Goal: Transaction & Acquisition: Purchase product/service

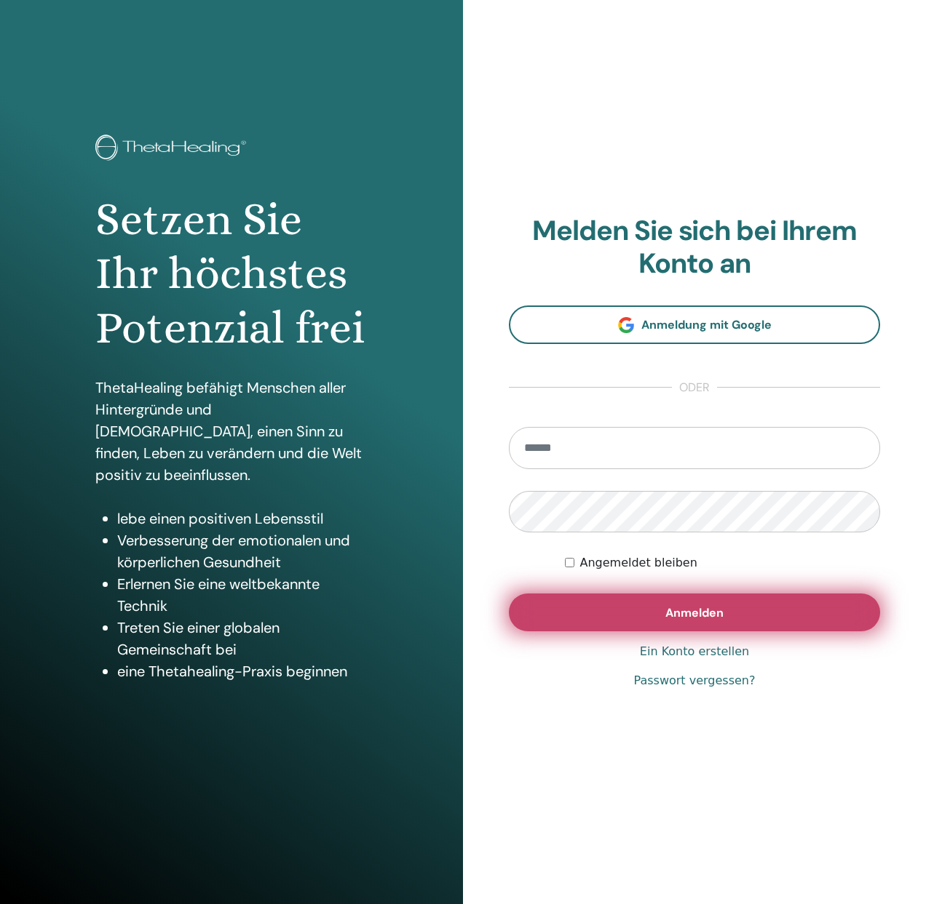
type input "**********"
click at [713, 618] on span "Anmelden" at bounding box center [694, 612] width 58 height 15
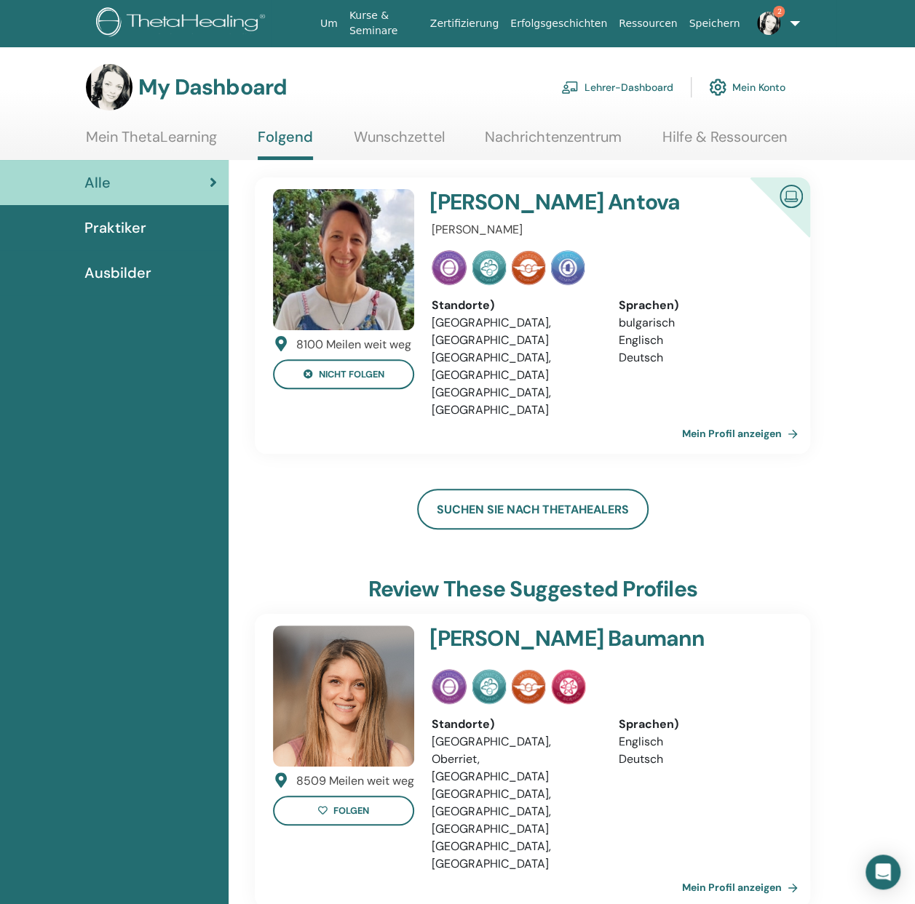
click at [757, 23] on img at bounding box center [768, 23] width 23 height 23
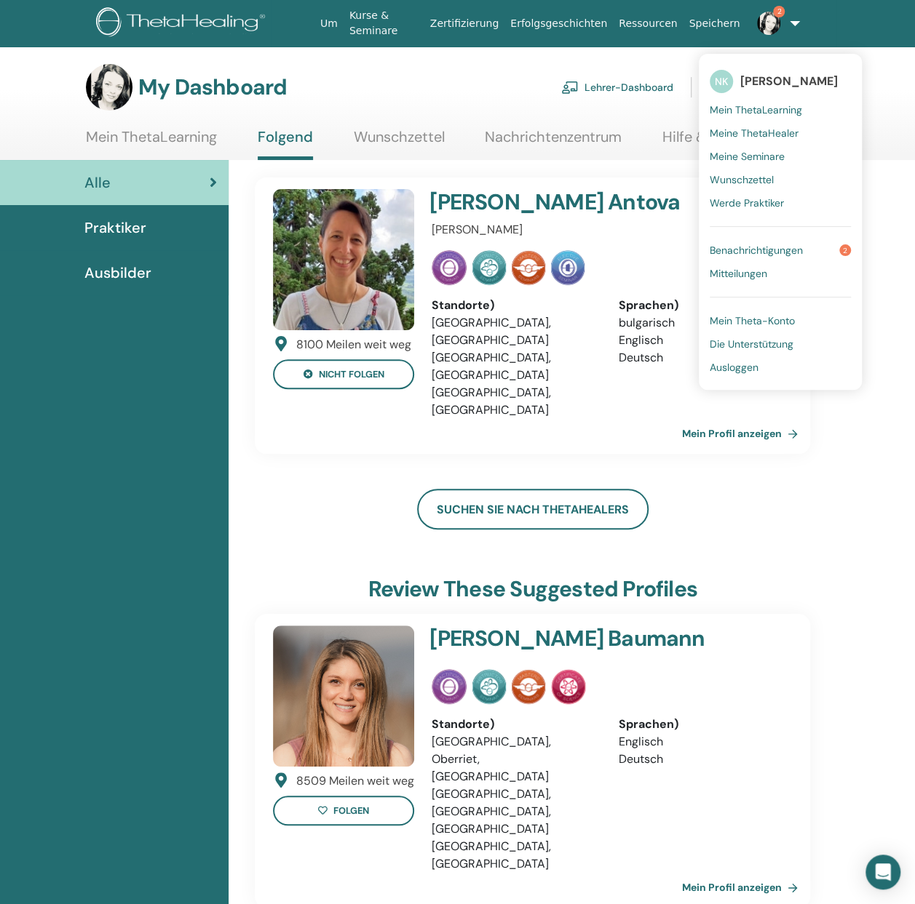
click at [760, 111] on span "Mein ThetaLearning" at bounding box center [755, 109] width 92 height 13
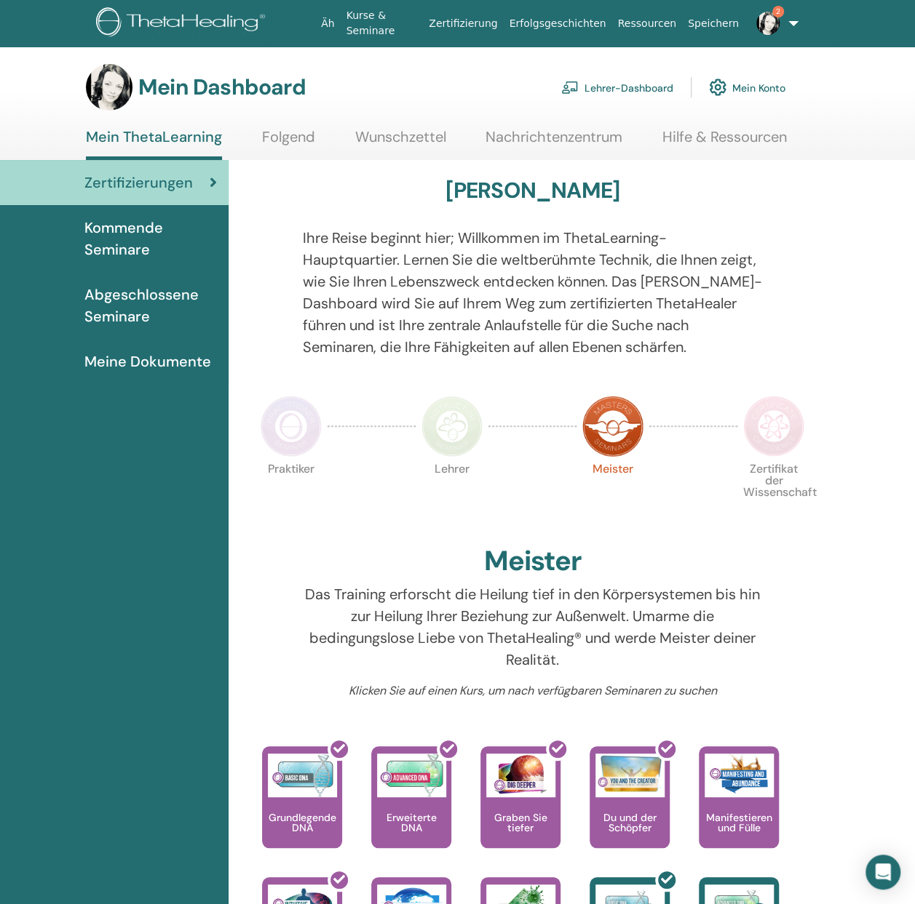
click at [637, 90] on font "Lehrer-Dashboard" at bounding box center [628, 87] width 89 height 13
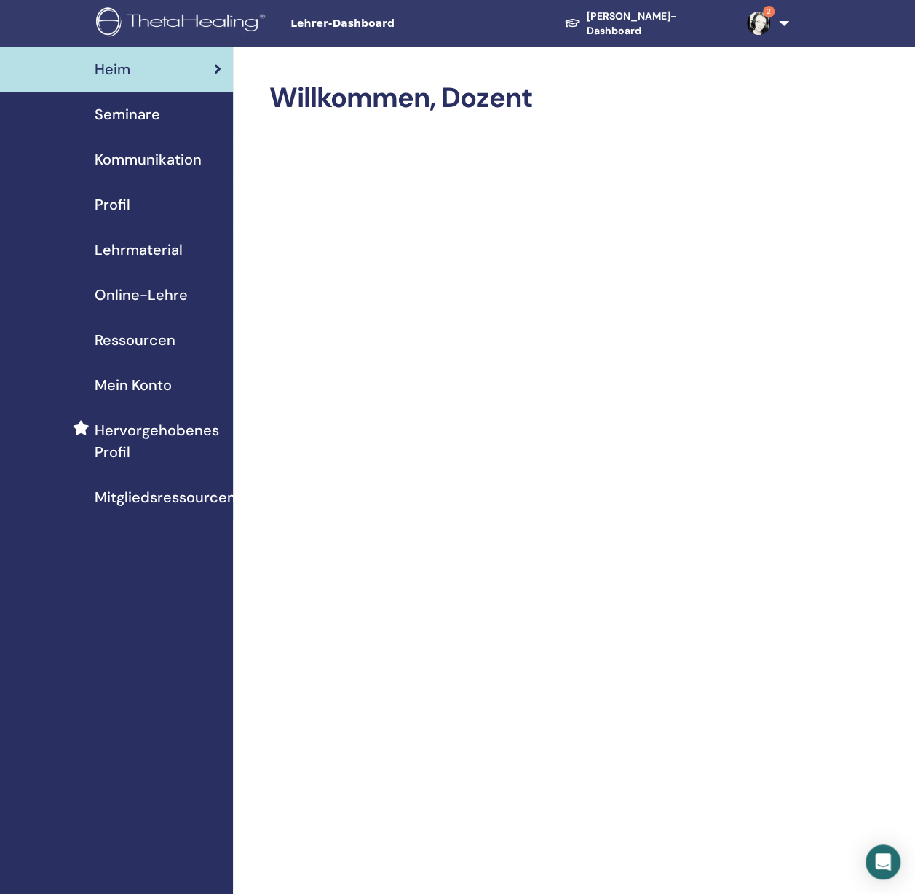
click at [113, 120] on font "Seminare" at bounding box center [127, 114] width 65 height 19
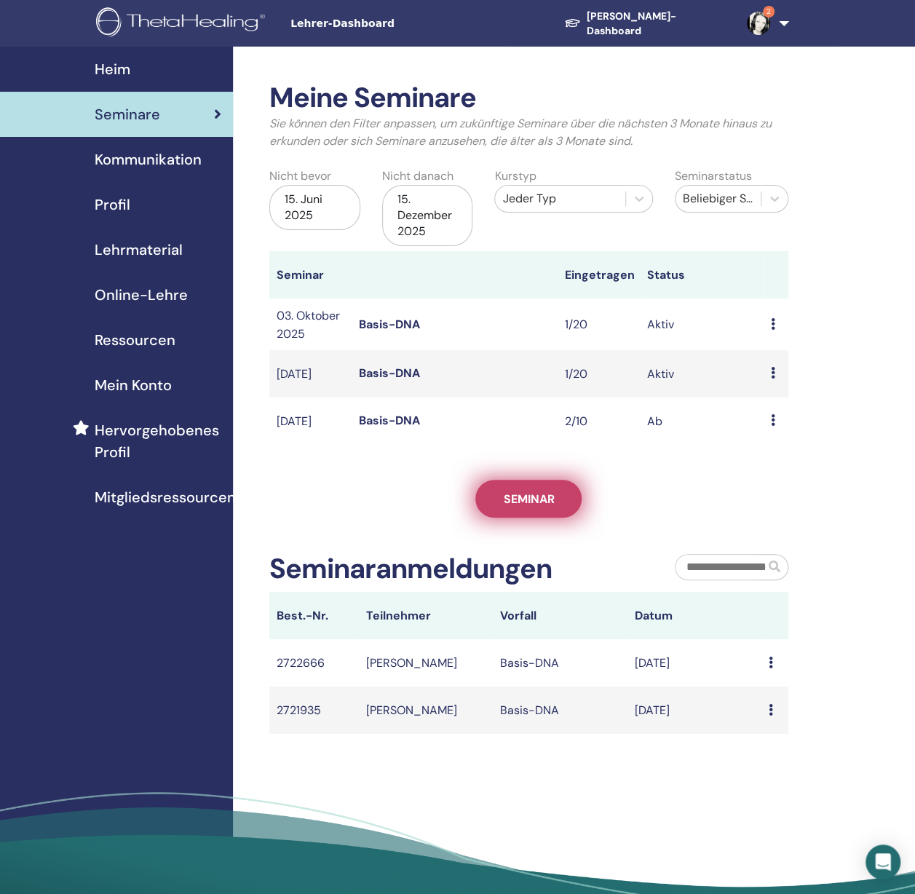
click at [528, 506] on font "Seminar" at bounding box center [528, 498] width 51 height 15
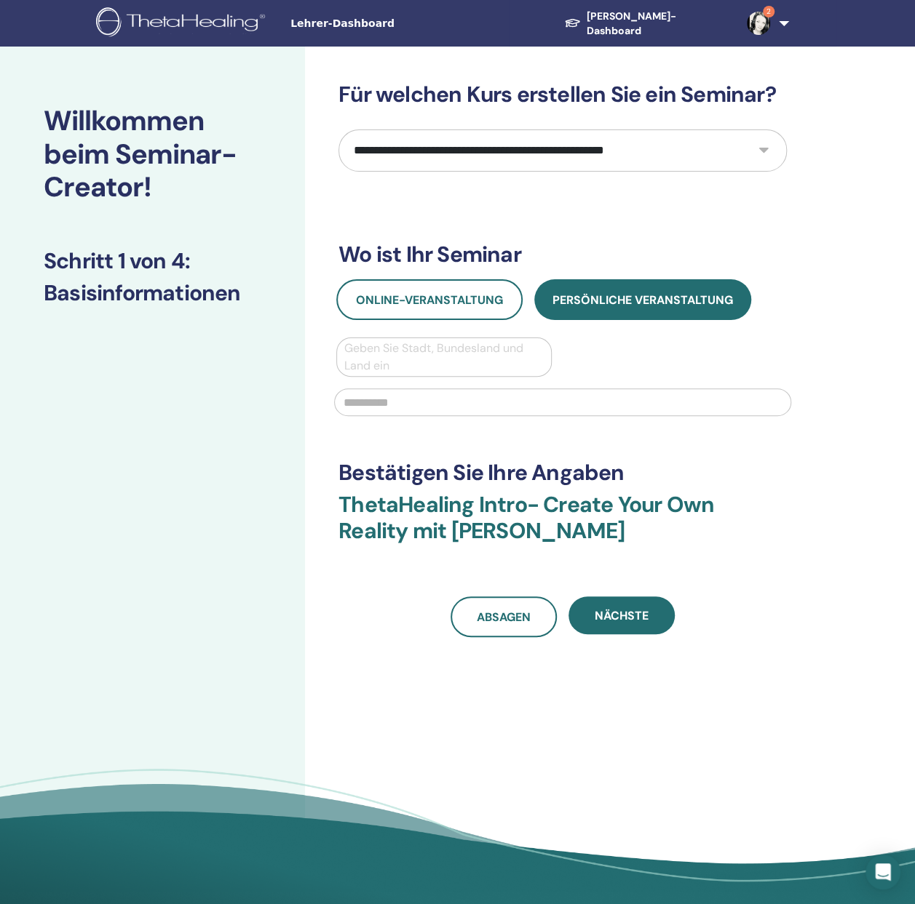
click at [501, 151] on select "**********" at bounding box center [562, 151] width 448 height 42
select select "*"
click at [338, 130] on select "**********" at bounding box center [562, 151] width 448 height 42
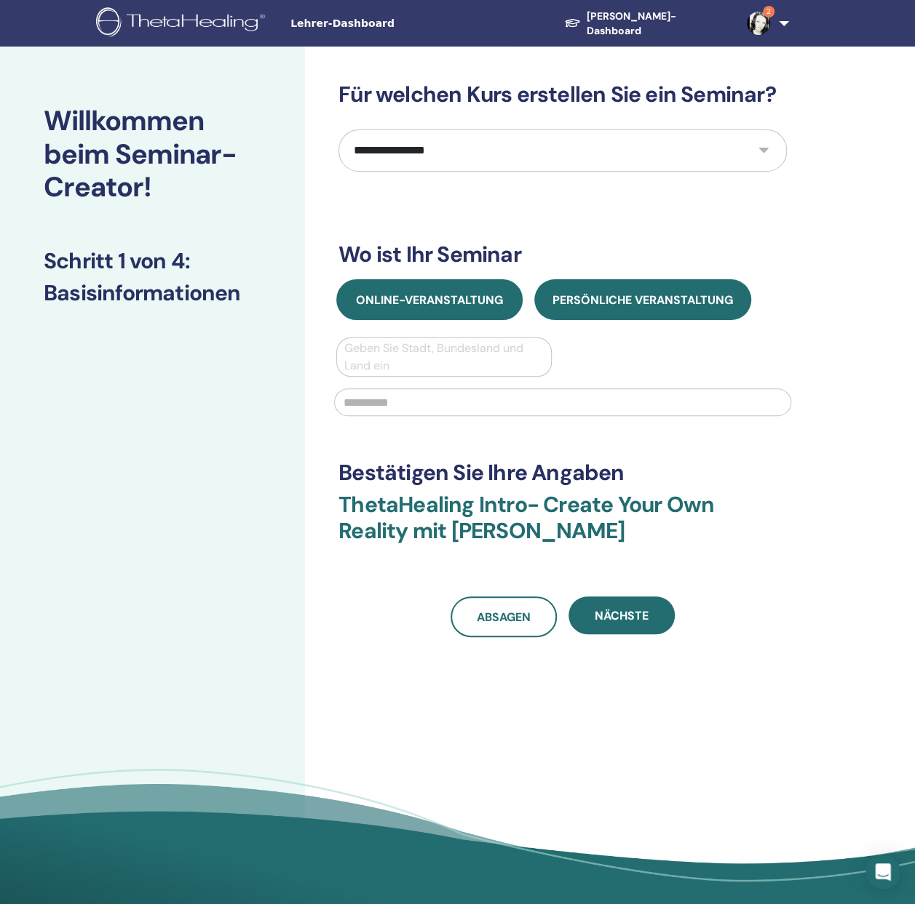
click at [480, 302] on font "Online-Veranstaltung" at bounding box center [429, 300] width 147 height 15
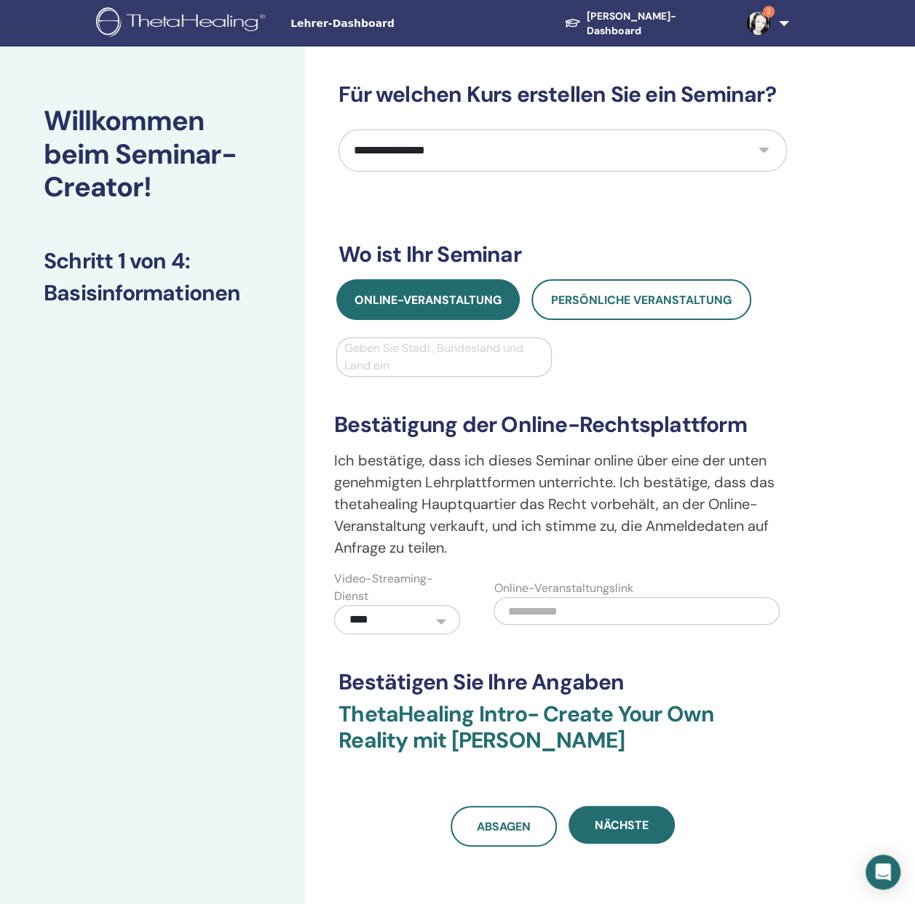
click at [466, 350] on div at bounding box center [443, 357] width 199 height 20
click at [455, 357] on div at bounding box center [443, 357] width 199 height 20
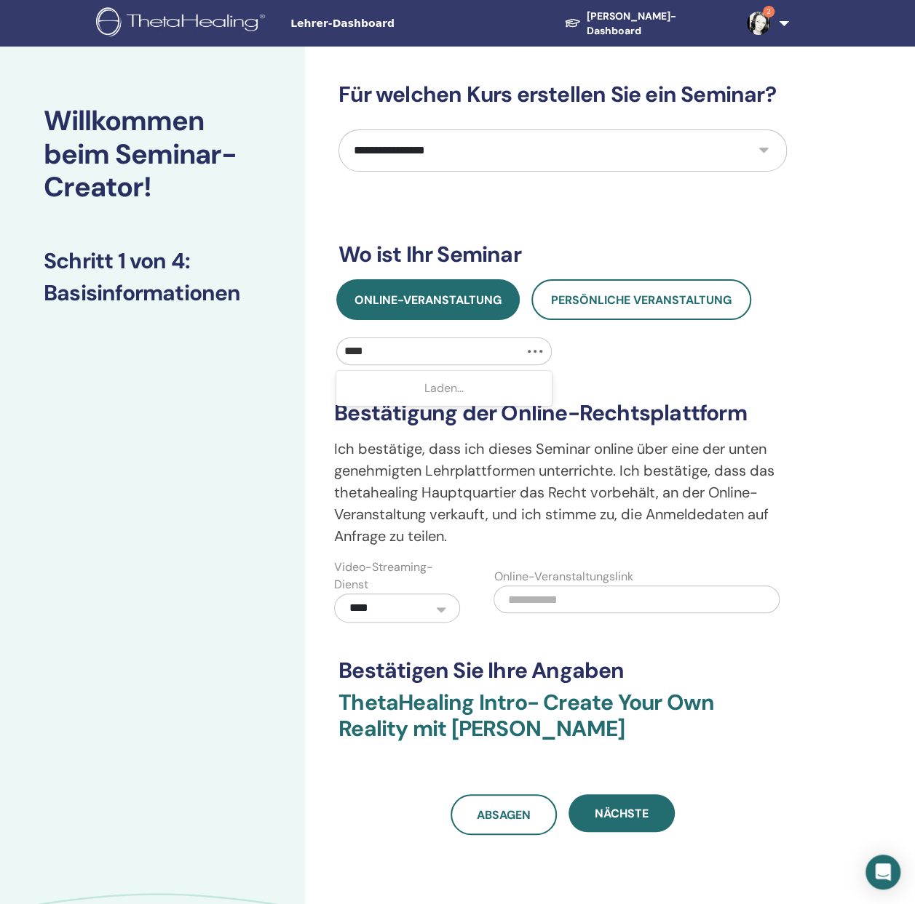
type input "*****"
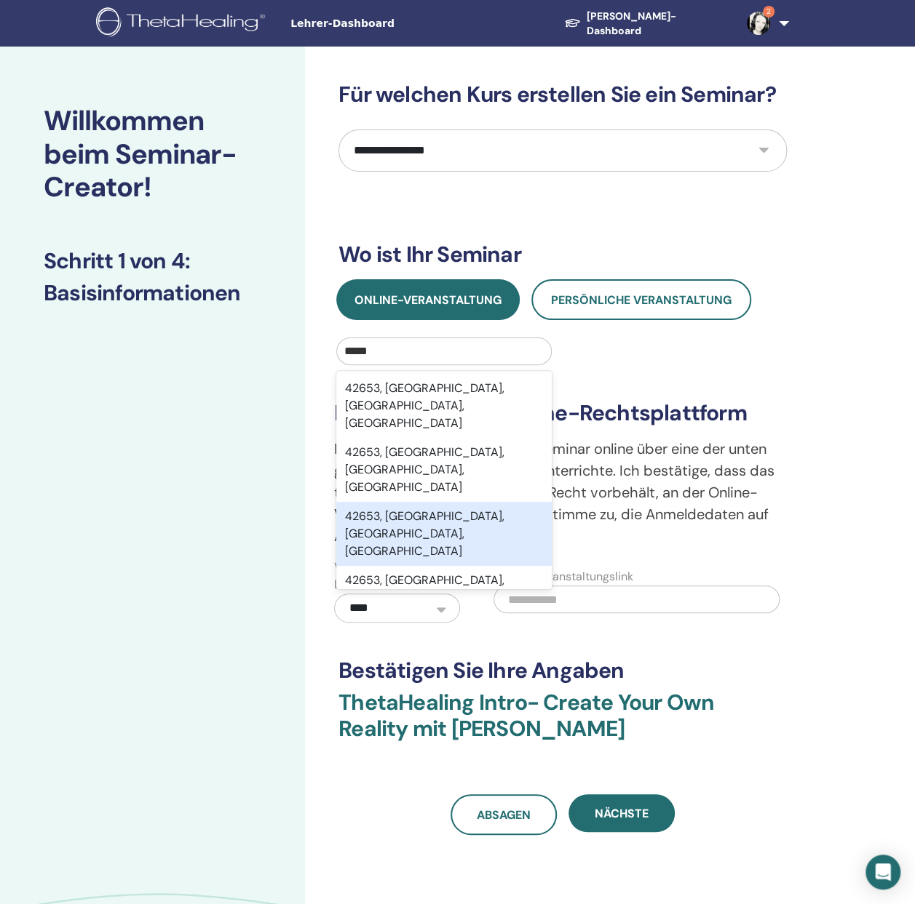
click at [445, 509] on font "42653, Solingen, Nordrhein-Westfalen, DEU" at bounding box center [424, 534] width 159 height 50
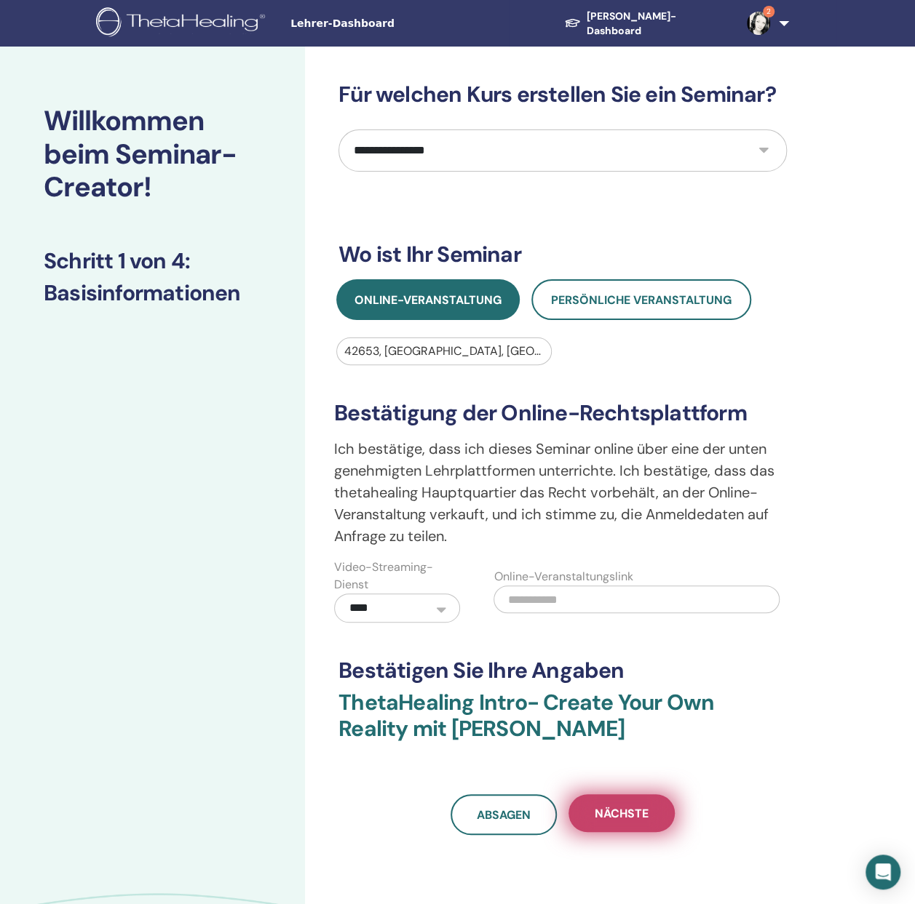
click at [632, 807] on font "Nächste" at bounding box center [621, 813] width 54 height 15
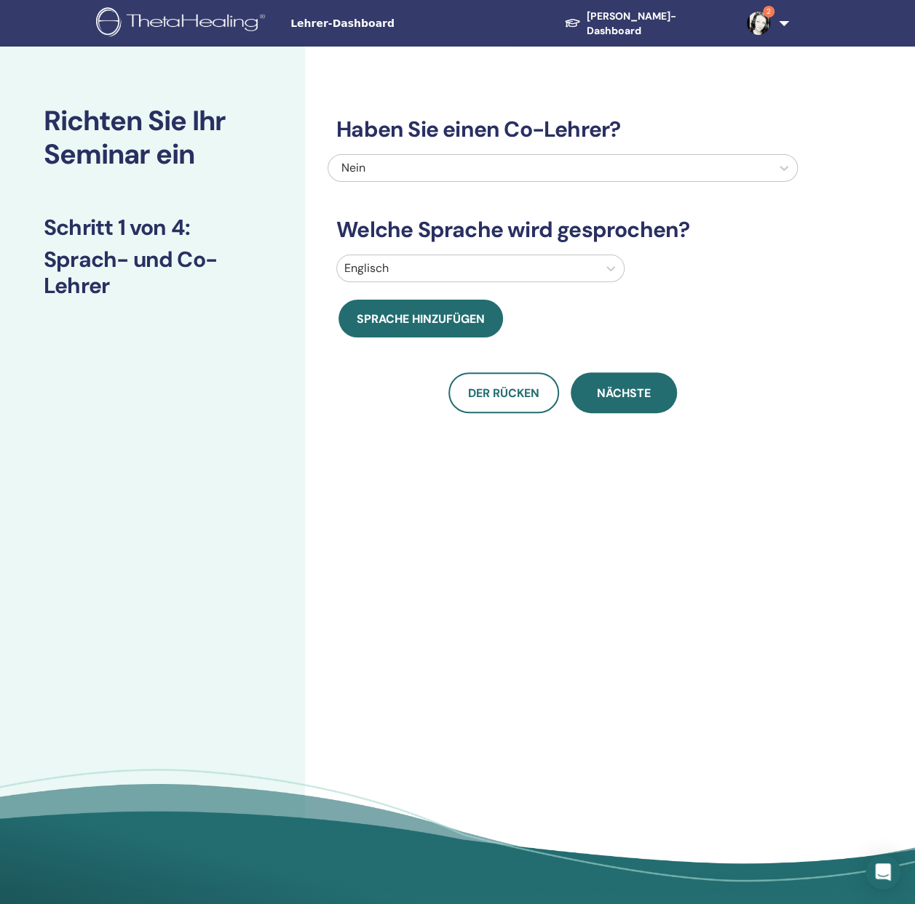
click at [527, 267] on div at bounding box center [467, 268] width 246 height 20
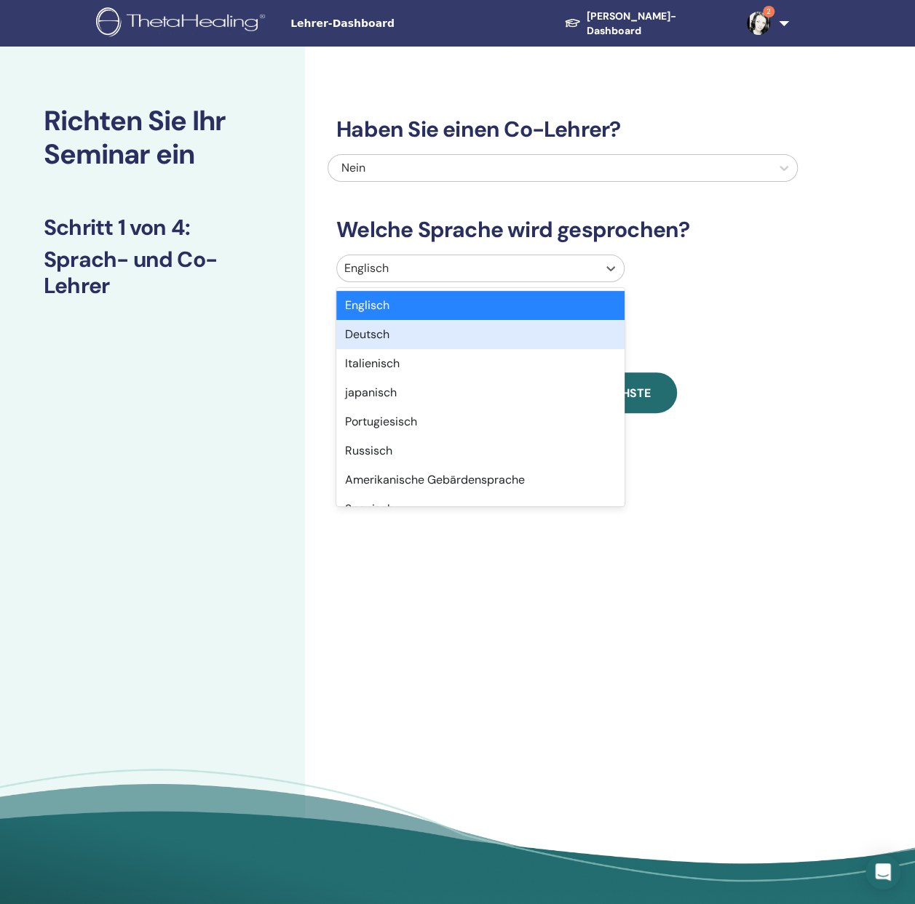
click at [469, 342] on div "Deutsch" at bounding box center [480, 334] width 288 height 29
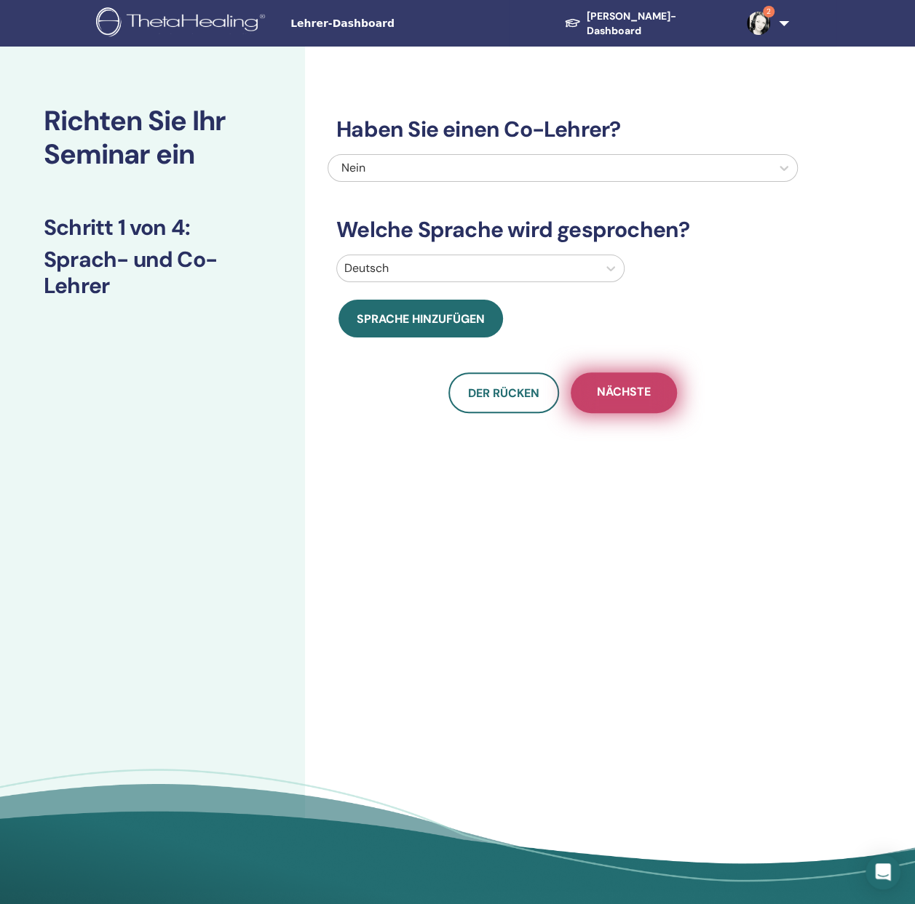
click at [642, 402] on button "Nächste" at bounding box center [623, 393] width 106 height 41
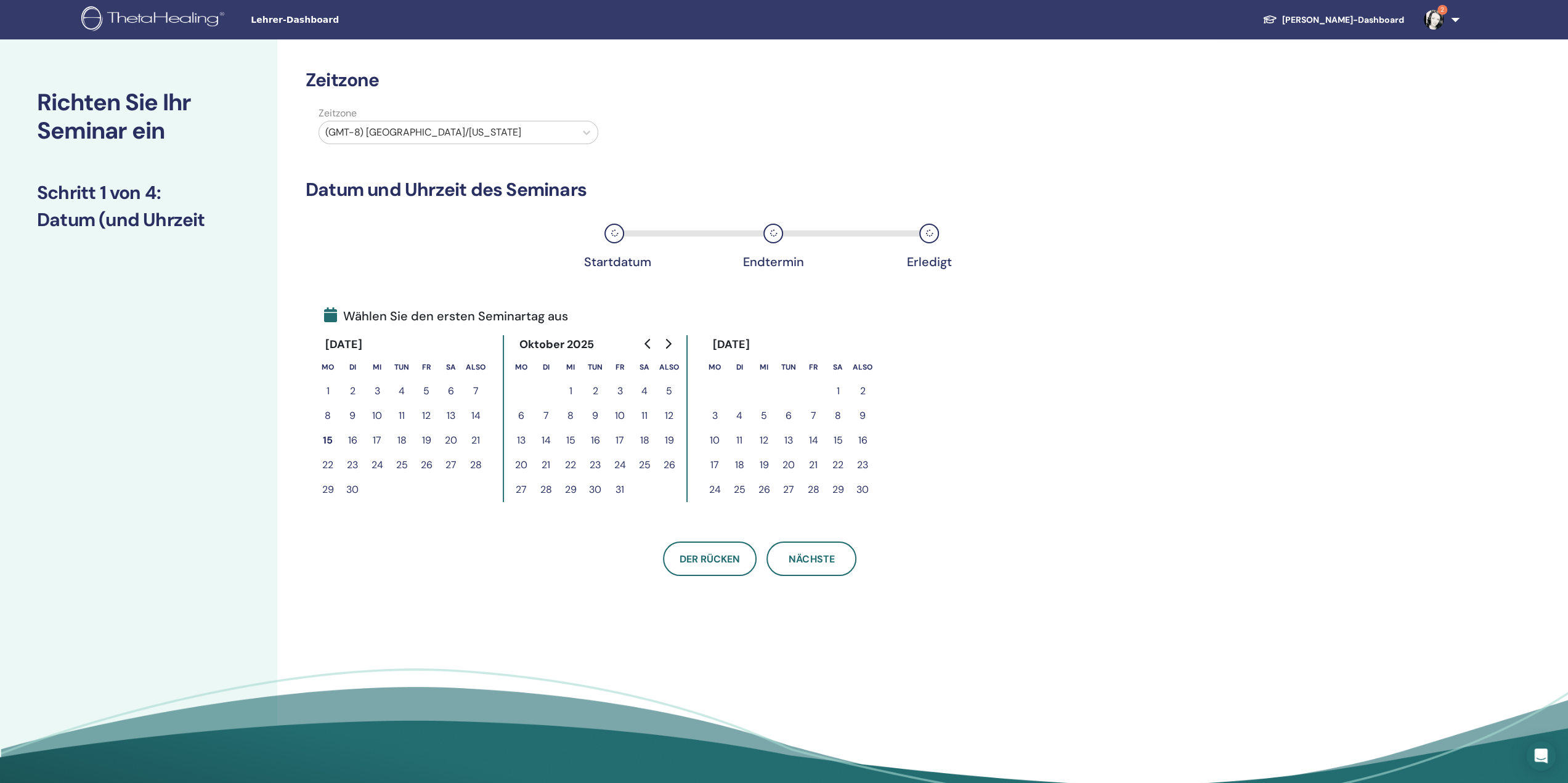
click at [783, 413] on font "7" at bounding box center [814, 415] width 6 height 13
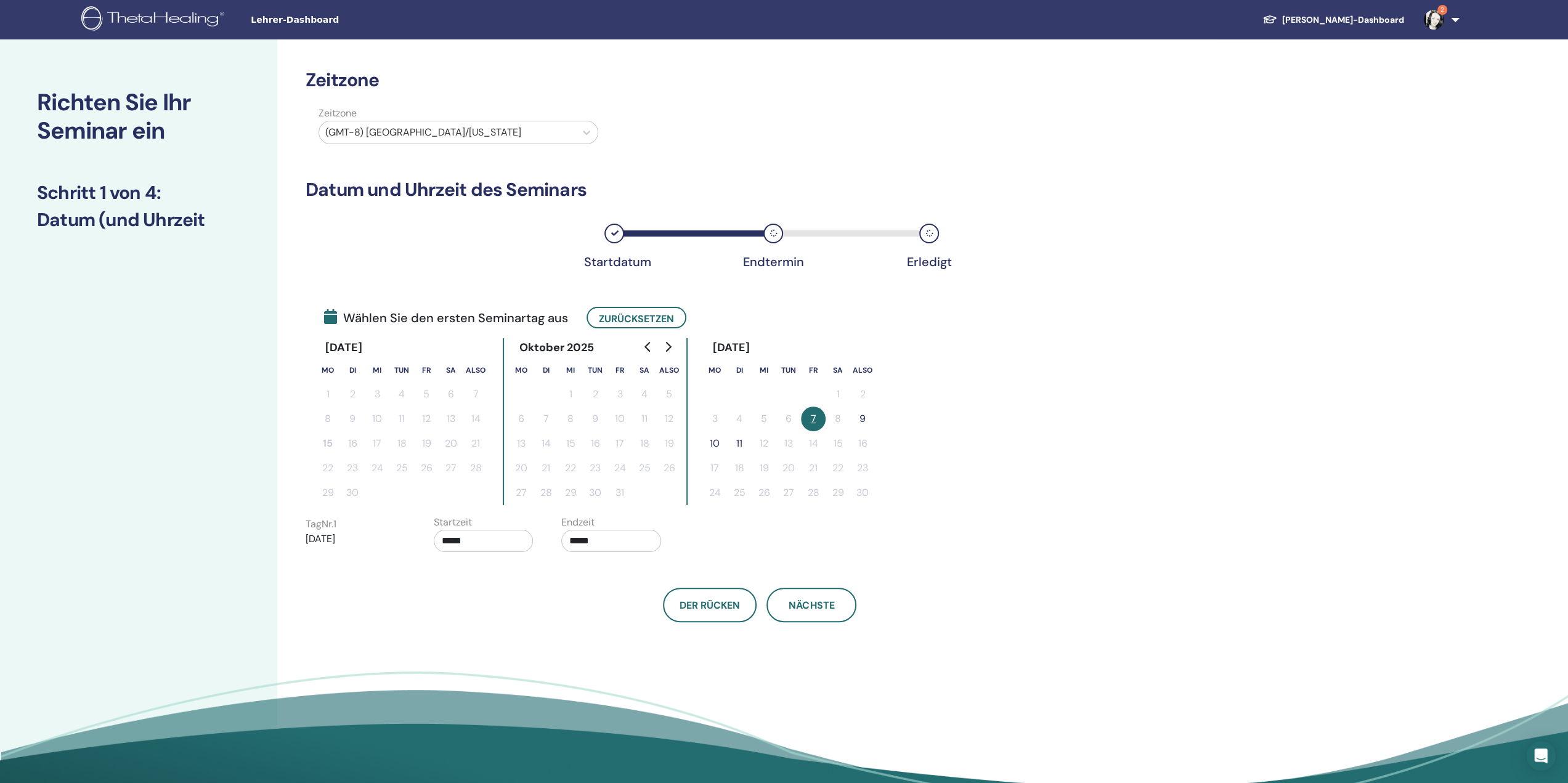
click at [783, 420] on font "9" at bounding box center [862, 418] width 6 height 13
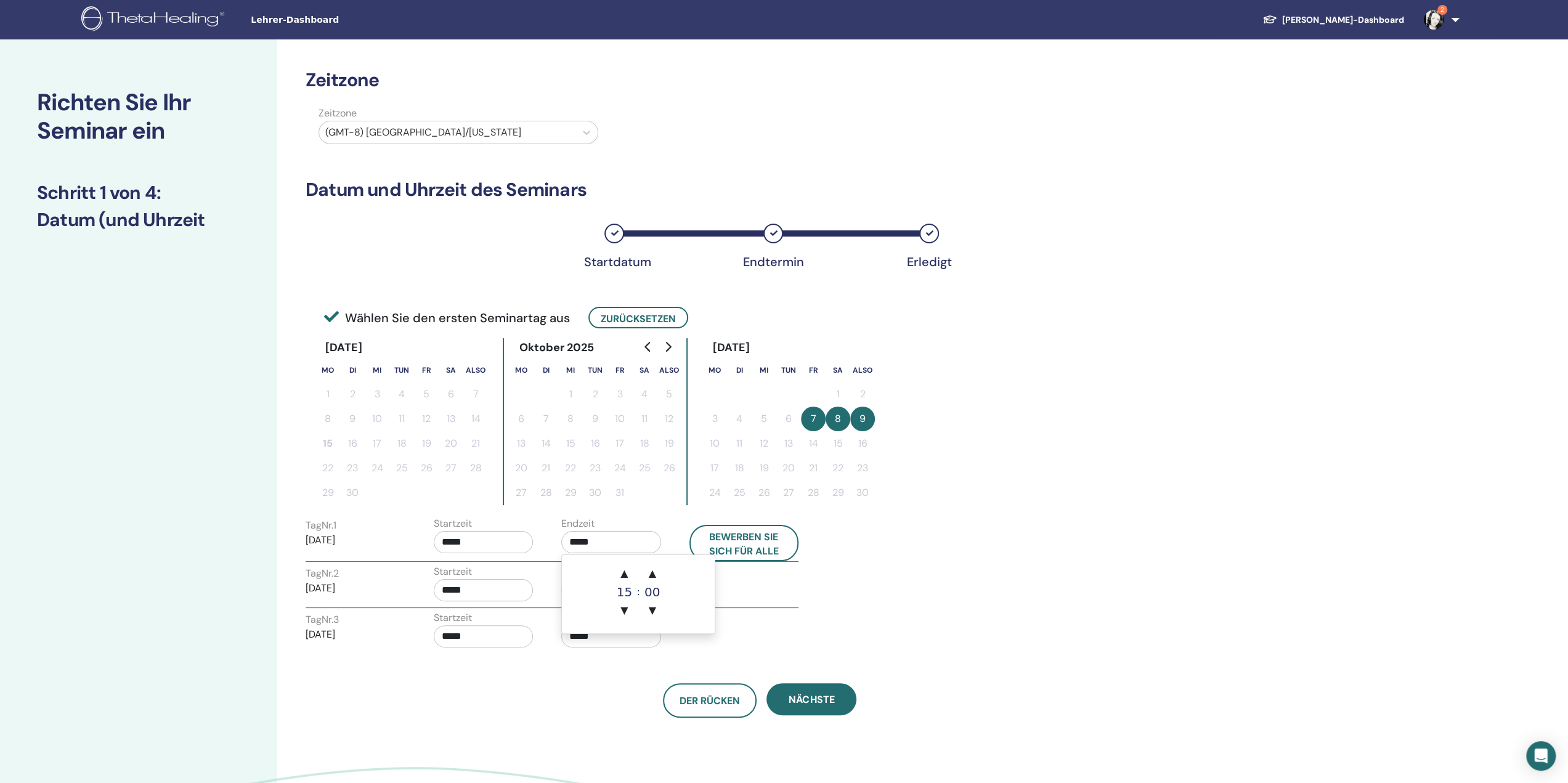
drag, startPoint x: 600, startPoint y: 543, endPoint x: 582, endPoint y: 543, distance: 18.0
click at [582, 543] on input "*****" at bounding box center [611, 542] width 100 height 22
click at [650, 575] on font "▲" at bounding box center [652, 573] width 8 height 12
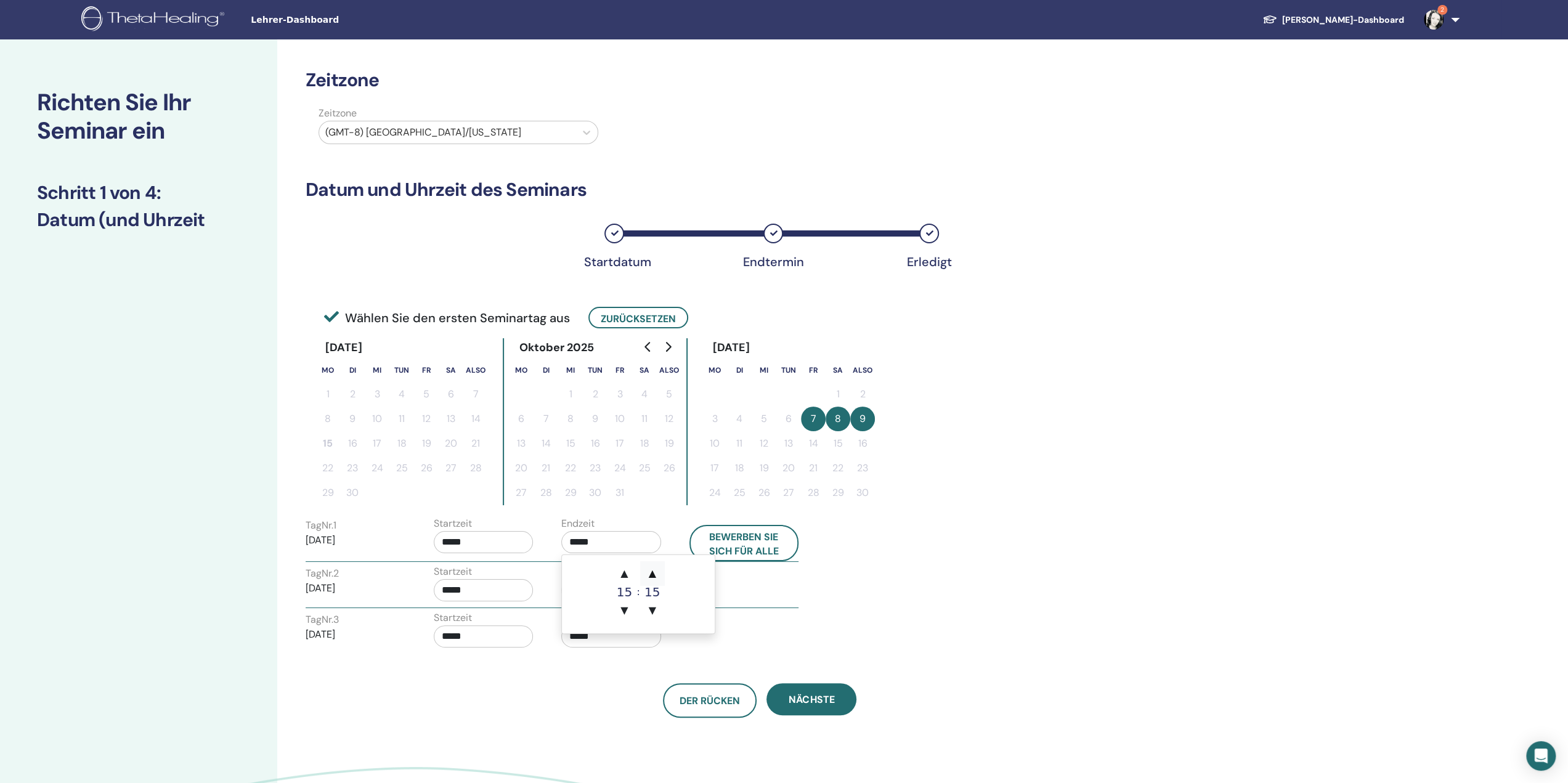
click at [650, 575] on font "▲" at bounding box center [652, 573] width 8 height 12
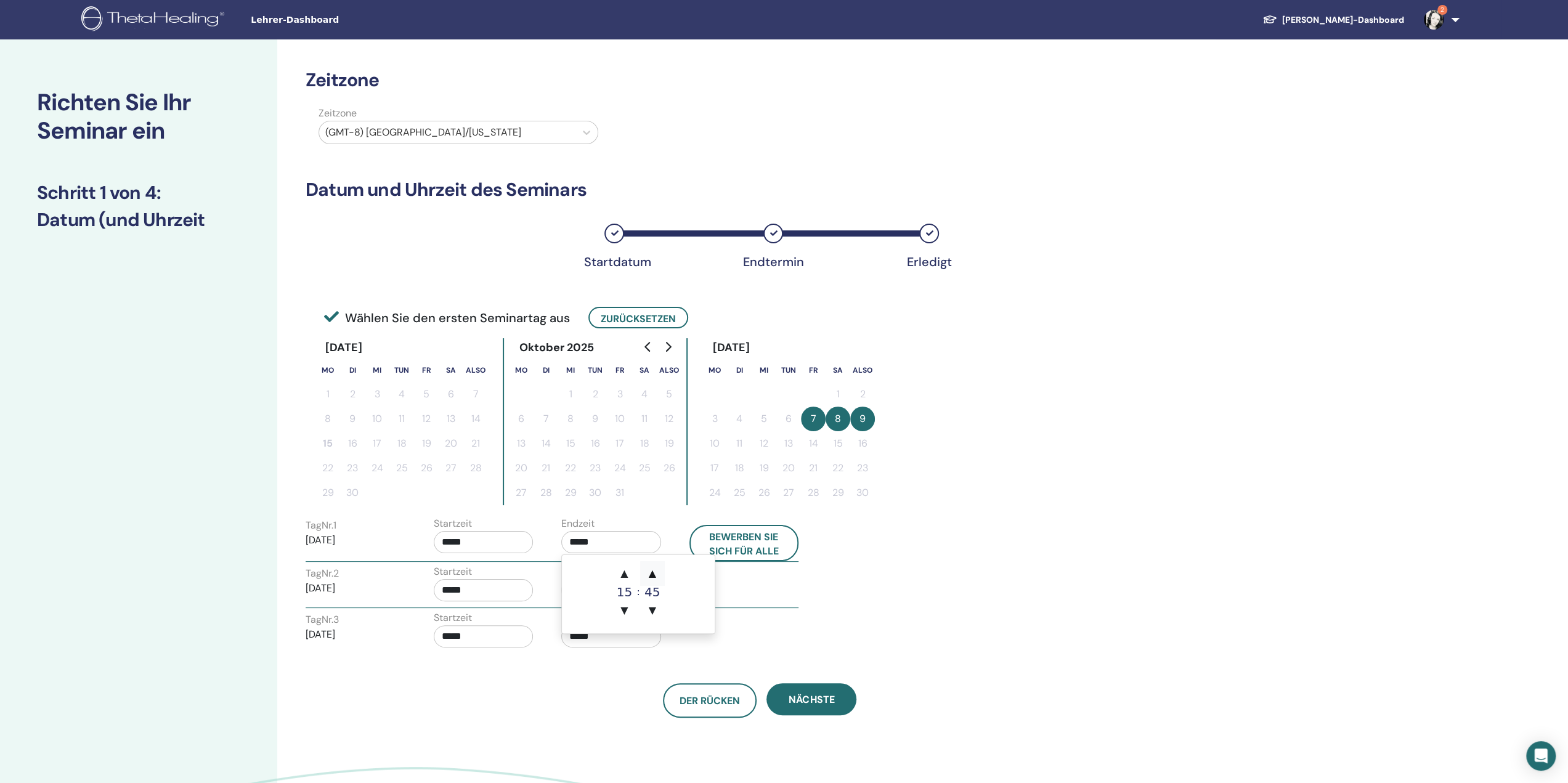
click at [650, 575] on font "▲" at bounding box center [652, 573] width 8 height 12
type input "*****"
click at [783, 637] on div "Tag Nr. 1 07.11.2025 Startzeit ***** Endzeit ***** Bewerben Sie sich für alle T…" at bounding box center [759, 583] width 908 height 138
click at [628, 594] on input "*****" at bounding box center [611, 590] width 100 height 22
click at [651, 623] on font "▲" at bounding box center [652, 620] width 8 height 12
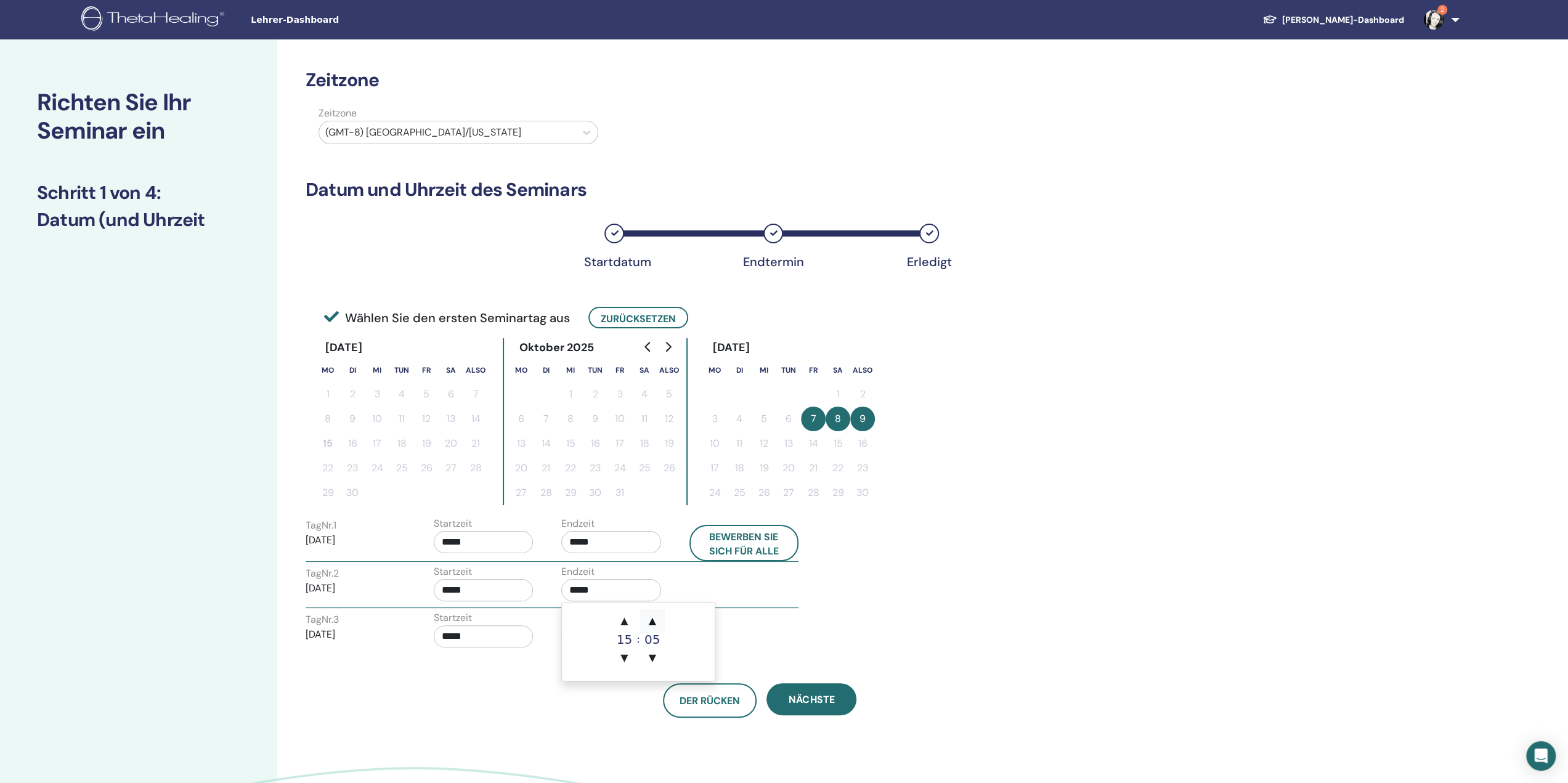
click at [651, 623] on font "▲" at bounding box center [652, 620] width 8 height 12
click at [650, 623] on font "▲" at bounding box center [652, 620] width 8 height 12
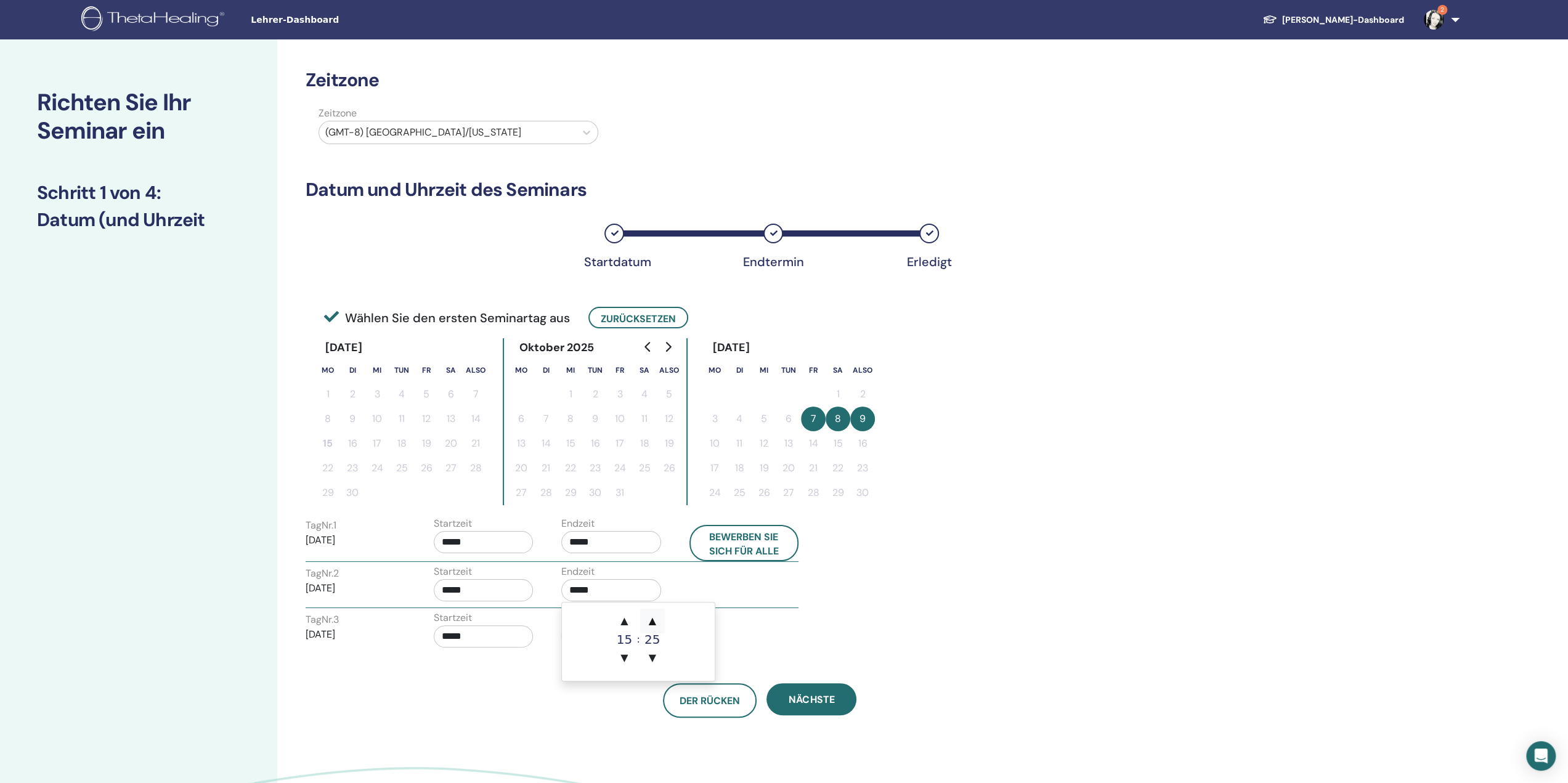
click at [650, 623] on font "▲" at bounding box center [652, 620] width 8 height 12
type input "*****"
click at [776, 659] on div "Der Rücken Nächste" at bounding box center [759, 686] width 927 height 64
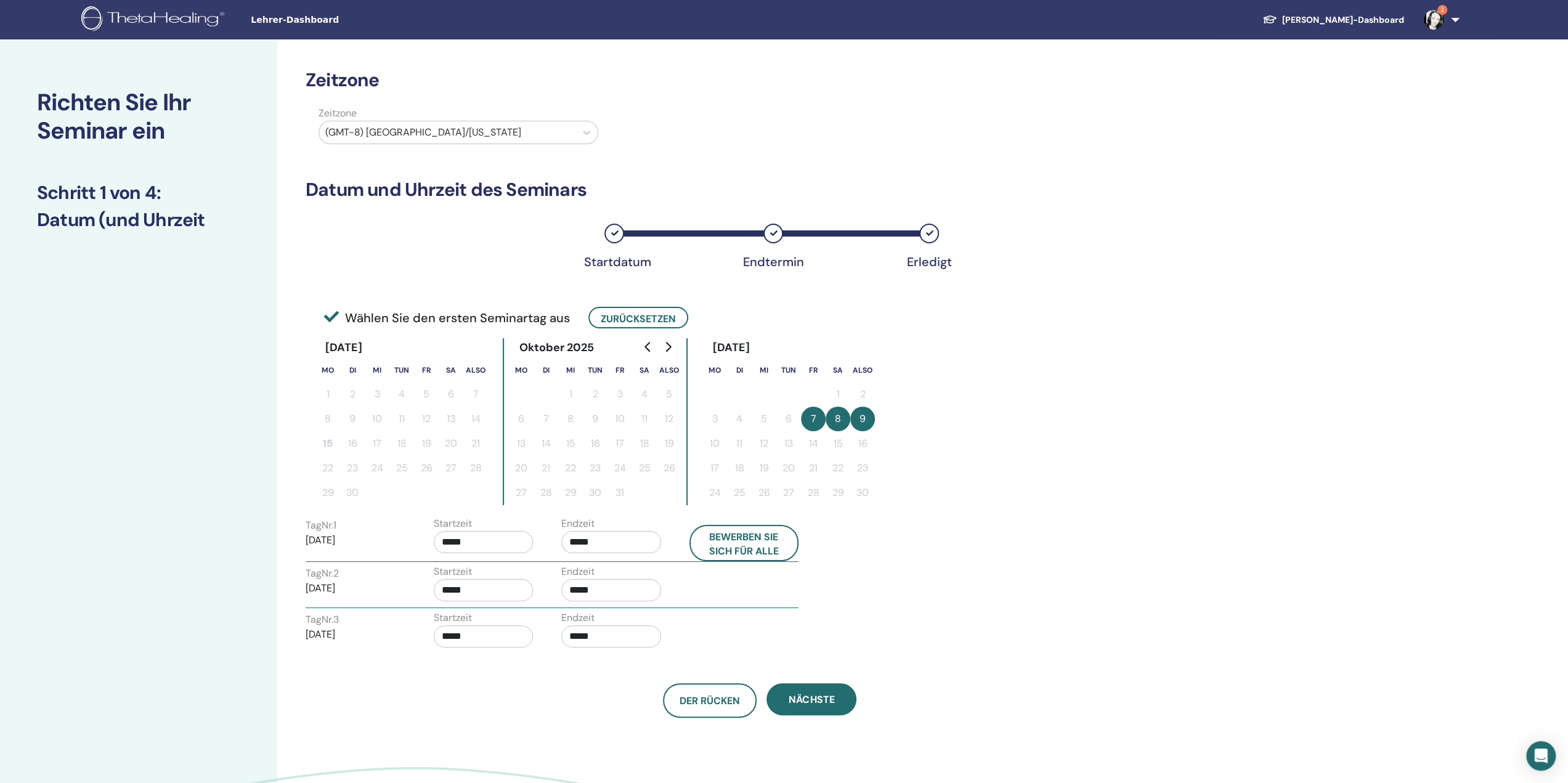
click at [607, 633] on input "*****" at bounding box center [611, 637] width 100 height 22
click at [650, 663] on font "▲" at bounding box center [652, 666] width 8 height 12
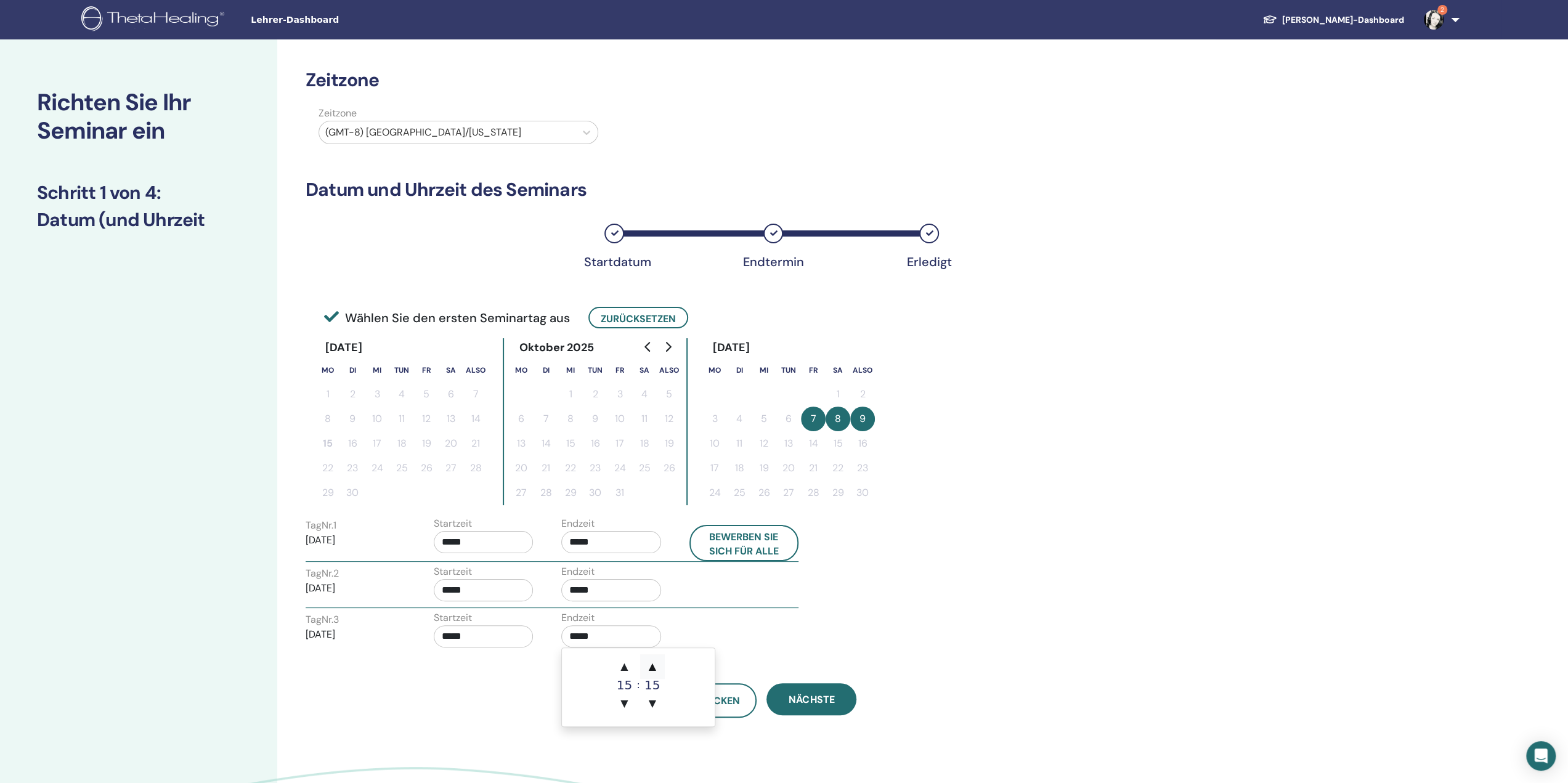
click at [650, 663] on font "▲" at bounding box center [652, 666] width 8 height 12
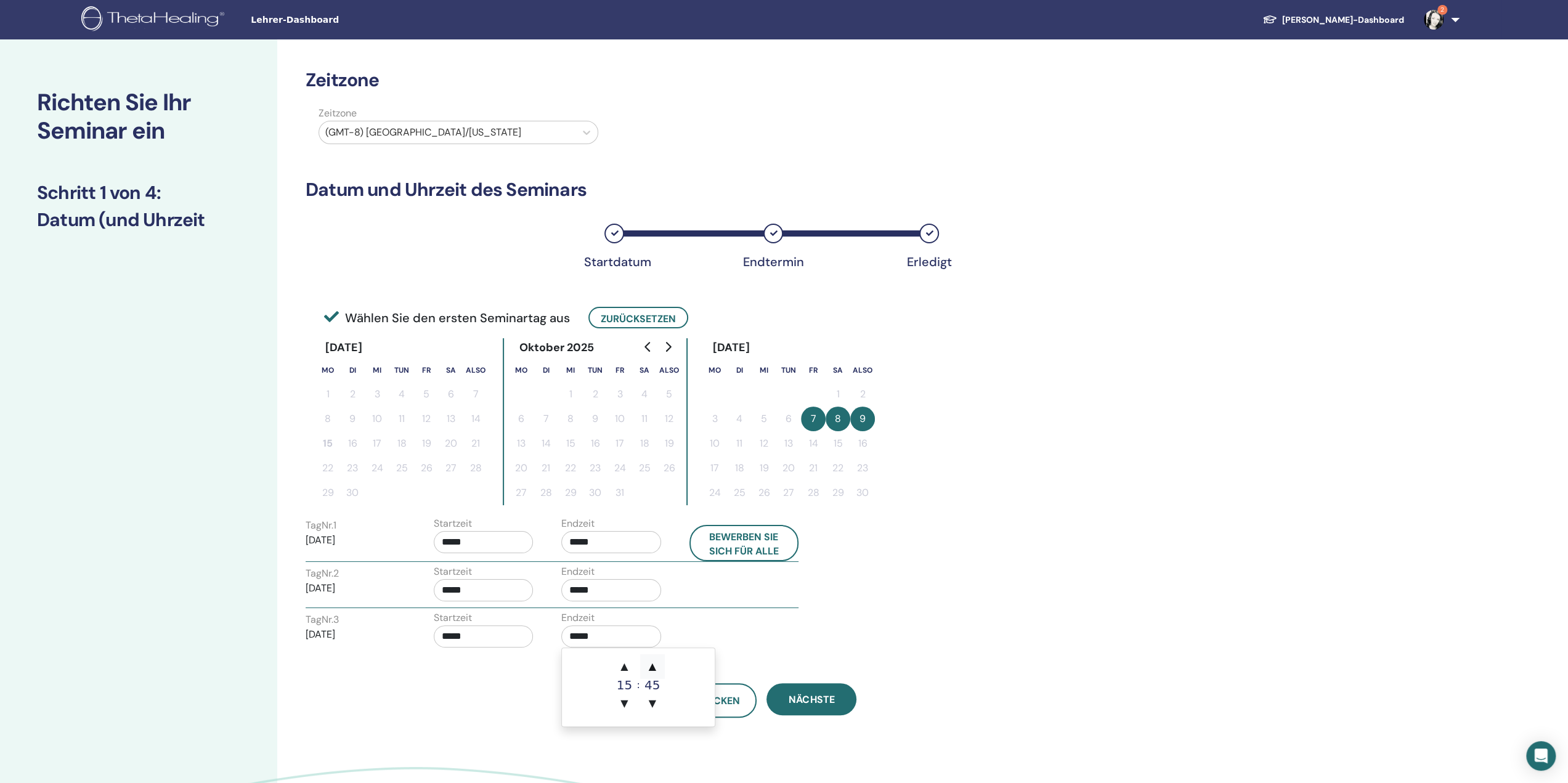
click at [650, 663] on font "▲" at bounding box center [652, 666] width 8 height 12
click at [653, 704] on font "▼" at bounding box center [652, 703] width 8 height 12
type input "*****"
click at [783, 657] on div "Der Rücken Nächste" at bounding box center [759, 686] width 927 height 64
click at [783, 700] on font "Nächste" at bounding box center [811, 699] width 46 height 13
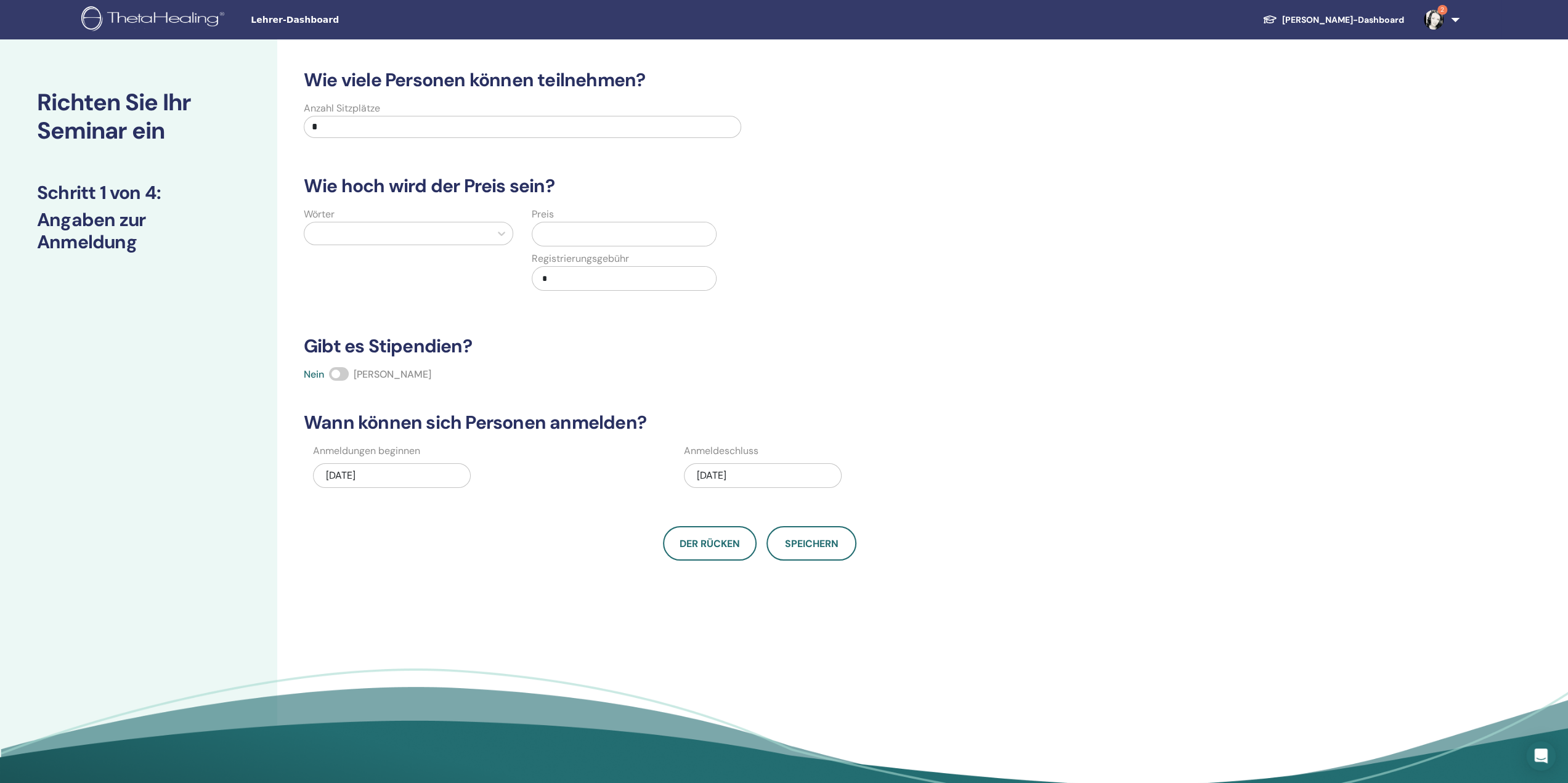
click at [726, 477] on font "11.09.2025" at bounding box center [711, 475] width 30 height 13
click at [765, 589] on font "12" at bounding box center [763, 593] width 8 height 9
click at [378, 130] on input "*" at bounding box center [522, 127] width 438 height 22
drag, startPoint x: 340, startPoint y: 125, endPoint x: 304, endPoint y: 125, distance: 36.0
click at [304, 125] on input "*" at bounding box center [522, 127] width 438 height 22
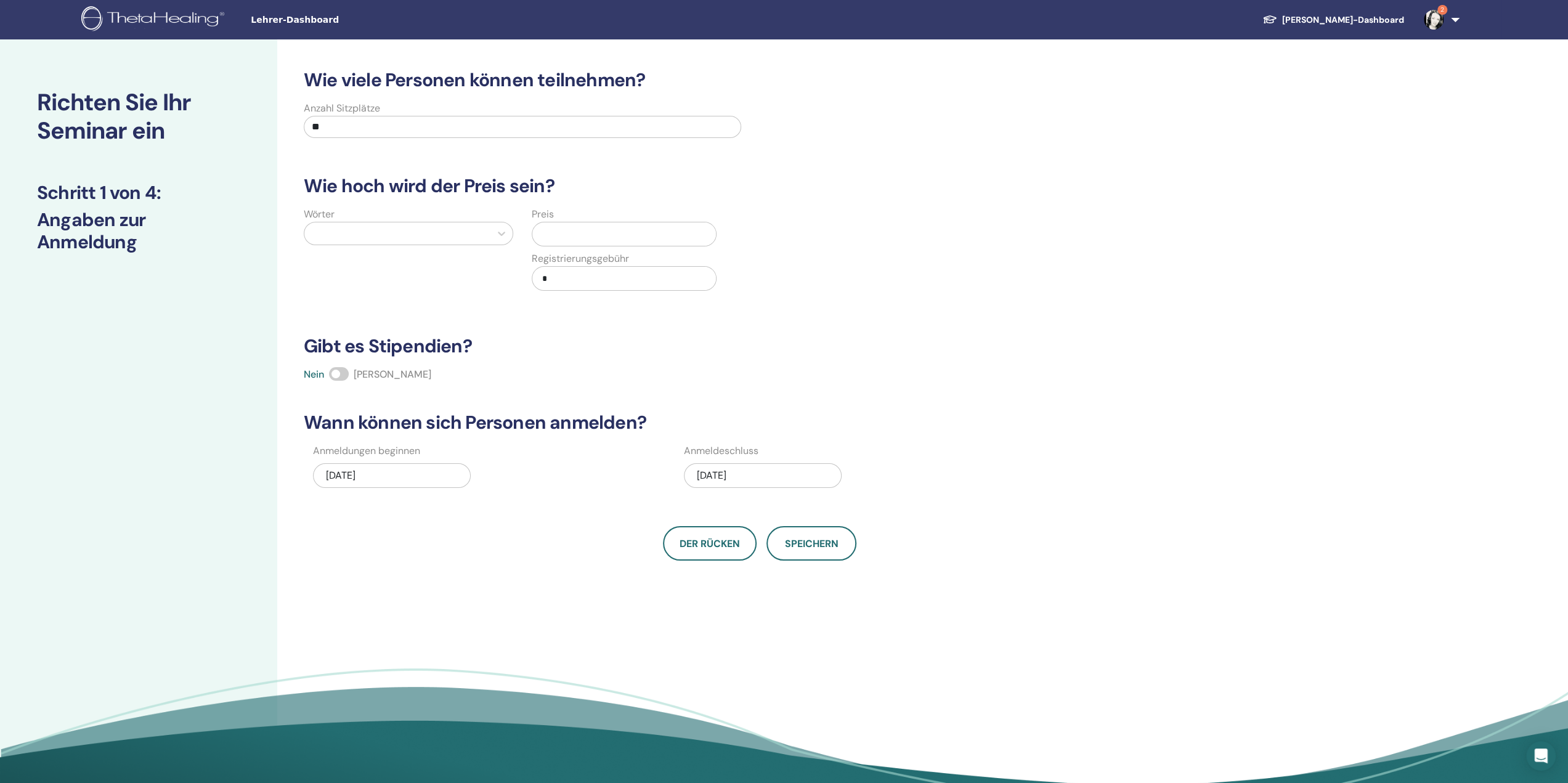
type input "**"
click at [594, 232] on input "text" at bounding box center [626, 234] width 179 height 24
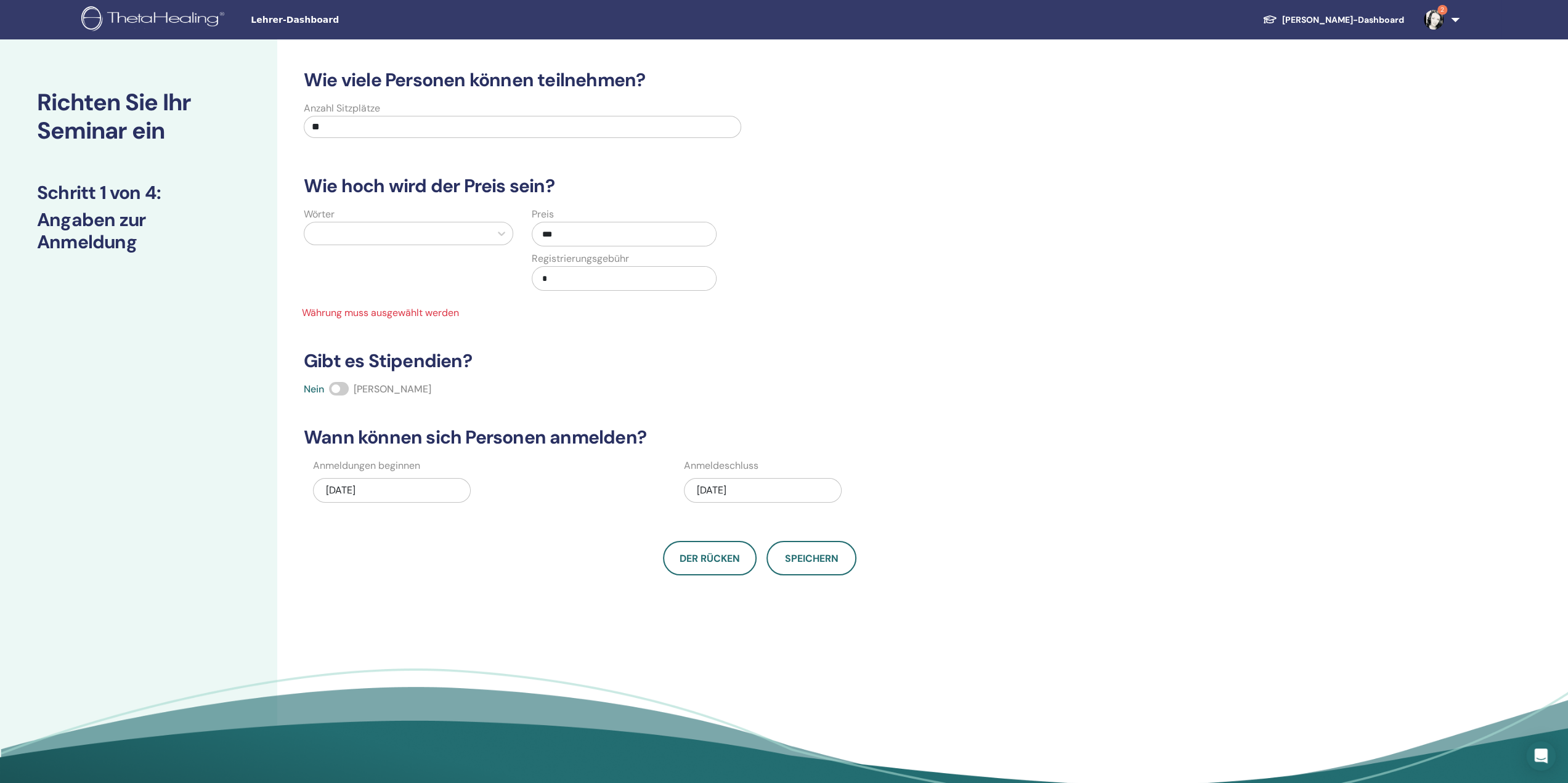
type input "***"
click at [478, 232] on div at bounding box center [397, 234] width 174 height 17
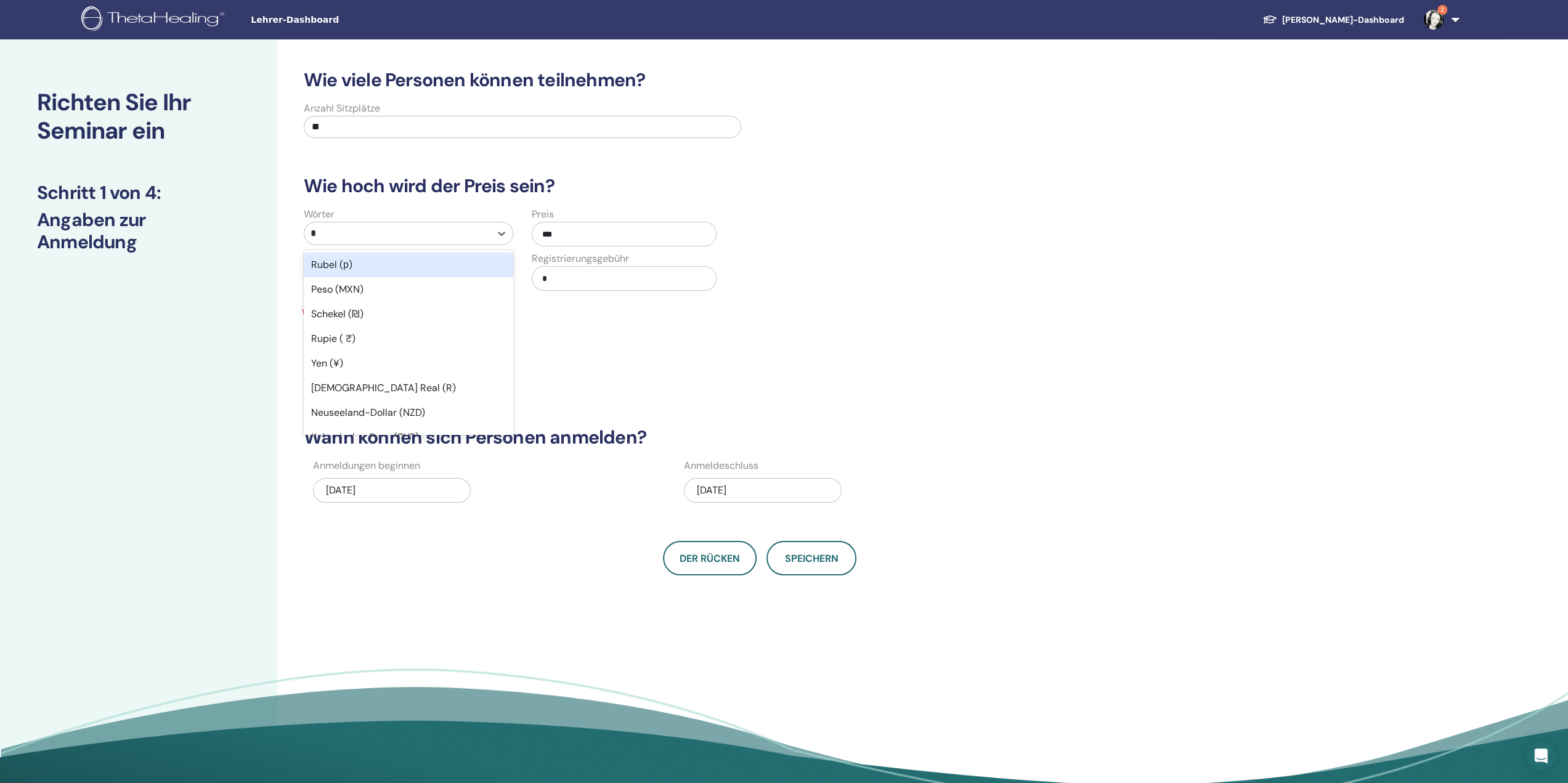
type input "**"
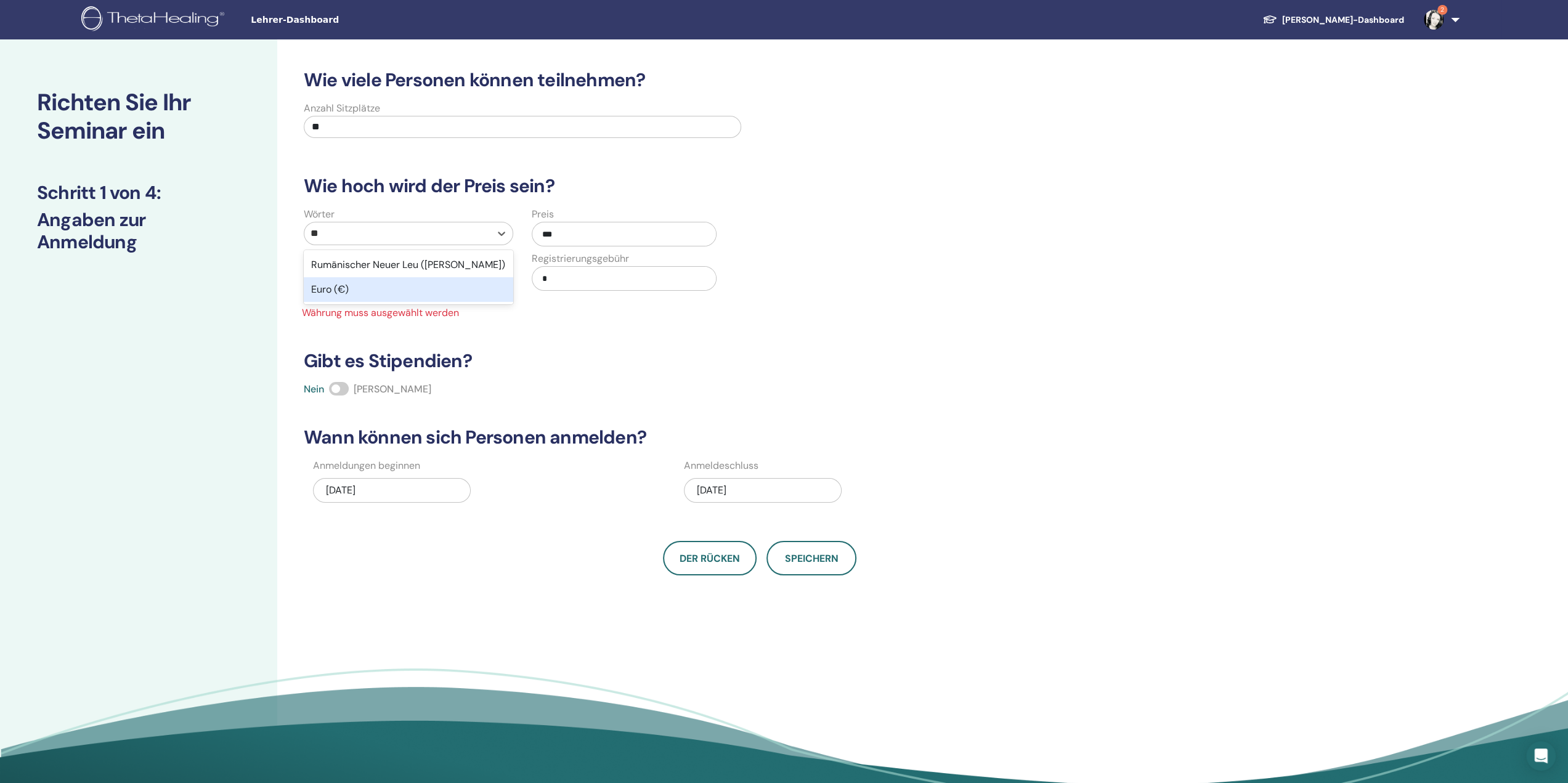
click at [390, 286] on div "Euro (€)" at bounding box center [408, 289] width 209 height 25
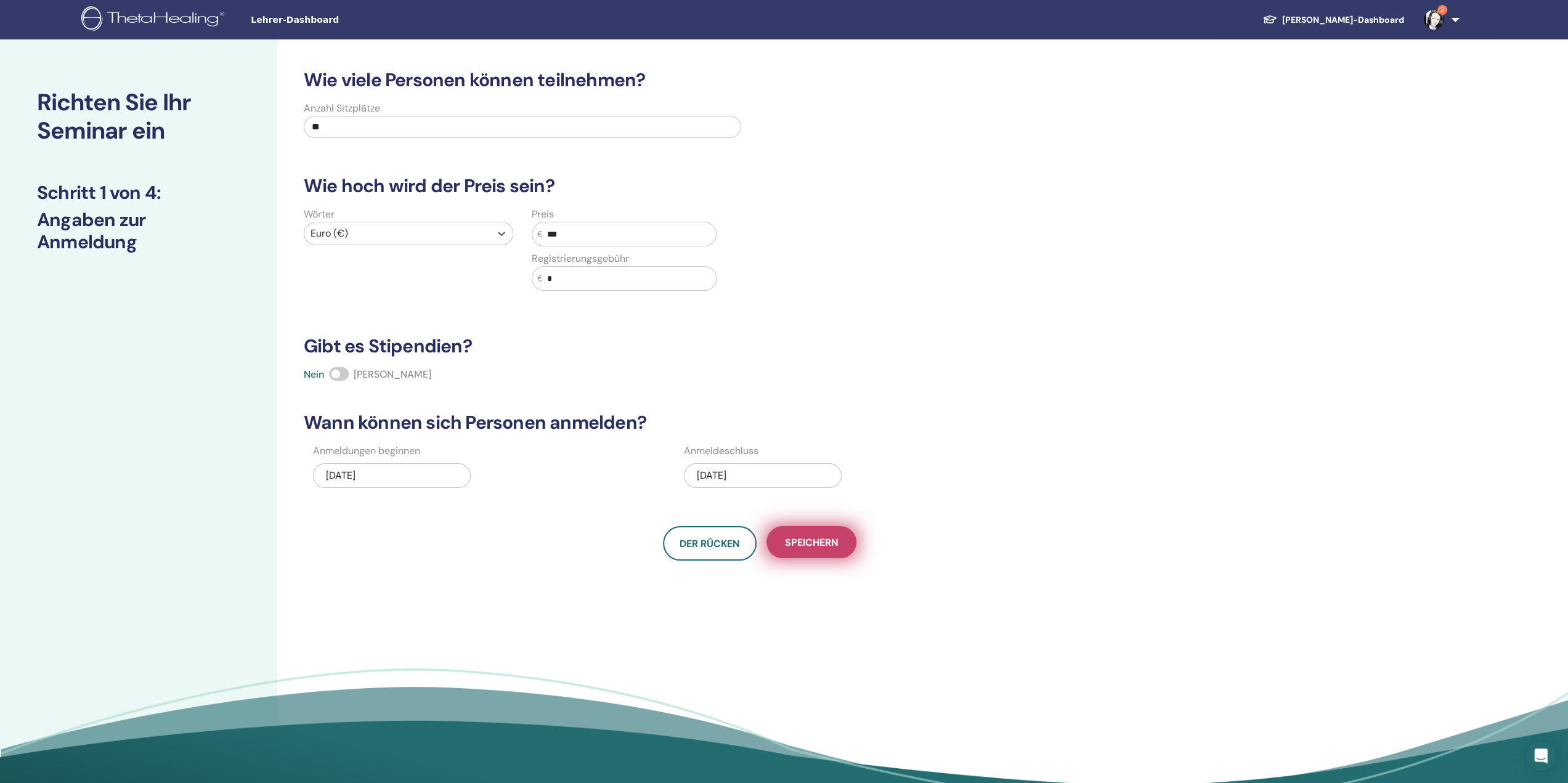
click at [783, 542] on font "Speichern" at bounding box center [811, 542] width 53 height 13
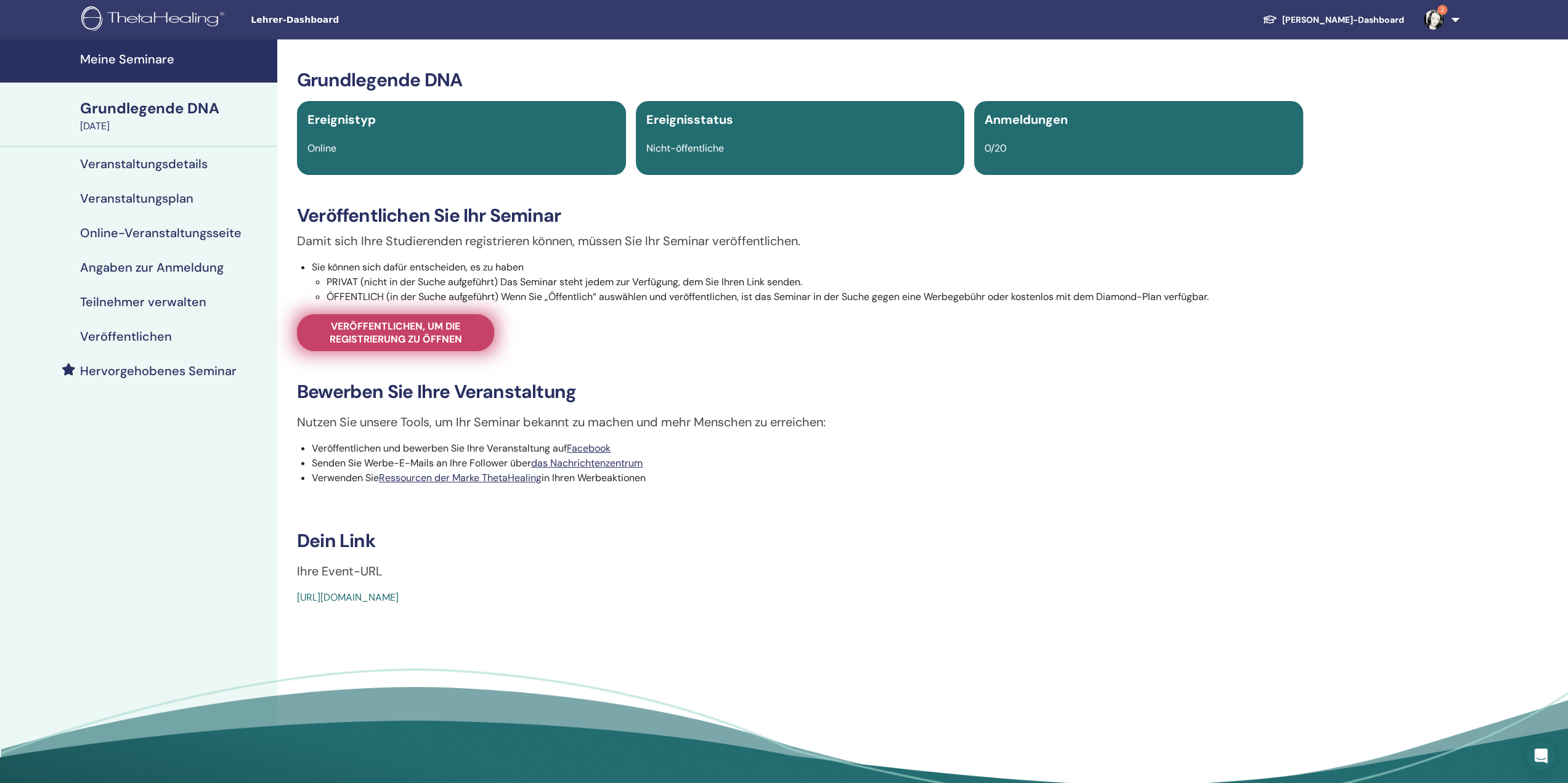
click at [433, 332] on font "Veröffentlichen, um die Registrierung zu öffnen" at bounding box center [395, 333] width 132 height 26
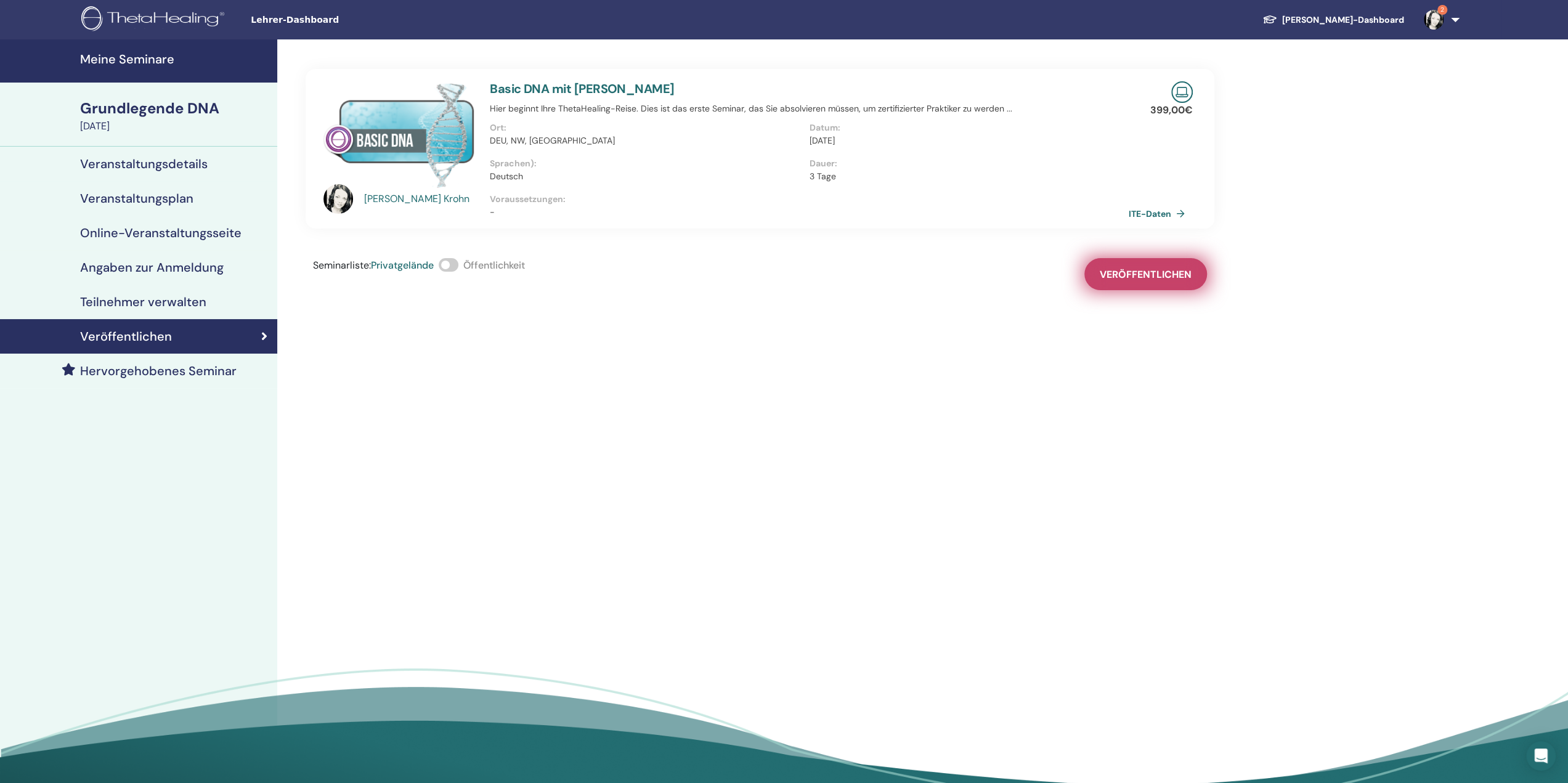
click at [1175, 266] on button "Veröffentlichen" at bounding box center [1146, 274] width 123 height 32
click at [132, 61] on font "Meine Seminare" at bounding box center [127, 58] width 94 height 16
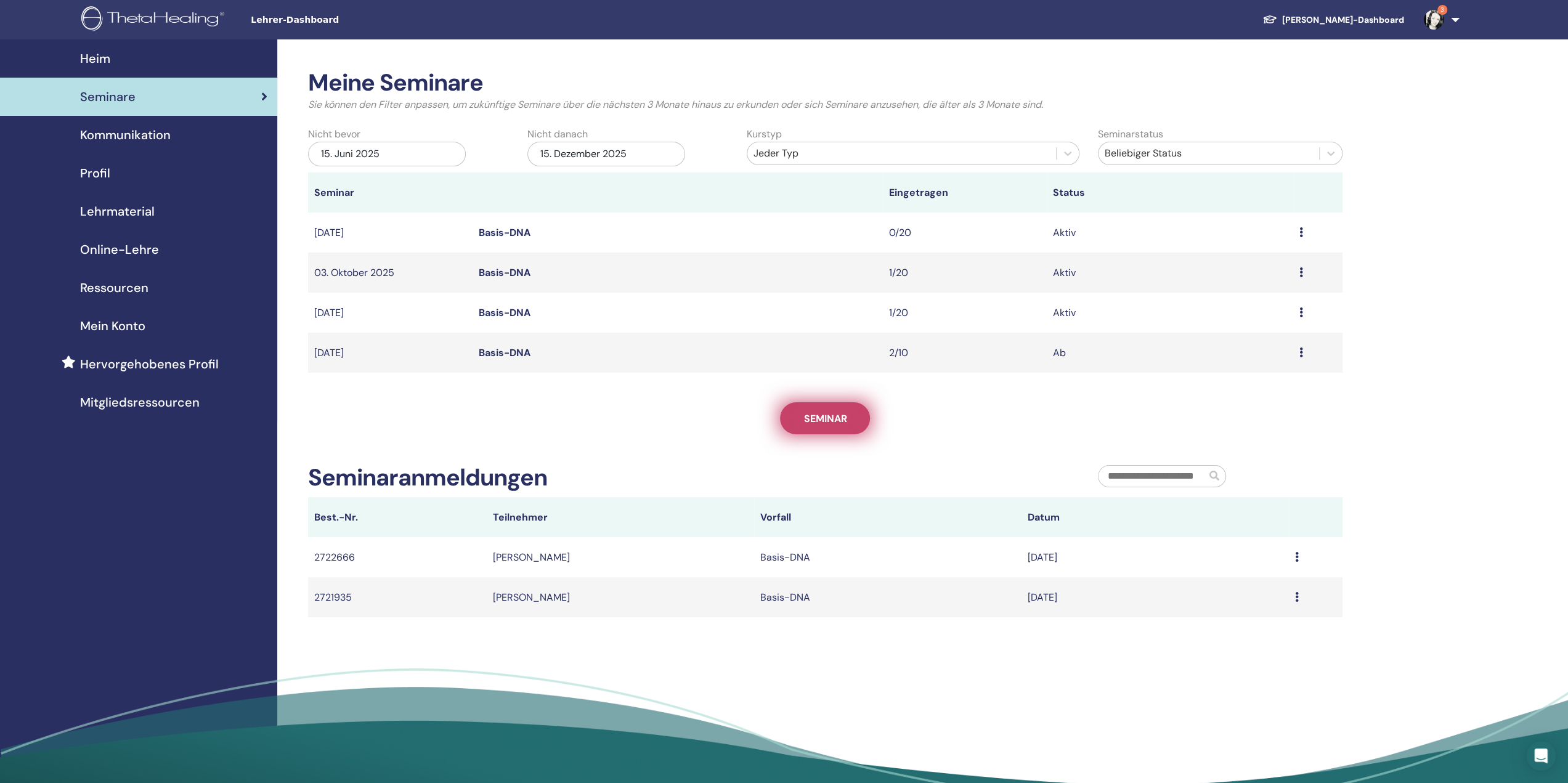
click at [820, 424] on font "Seminar" at bounding box center [825, 418] width 43 height 13
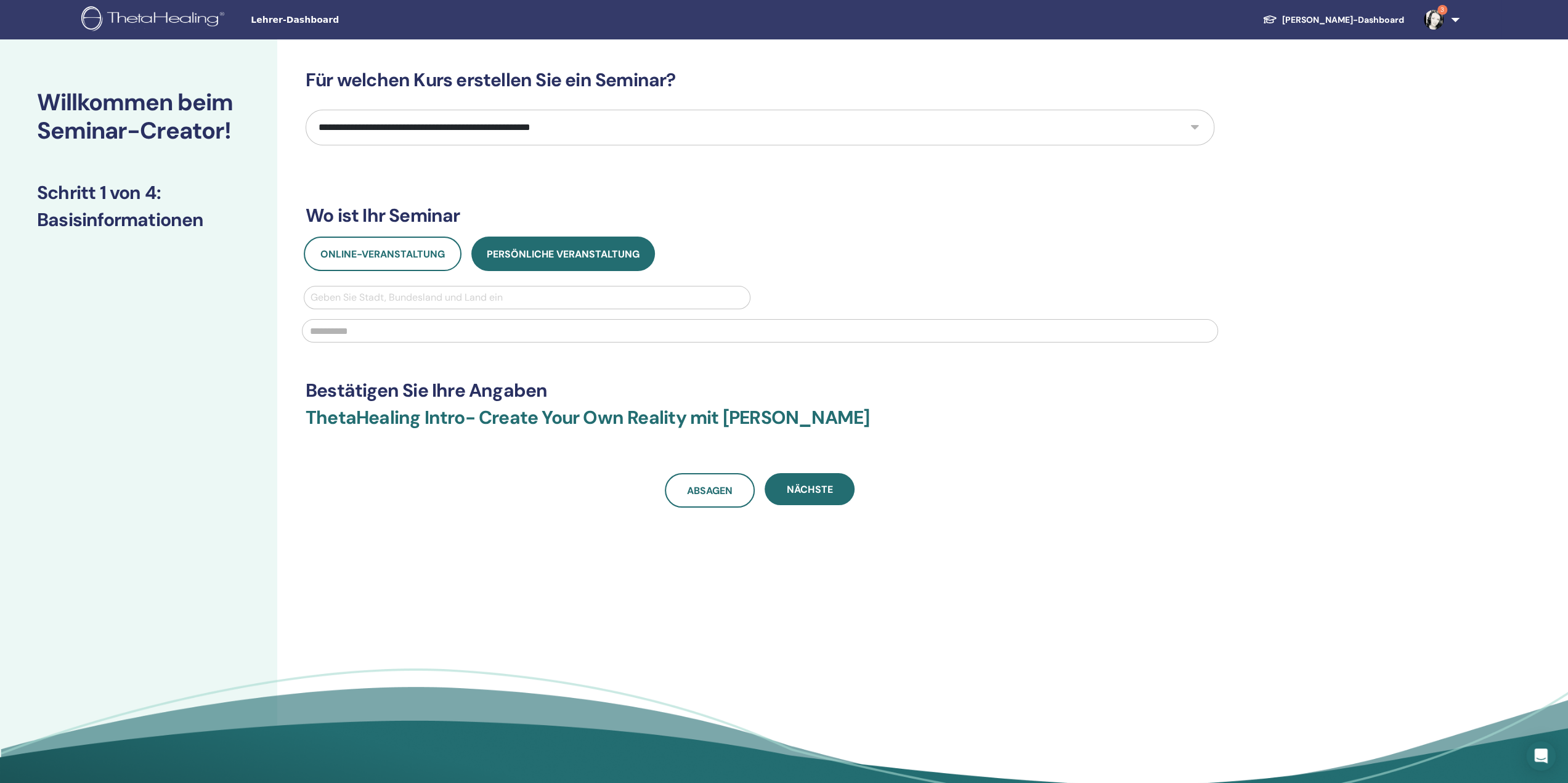
click at [437, 130] on select "**********" at bounding box center [759, 128] width 908 height 36
select select "*"
click at [306, 110] on select "**********" at bounding box center [759, 128] width 908 height 36
click at [390, 250] on font "Online-Veranstaltung" at bounding box center [382, 254] width 124 height 13
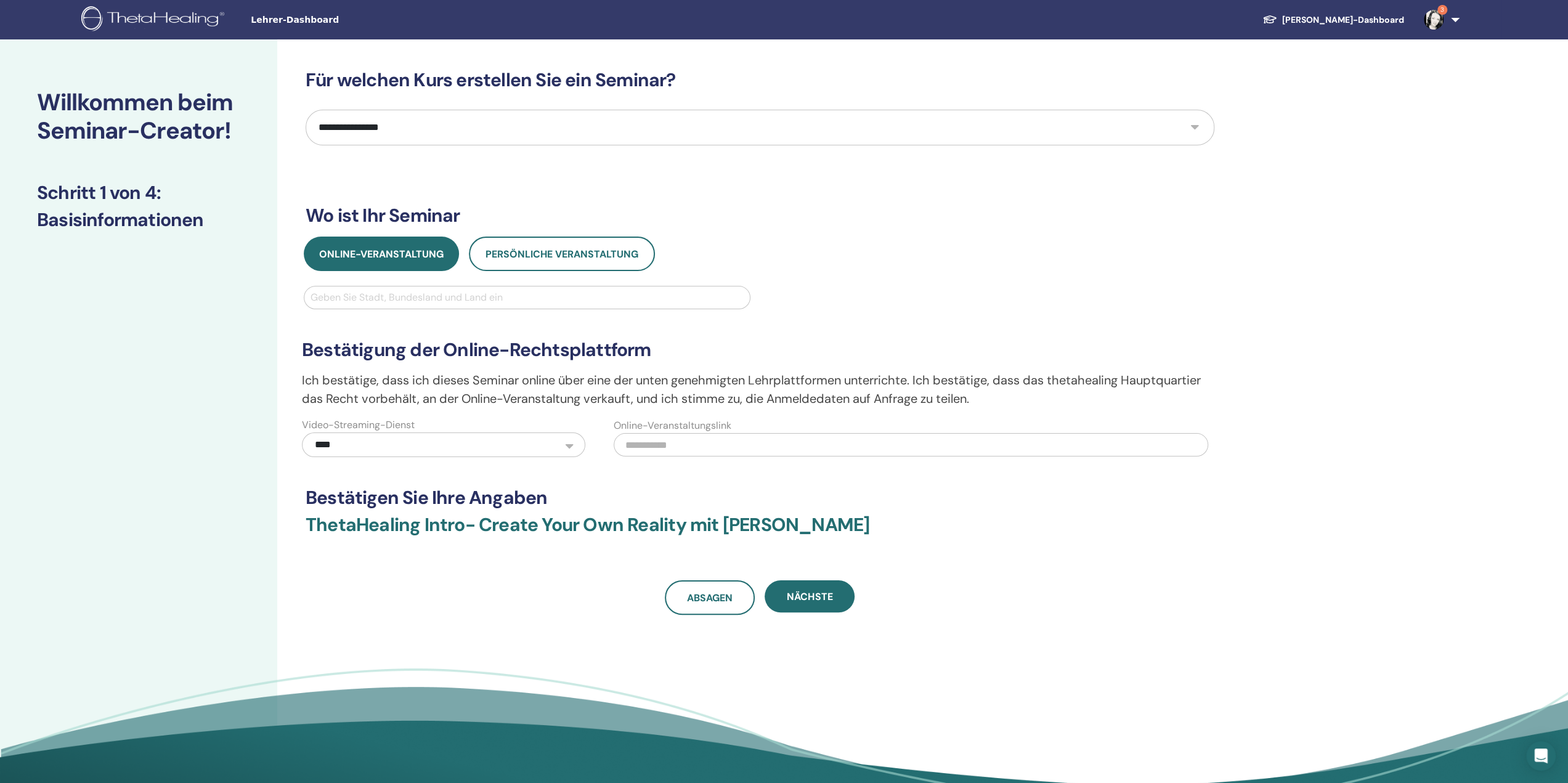
click at [395, 293] on div at bounding box center [527, 297] width 433 height 17
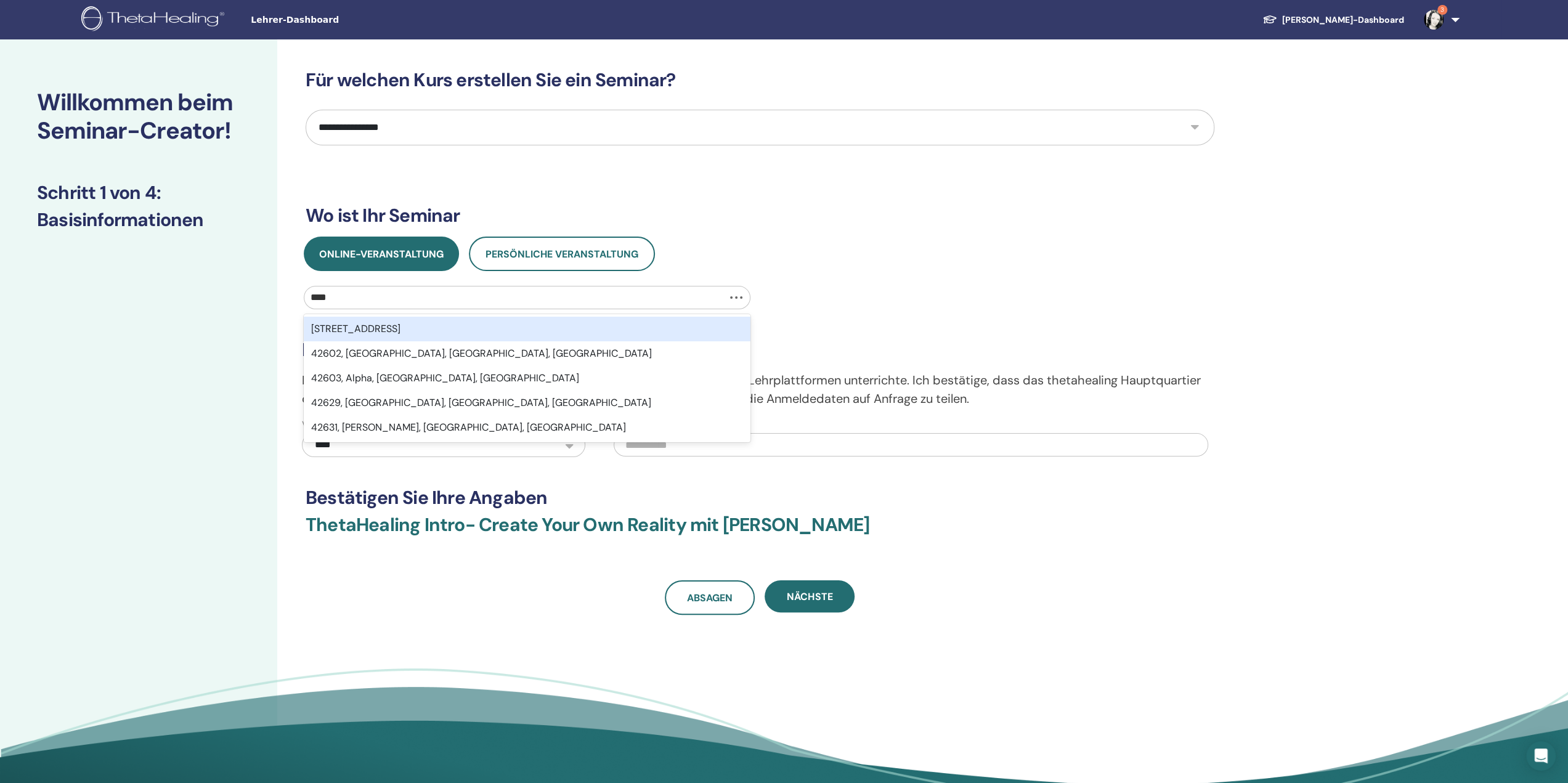
type input "*****"
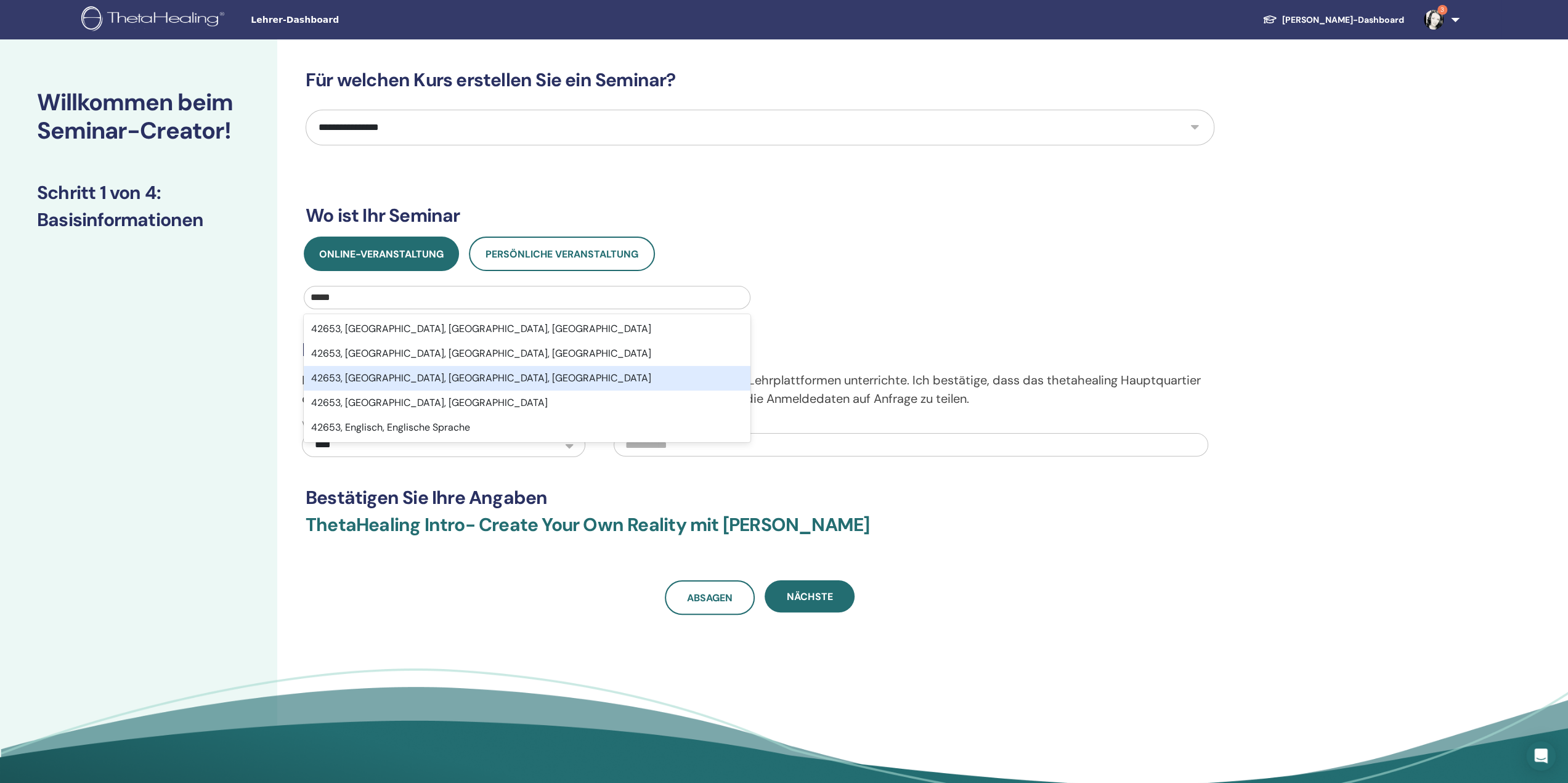
click at [413, 367] on div "42653, Solingen, Nordrhein-Westfalen, DEU" at bounding box center [527, 378] width 447 height 25
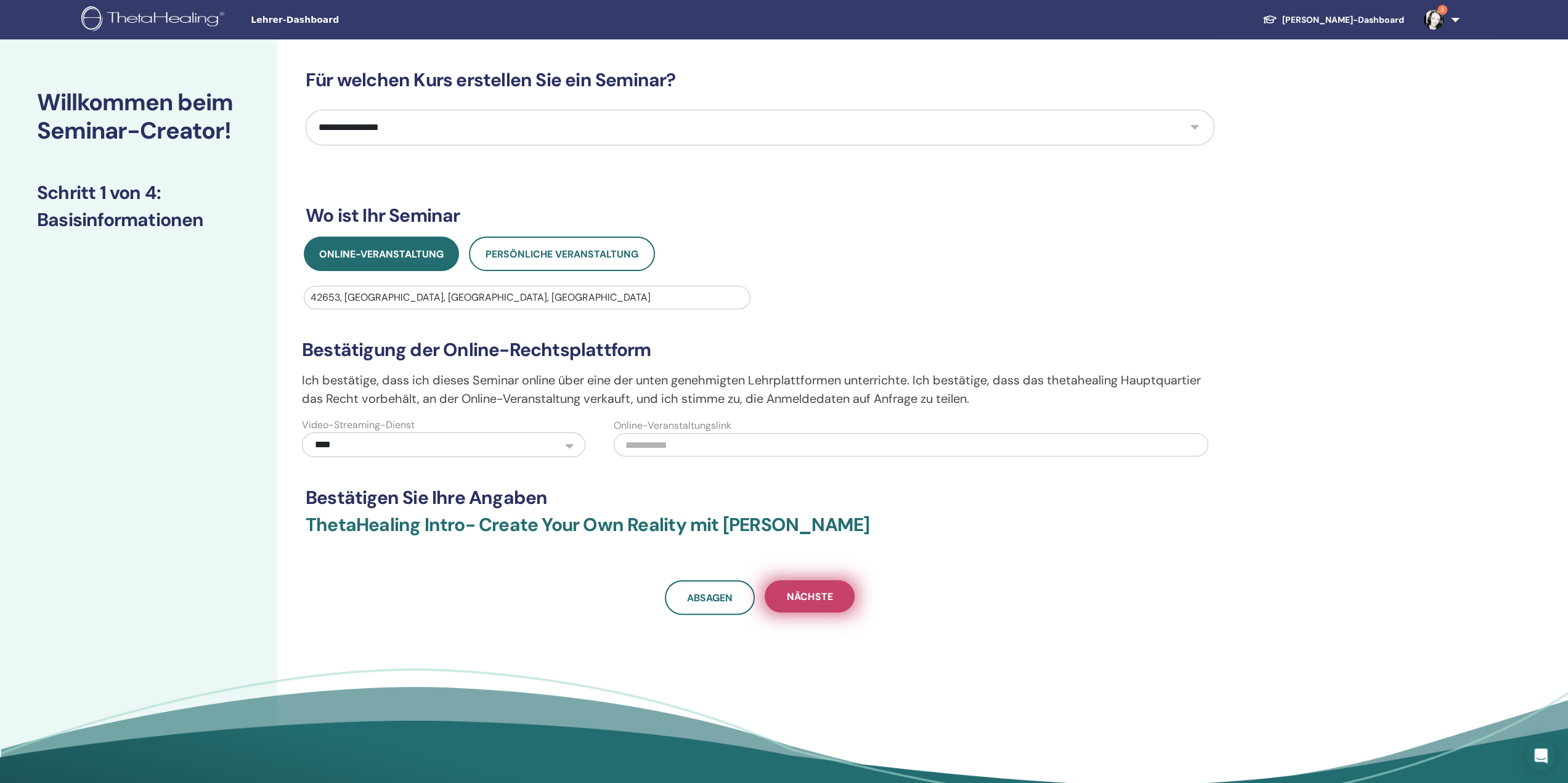
click at [815, 591] on font "Nächste" at bounding box center [809, 596] width 46 height 13
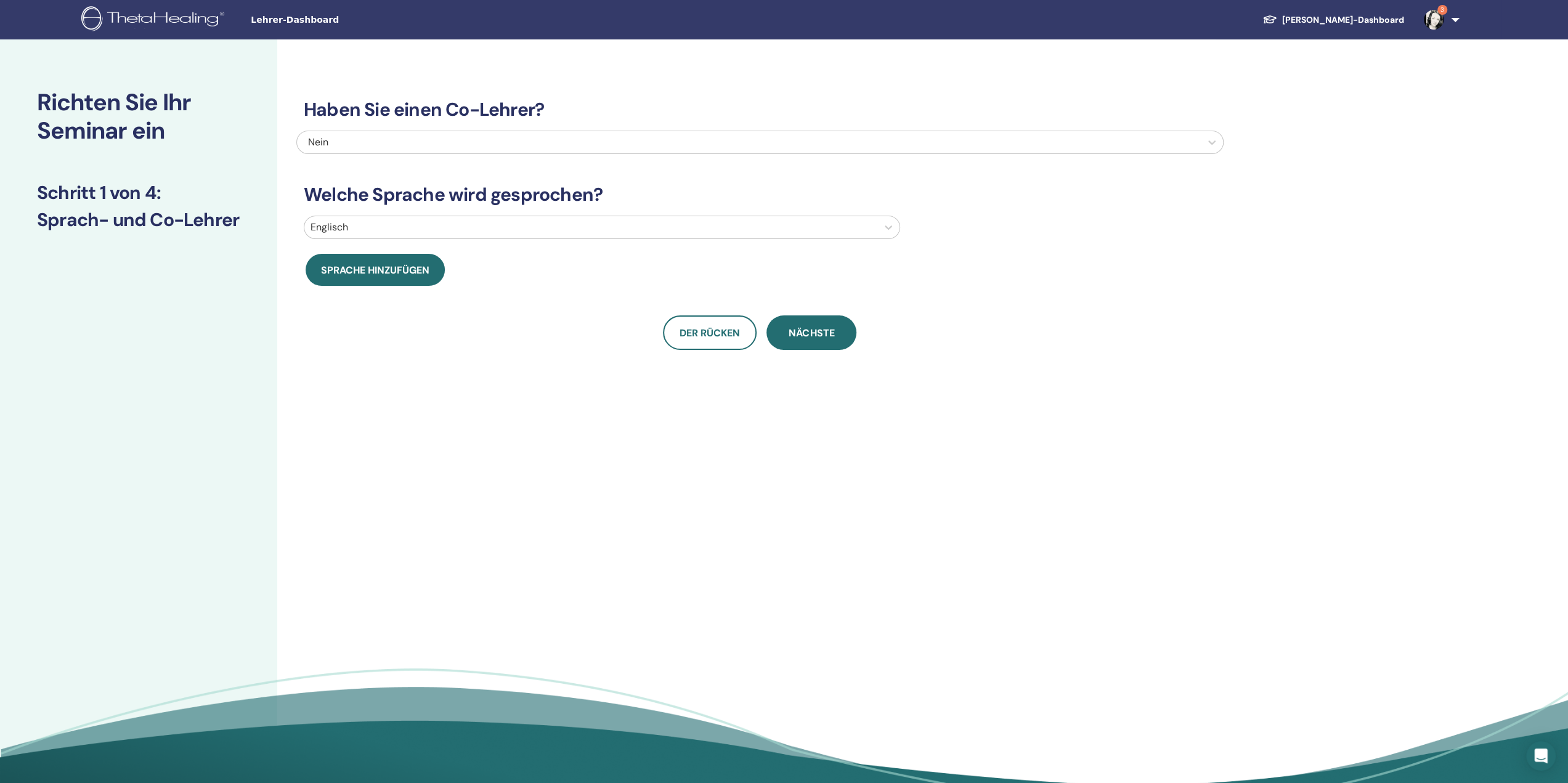
click at [437, 240] on div "Englisch" at bounding box center [759, 229] width 927 height 28
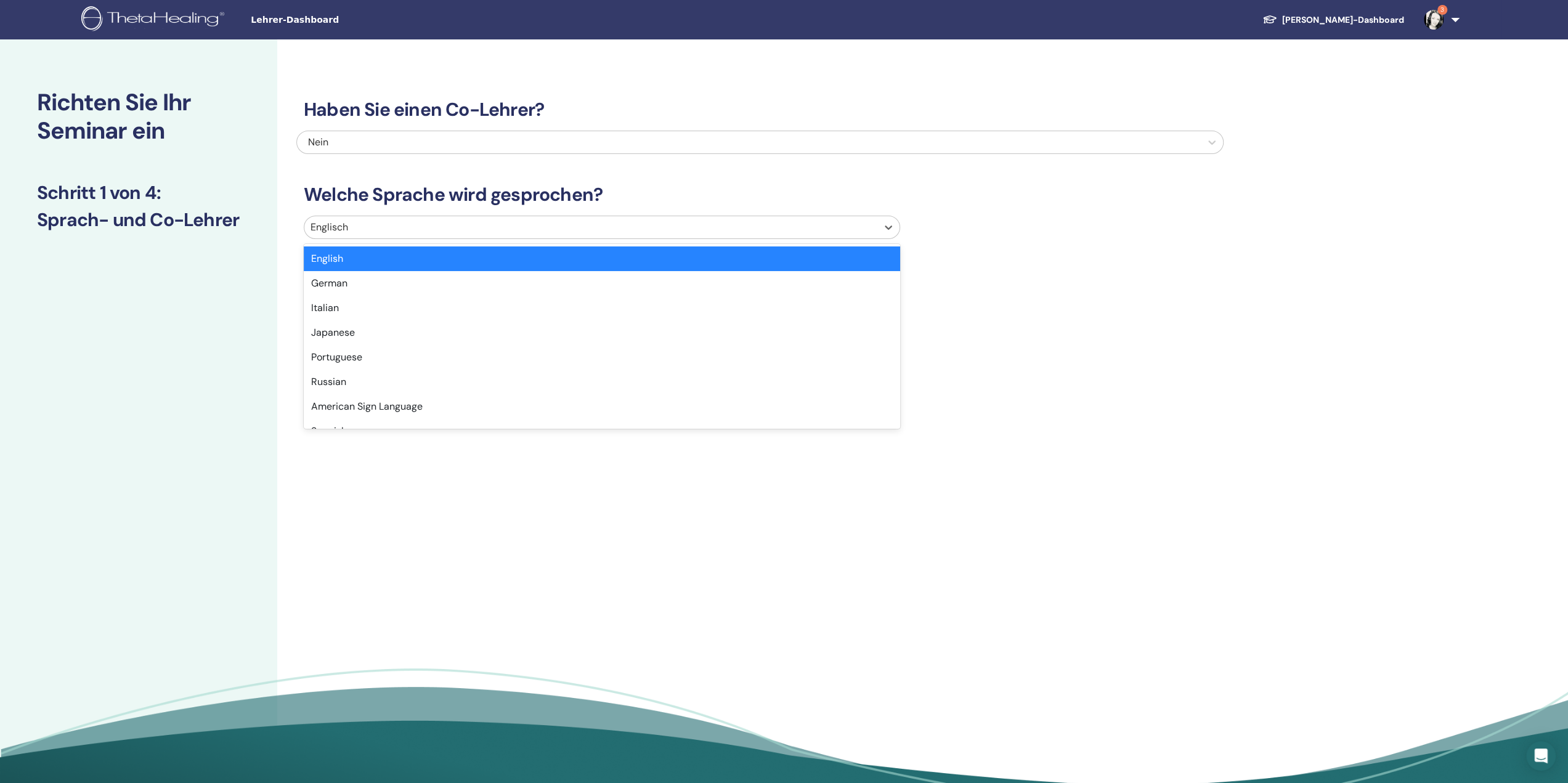
click at [440, 234] on div at bounding box center [591, 227] width 560 height 17
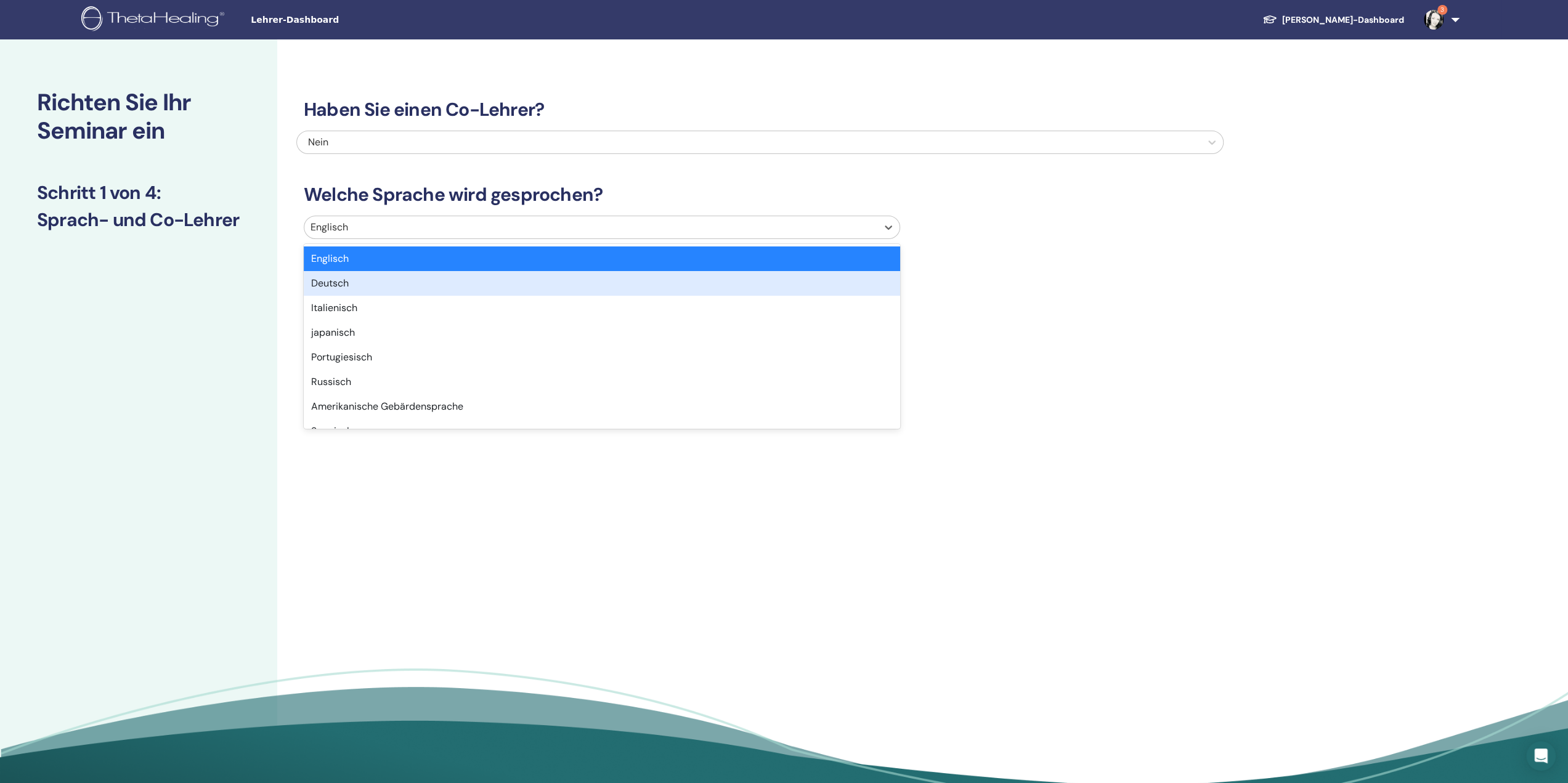
click at [403, 283] on div "Deutsch" at bounding box center [602, 283] width 596 height 25
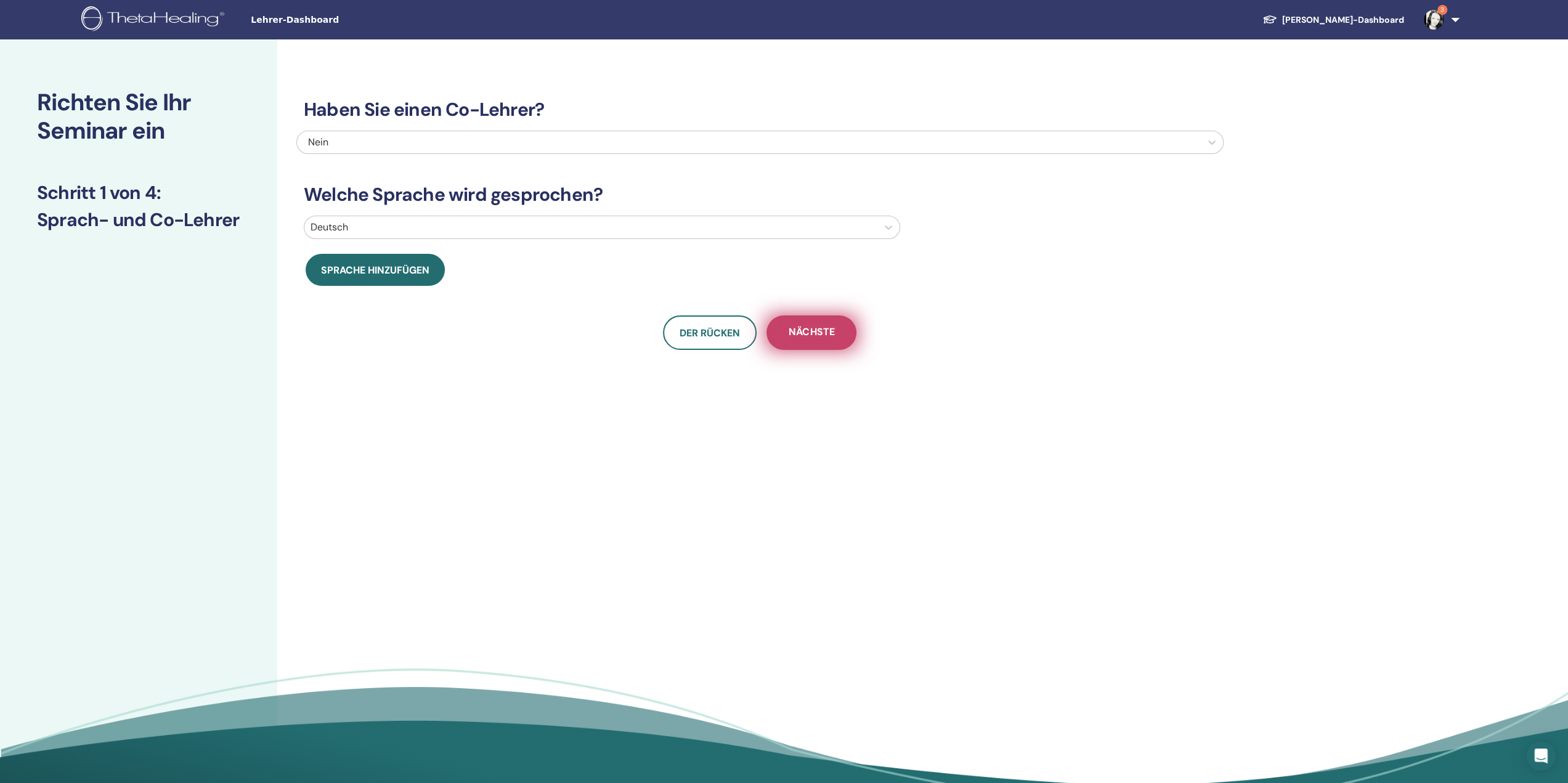
click at [814, 333] on font "Nächste" at bounding box center [811, 331] width 46 height 13
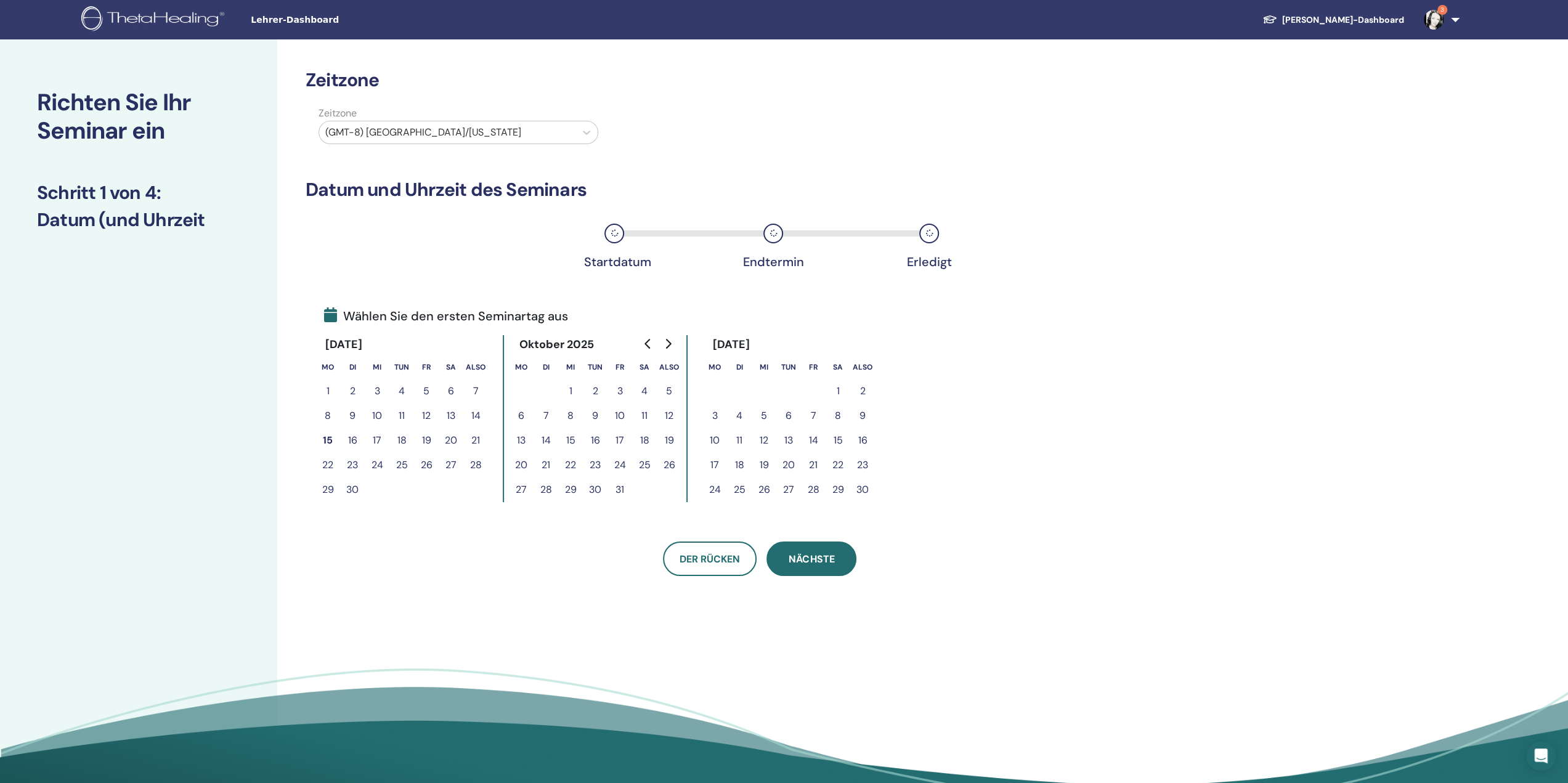
click at [830, 560] on font "Nächste" at bounding box center [811, 559] width 46 height 13
click at [670, 344] on icon "Zum nächsten Monat" at bounding box center [669, 344] width 6 height 10
click at [812, 389] on font "5" at bounding box center [813, 390] width 6 height 13
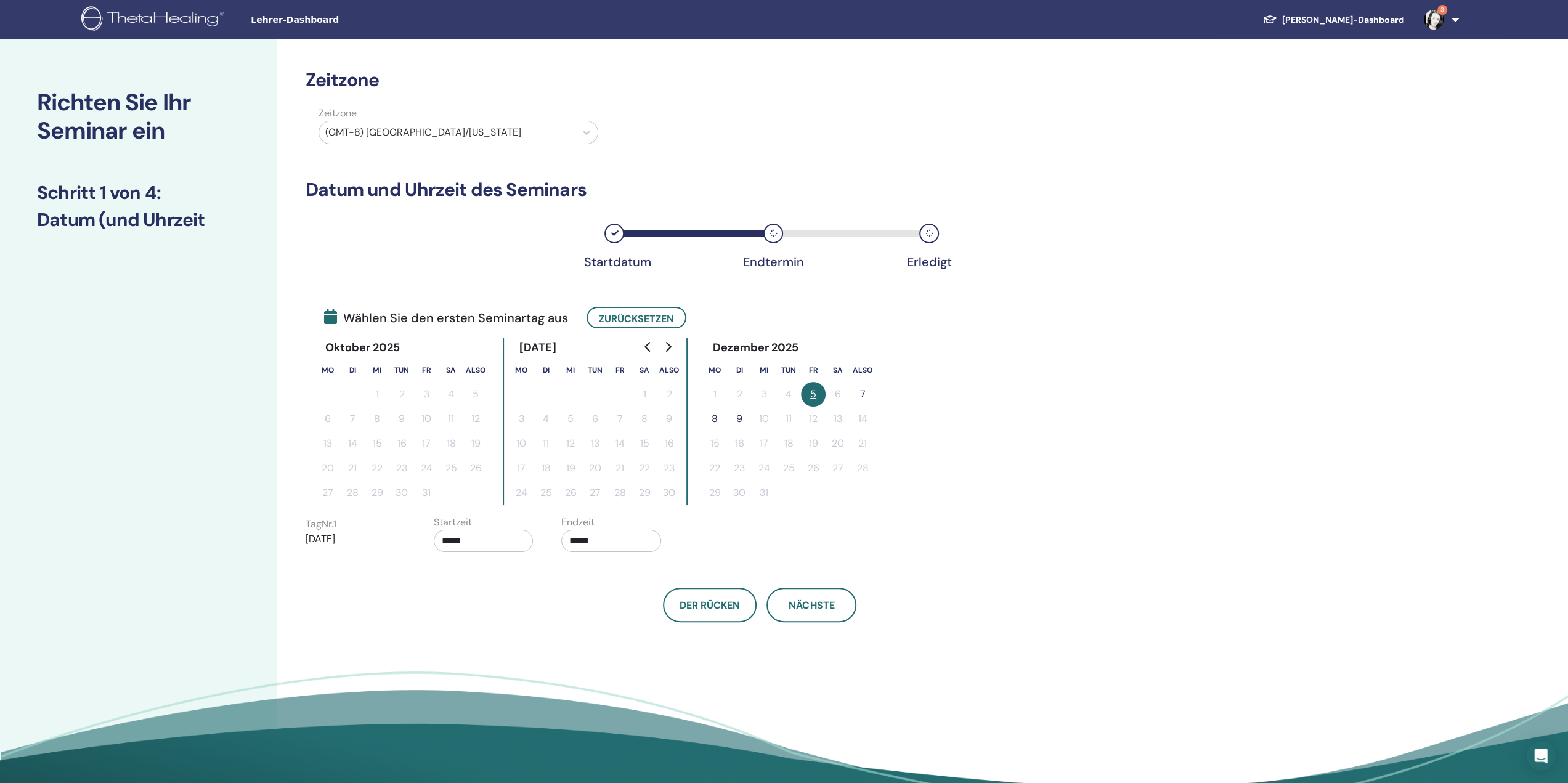
click at [861, 394] on font "7" at bounding box center [863, 394] width 6 height 13
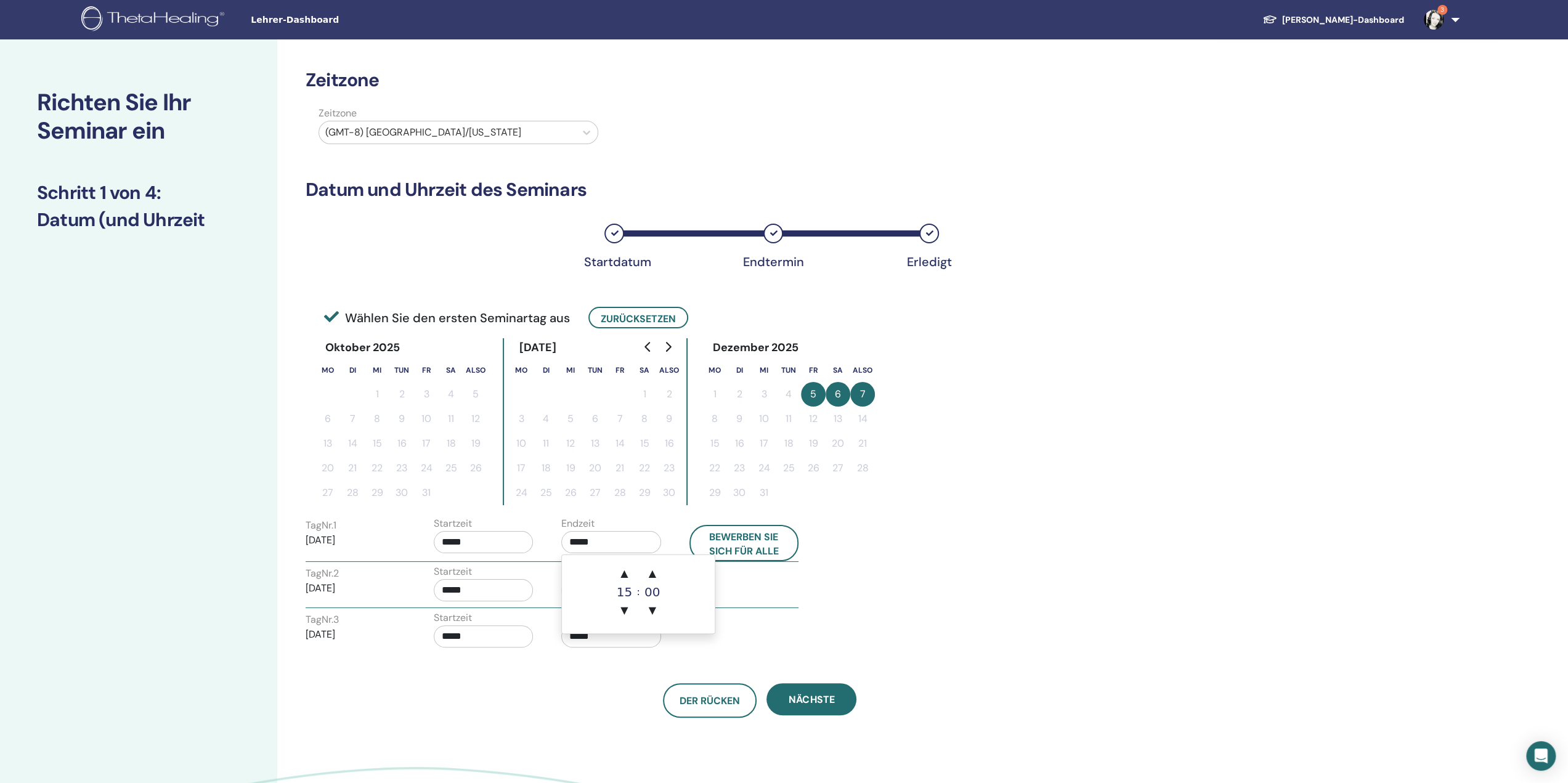
click at [599, 538] on input "*****" at bounding box center [611, 542] width 100 height 22
click at [654, 576] on font "▲" at bounding box center [652, 573] width 8 height 12
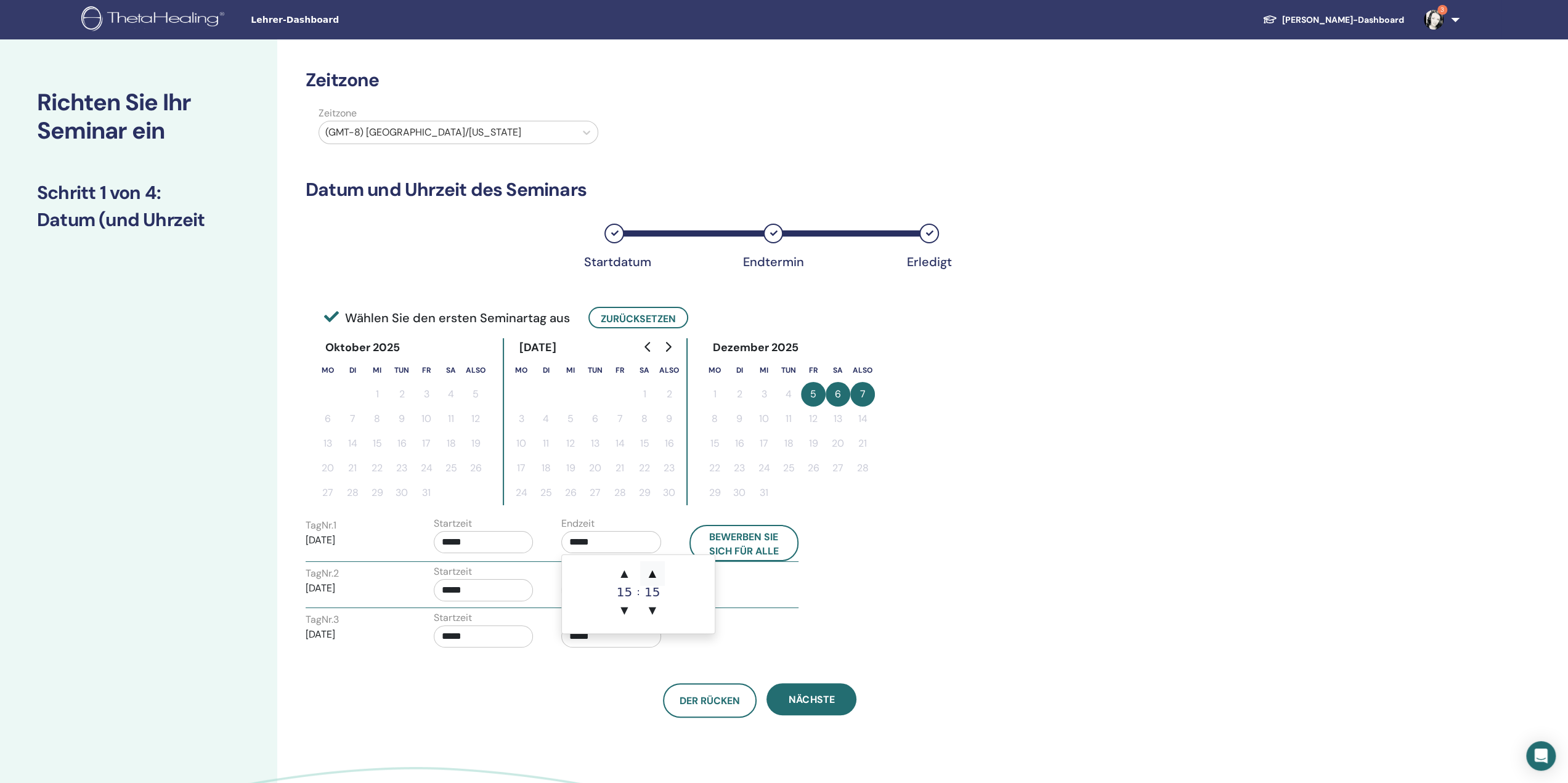
click at [654, 576] on font "▲" at bounding box center [652, 573] width 8 height 12
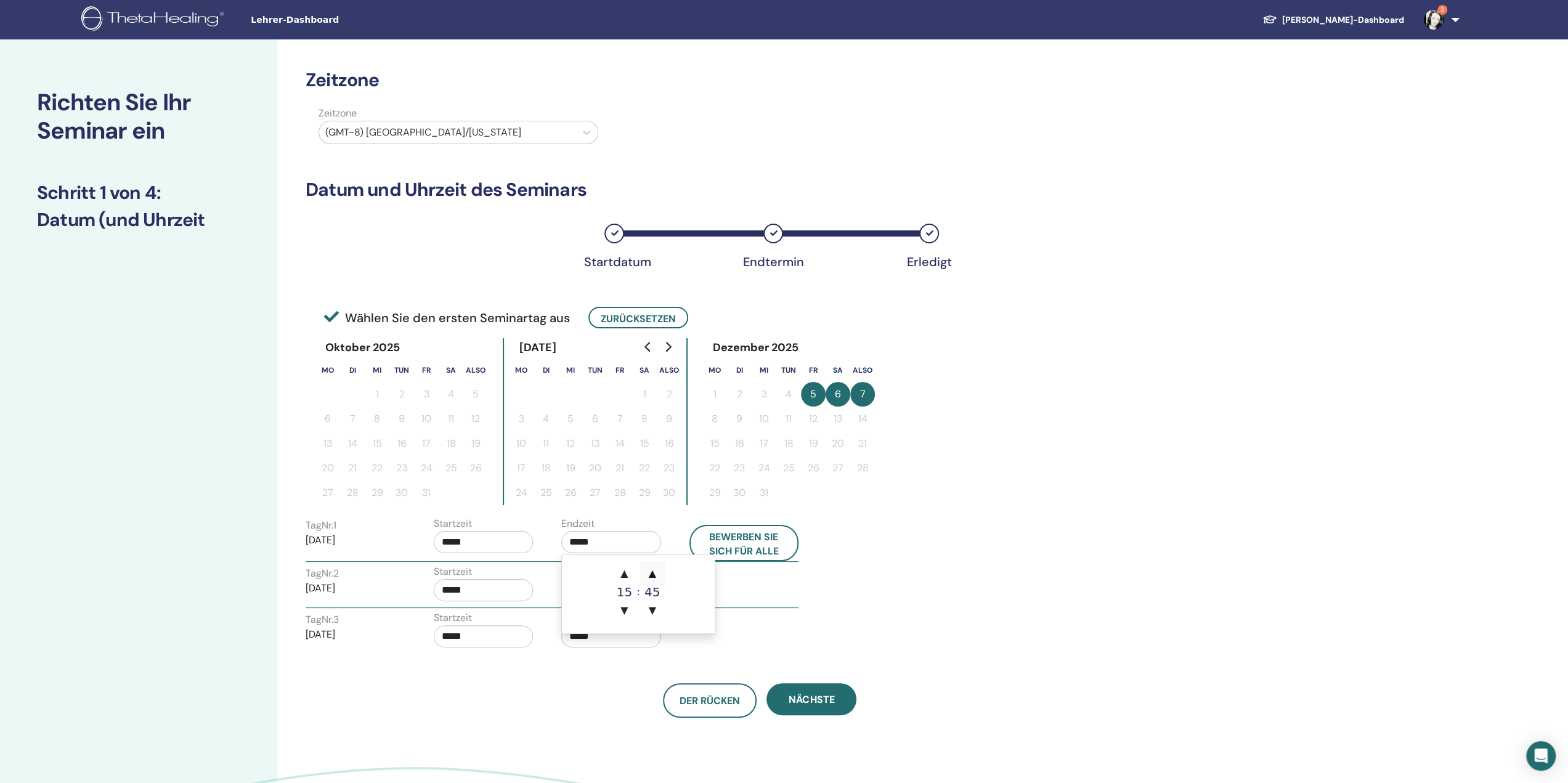
type input "*****"
click at [728, 614] on div "Tag Nr. 3 07.12.2025 Startzeit ***** Endzeit *****" at bounding box center [552, 631] width 511 height 43
click at [592, 588] on input "*****" at bounding box center [611, 590] width 100 height 22
click at [650, 616] on font "▲" at bounding box center [652, 620] width 8 height 12
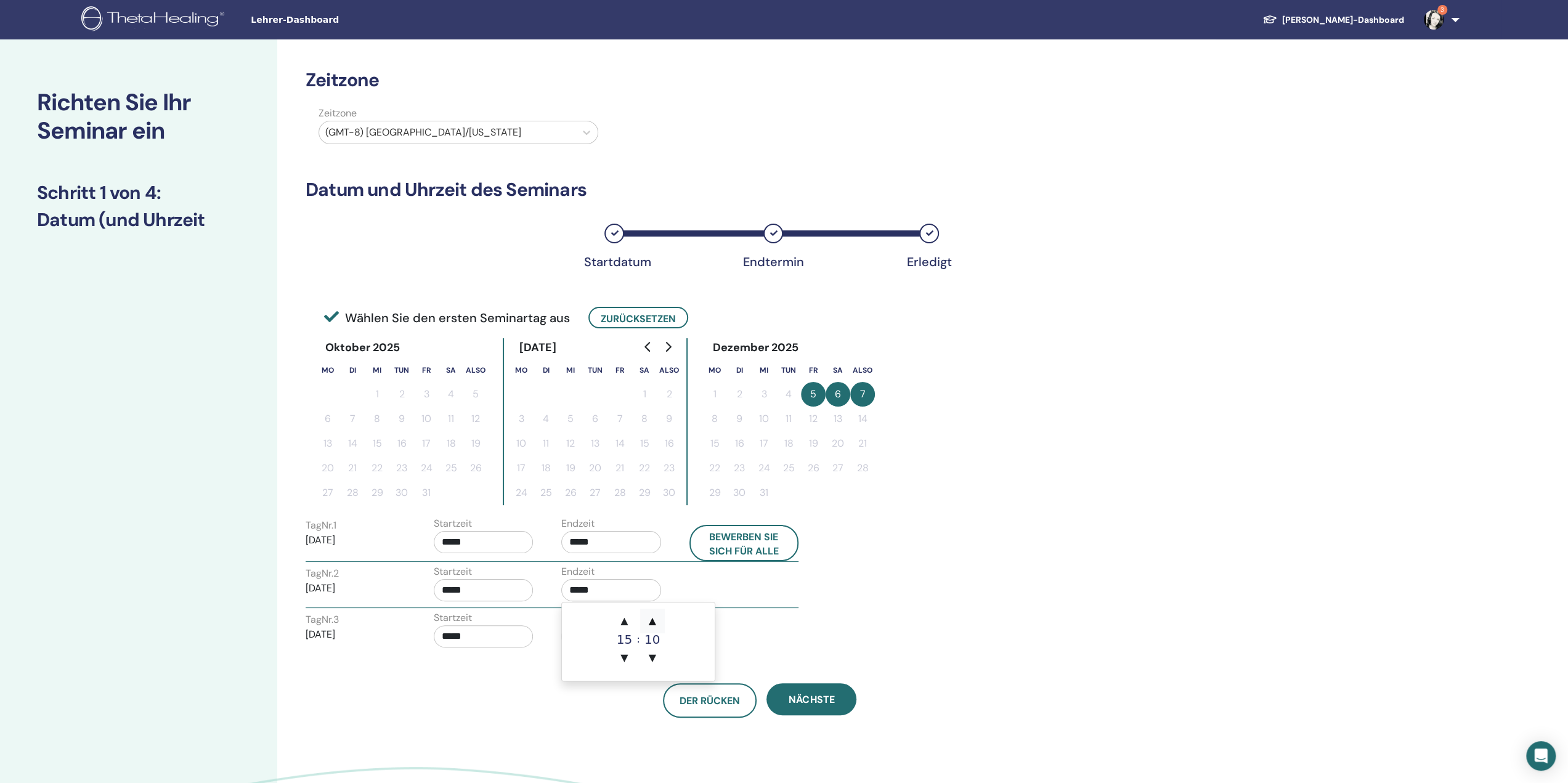
click at [650, 616] on font "▲" at bounding box center [652, 620] width 8 height 12
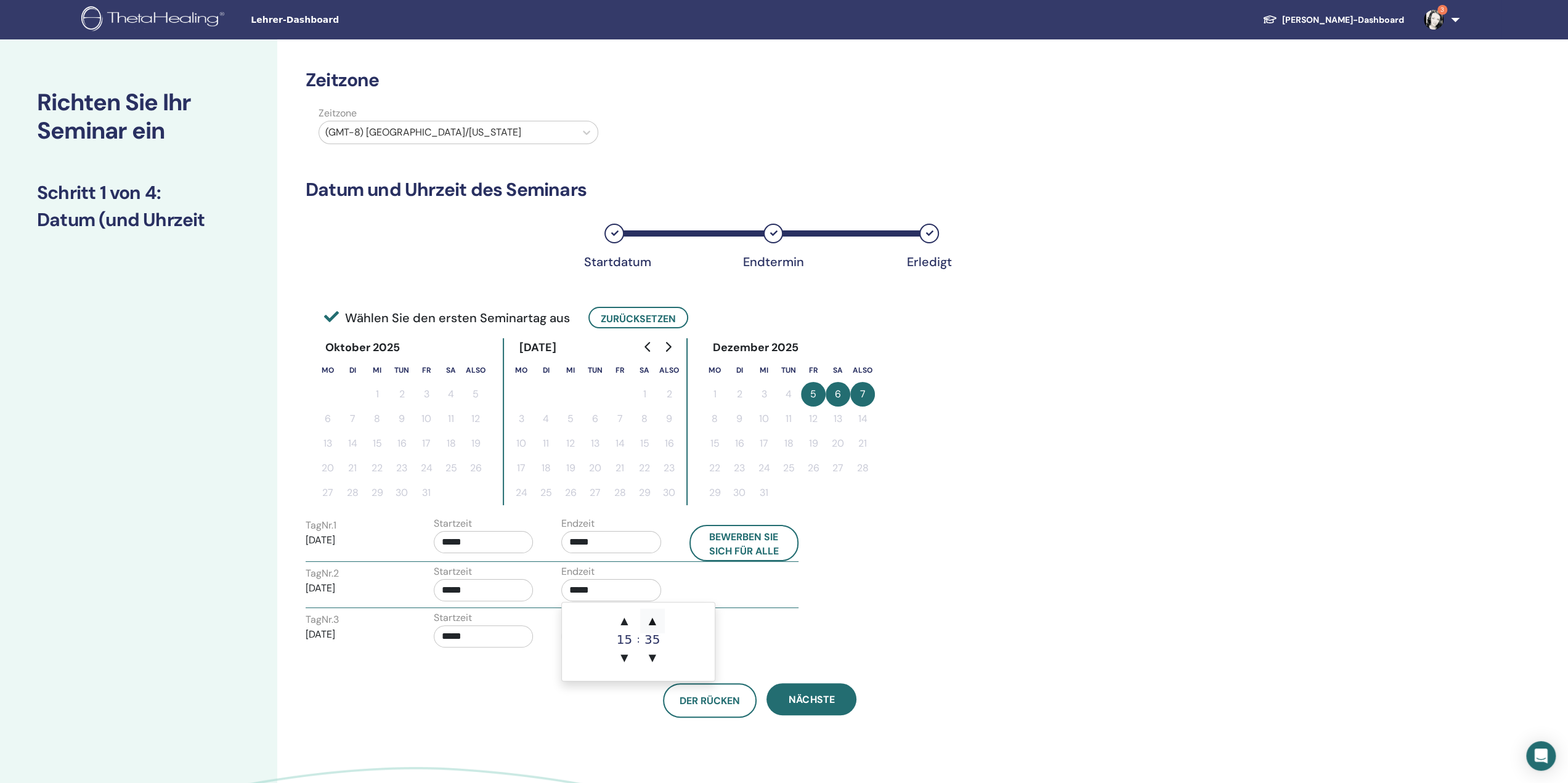
click at [650, 616] on font "▲" at bounding box center [652, 620] width 8 height 12
type input "*****"
click at [825, 645] on div "Tag Nr. 1 05.12.2025 Startzeit ***** Endzeit ***** Bewerben Sie sich für alle T…" at bounding box center [759, 583] width 908 height 138
click at [614, 635] on input "*****" at bounding box center [611, 637] width 100 height 22
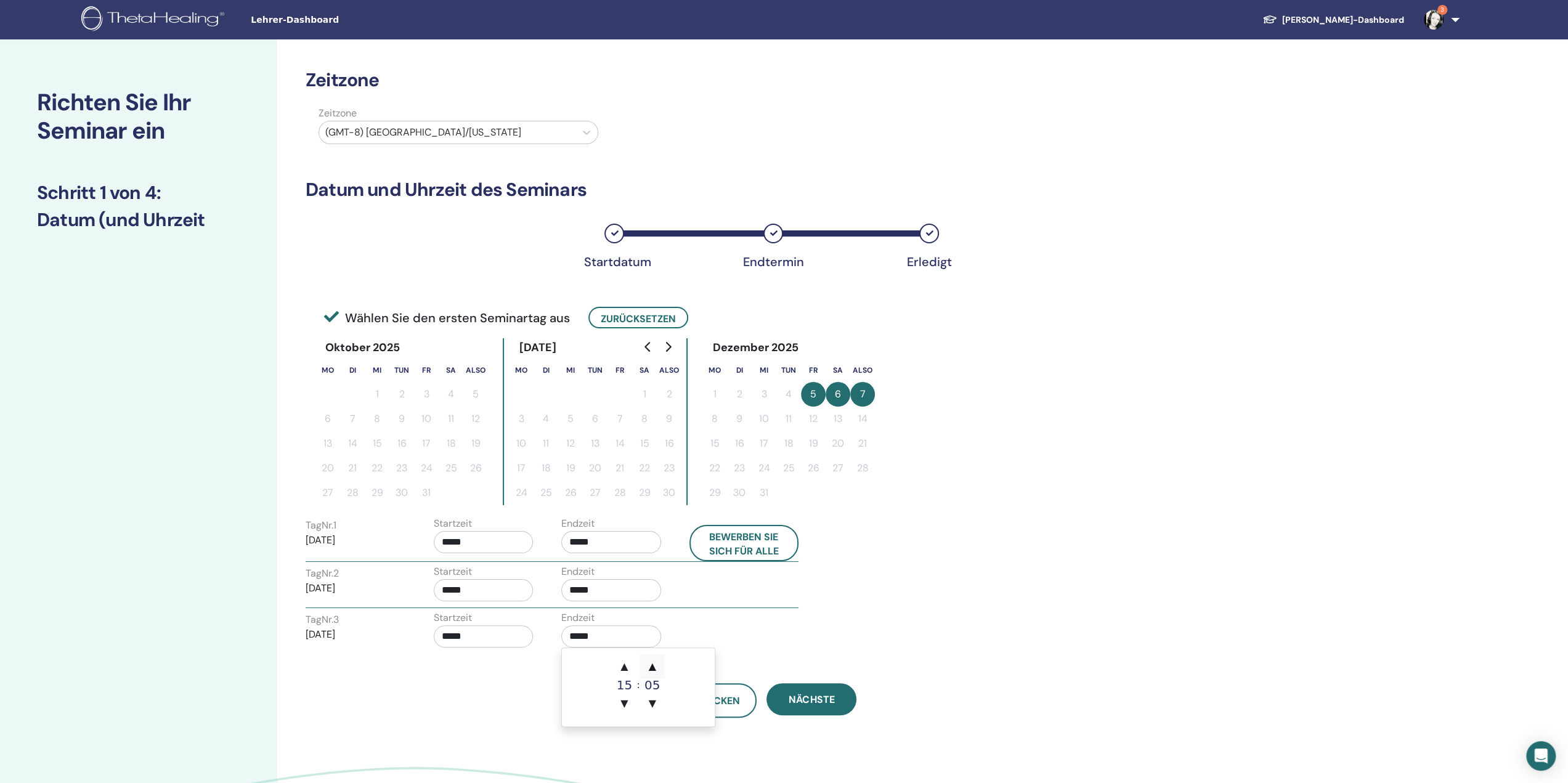
click at [654, 666] on font "▲" at bounding box center [652, 666] width 8 height 12
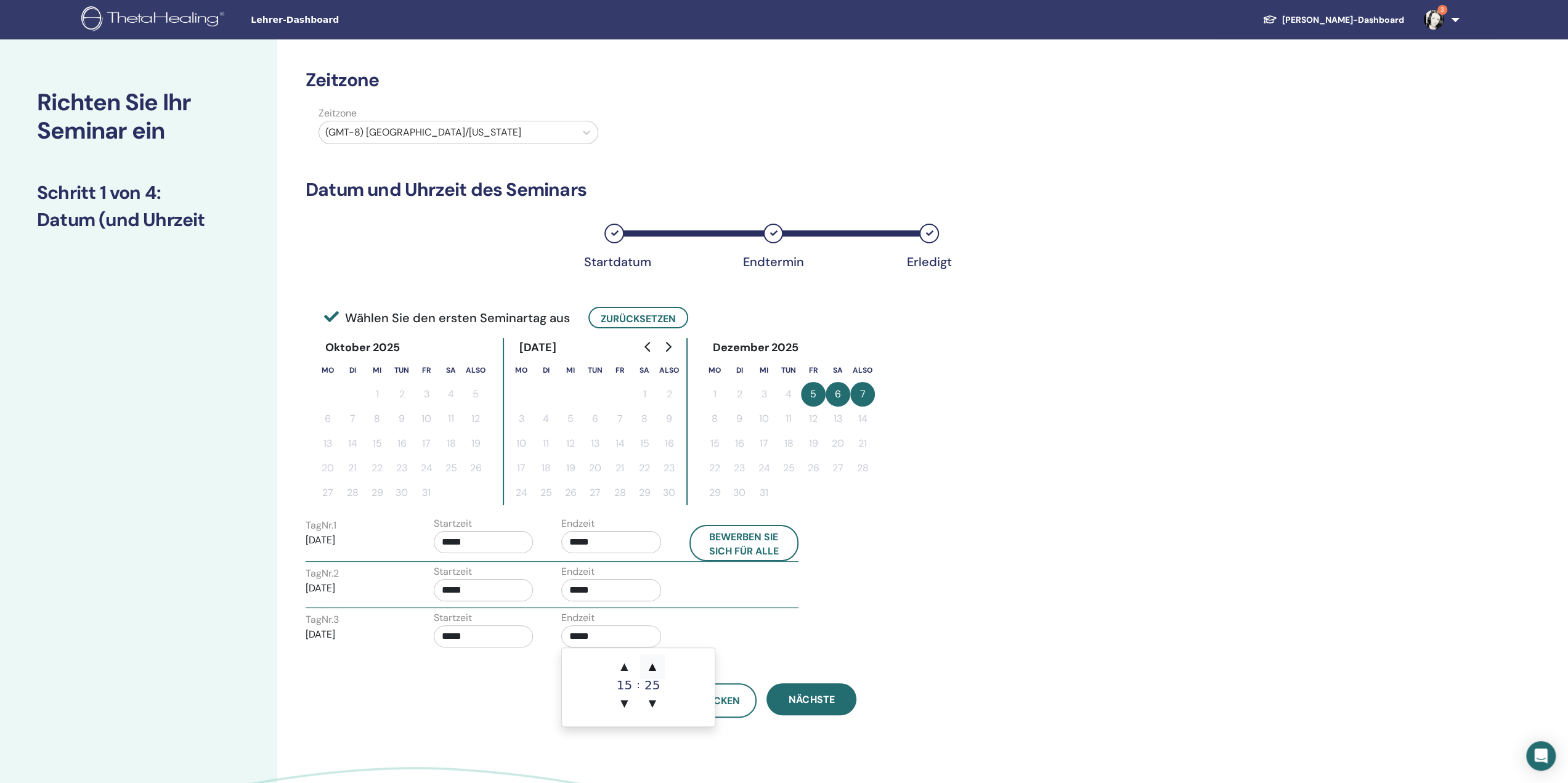
click at [654, 666] on font "▲" at bounding box center [652, 666] width 8 height 12
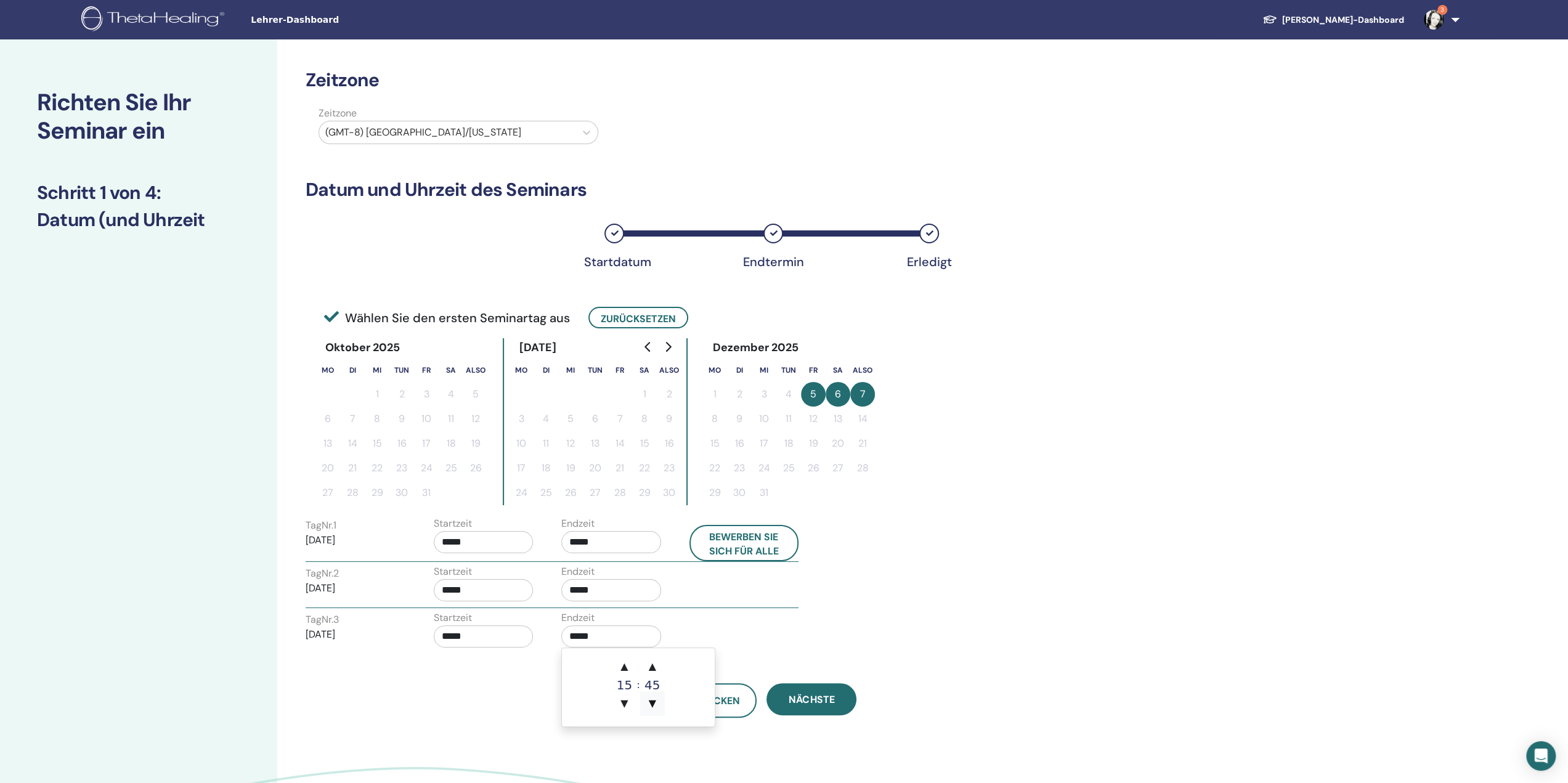
click at [654, 702] on font "▼" at bounding box center [652, 703] width 8 height 12
type input "*****"
click at [815, 697] on font "Nächste" at bounding box center [811, 699] width 46 height 13
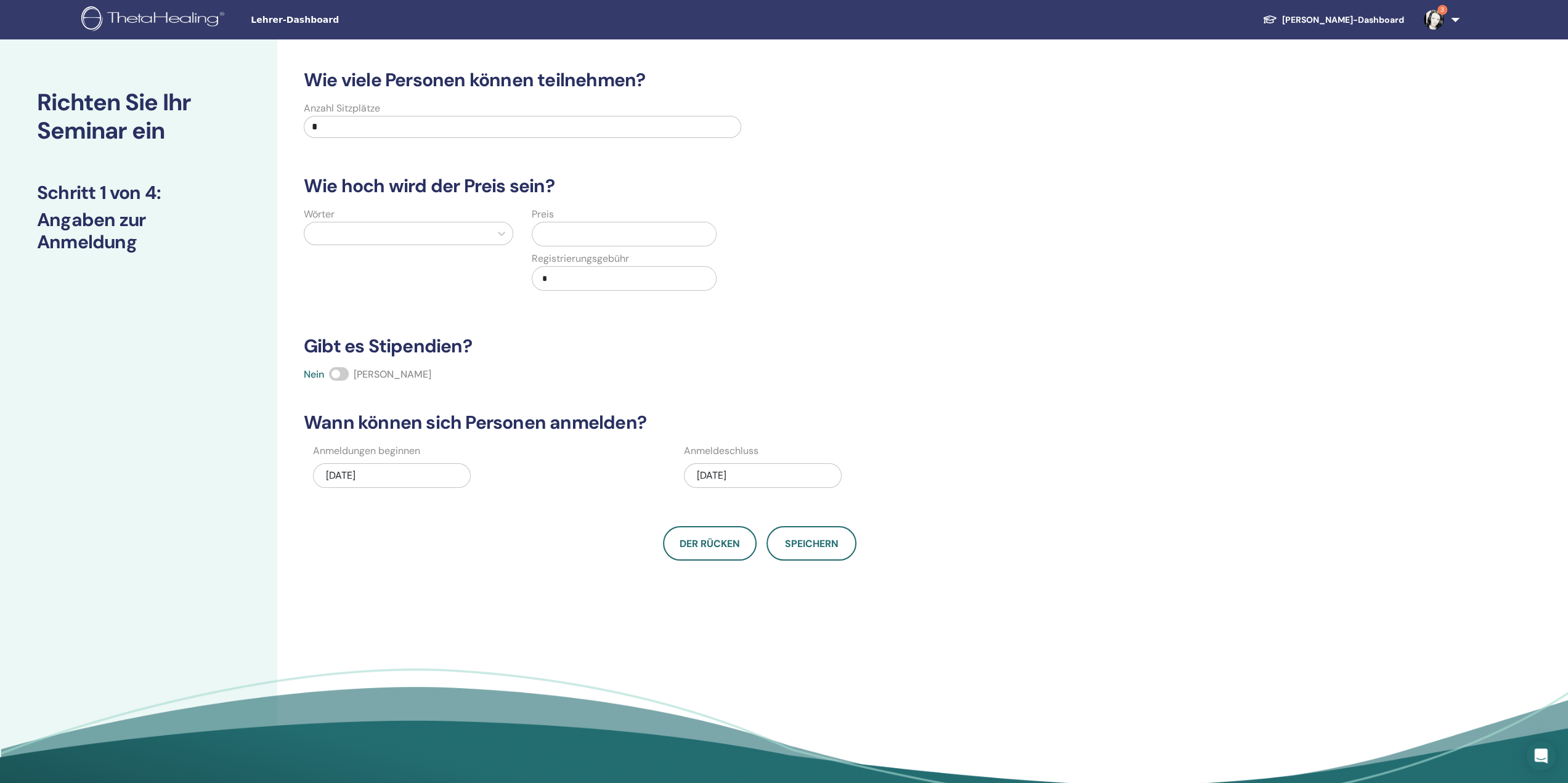
click at [372, 125] on input "*" at bounding box center [522, 127] width 438 height 22
type input "**"
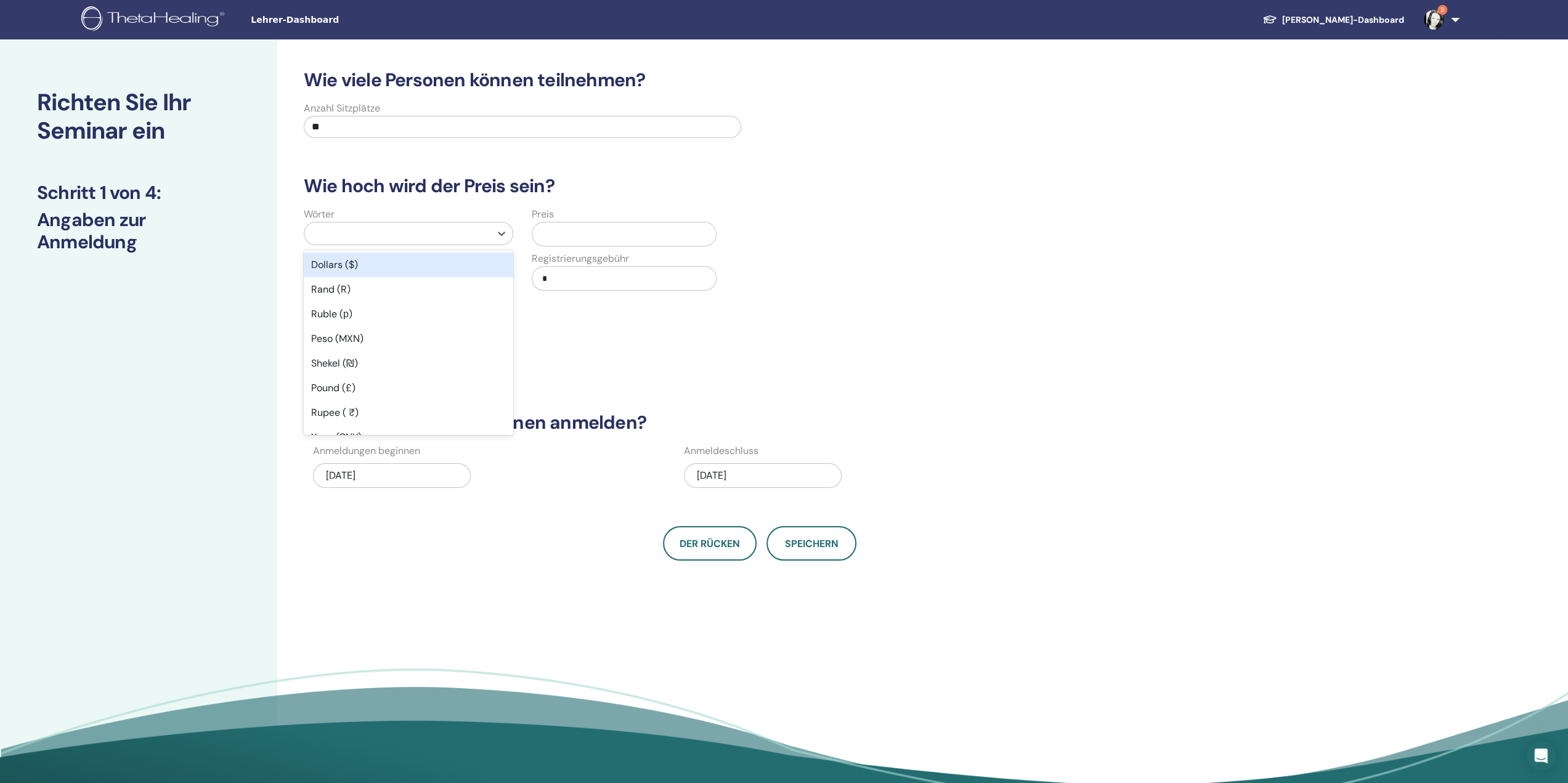
click at [406, 230] on div at bounding box center [397, 234] width 174 height 17
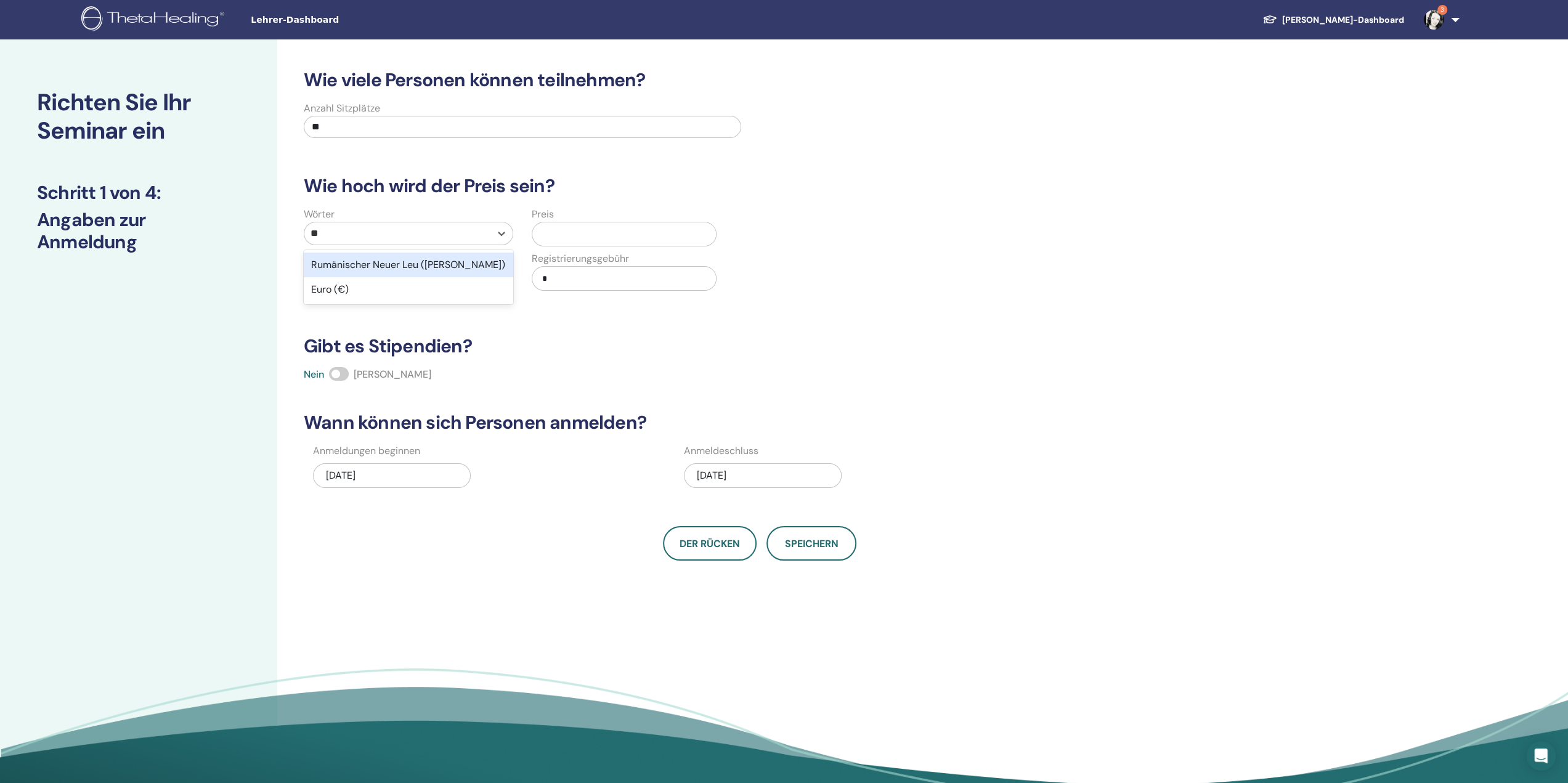
type input "***"
click at [411, 264] on div "Euro (€)" at bounding box center [408, 264] width 209 height 25
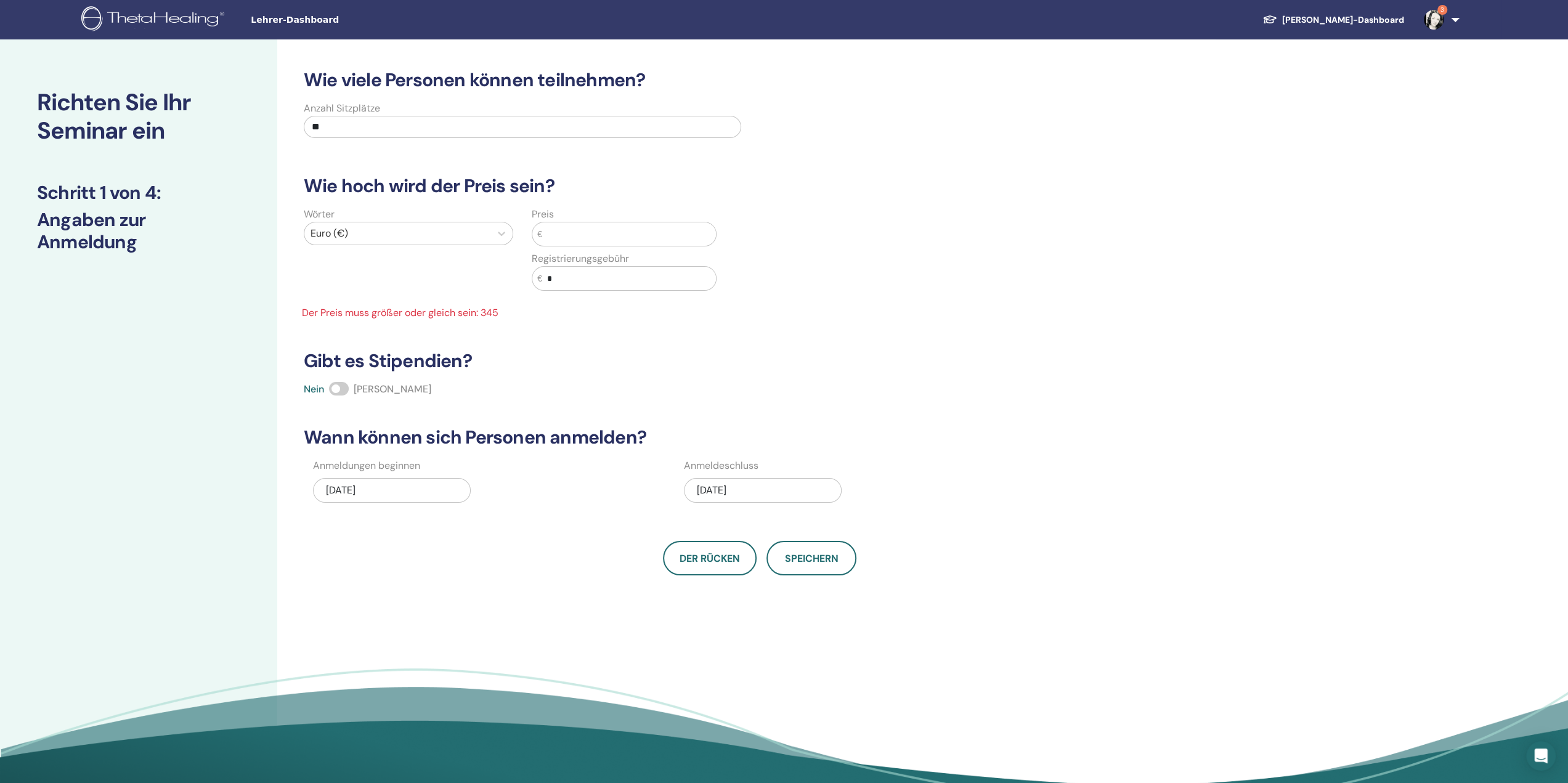
click at [614, 227] on input "text" at bounding box center [628, 234] width 174 height 24
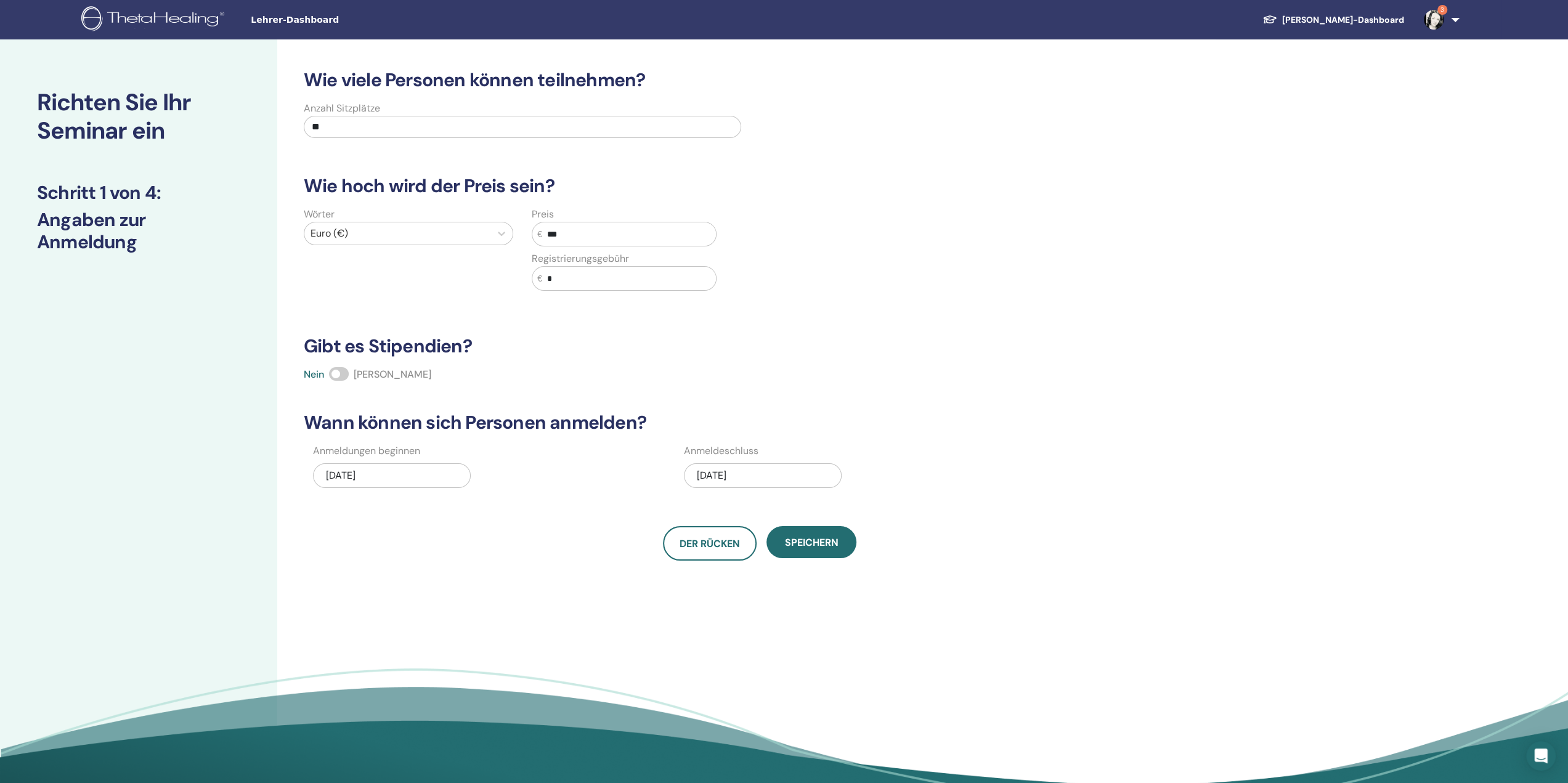
type input "***"
click at [748, 471] on div "12.07.2025" at bounding box center [763, 475] width 157 height 25
click at [1128, 561] on div "Wie viele Personen können teilnehmen? Anzahl Sitzplätze ** Wie hoch wird der Pr…" at bounding box center [799, 416] width 1046 height 752
click at [820, 542] on font "Speichern" at bounding box center [811, 542] width 53 height 13
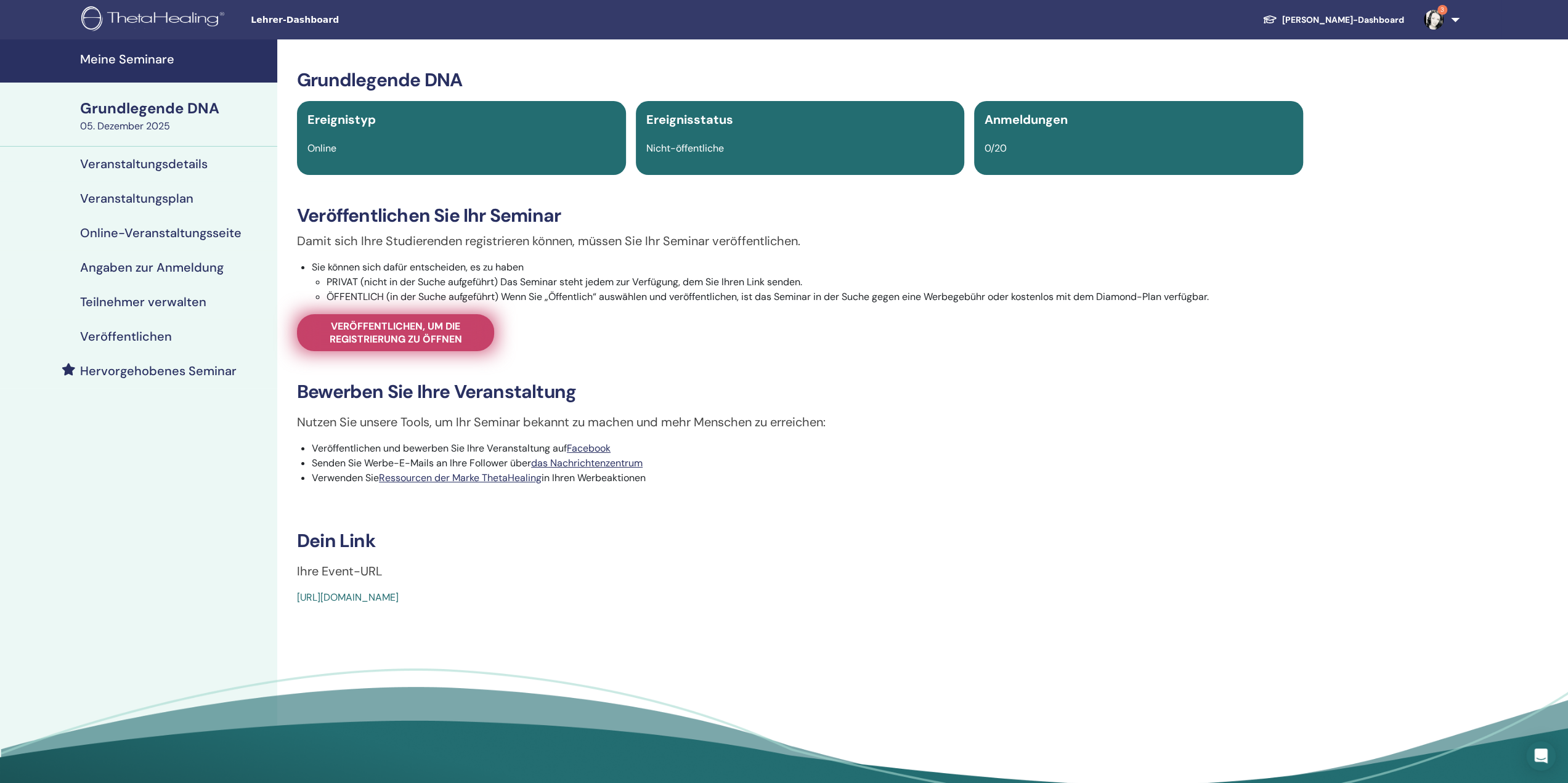
click at [447, 338] on font "Veröffentlichen, um die Registrierung zu öffnen" at bounding box center [395, 333] width 132 height 26
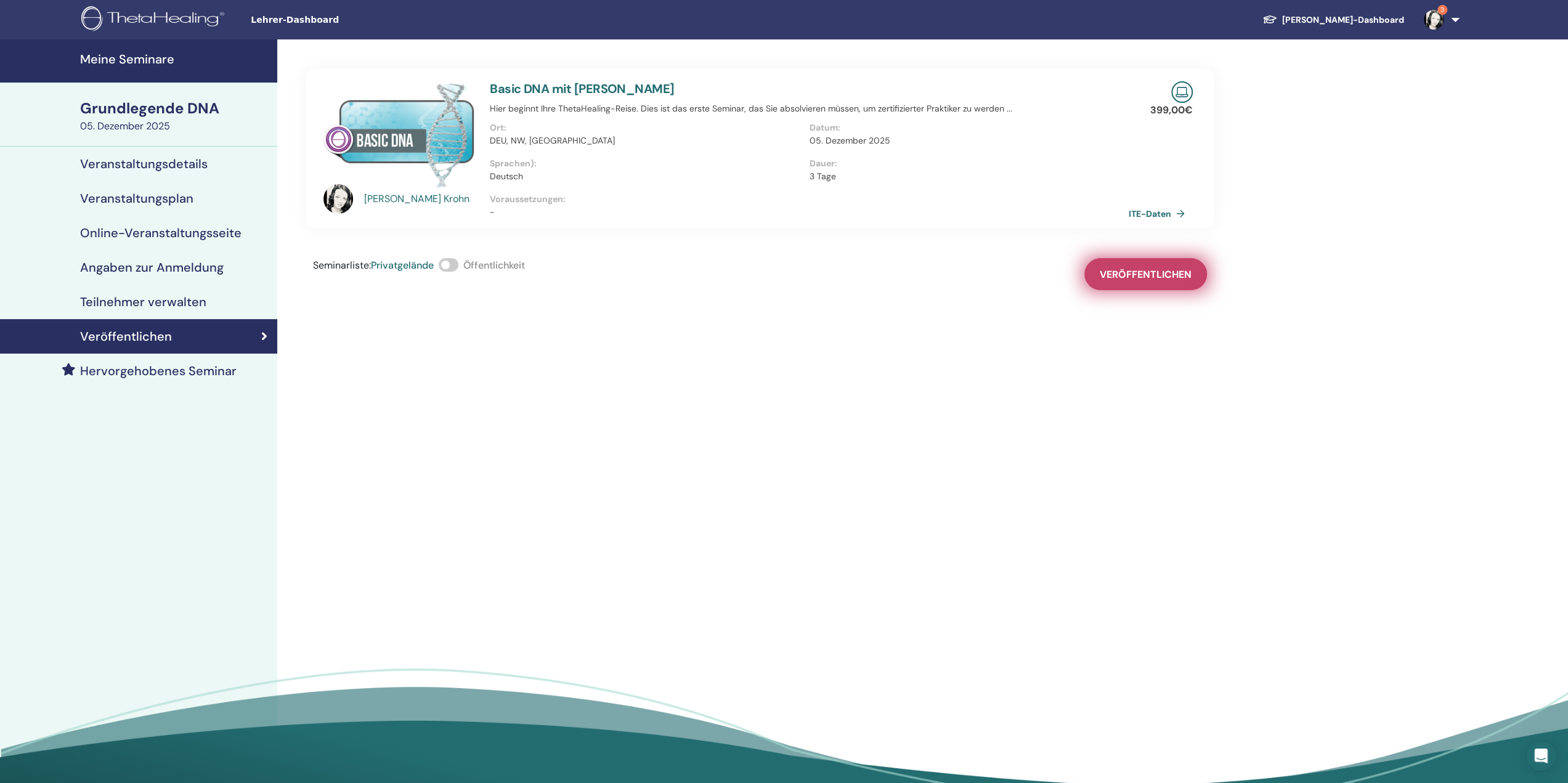
click at [1157, 279] on font "Veröffentlichen" at bounding box center [1146, 274] width 91 height 13
click at [455, 266] on span at bounding box center [448, 265] width 19 height 14
click at [157, 55] on font "Meine Seminare" at bounding box center [127, 58] width 94 height 16
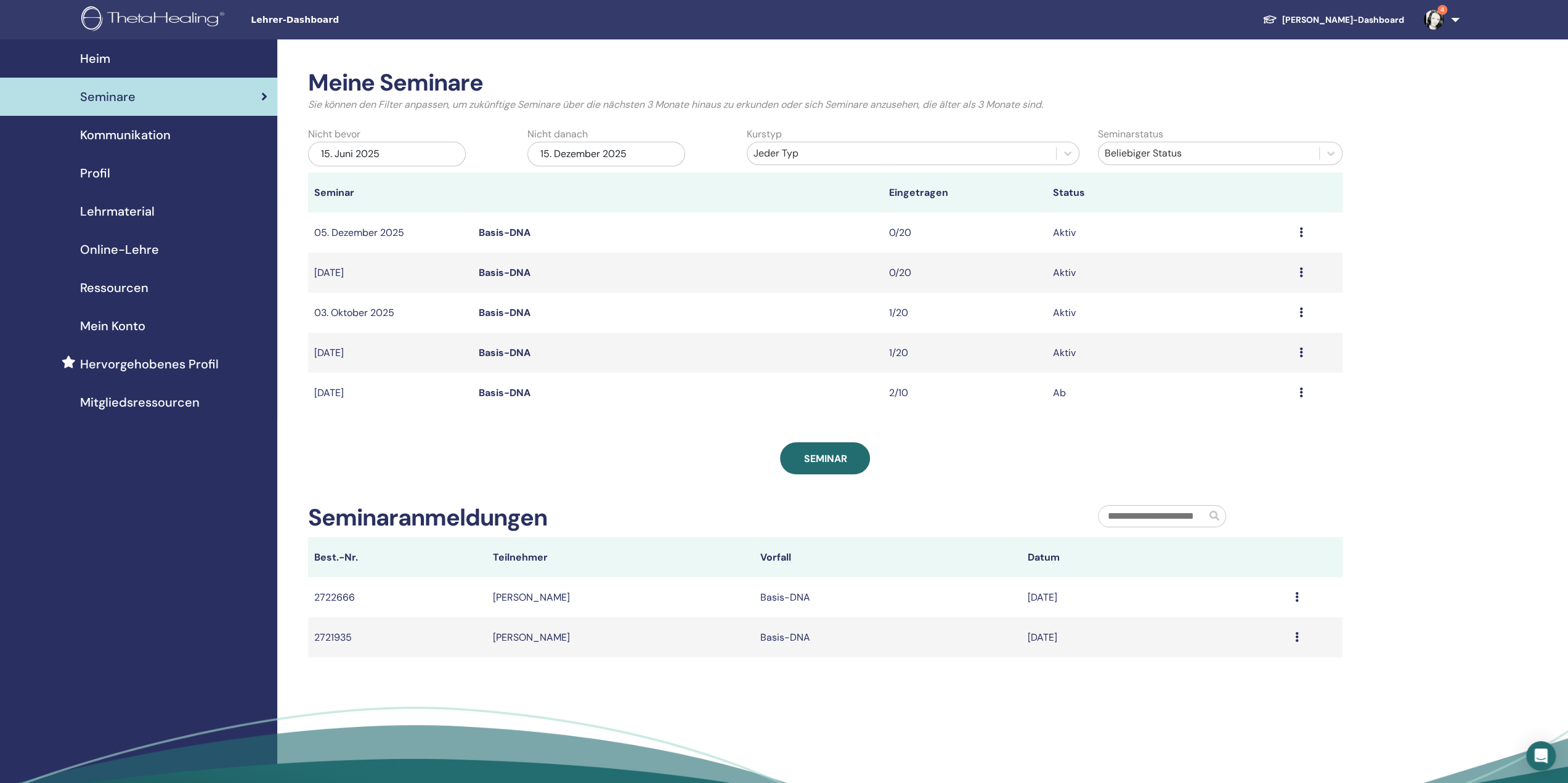
click at [340, 275] on font "[DATE]" at bounding box center [329, 272] width 30 height 13
click at [1300, 273] on icon at bounding box center [1301, 273] width 3 height 10
click at [1227, 279] on font "Vorschau" at bounding box center [1221, 282] width 42 height 13
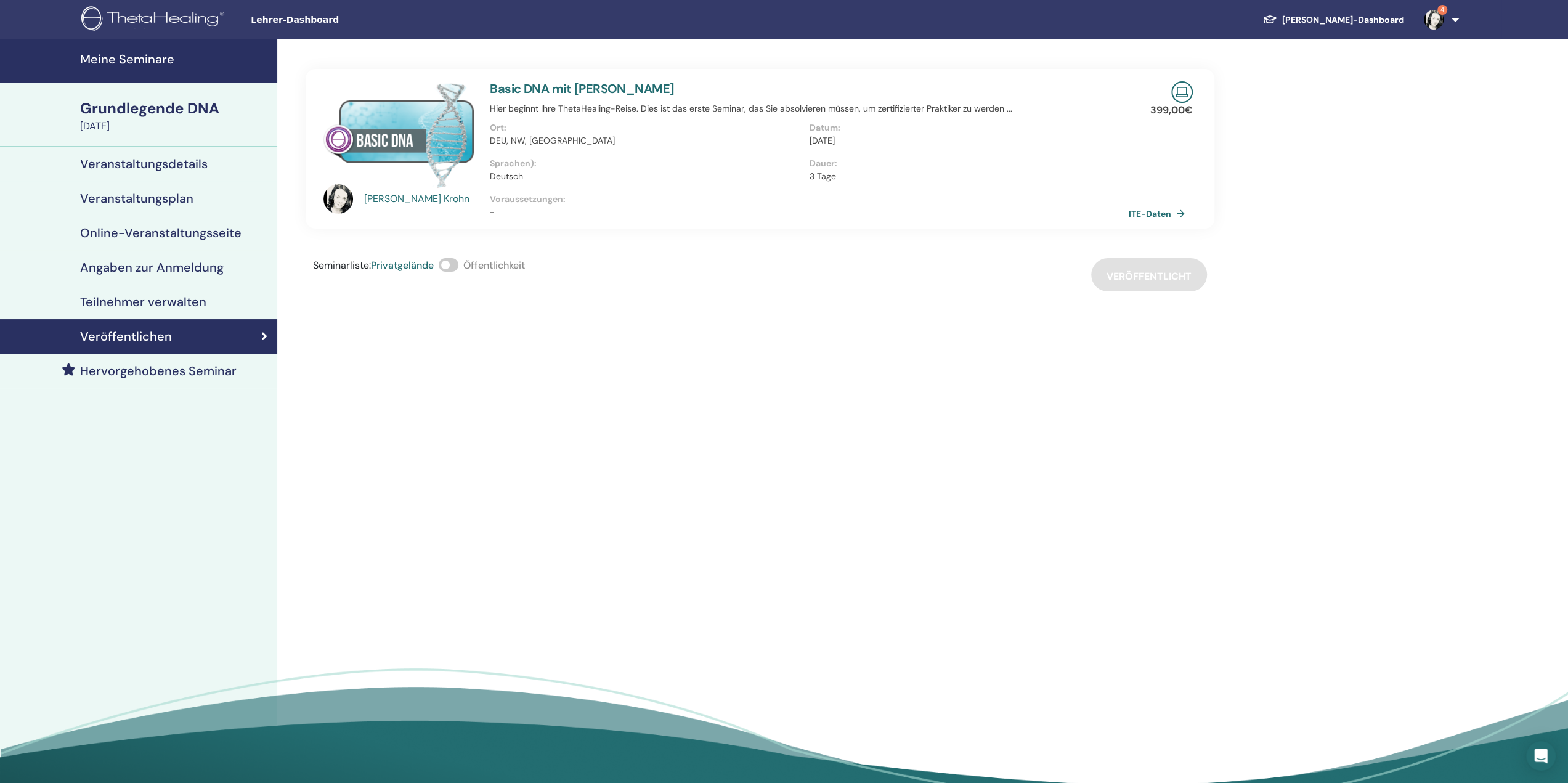
click at [451, 268] on span at bounding box center [448, 265] width 19 height 14
click at [135, 61] on font "Meine Seminare" at bounding box center [127, 58] width 94 height 16
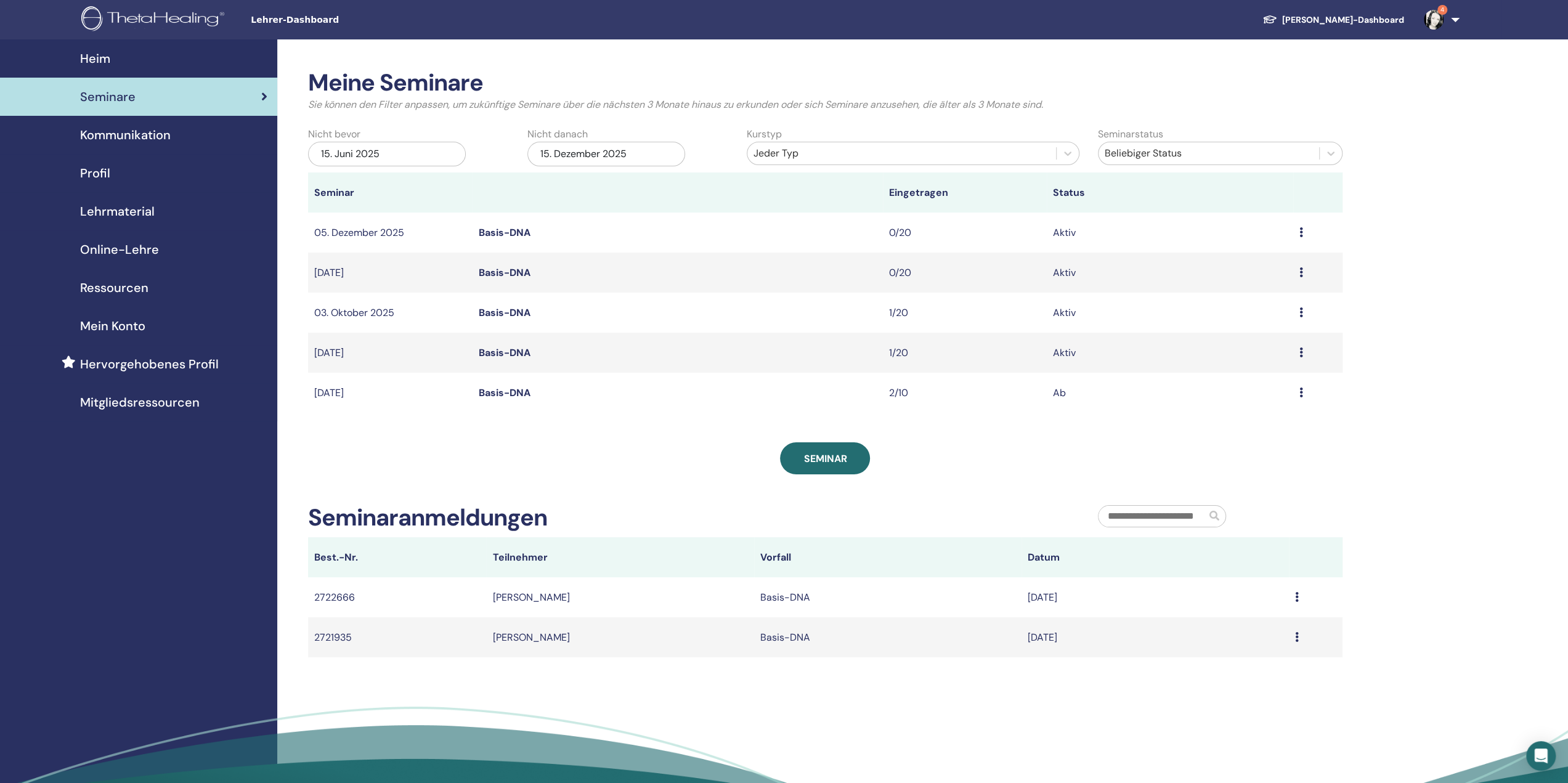
click at [1298, 351] on td "Vorschau Bearbeiten Teilnehmer Absagen" at bounding box center [1317, 352] width 49 height 40
click at [1301, 356] on icon at bounding box center [1301, 352] width 3 height 10
click at [1241, 367] on font "Vorschau" at bounding box center [1222, 364] width 42 height 13
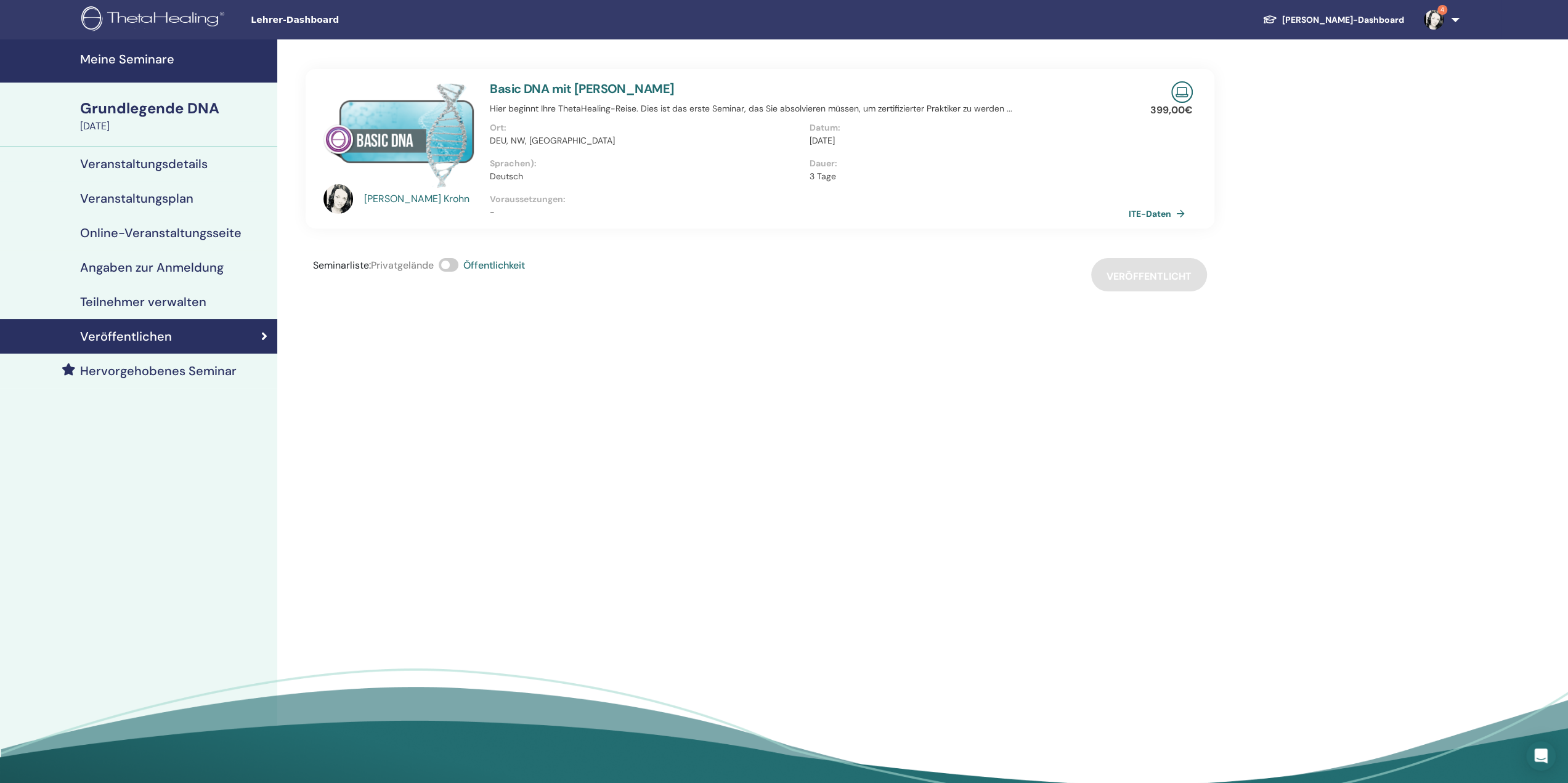
click at [139, 331] on font "Veröffentlichen" at bounding box center [126, 336] width 91 height 16
click at [119, 52] on font "Meine Seminare" at bounding box center [127, 58] width 94 height 16
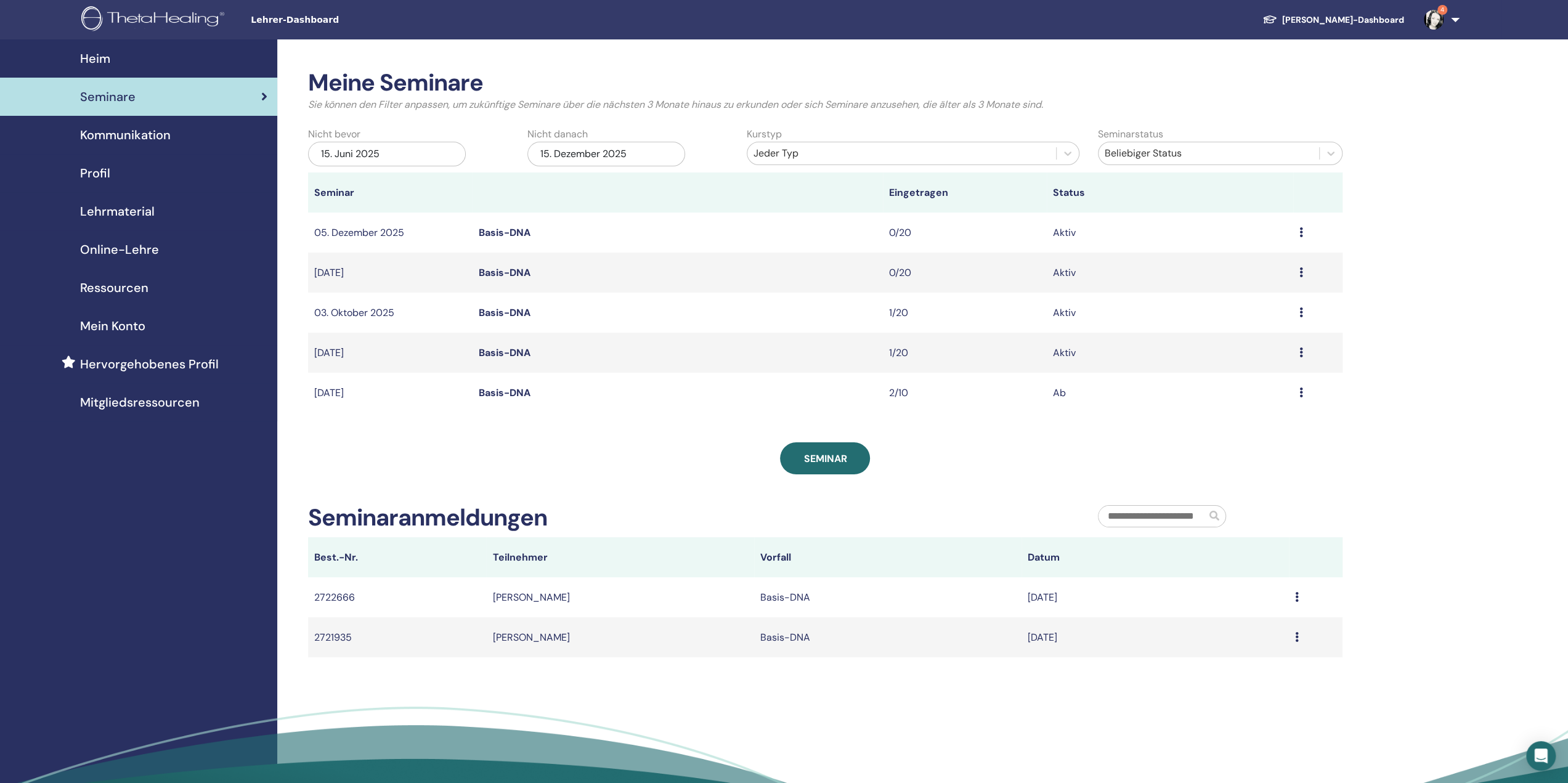
click at [1296, 313] on td "Vorschau Bearbeiten Teilnehmer Absagen" at bounding box center [1317, 312] width 49 height 40
click at [1302, 312] on icon at bounding box center [1301, 312] width 3 height 10
click at [1232, 324] on font "Vorschau" at bounding box center [1223, 322] width 42 height 13
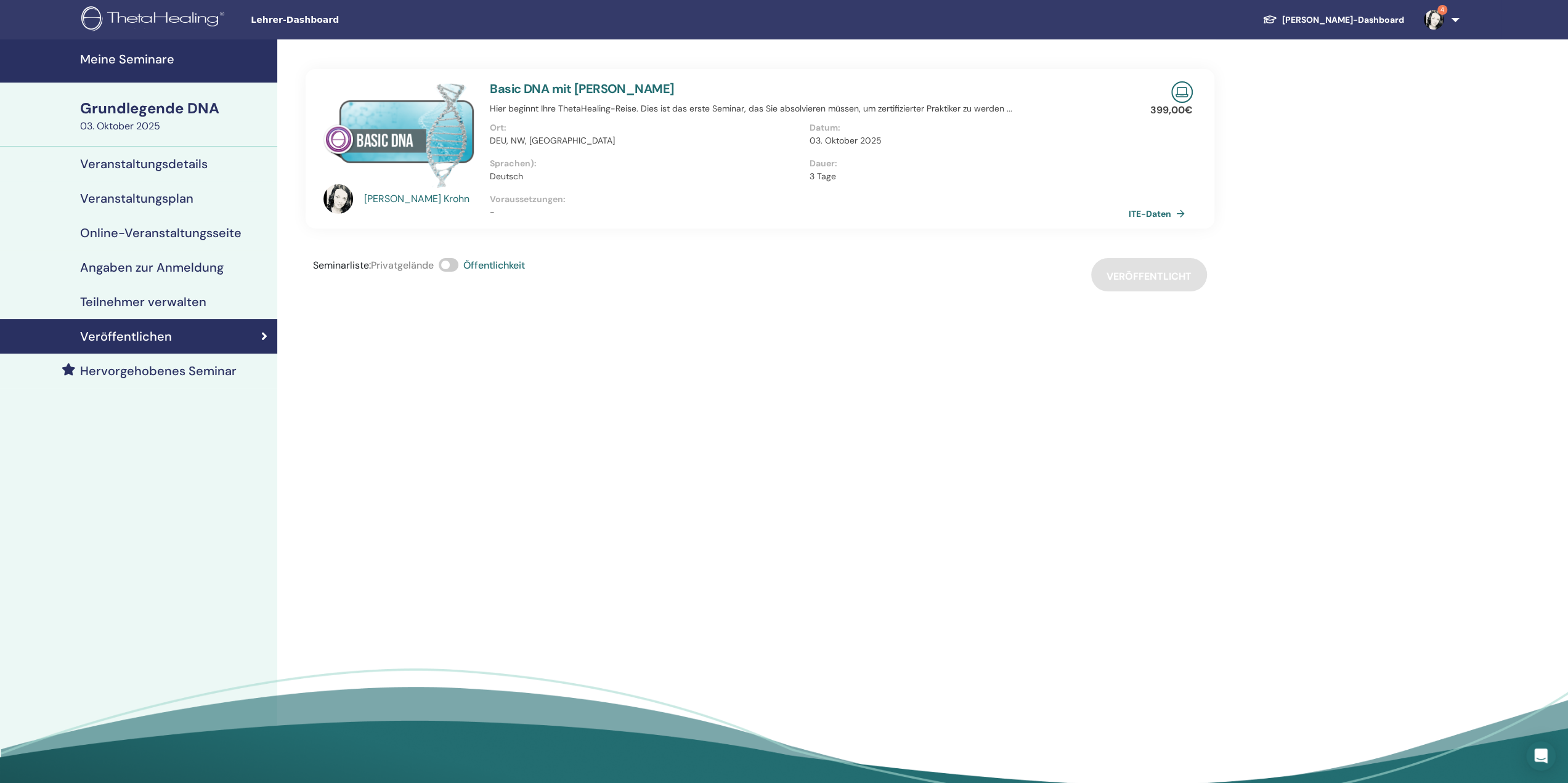
click at [135, 62] on font "Meine Seminare" at bounding box center [127, 58] width 94 height 16
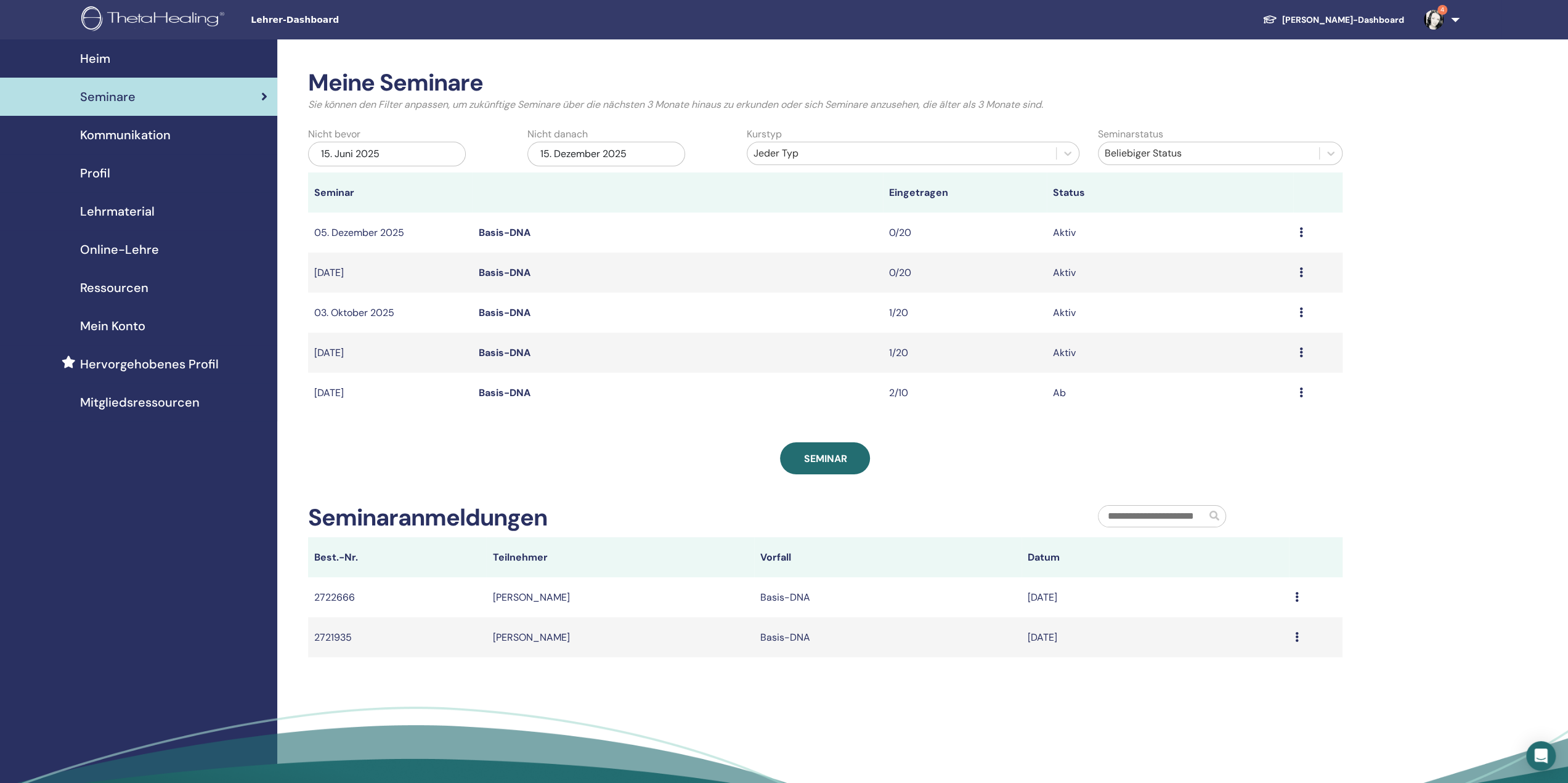
click at [1300, 393] on icon at bounding box center [1301, 393] width 3 height 10
click at [1300, 352] on icon at bounding box center [1301, 352] width 3 height 10
click at [1236, 359] on font "Vorschau" at bounding box center [1221, 361] width 42 height 13
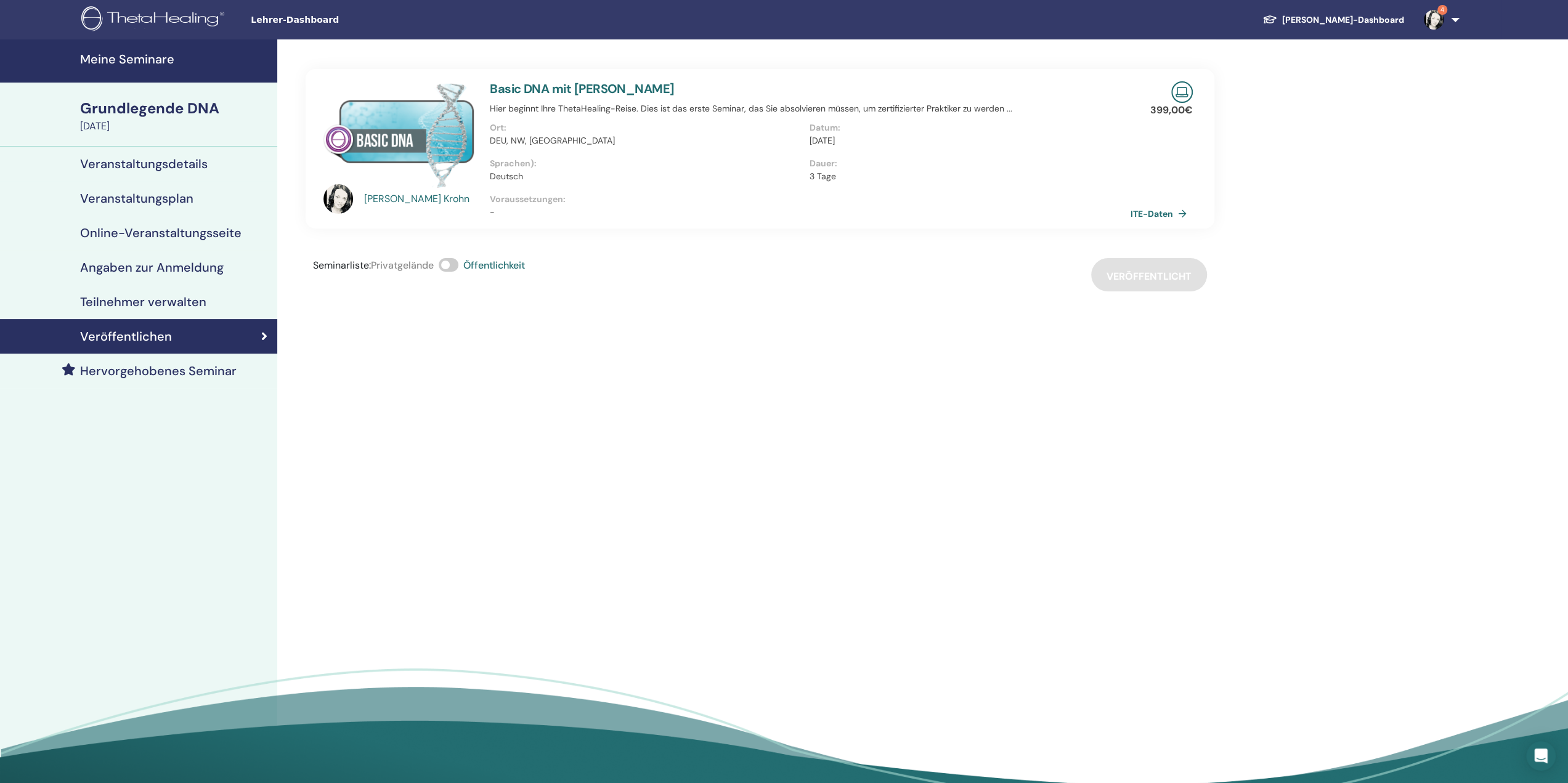
click at [1154, 211] on font "ITE-Daten" at bounding box center [1151, 213] width 42 height 11
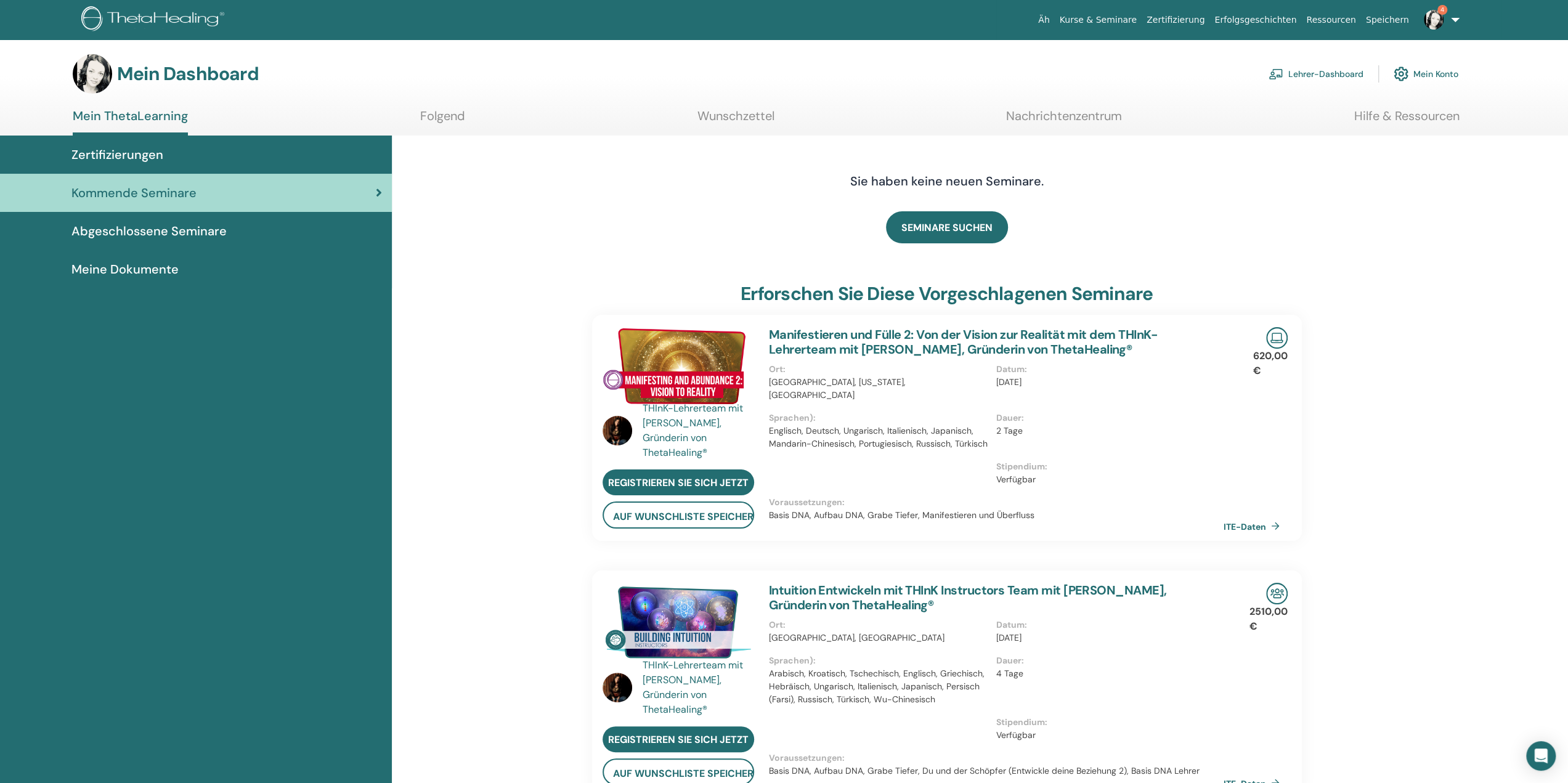
click at [1302, 74] on font "Lehrer-Dashboard" at bounding box center [1325, 74] width 75 height 11
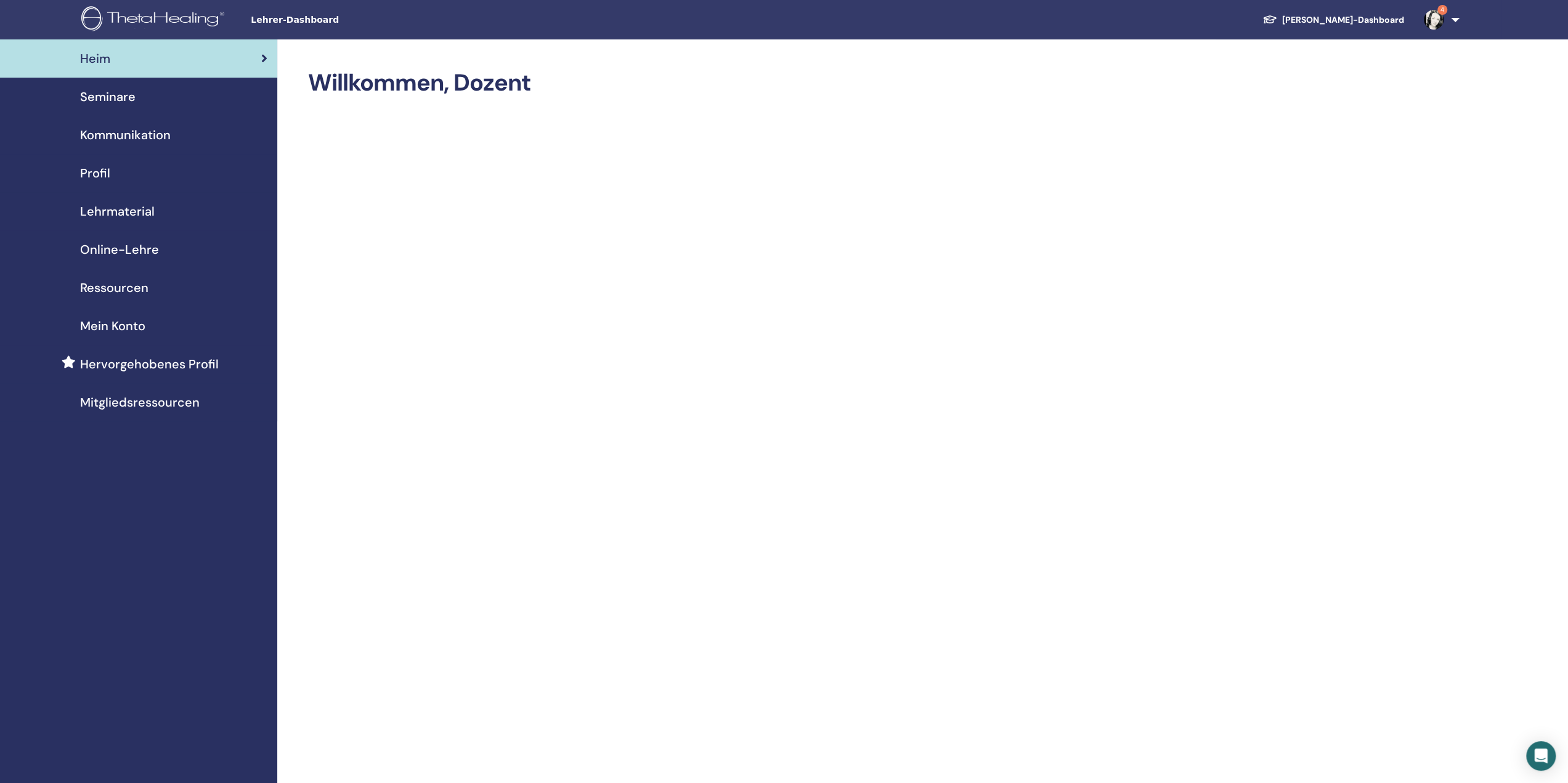
click at [112, 99] on font "Seminare" at bounding box center [108, 96] width 55 height 16
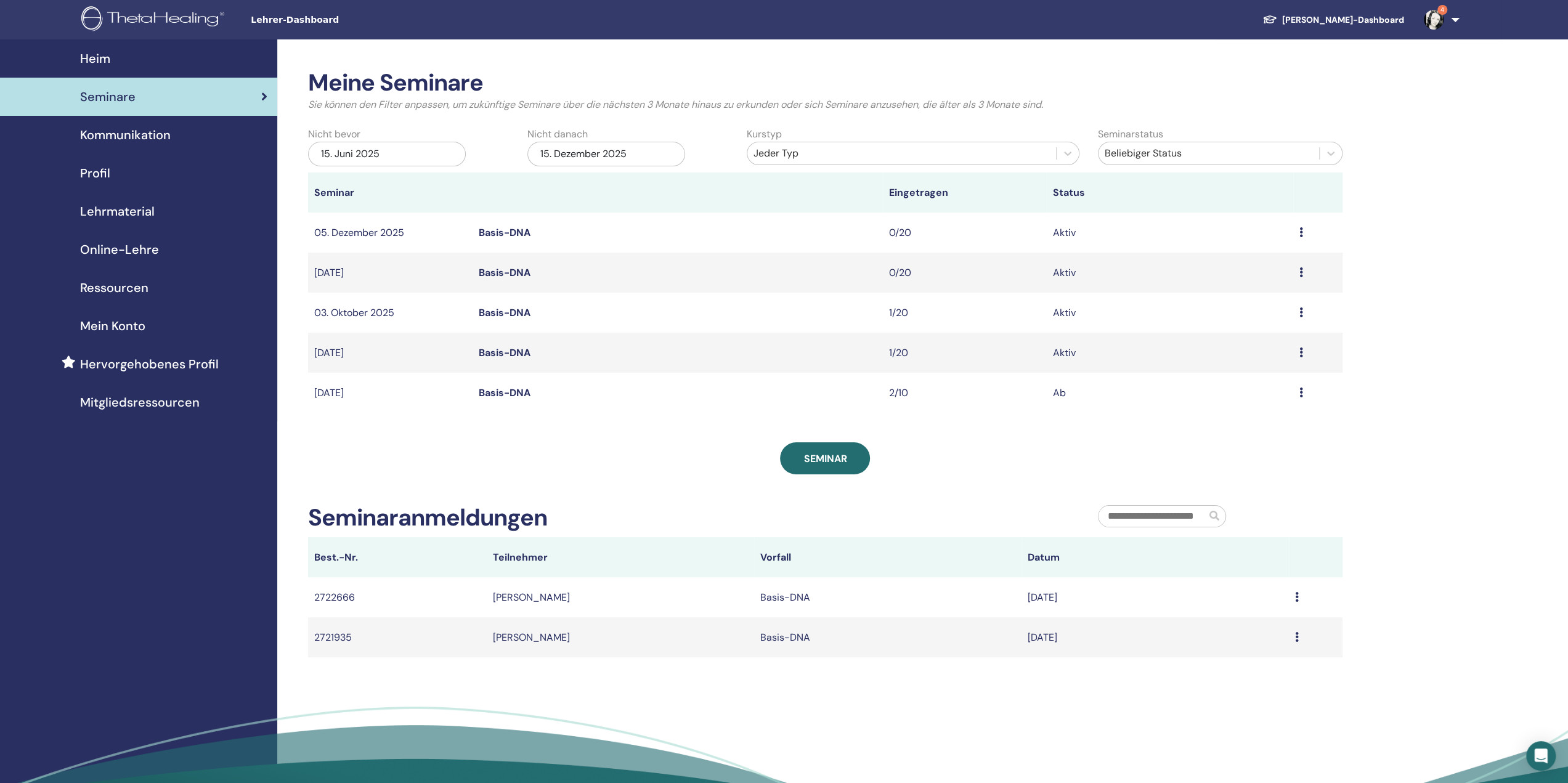
click at [1300, 229] on icon at bounding box center [1301, 232] width 3 height 10
click at [1233, 242] on font "Vorschau" at bounding box center [1221, 239] width 42 height 13
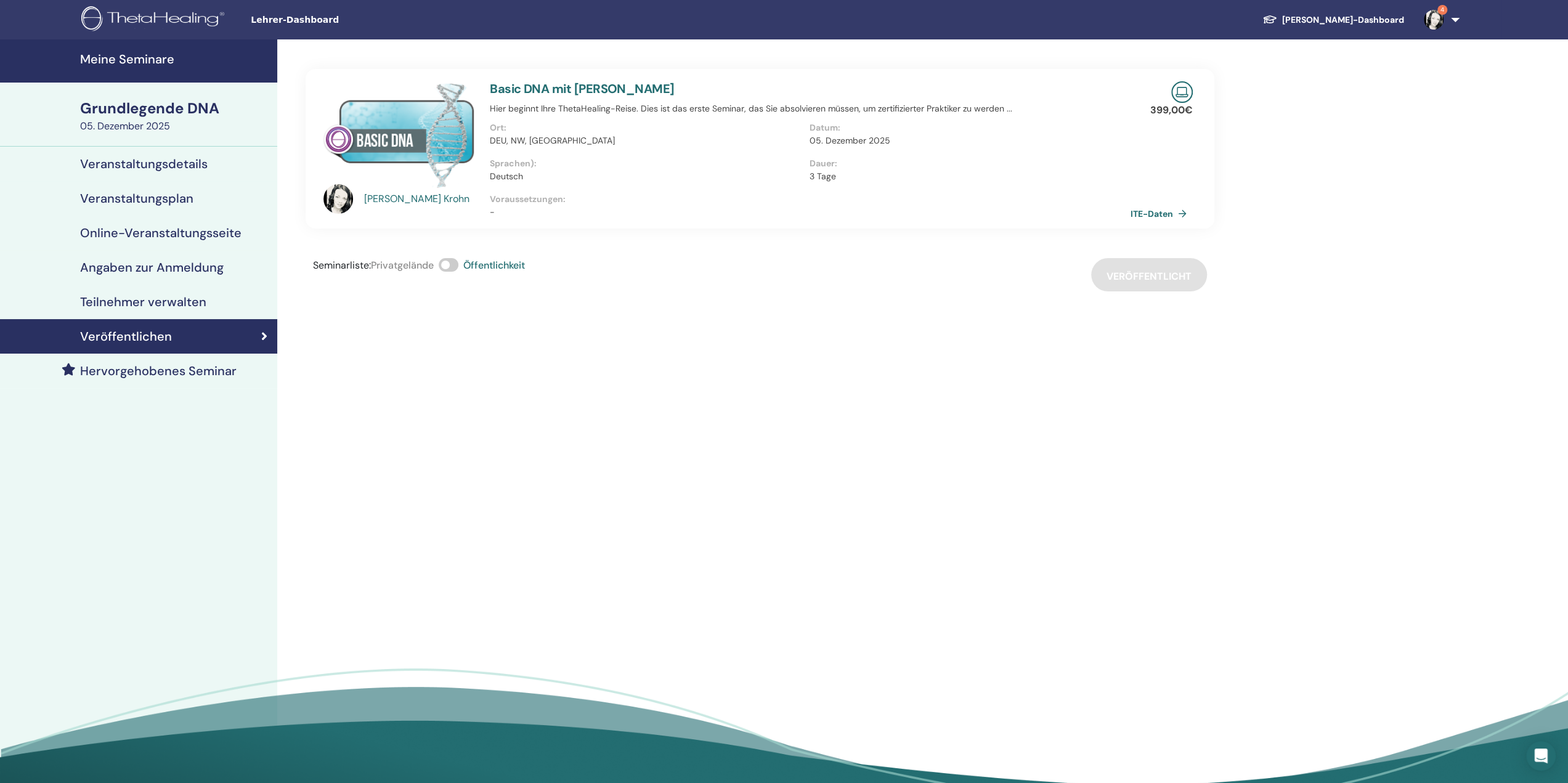
click at [1163, 213] on font "ITE-Daten" at bounding box center [1151, 213] width 42 height 11
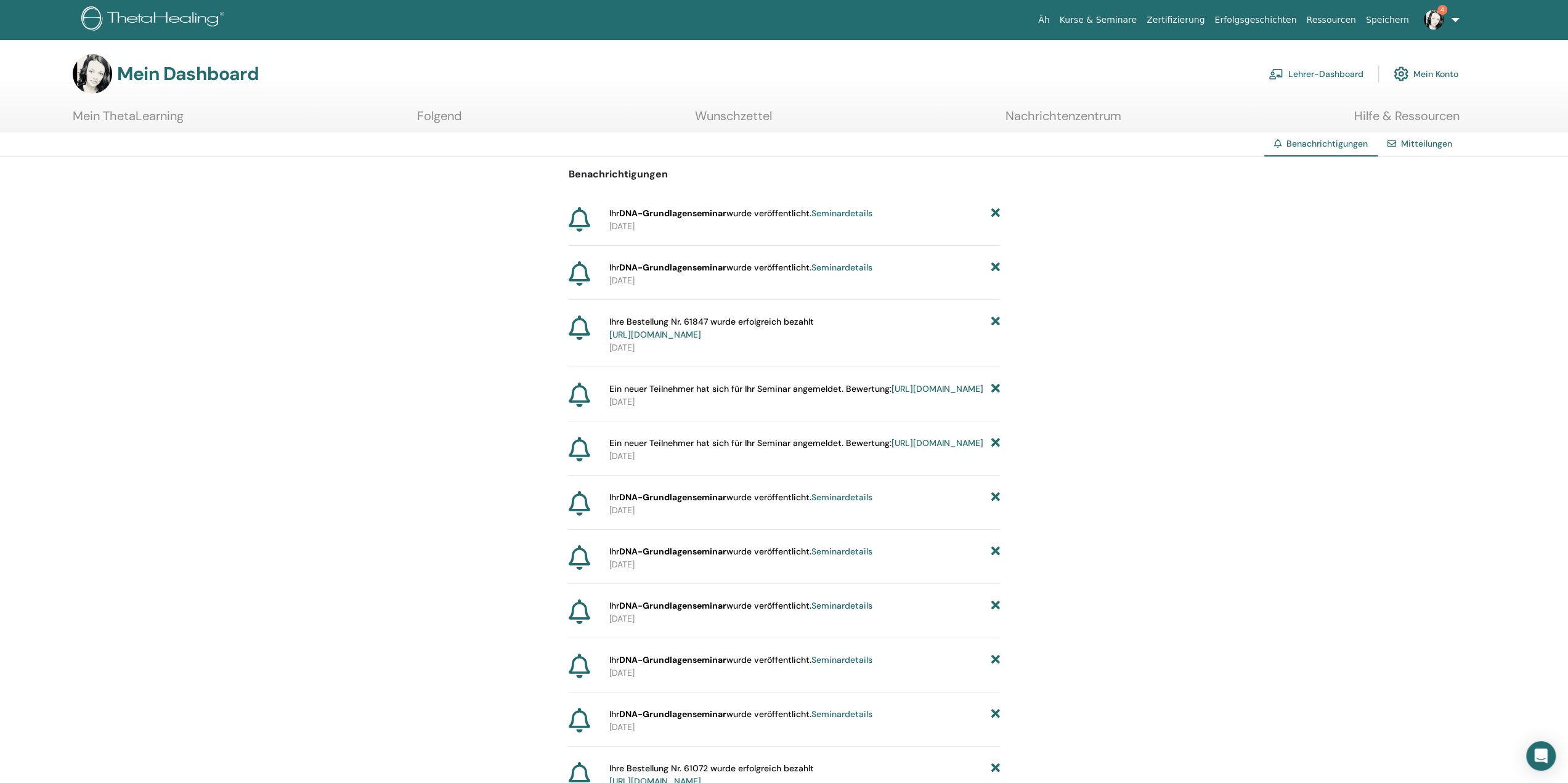
click at [859, 212] on font "Seminardetails" at bounding box center [842, 212] width 61 height 11
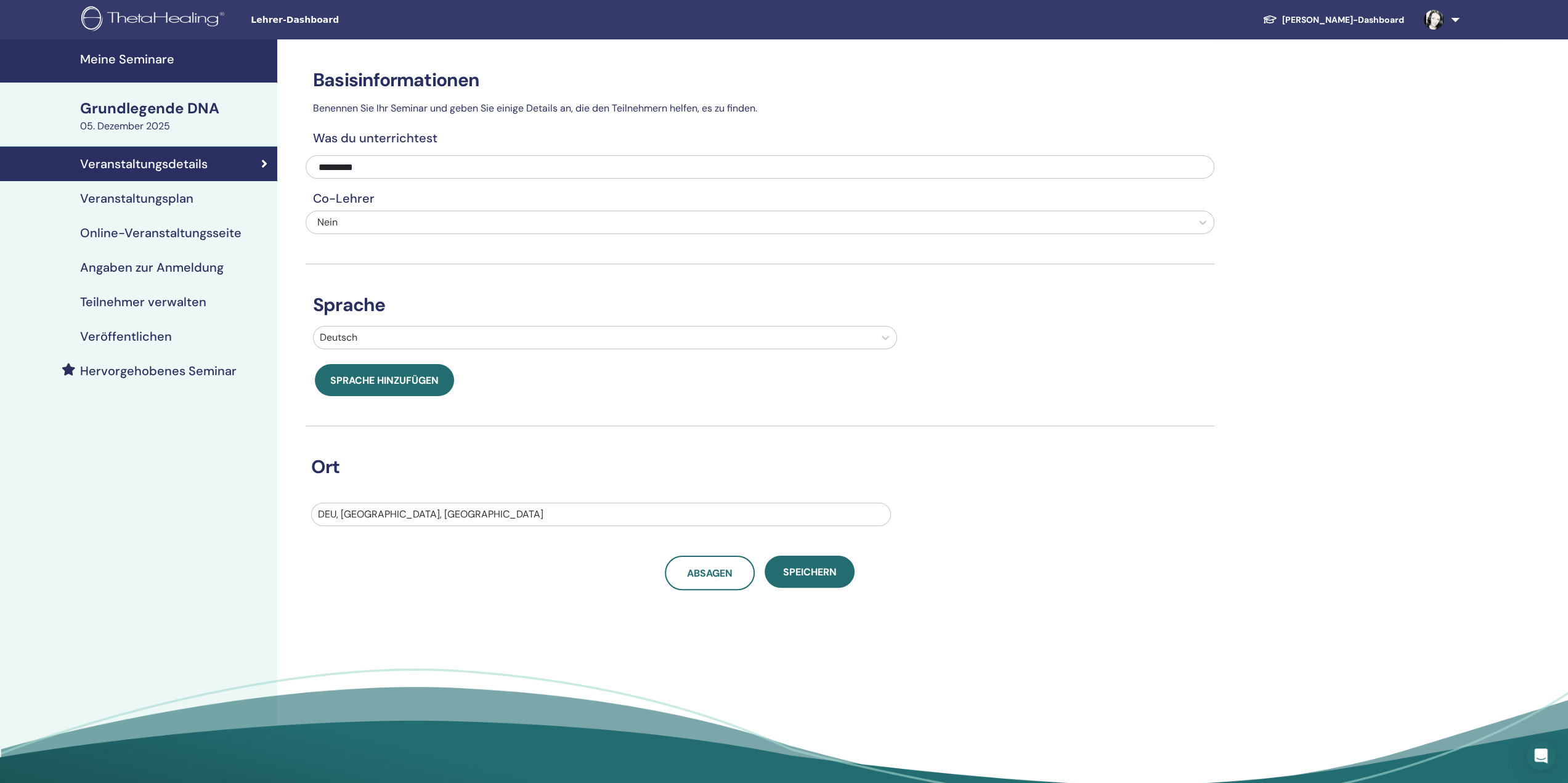
click at [163, 199] on font "Veranstaltungsplan" at bounding box center [137, 198] width 113 height 16
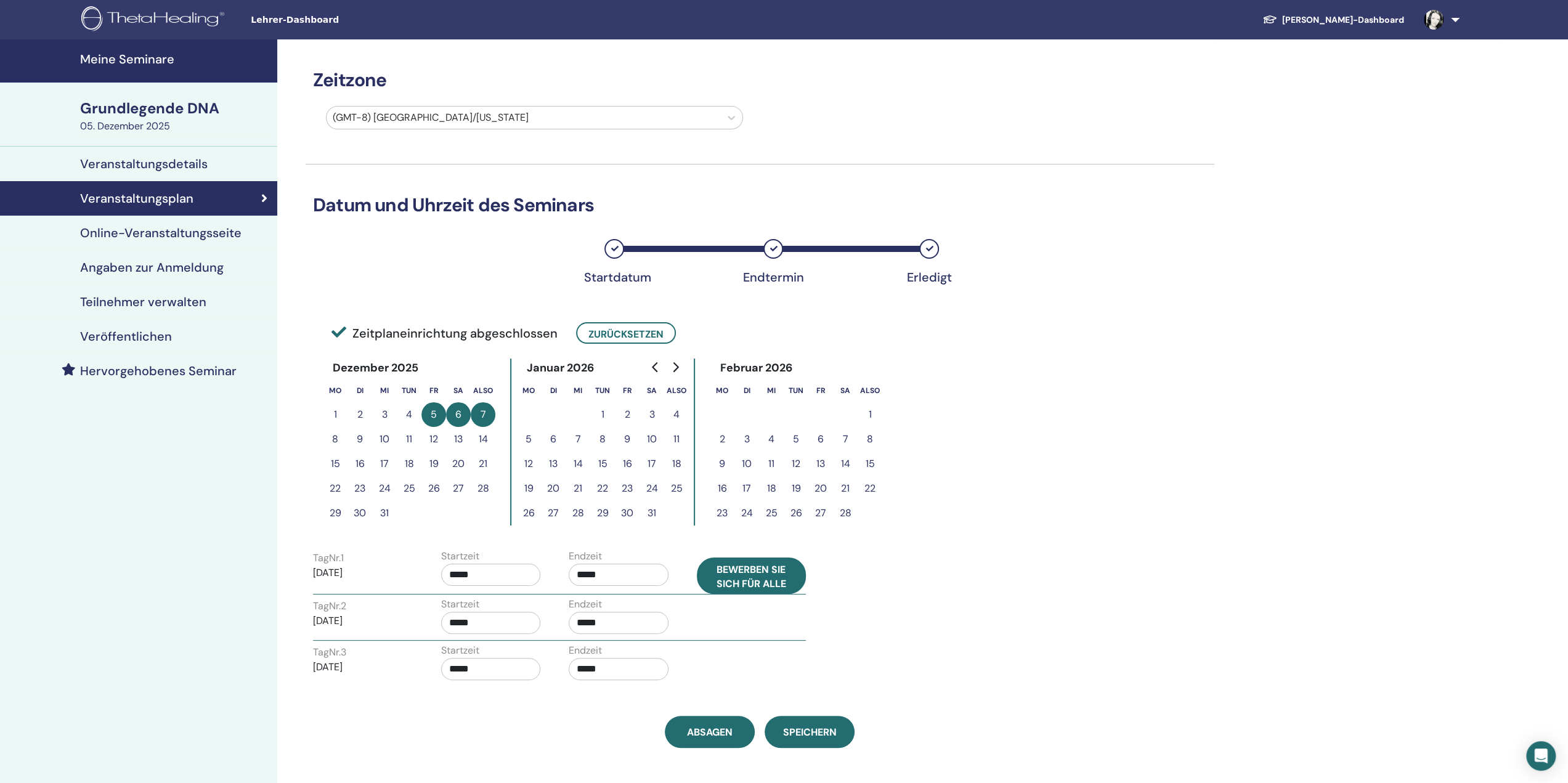
click at [744, 586] on font "Bewerben Sie sich für alle" at bounding box center [751, 576] width 69 height 27
click at [149, 334] on font "Veröffentlichen" at bounding box center [126, 336] width 91 height 16
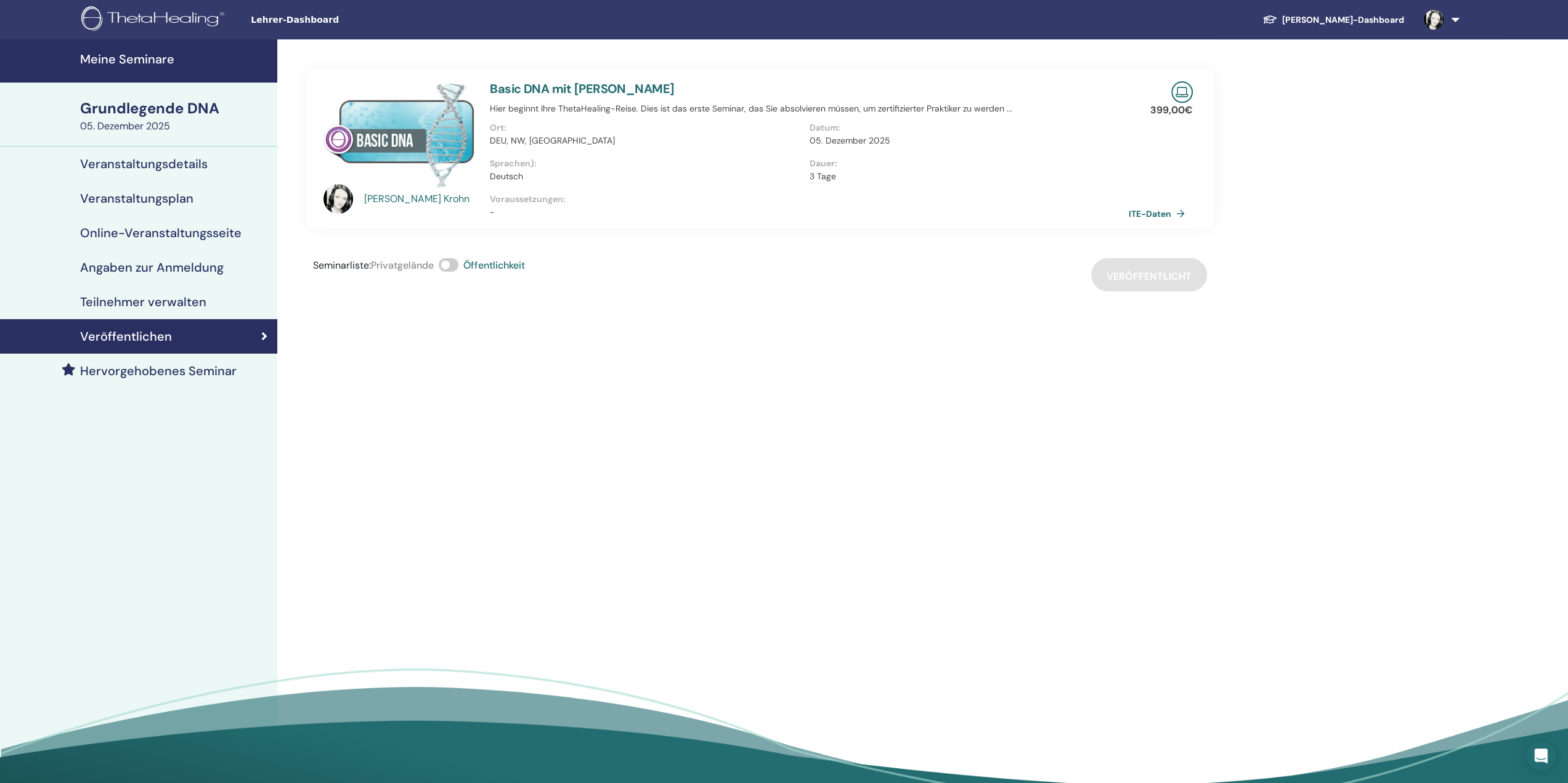
click at [181, 231] on font "Online-Veranstaltungsseite" at bounding box center [161, 233] width 162 height 16
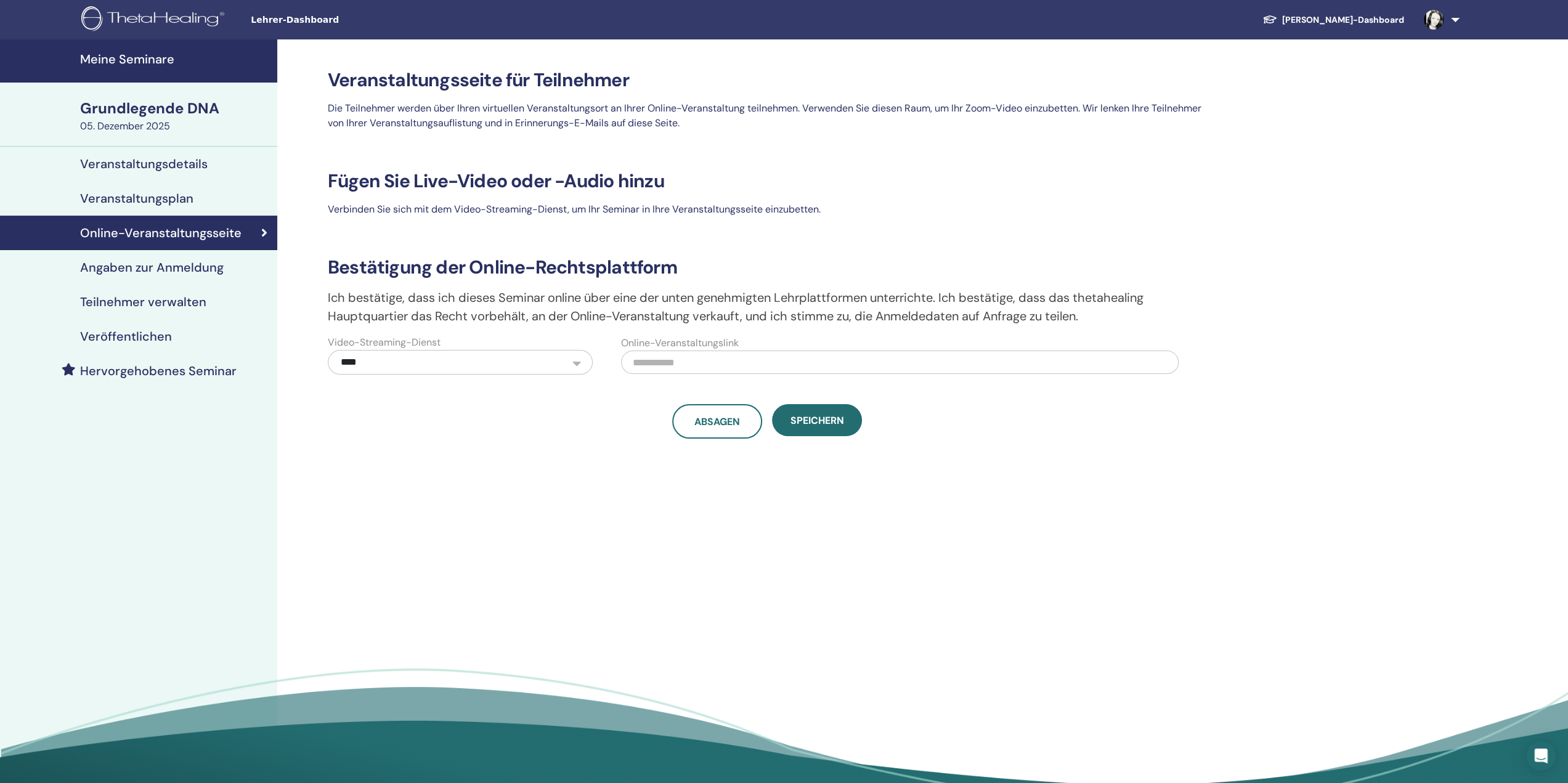
click at [178, 372] on font "Hervorgehobenes Seminar" at bounding box center [158, 371] width 157 height 16
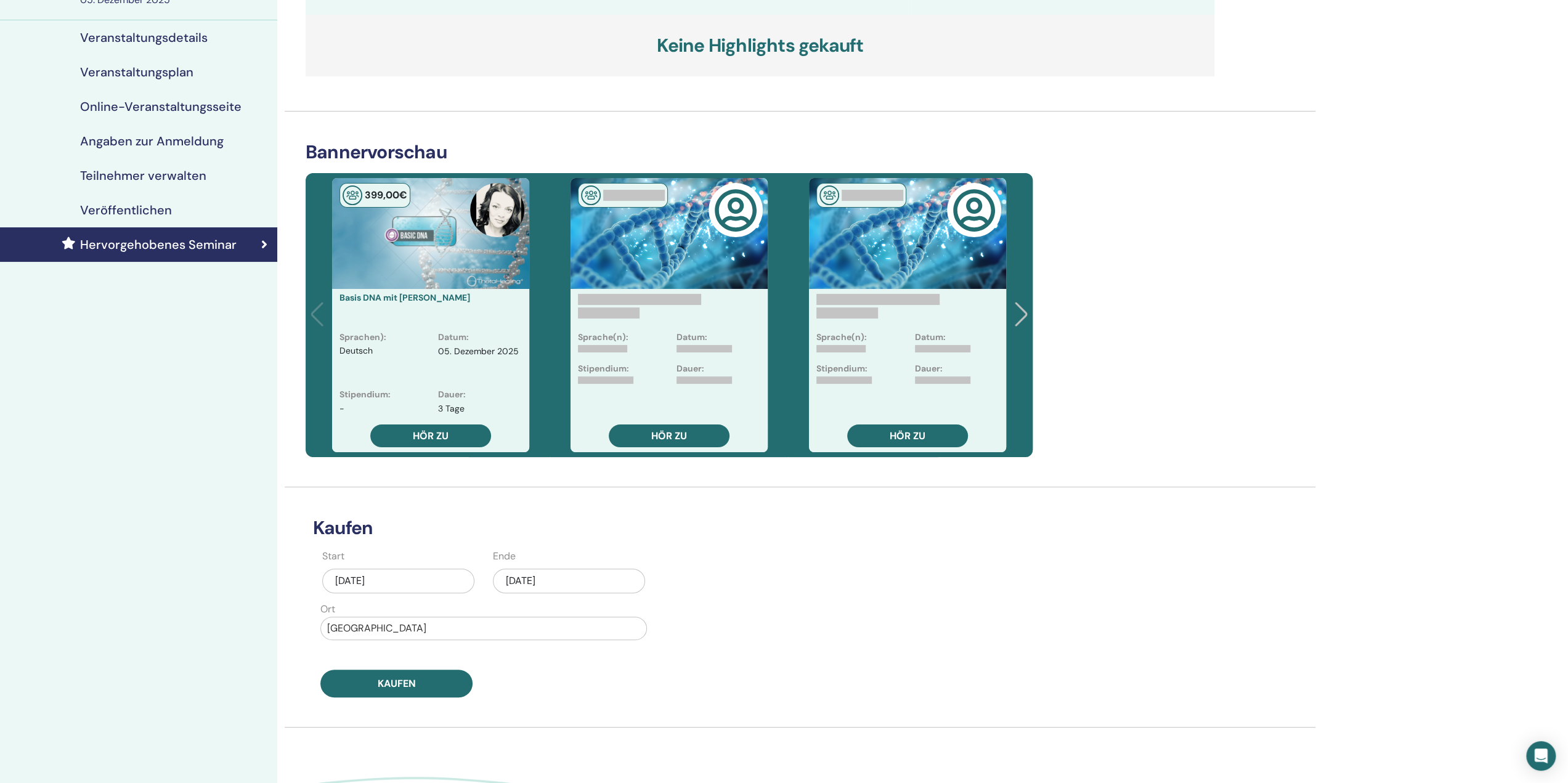
scroll to position [124, 0]
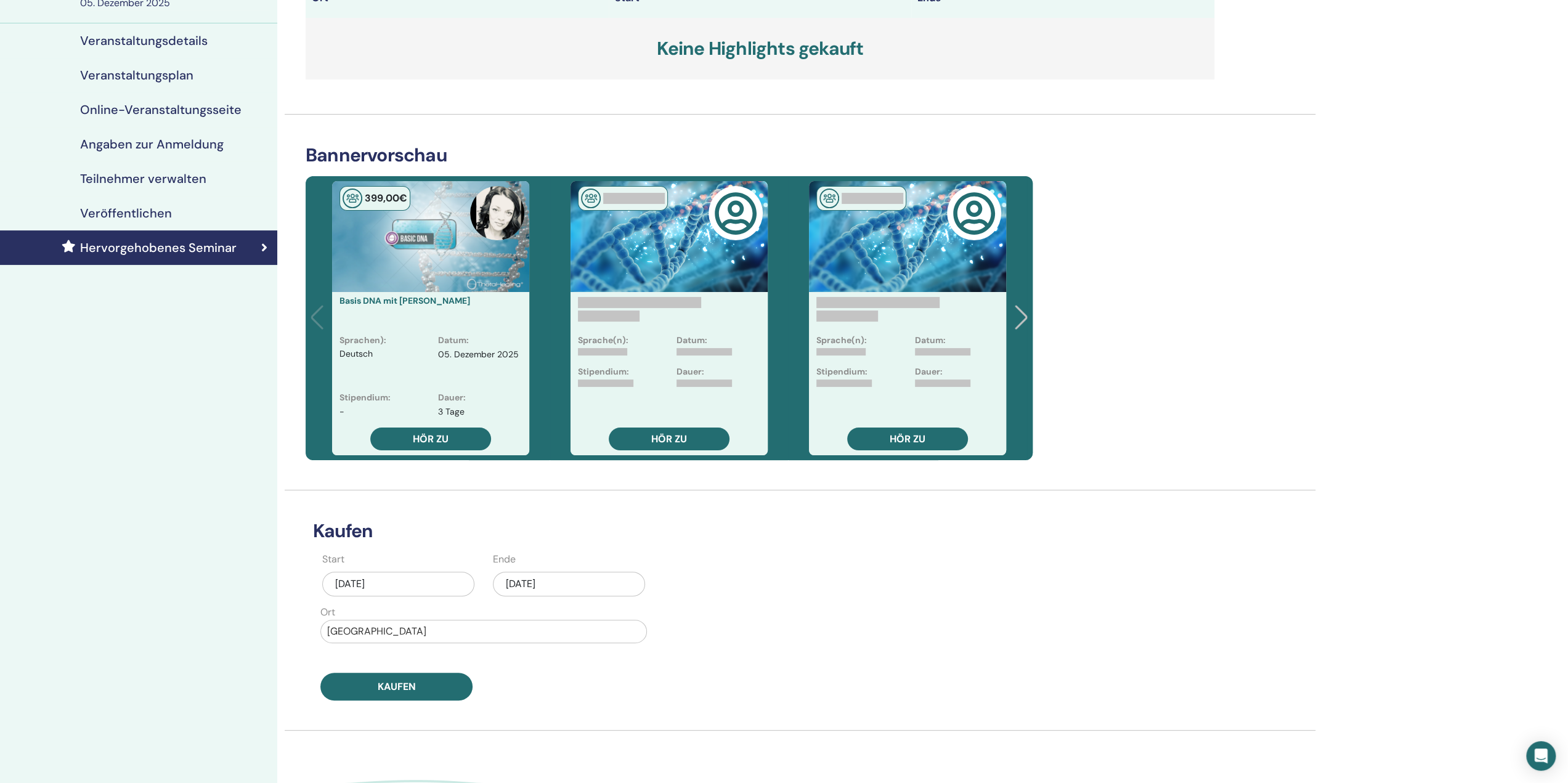
click at [620, 580] on div "[DATE]" at bounding box center [569, 583] width 152 height 25
click at [632, 626] on button "Nächsten Monat" at bounding box center [632, 622] width 19 height 19
click at [549, 741] on div "31" at bounding box center [549, 742] width 17 height 17
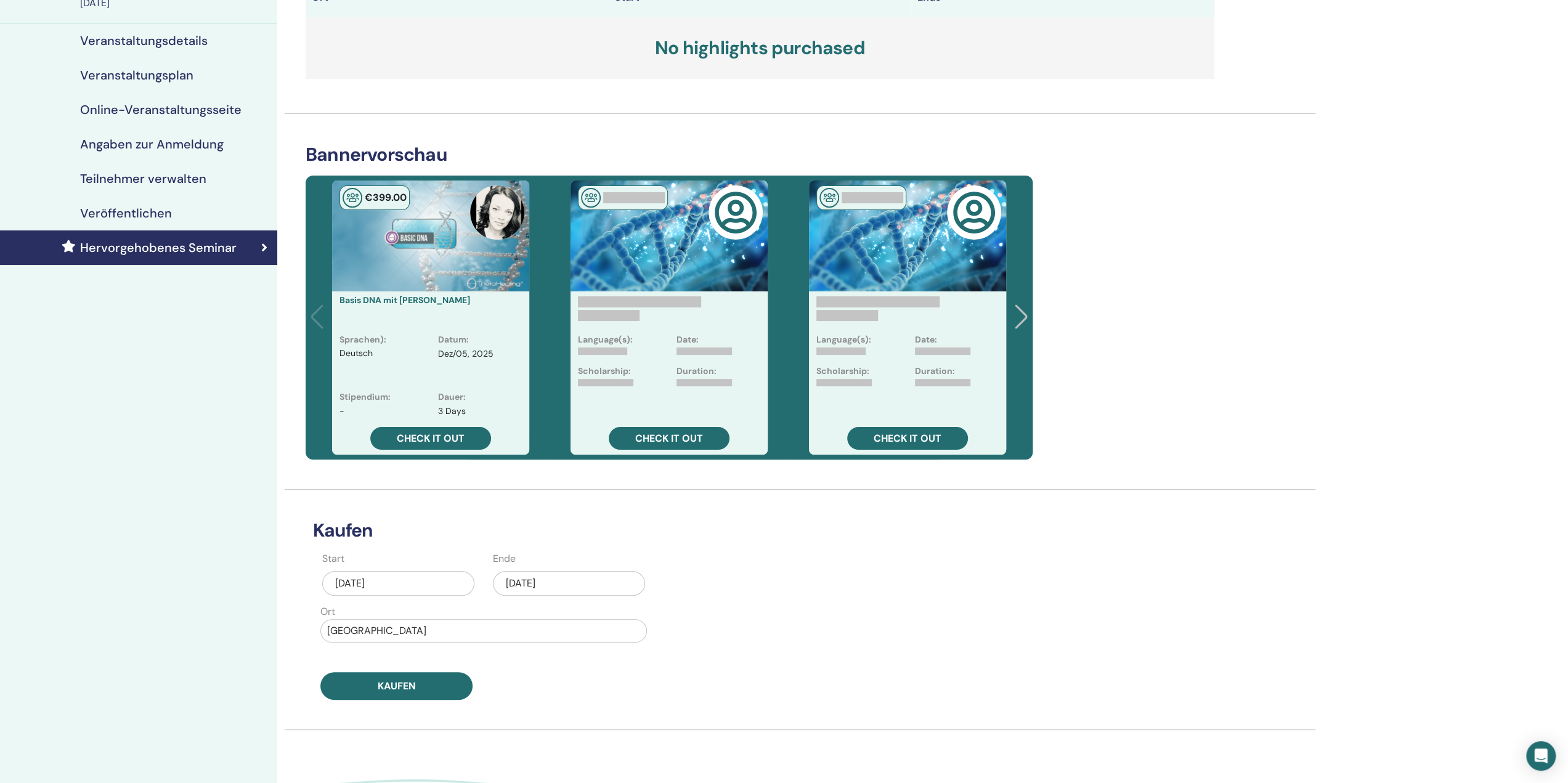
scroll to position [124, 0]
click at [1025, 318] on div at bounding box center [1023, 318] width 17 height 27
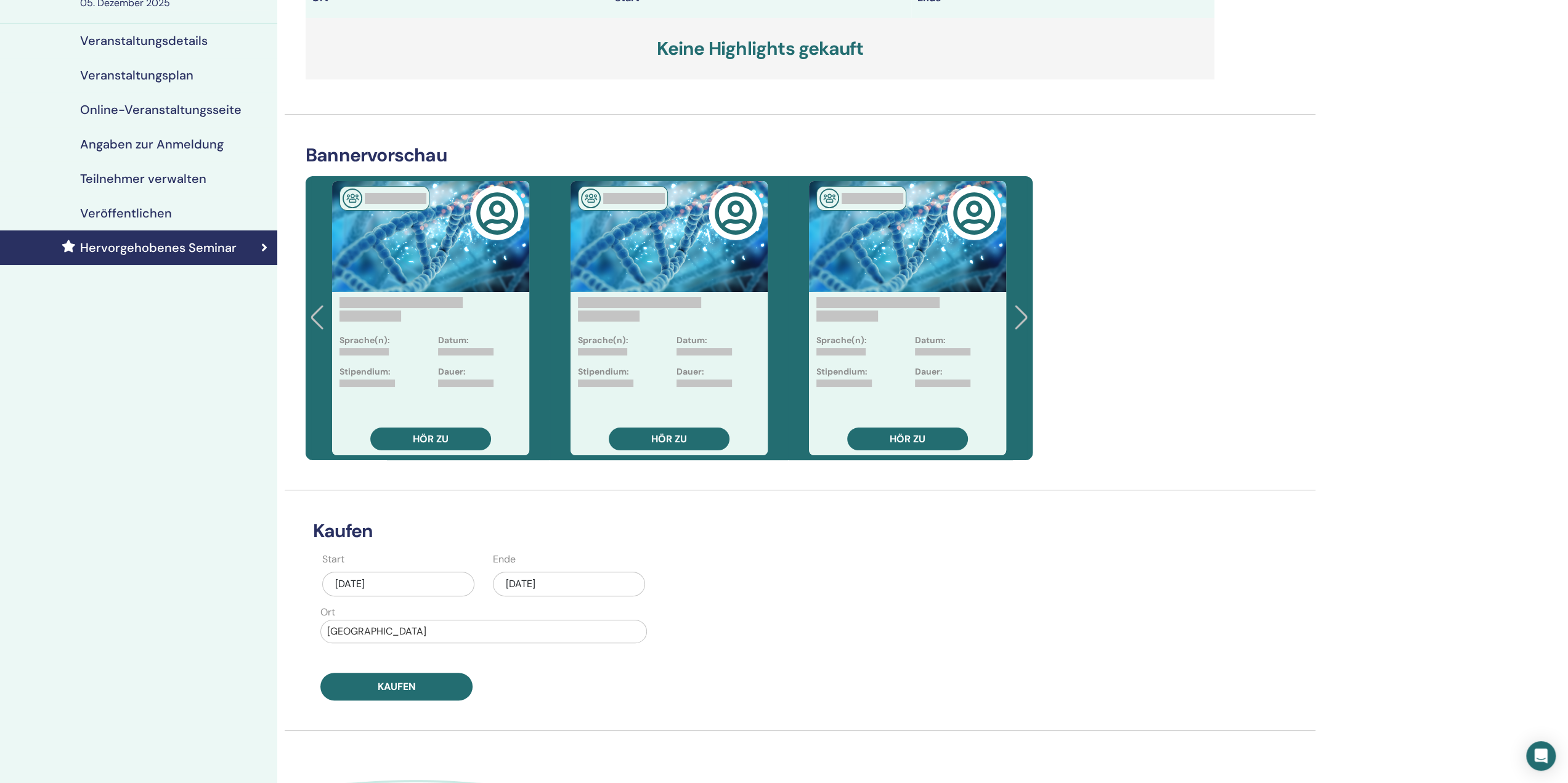
click at [1025, 318] on div at bounding box center [1023, 318] width 17 height 27
click at [1025, 318] on div "Sprache(n): Datum: Stipendium: Dauer: Hör zu" at bounding box center [907, 317] width 238 height 284
click at [1019, 320] on div "Sprache(n): Datum: Stipendium: Dauer: Hör zu" at bounding box center [907, 317] width 238 height 284
click at [320, 320] on div at bounding box center [319, 318] width 17 height 27
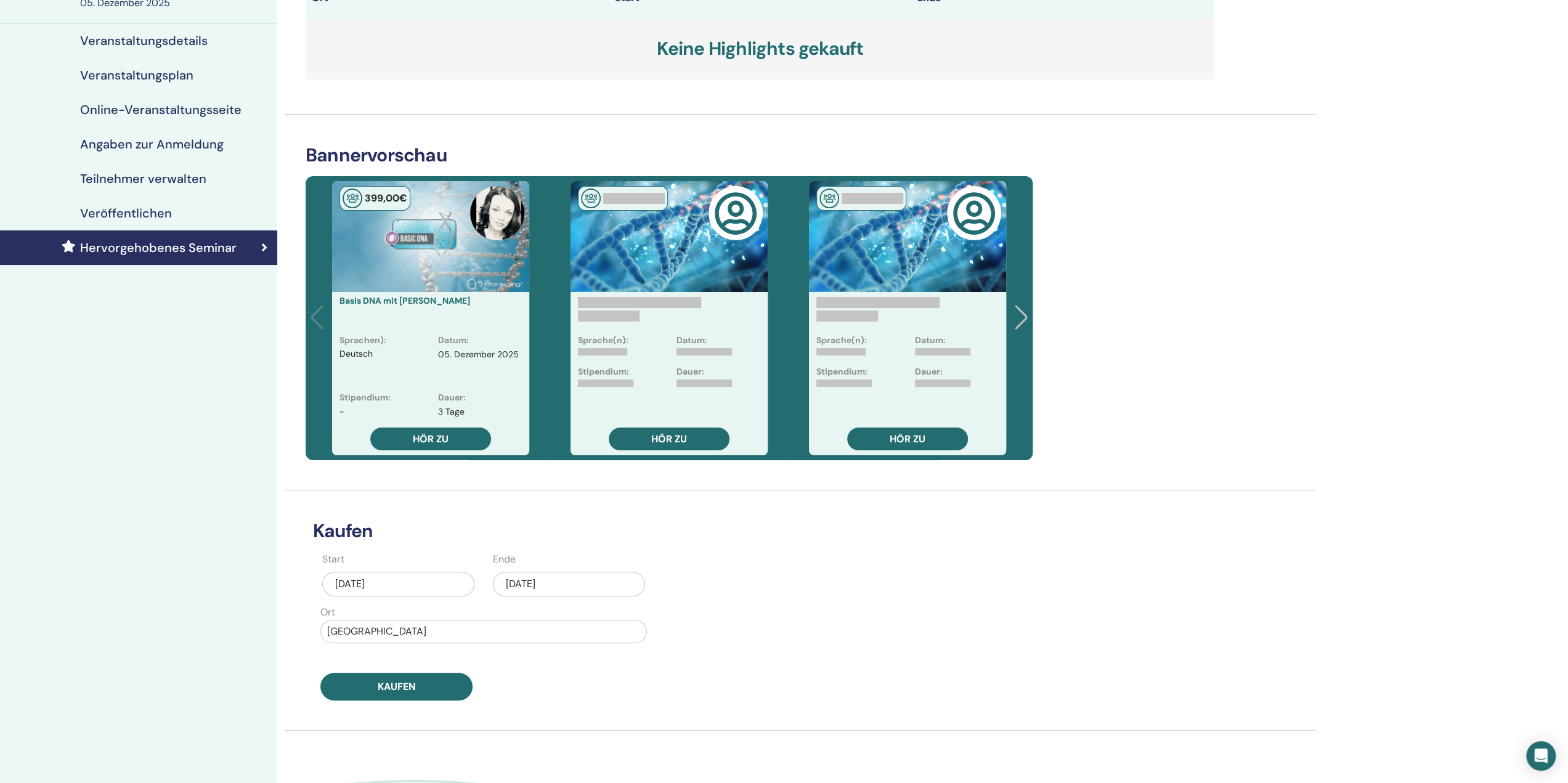
click at [332, 320] on div "Basis DNA mit [PERSON_NAME]" at bounding box center [430, 312] width 197 height 41
click at [320, 320] on div "399,00 € ​ Basis DNA mit [PERSON_NAME] Sprachen) : Deutsch Datum : [DATE] Stipe…" at bounding box center [430, 317] width 238 height 284
click at [447, 444] on font "Hör zu" at bounding box center [431, 438] width 36 height 13
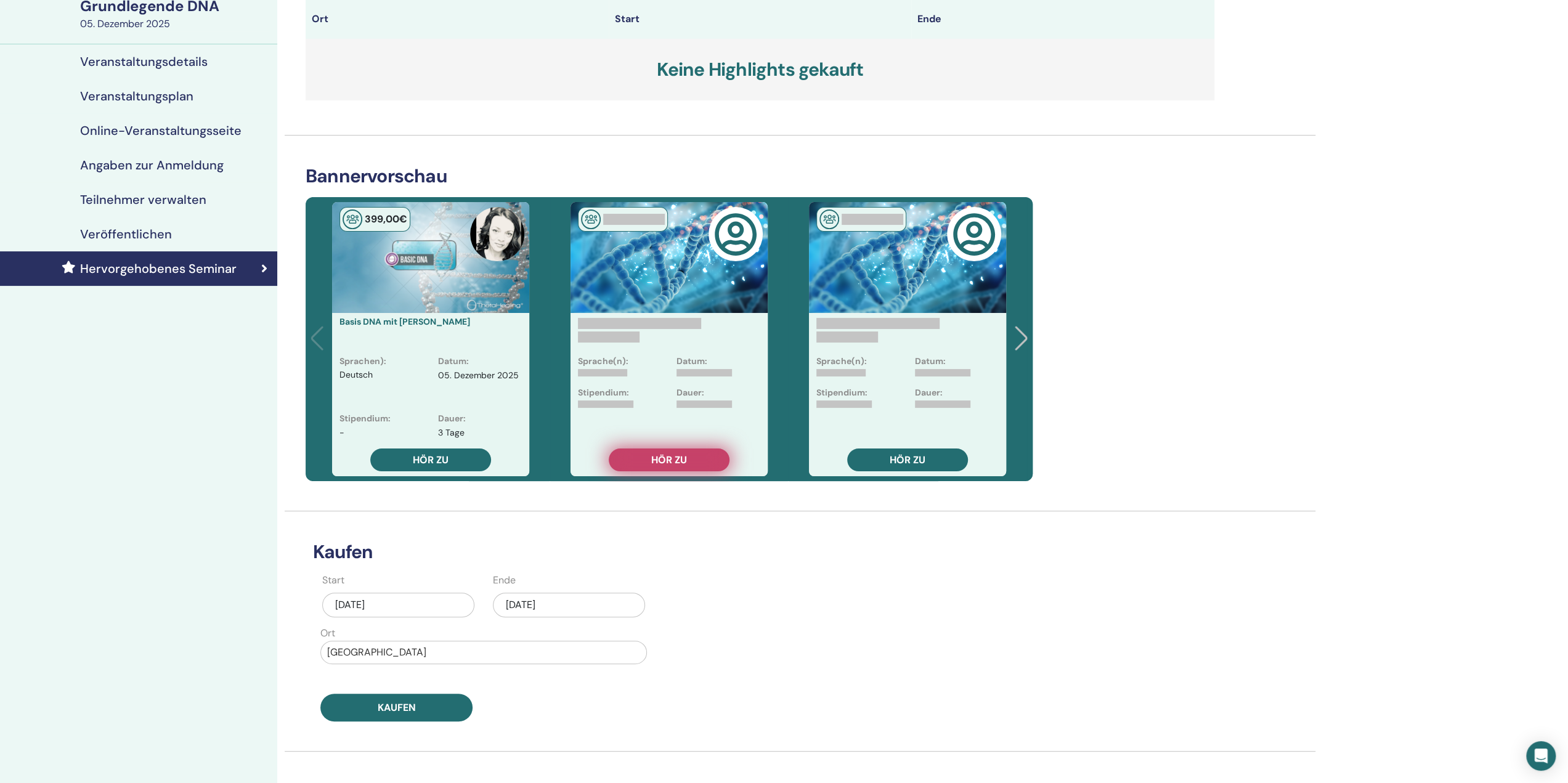
click at [680, 460] on font "Hör zu" at bounding box center [669, 460] width 36 height 13
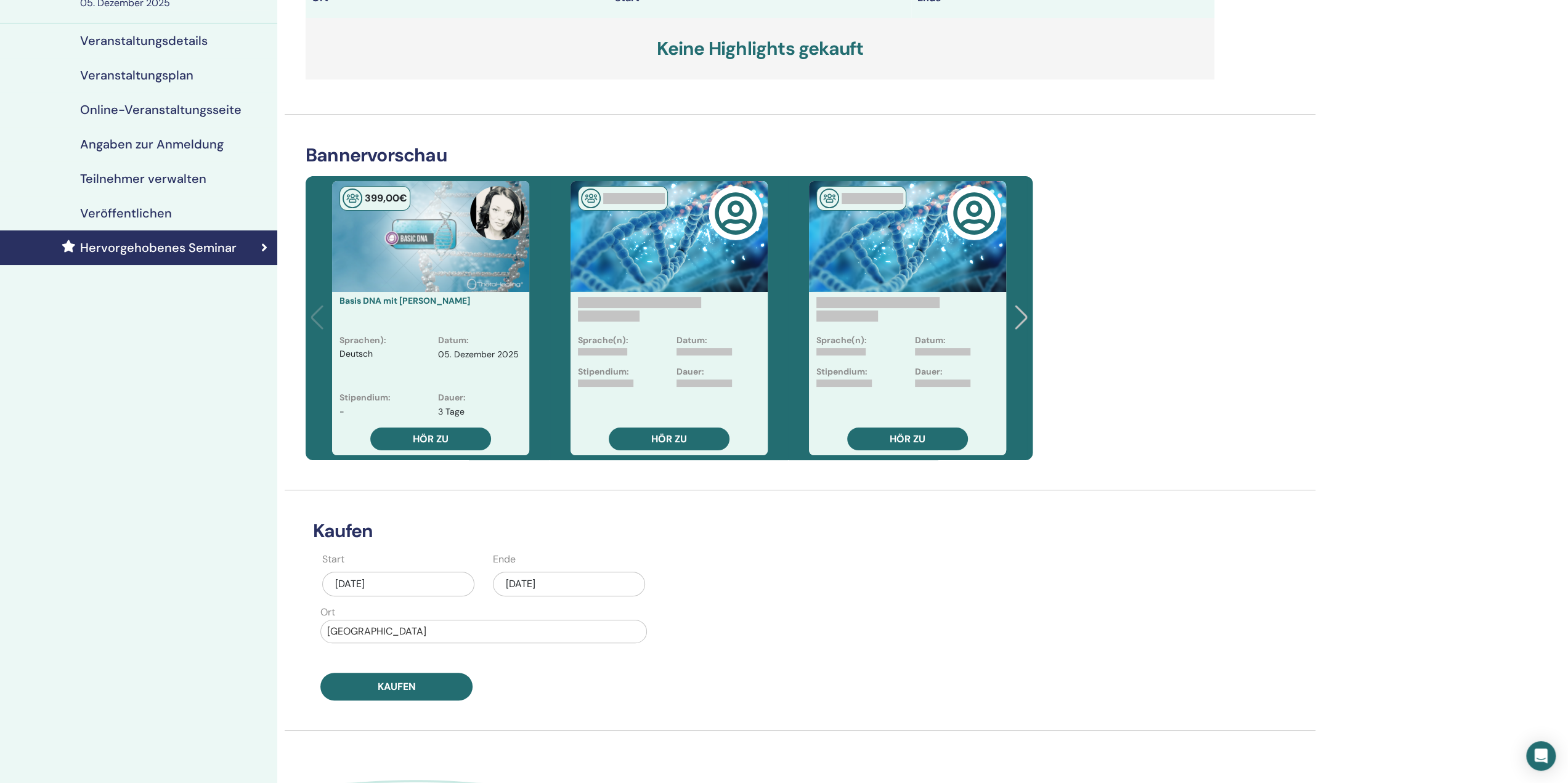
scroll to position [124, 0]
click at [446, 440] on font "Hör zu" at bounding box center [431, 438] width 36 height 13
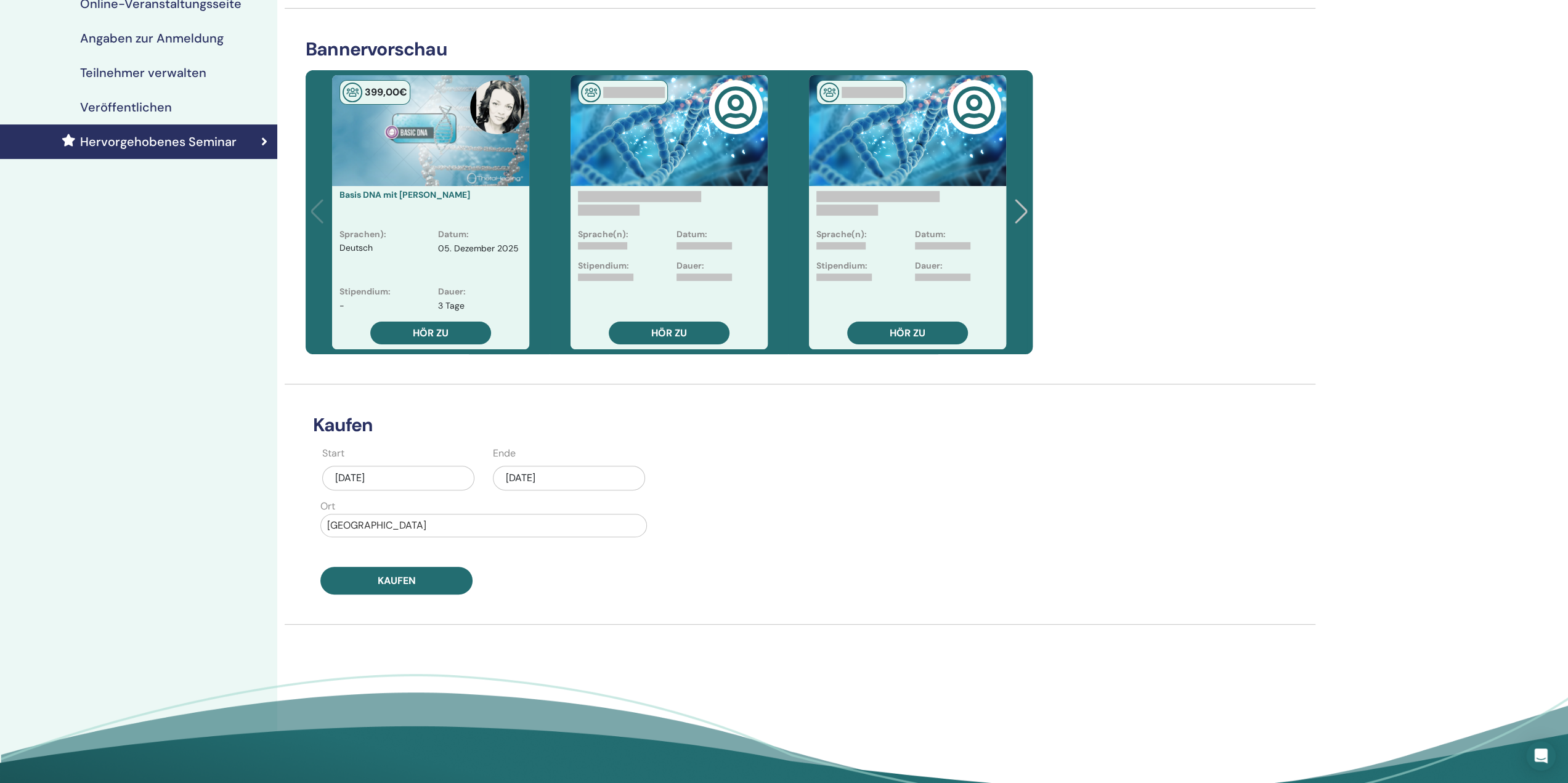
scroll to position [431, 0]
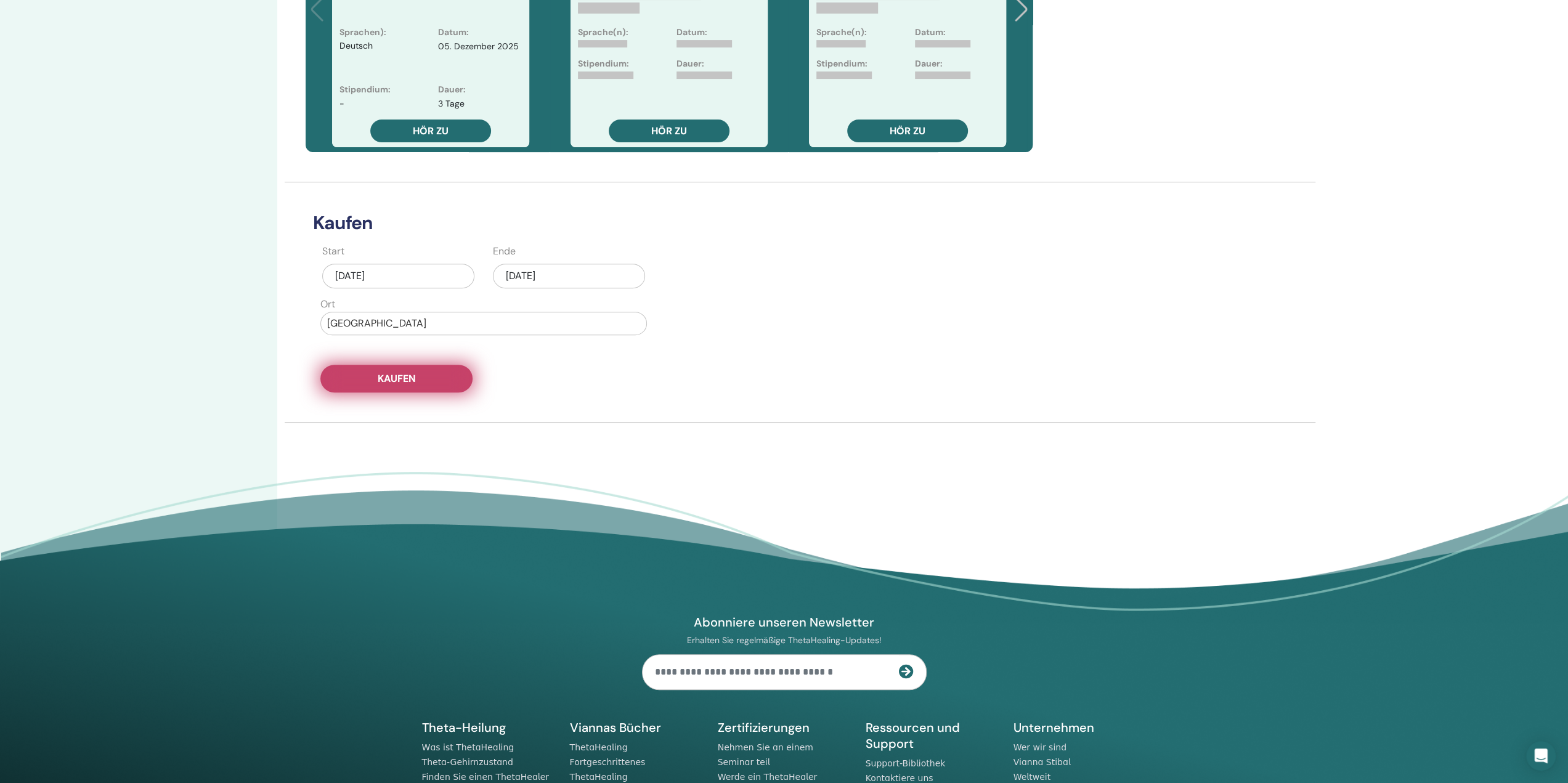
click at [400, 377] on font "Kaufen" at bounding box center [396, 378] width 38 height 13
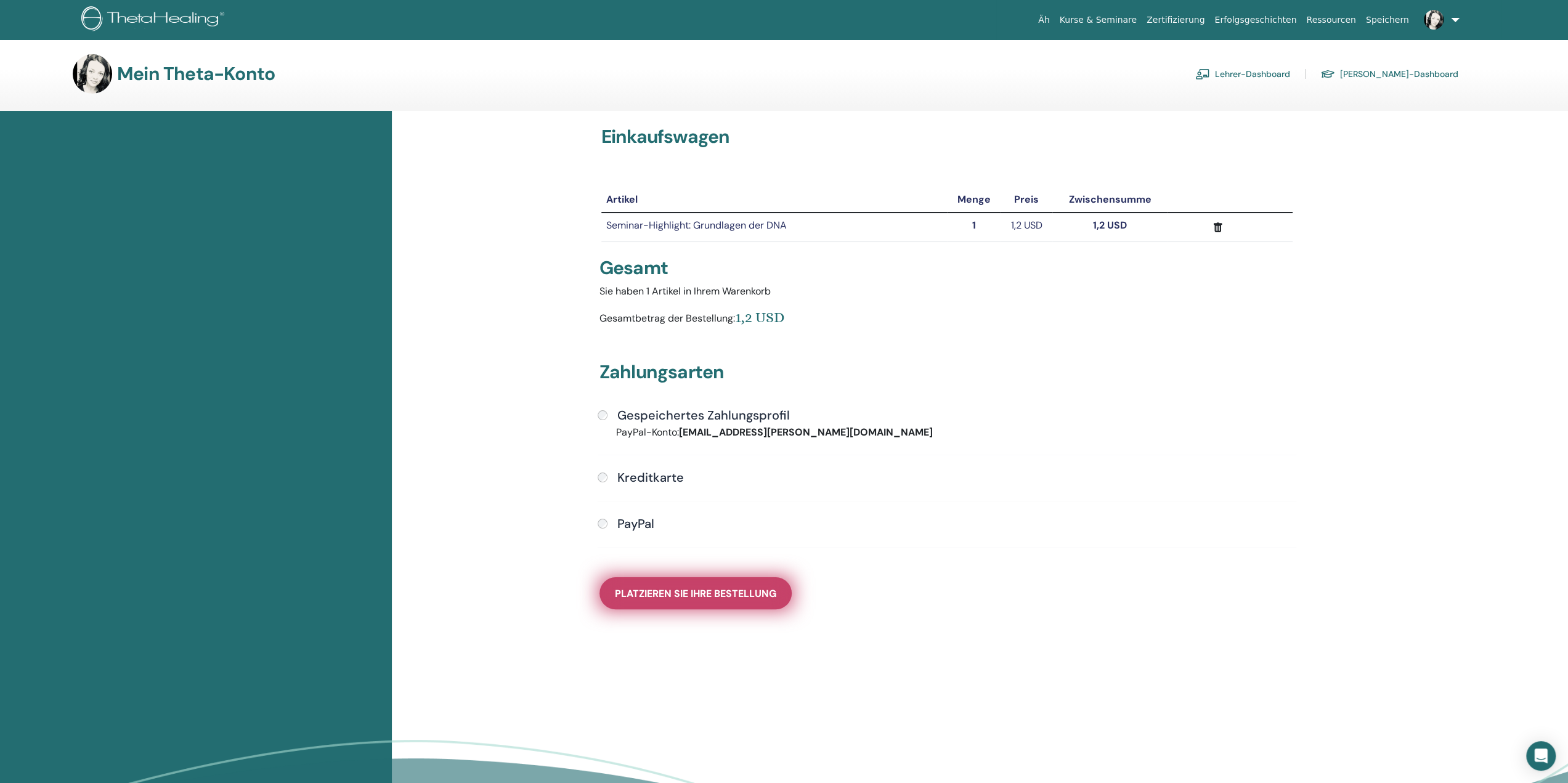
click at [737, 591] on font "Platzieren Sie Ihre Bestellung" at bounding box center [695, 593] width 162 height 13
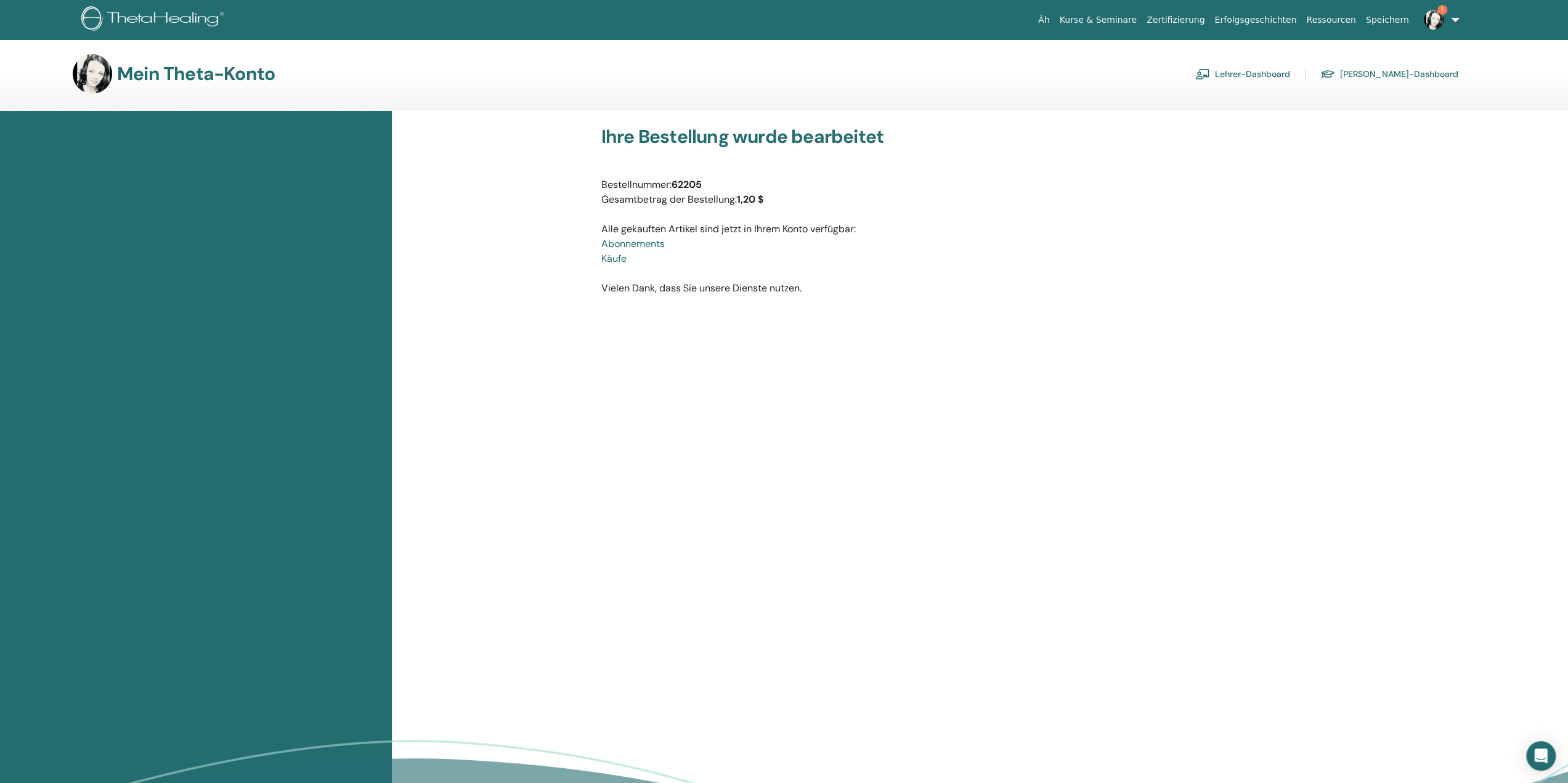
click at [1290, 74] on font "Lehrer-Dashboard" at bounding box center [1252, 74] width 75 height 11
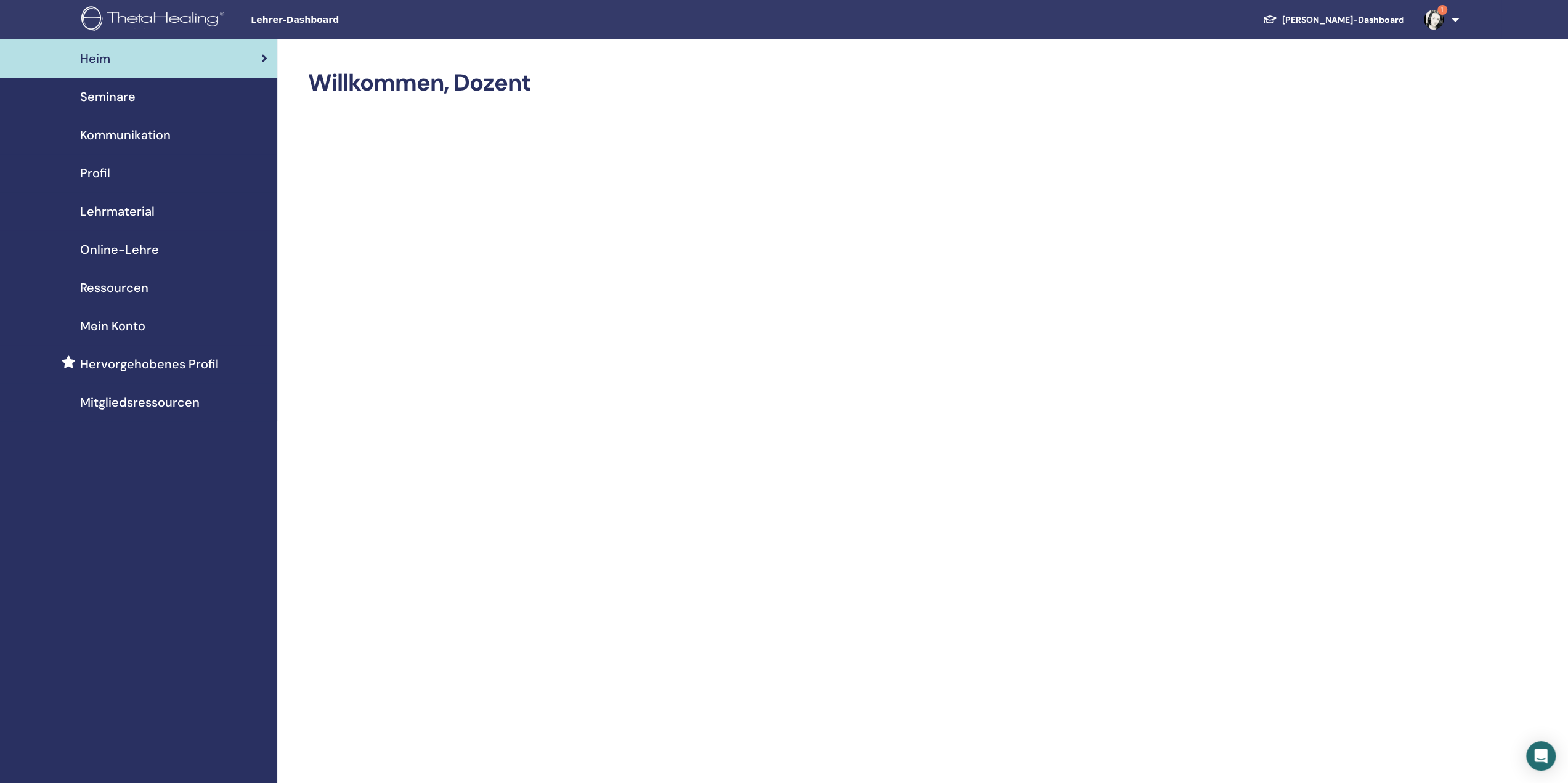
click at [172, 367] on font "Hervorgehobenes Profil" at bounding box center [150, 364] width 139 height 16
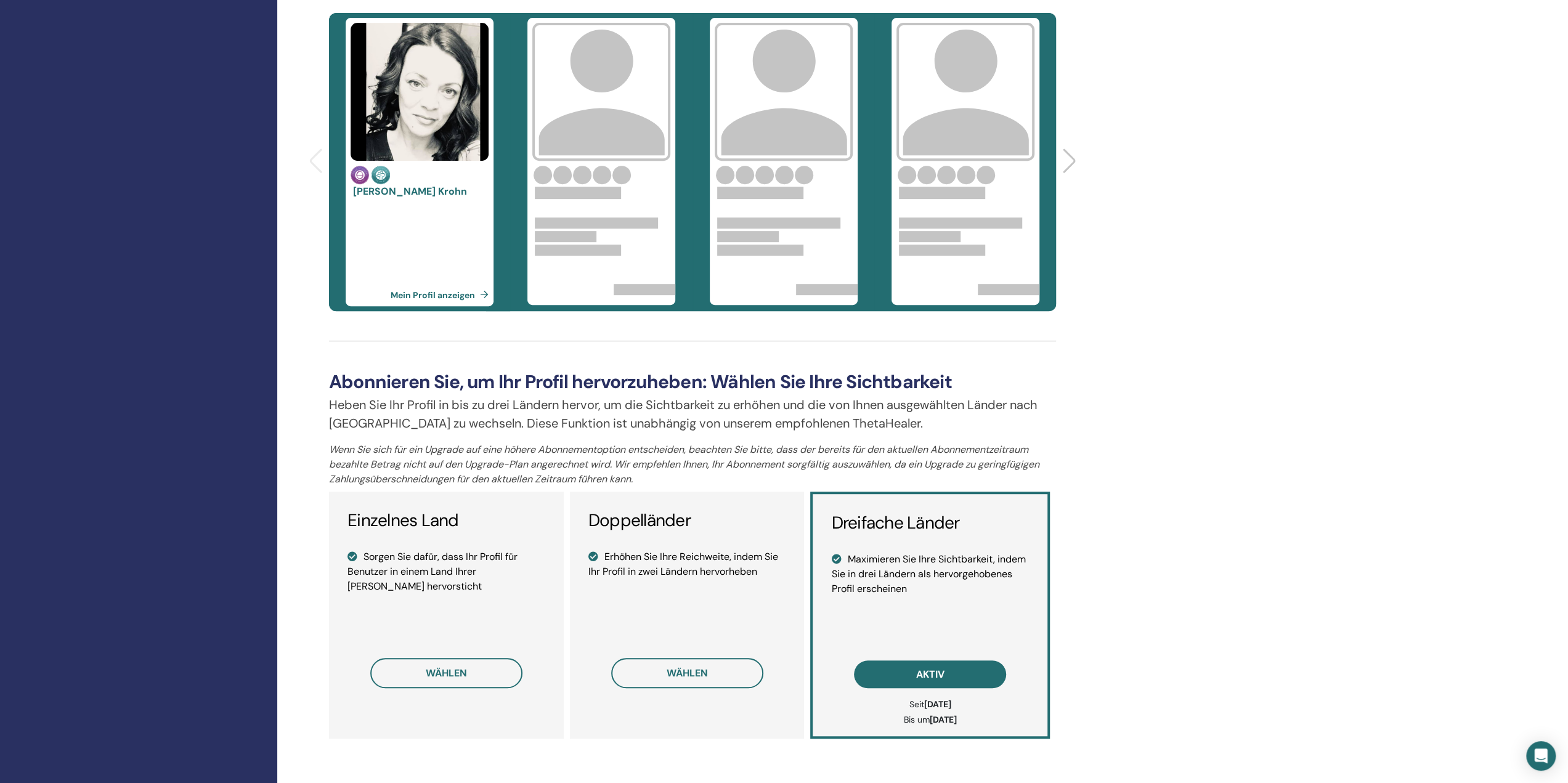
scroll to position [616, 0]
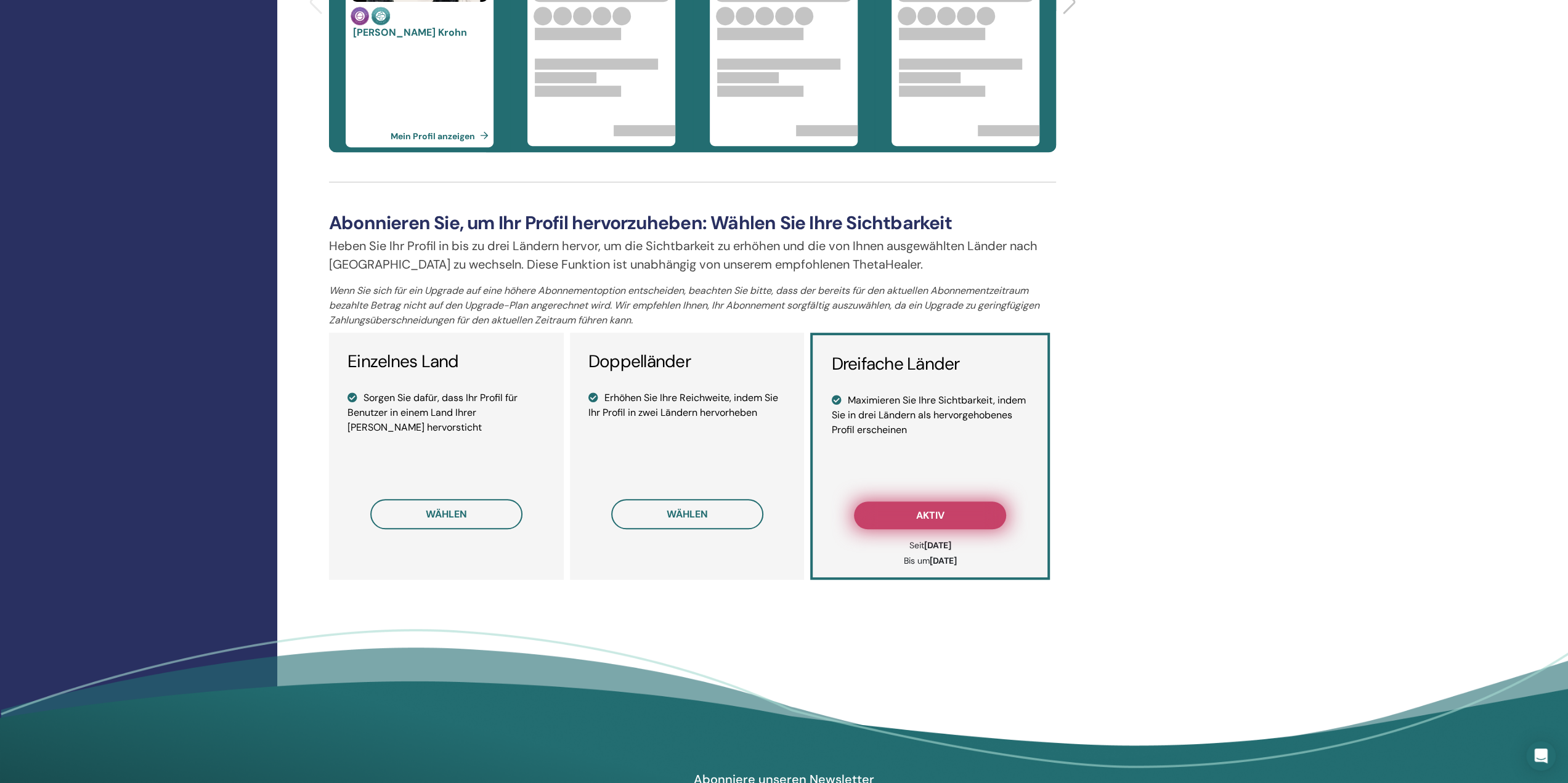
click at [947, 513] on button "aktiv" at bounding box center [930, 515] width 152 height 28
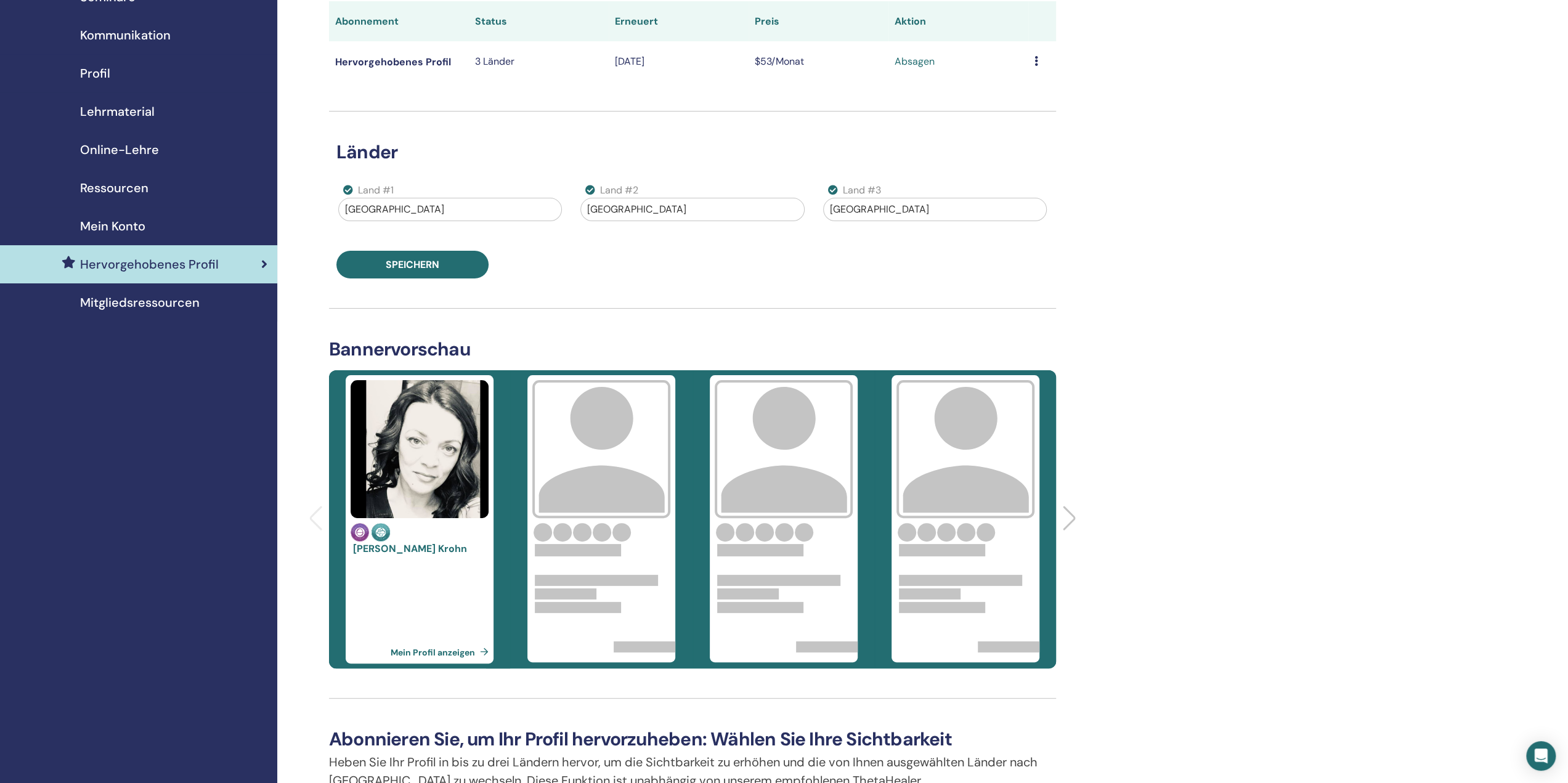
scroll to position [0, 0]
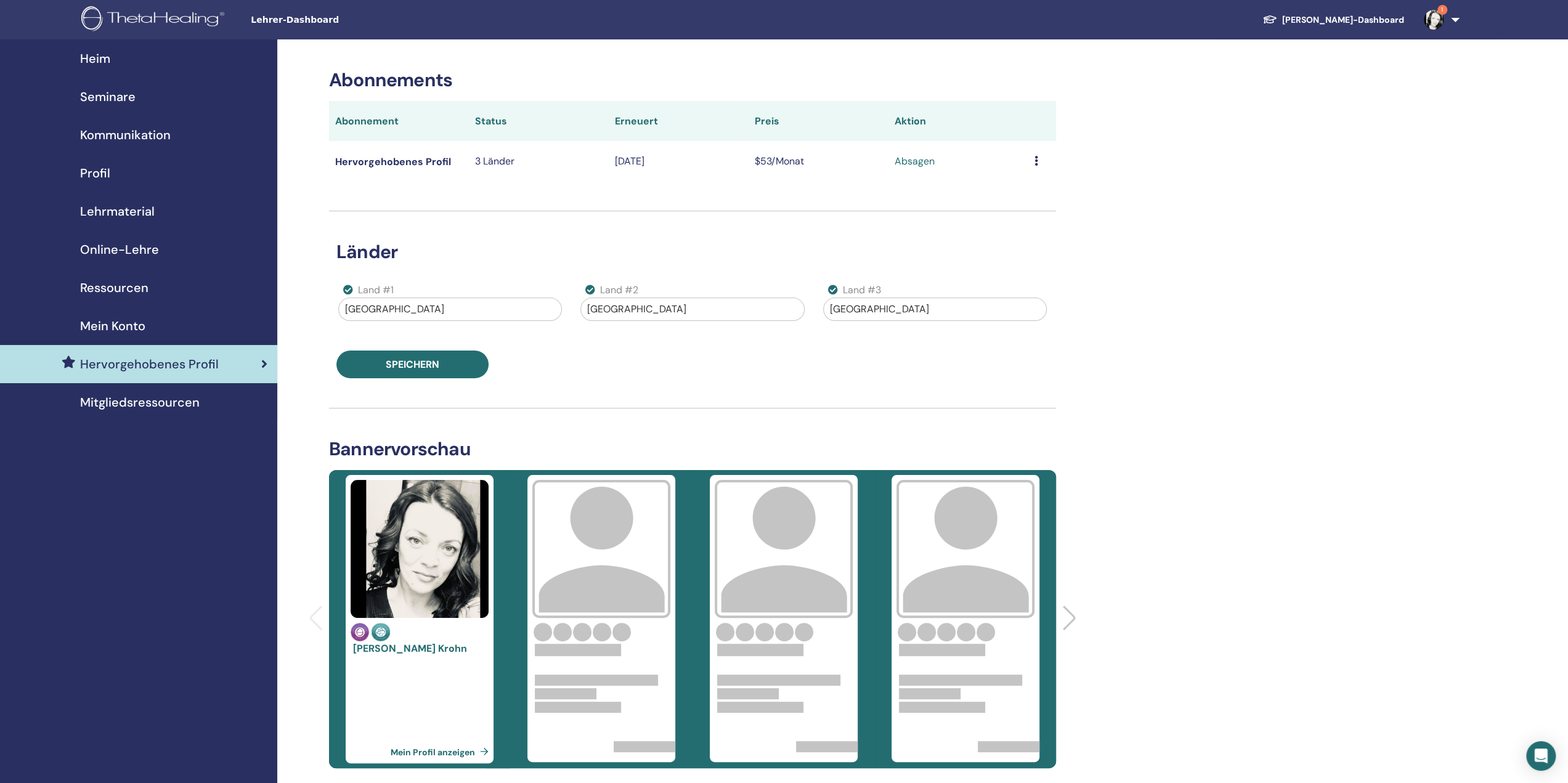
click at [680, 306] on div at bounding box center [692, 309] width 210 height 17
click at [890, 312] on div at bounding box center [935, 309] width 210 height 17
click at [476, 310] on div at bounding box center [450, 309] width 210 height 17
click at [367, 312] on div at bounding box center [450, 309] width 210 height 17
click at [657, 304] on div at bounding box center [692, 309] width 210 height 17
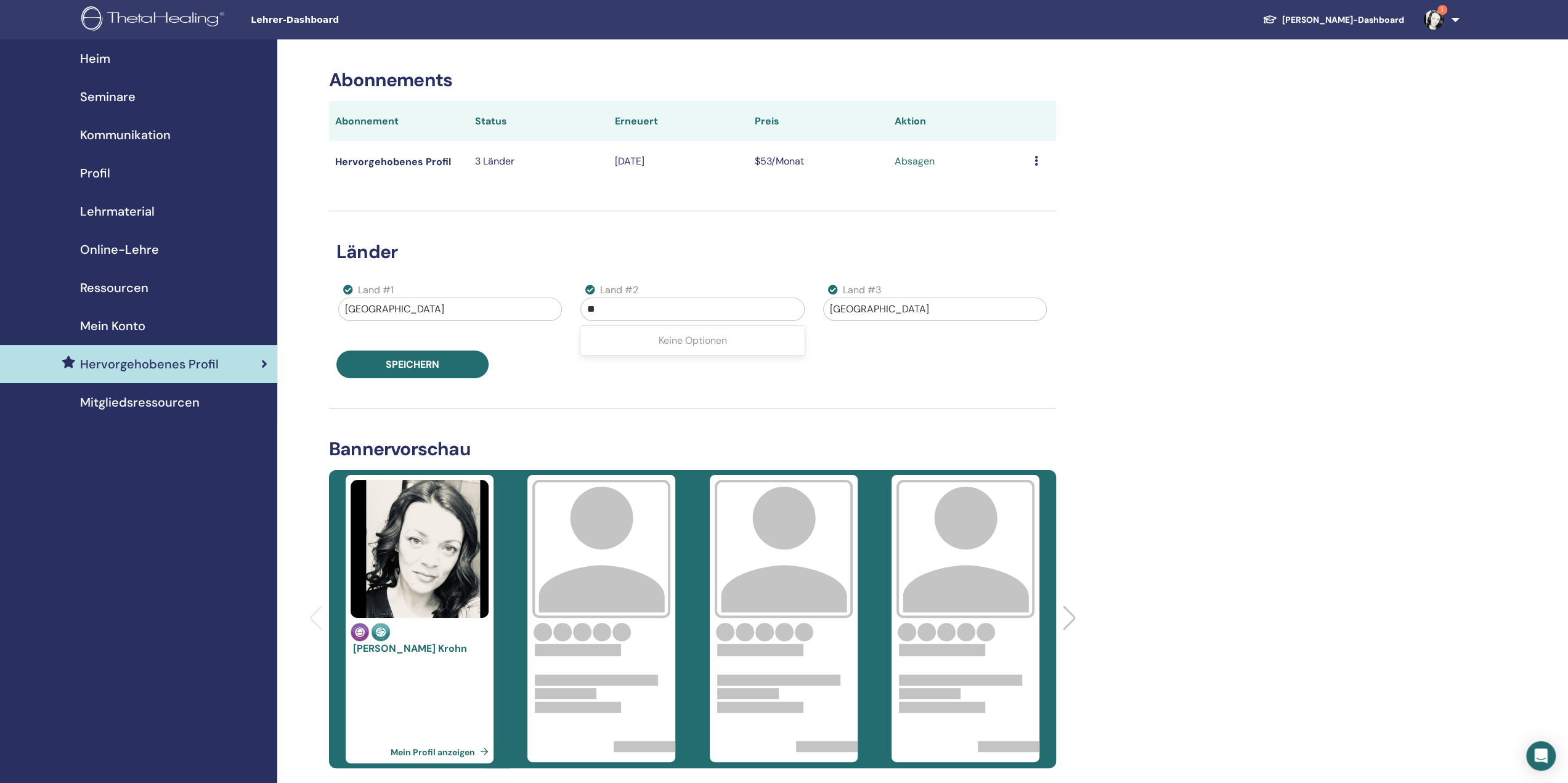
type input "*"
type input "**********"
click at [682, 342] on div "[GEOGRAPHIC_DATA]" at bounding box center [692, 340] width 224 height 25
click at [447, 361] on button "Speichern" at bounding box center [412, 364] width 152 height 28
click at [144, 362] on font "Hervorgehobenes Profil" at bounding box center [150, 364] width 139 height 16
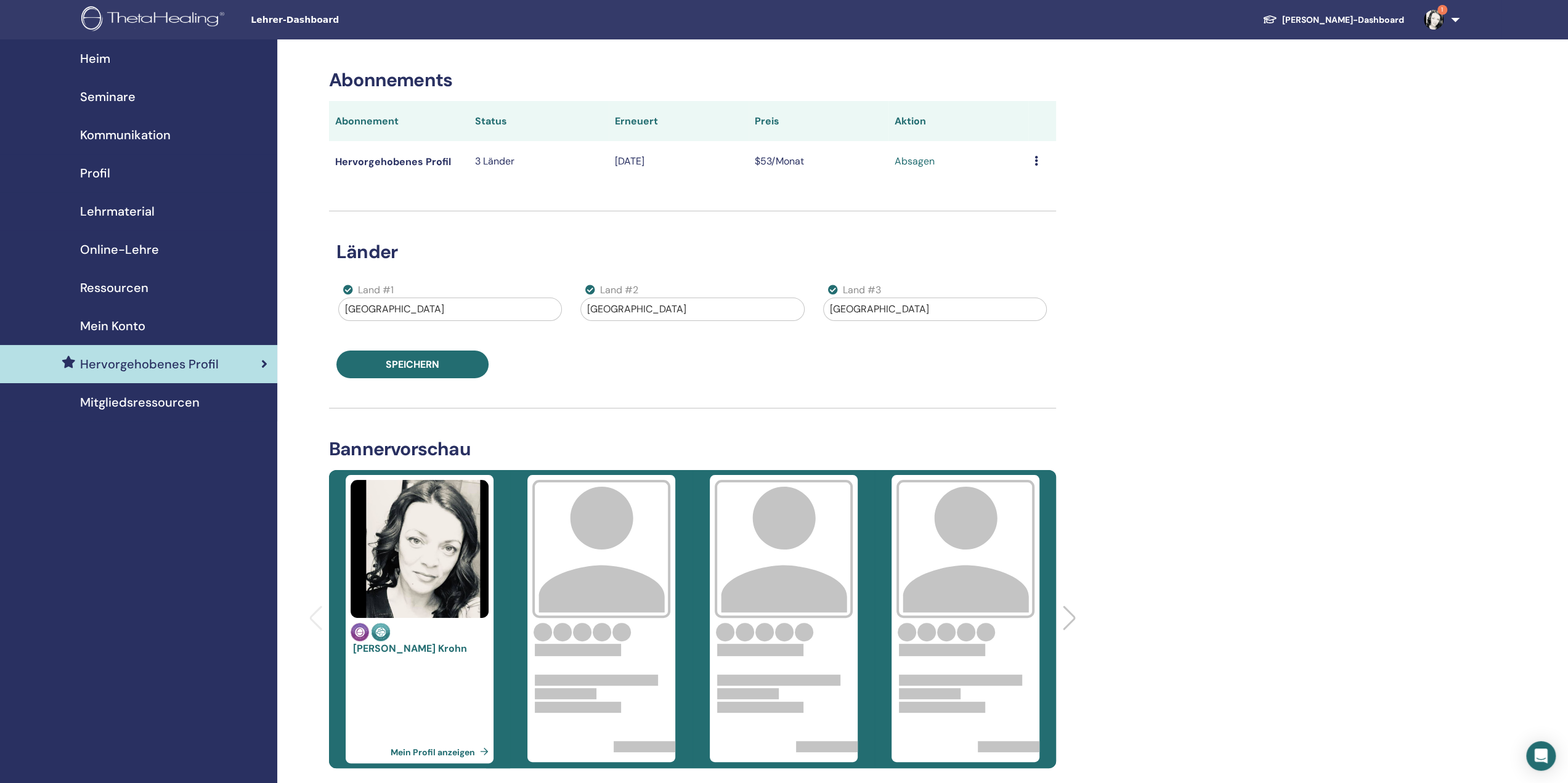
click at [130, 99] on font "Seminare" at bounding box center [108, 96] width 55 height 16
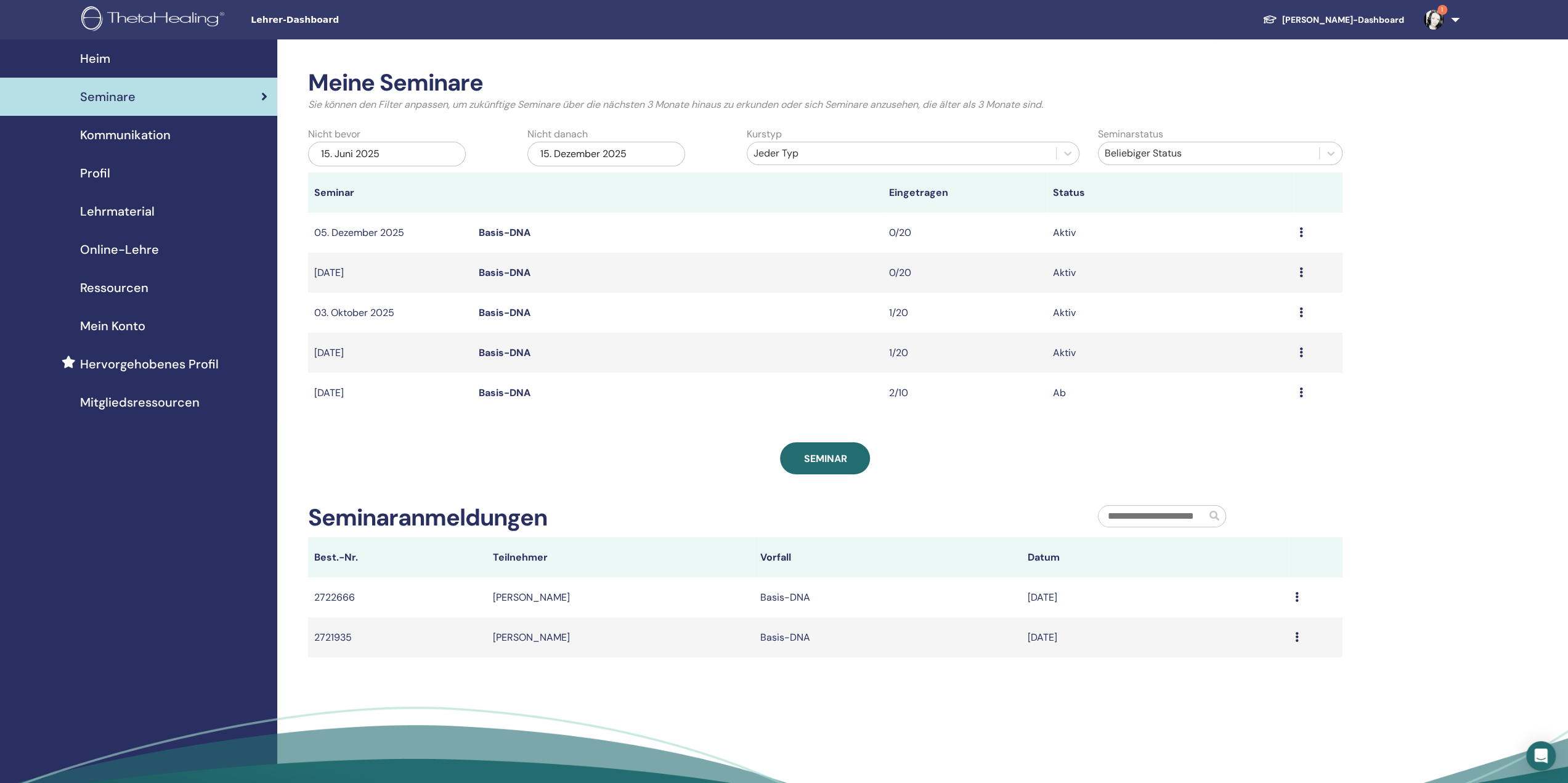
click at [1300, 229] on icon at bounding box center [1301, 232] width 3 height 10
click at [1227, 258] on font "Bearbeiten" at bounding box center [1223, 256] width 50 height 13
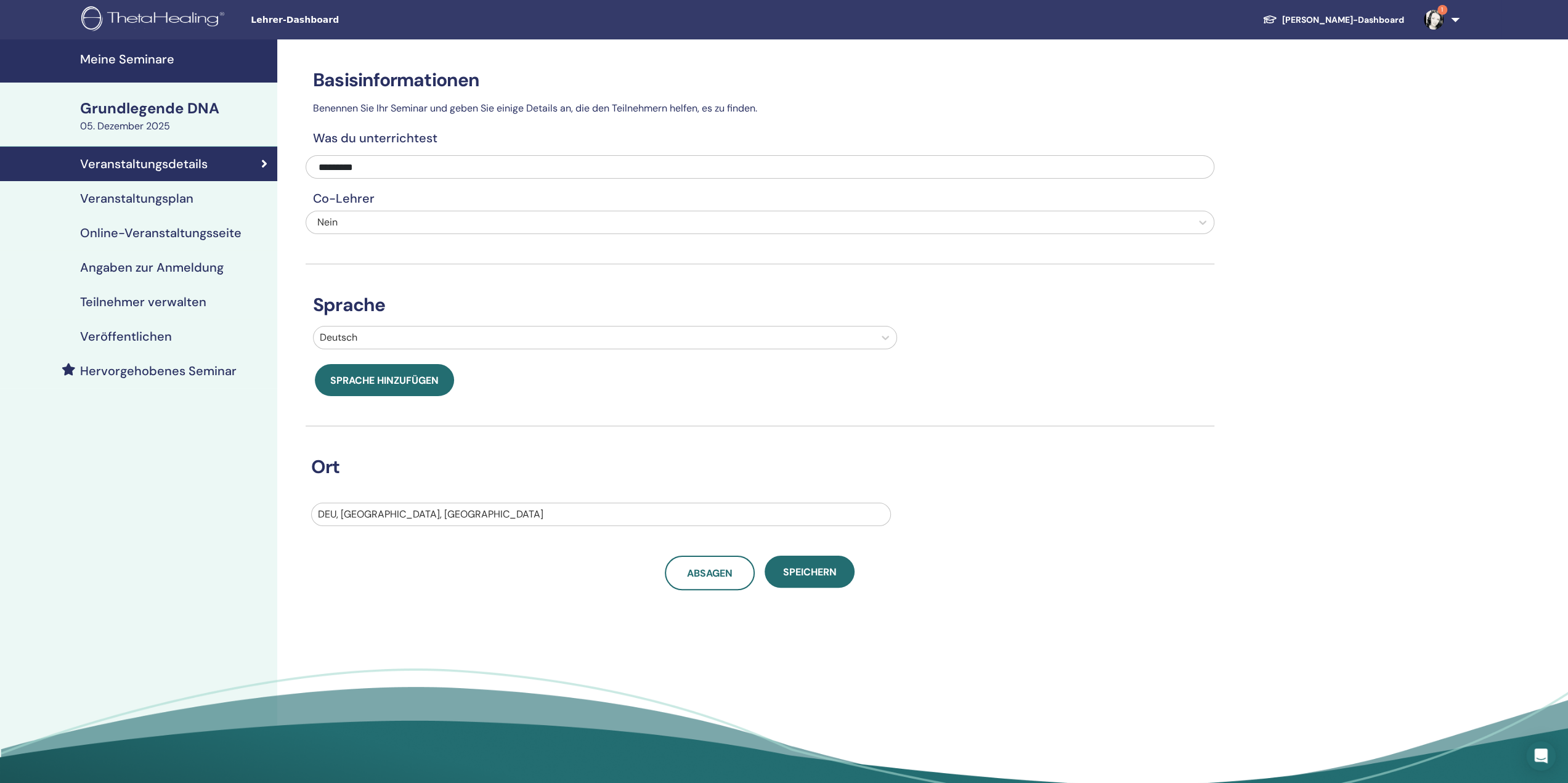
click at [198, 367] on font "Hervorgehobenes Seminar" at bounding box center [158, 371] width 157 height 16
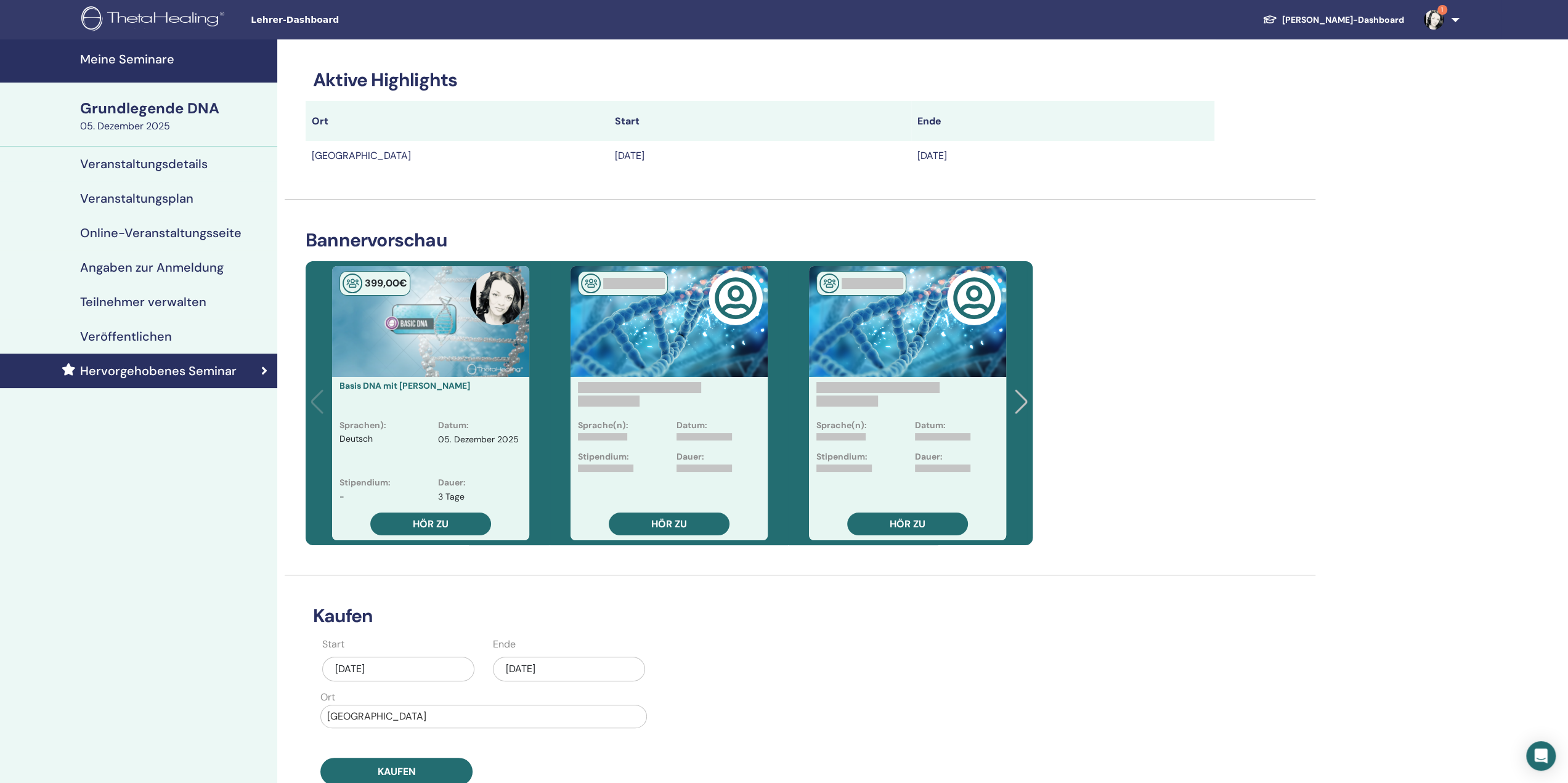
click at [157, 55] on font "Meine Seminare" at bounding box center [127, 58] width 94 height 16
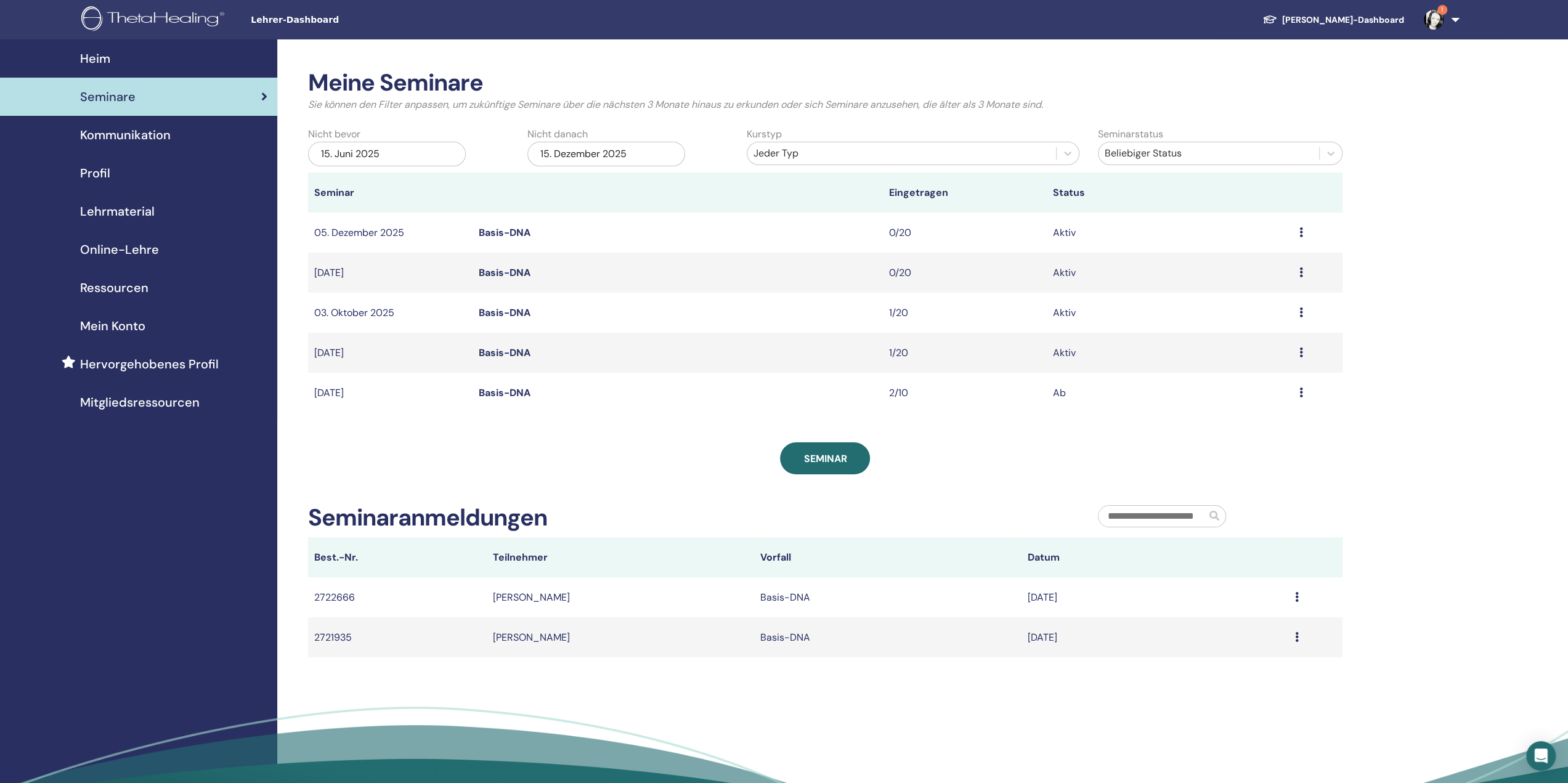
click at [1301, 354] on icon at bounding box center [1301, 352] width 3 height 10
click at [1240, 383] on font "Bearbeiten" at bounding box center [1225, 383] width 50 height 13
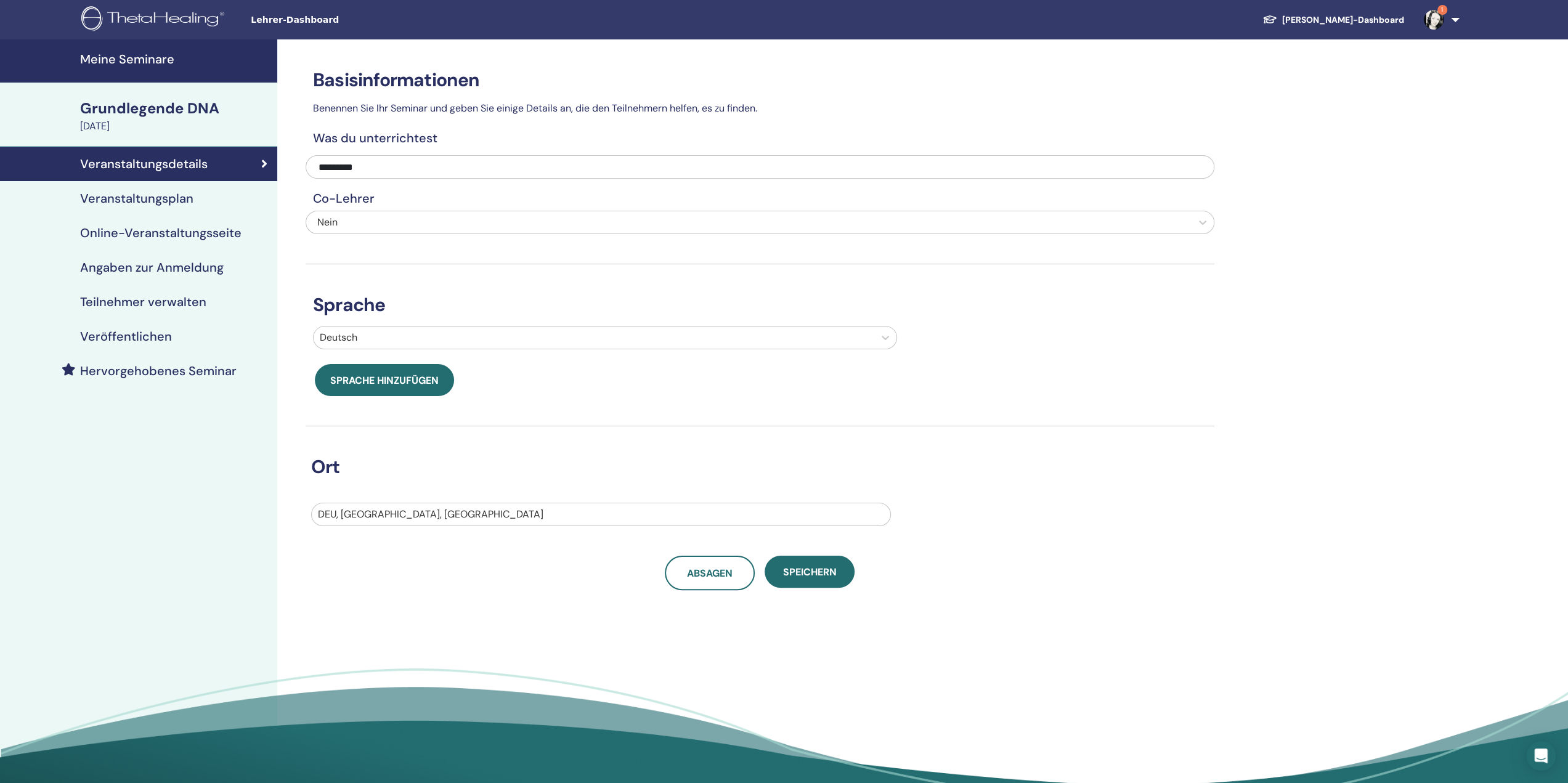
click at [162, 371] on font "Hervorgehobenes Seminar" at bounding box center [158, 371] width 157 height 16
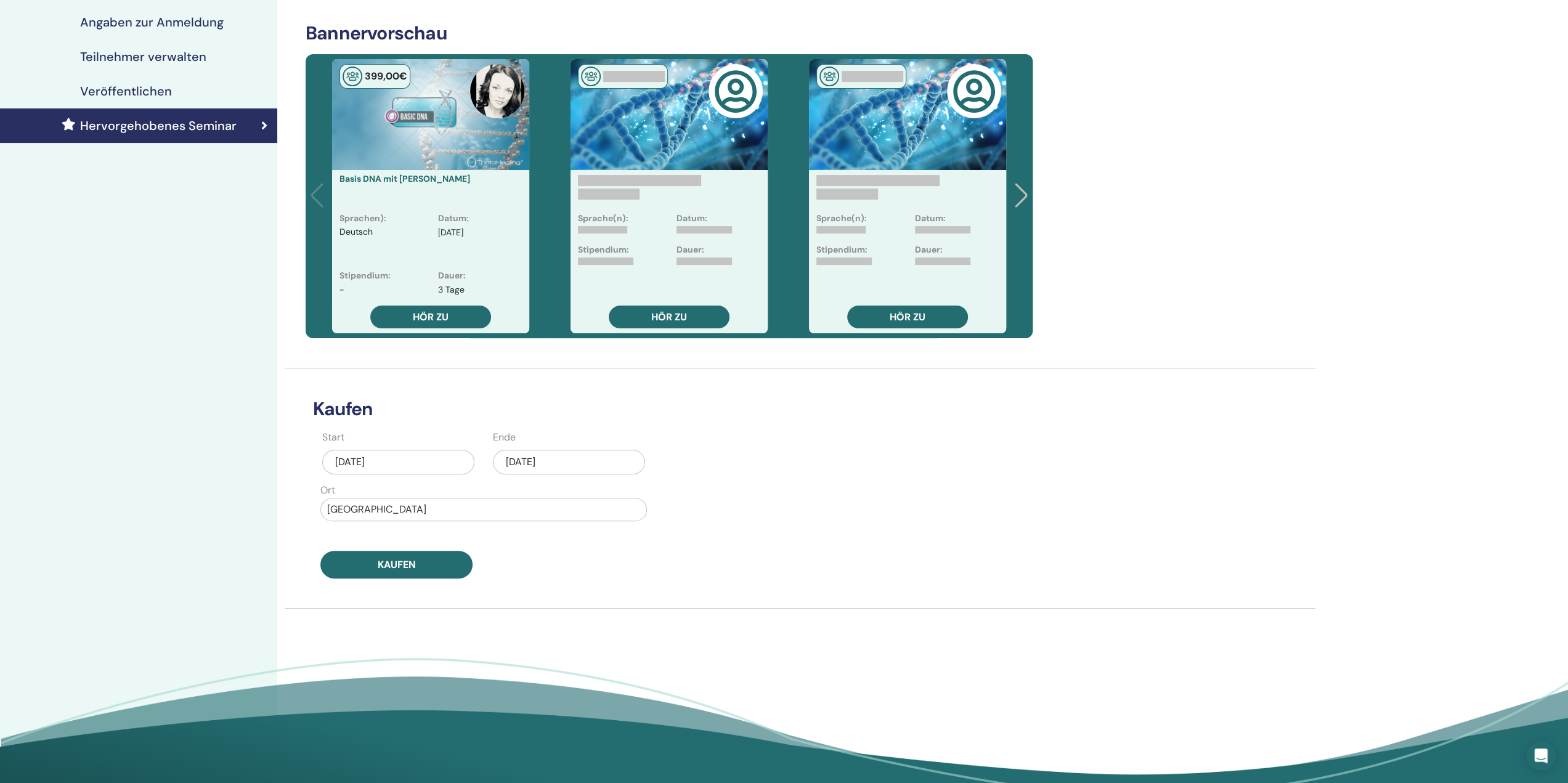
scroll to position [246, 0]
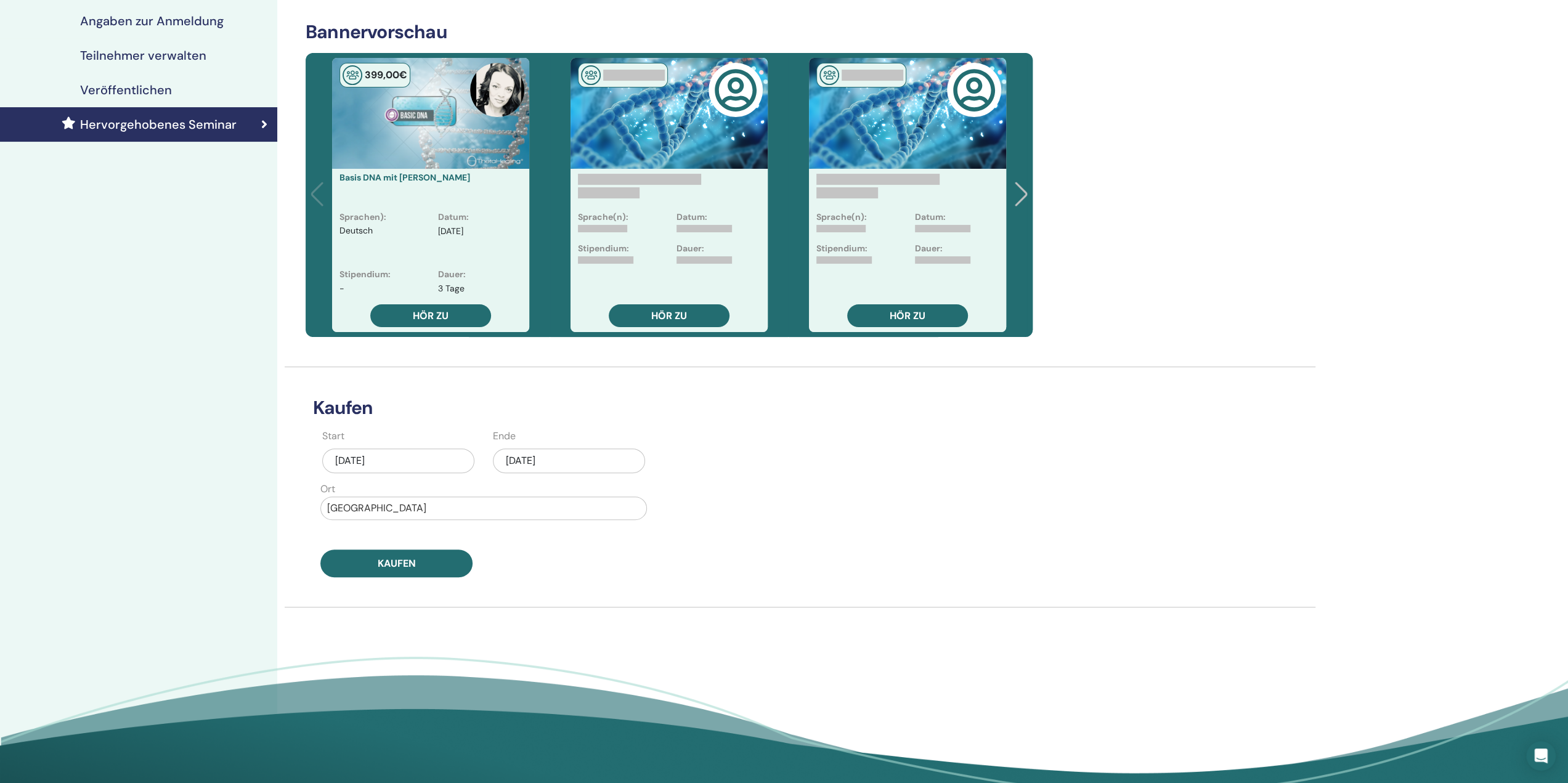
click at [535, 458] on font "[DATE]" at bounding box center [520, 460] width 30 height 13
click at [574, 576] on div "18" at bounding box center [569, 578] width 17 height 17
click at [433, 566] on button "Kaufen" at bounding box center [396, 563] width 152 height 28
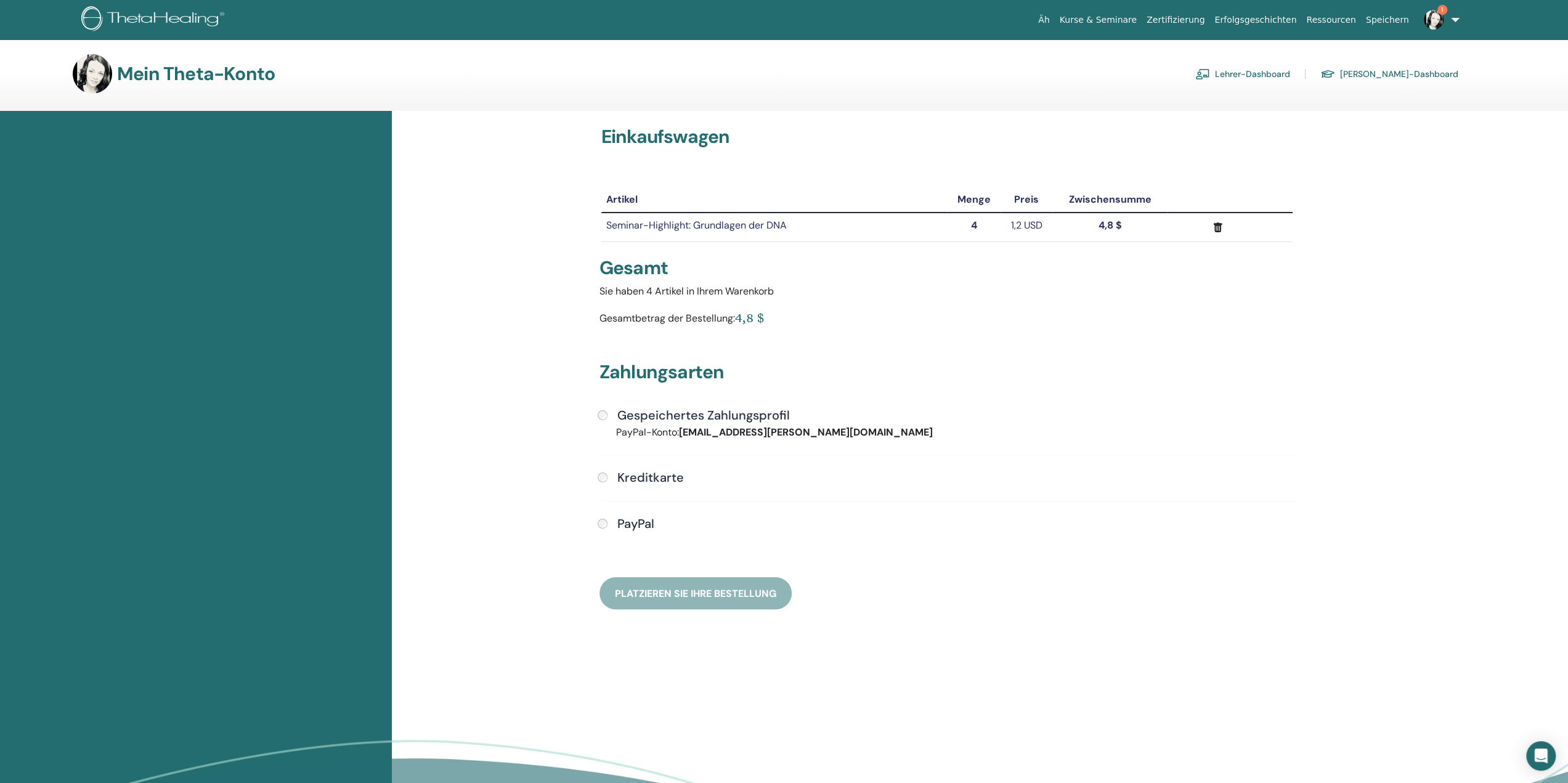
click at [660, 420] on font "Gespeichertes Zahlungsprofil" at bounding box center [704, 415] width 173 height 16
click at [695, 591] on font "Platzieren Sie Ihre Bestellung" at bounding box center [695, 593] width 162 height 13
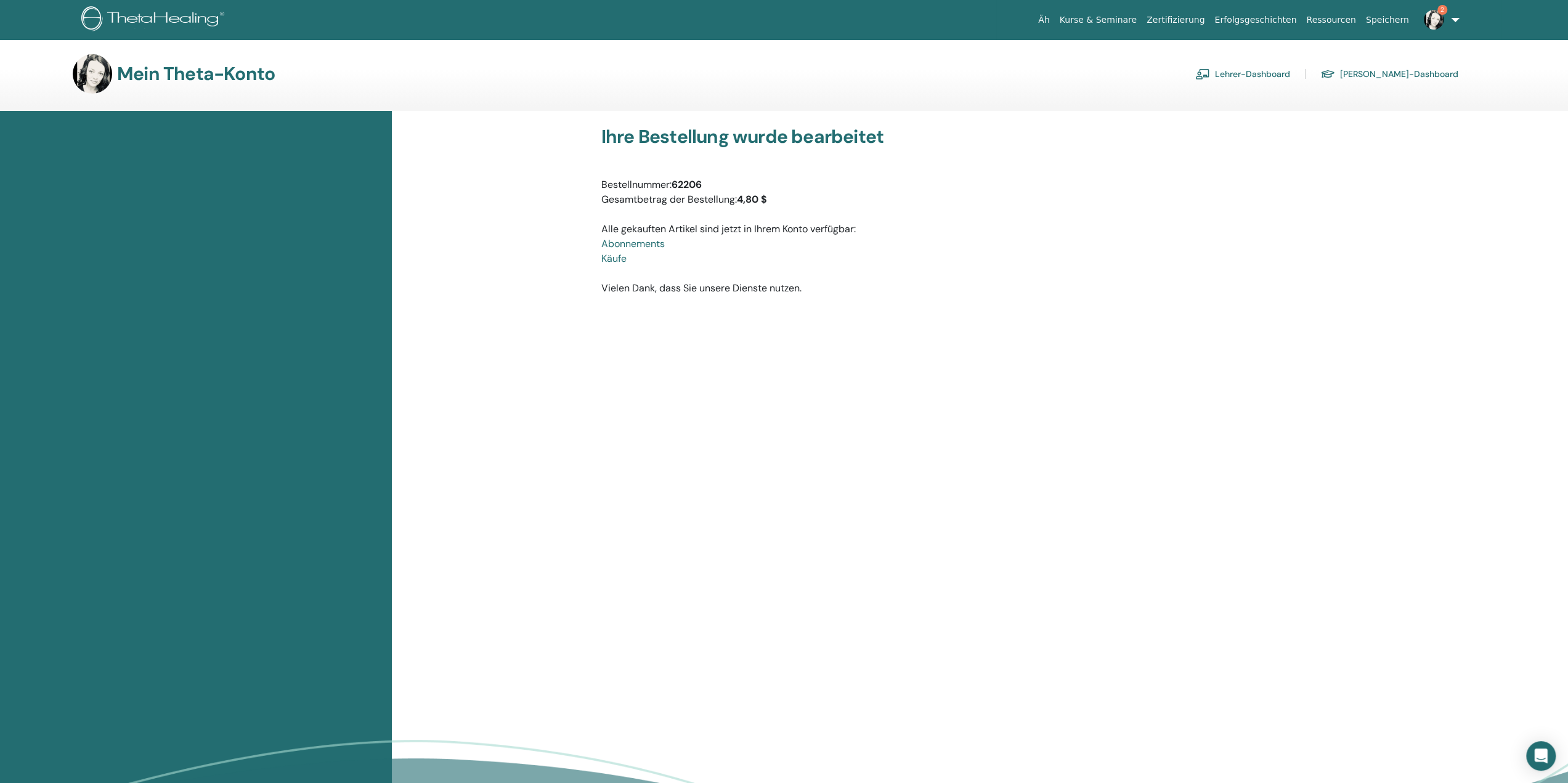
click at [1290, 70] on font "Lehrer-Dashboard" at bounding box center [1252, 74] width 75 height 11
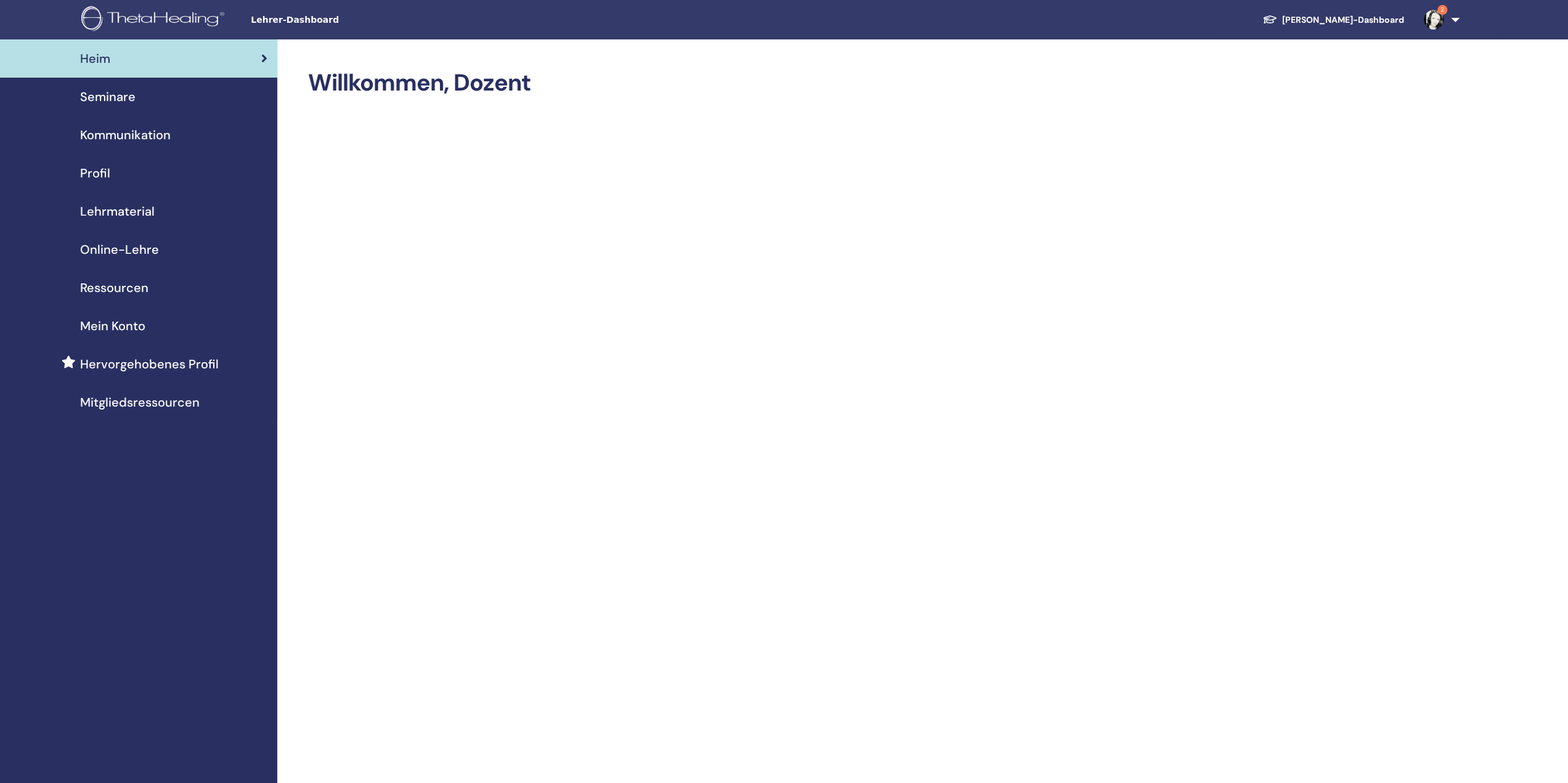
click at [130, 99] on font "Seminare" at bounding box center [108, 96] width 55 height 16
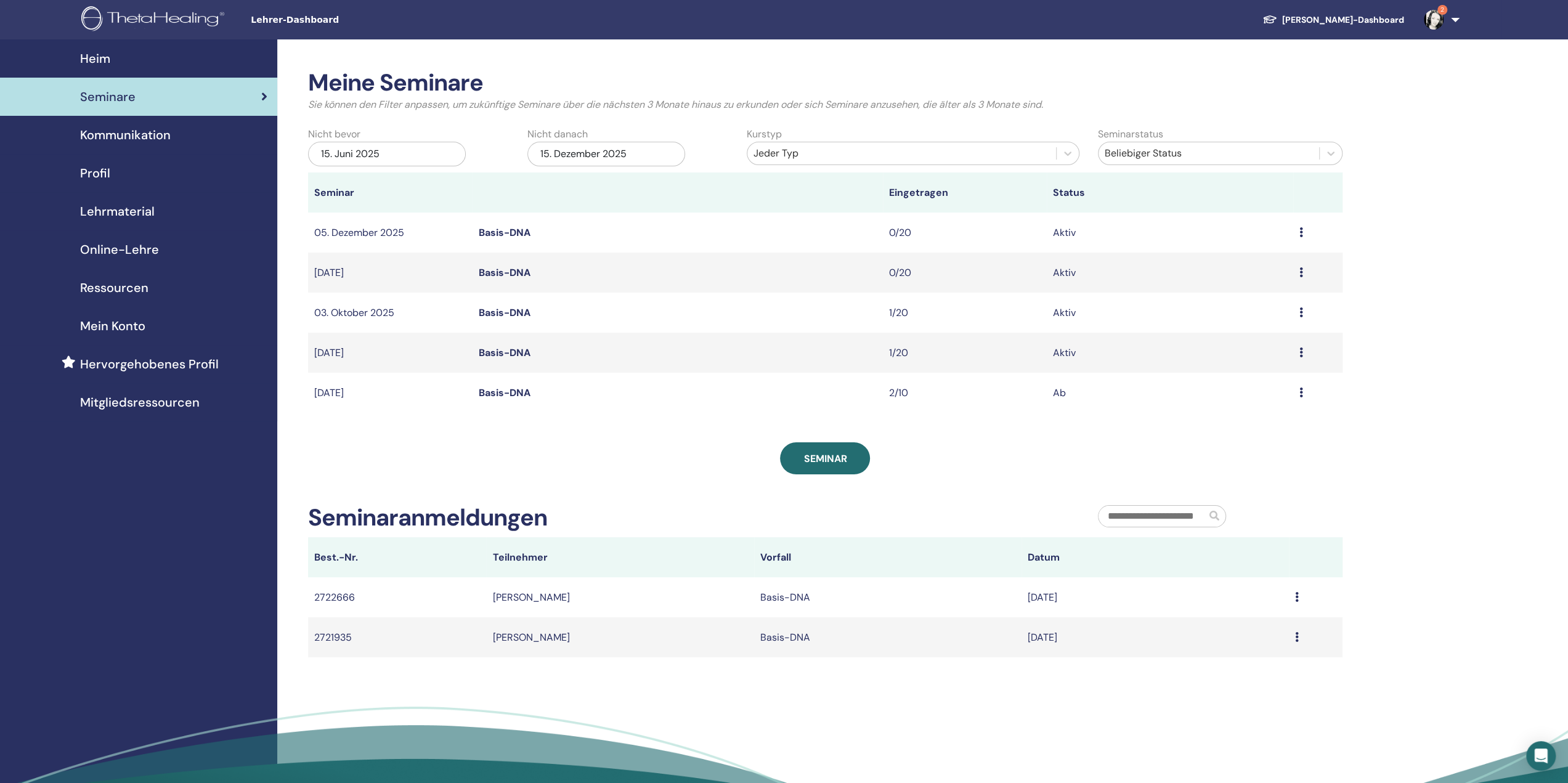
click at [1300, 313] on icon at bounding box center [1301, 312] width 3 height 10
click at [1244, 340] on font "Bearbeiten" at bounding box center [1224, 342] width 50 height 13
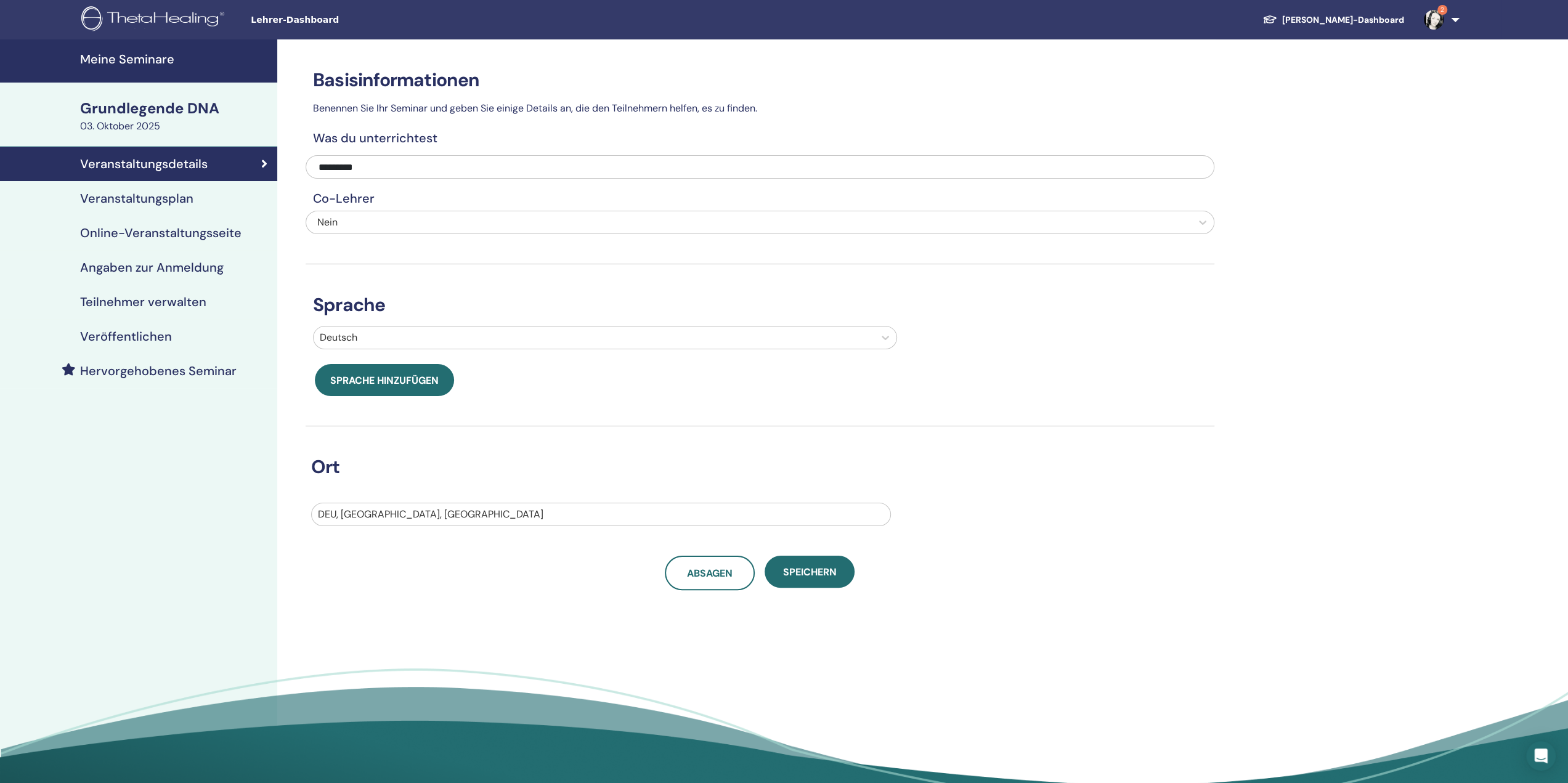
click at [136, 375] on font "Hervorgehobenes Seminar" at bounding box center [158, 371] width 157 height 16
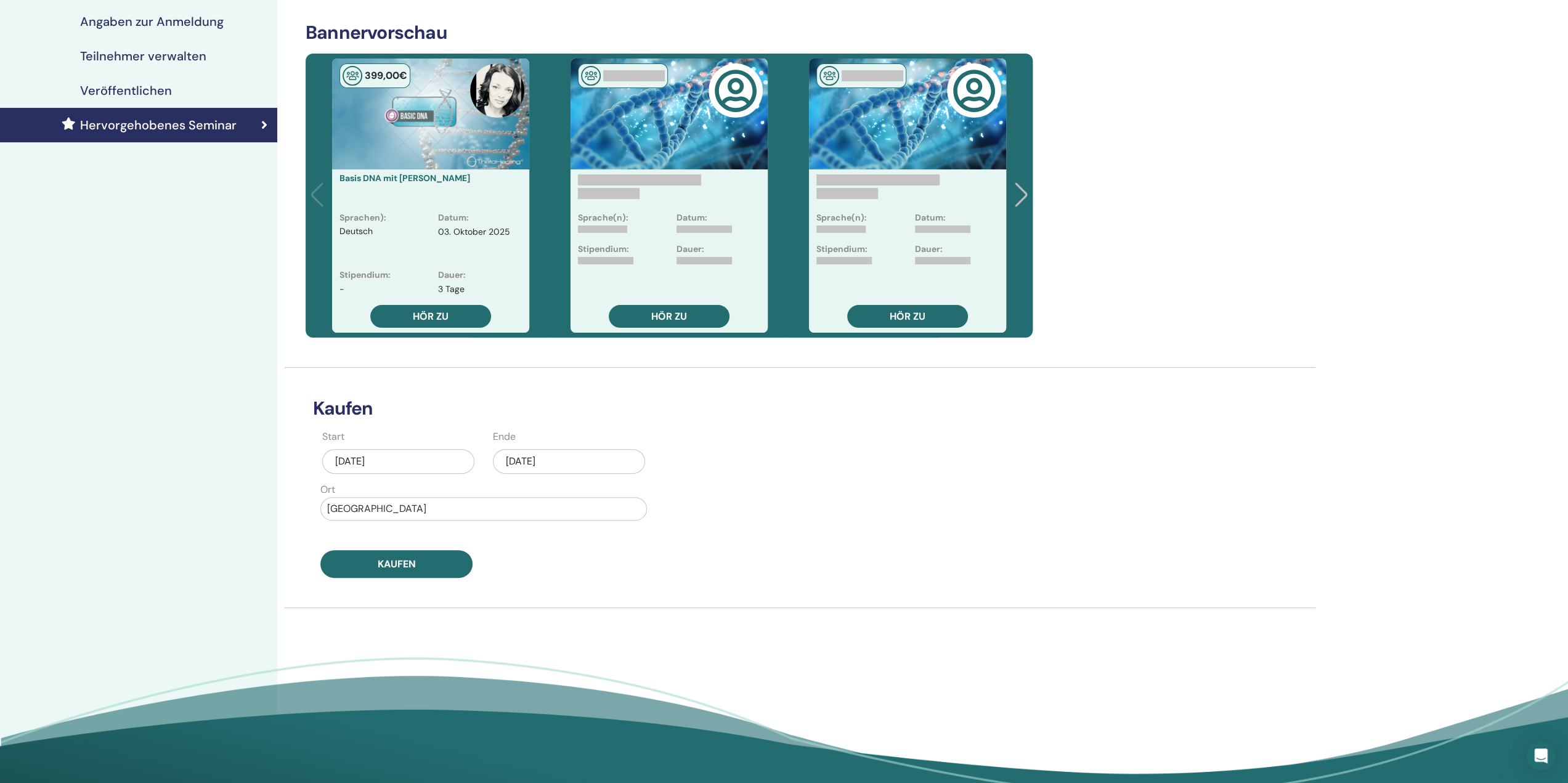
scroll to position [246, 0]
click at [558, 450] on div "15. September 2025" at bounding box center [569, 460] width 152 height 25
click at [631, 499] on span "Nächsten Monat" at bounding box center [631, 498] width 0 height 13
click at [572, 539] on div "2" at bounding box center [569, 538] width 17 height 17
click at [442, 568] on button "Kaufen" at bounding box center [396, 563] width 152 height 28
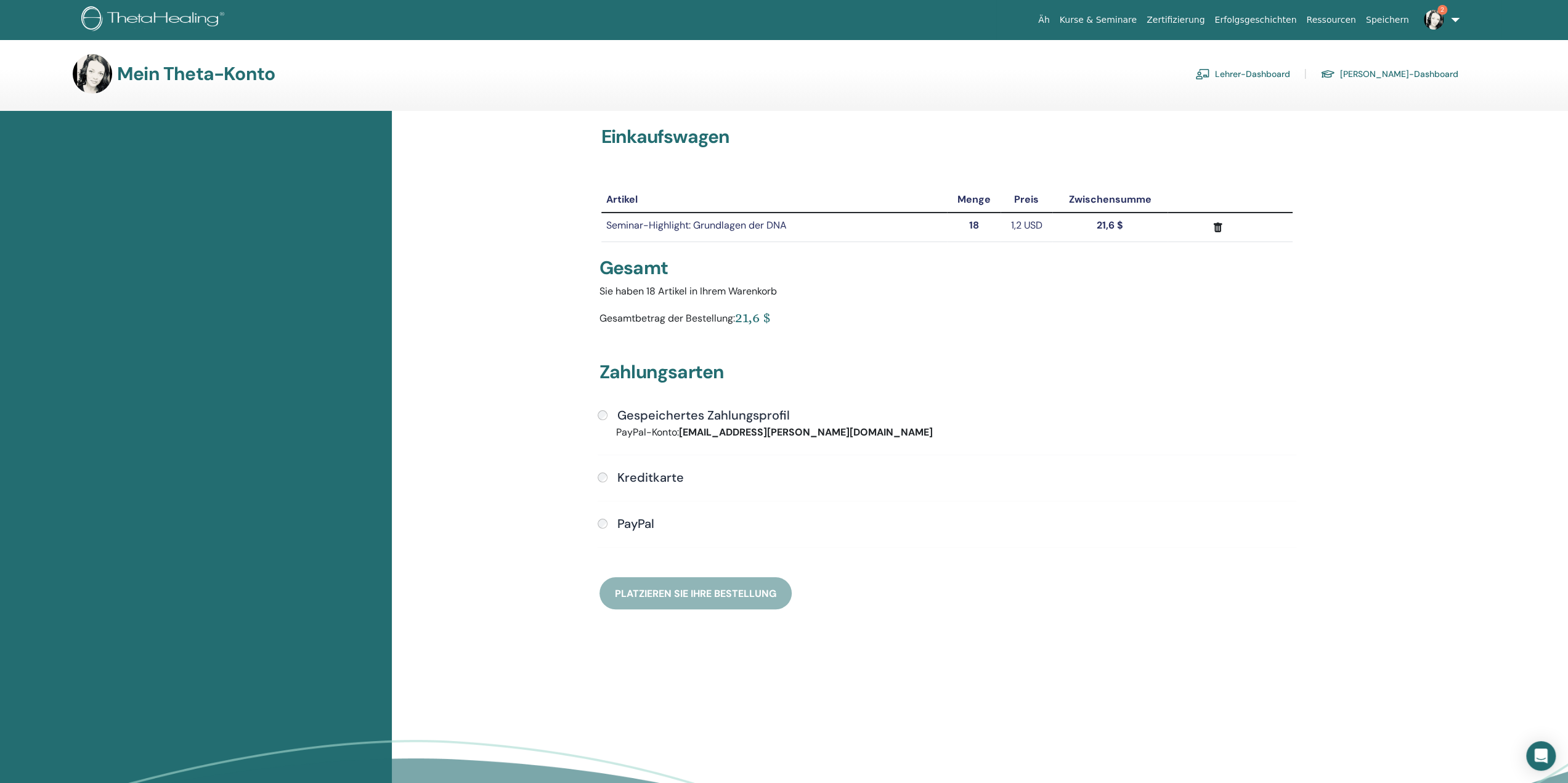
click at [634, 410] on font "Gespeichertes Zahlungsprofil" at bounding box center [704, 415] width 173 height 16
click at [721, 596] on font "Platzieren Sie Ihre Bestellung" at bounding box center [695, 593] width 162 height 13
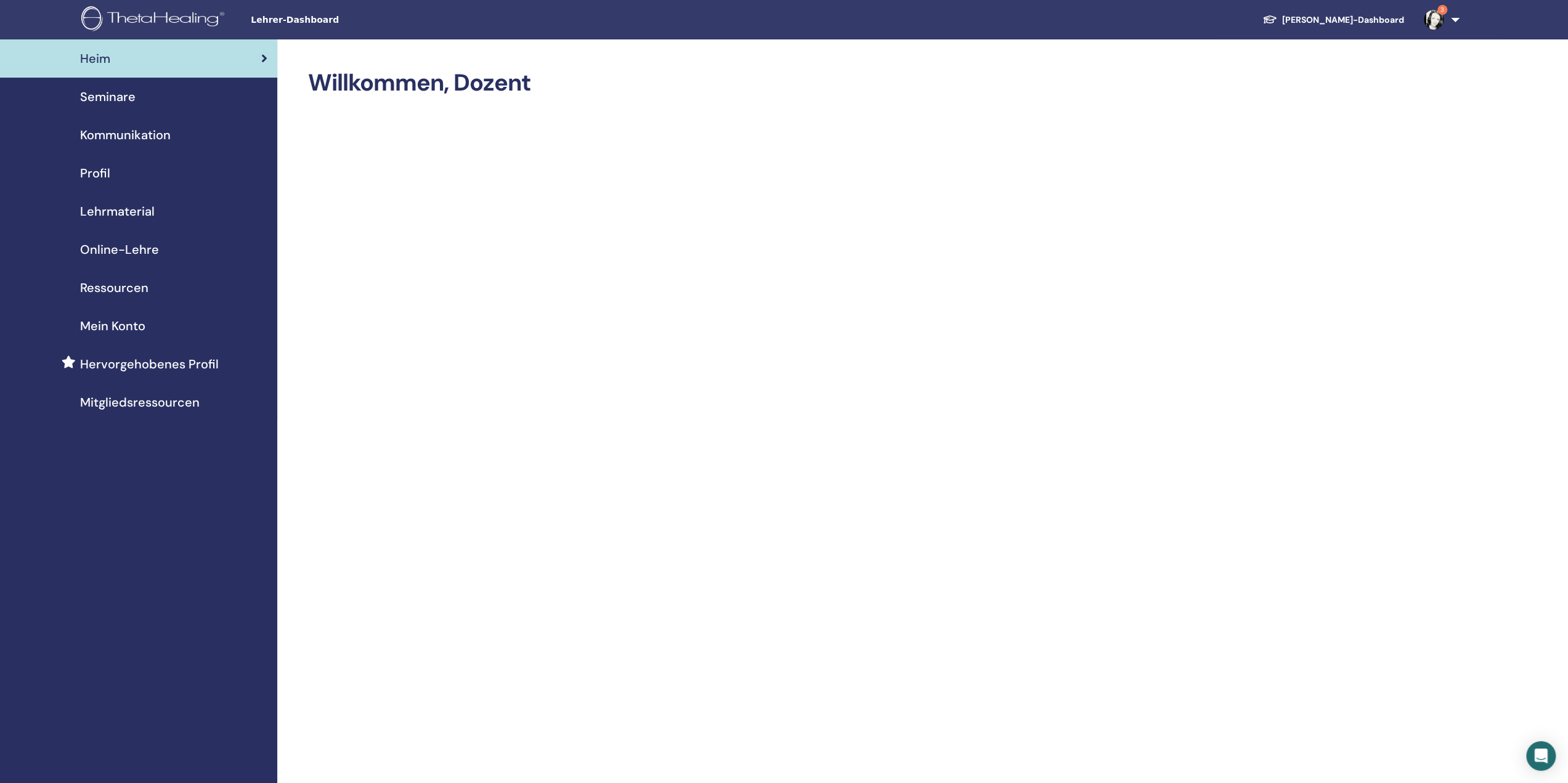
click at [109, 94] on font "Seminare" at bounding box center [108, 96] width 55 height 16
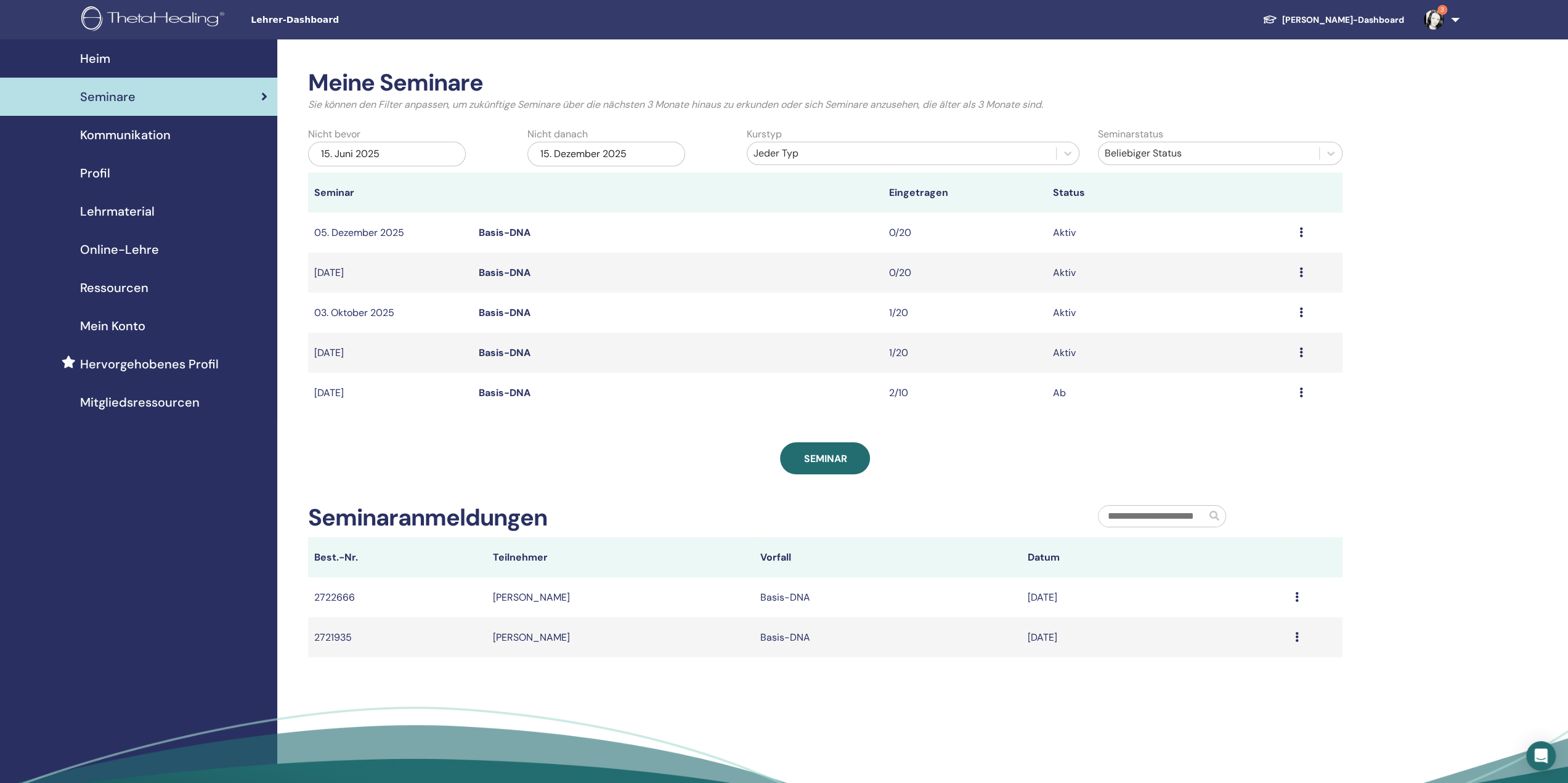
click at [1301, 231] on icon at bounding box center [1301, 232] width 3 height 10
click at [1234, 258] on font "Bearbeiten" at bounding box center [1225, 259] width 50 height 13
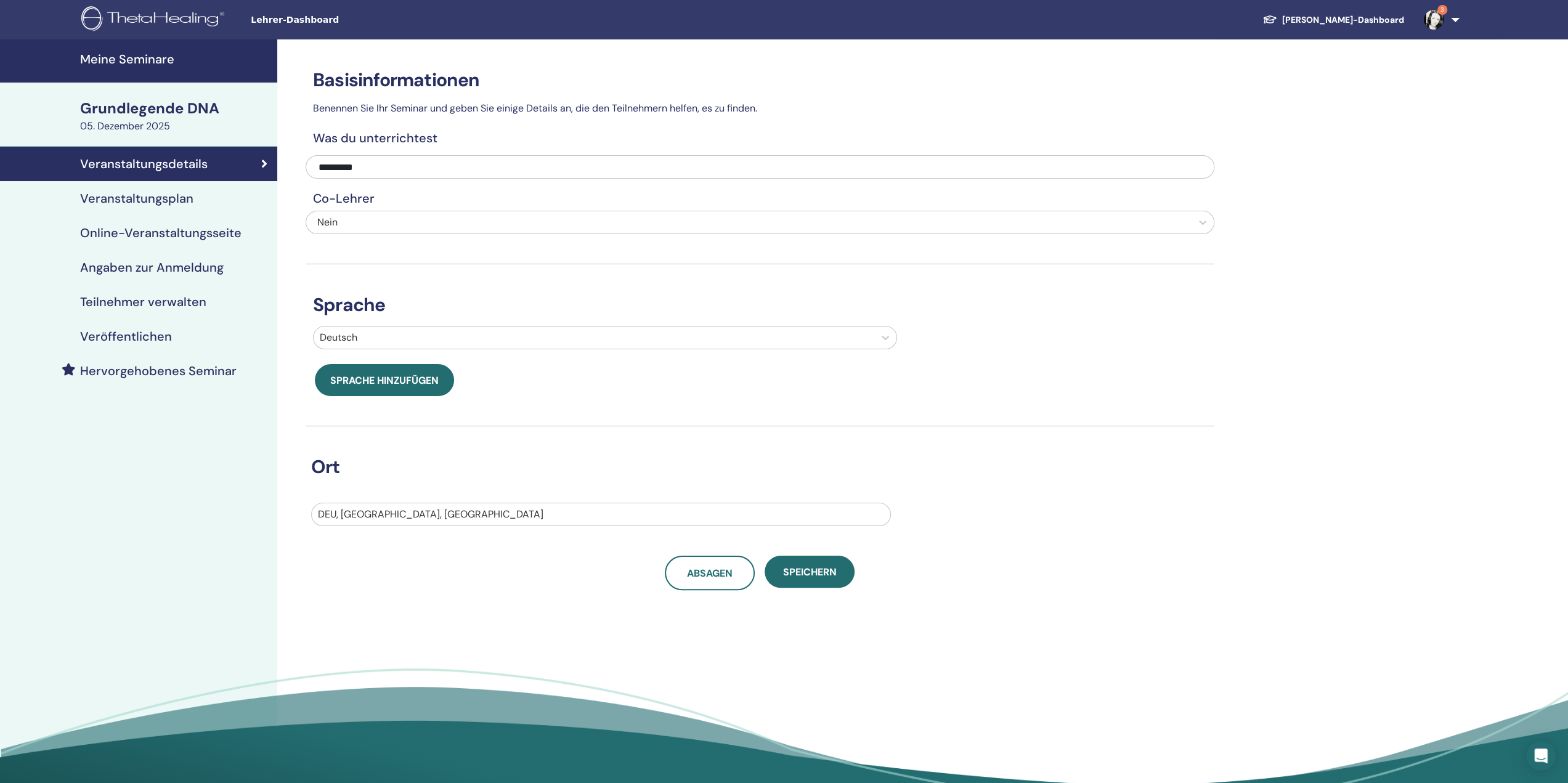
click at [135, 374] on font "Hervorgehobenes Seminar" at bounding box center [158, 371] width 157 height 16
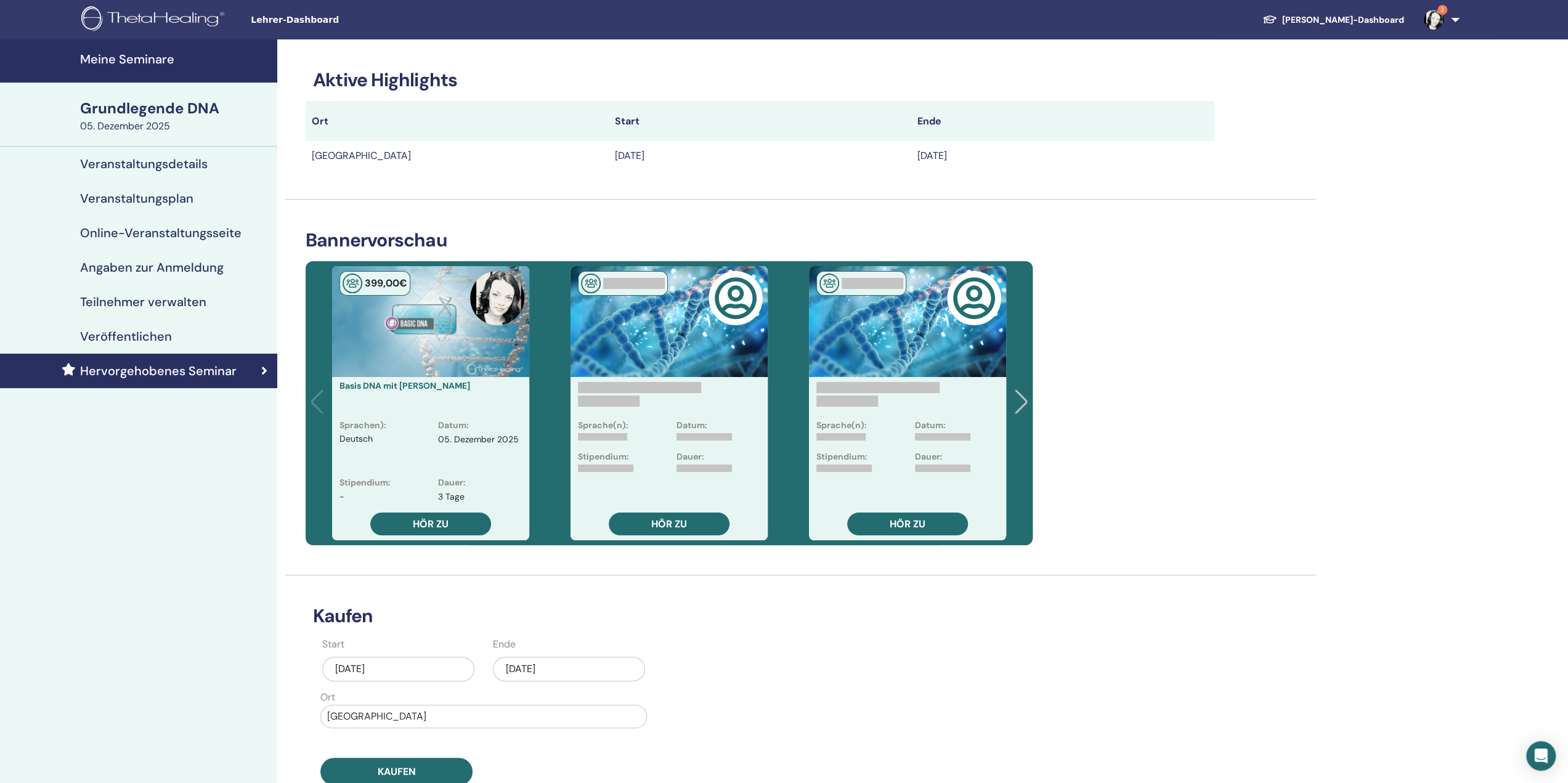
click at [535, 664] on font "[DATE]" at bounding box center [520, 668] width 30 height 13
click at [631, 514] on span "Nächsten Monat" at bounding box center [631, 510] width 0 height 13
click at [571, 552] on div "4" at bounding box center [569, 550] width 17 height 17
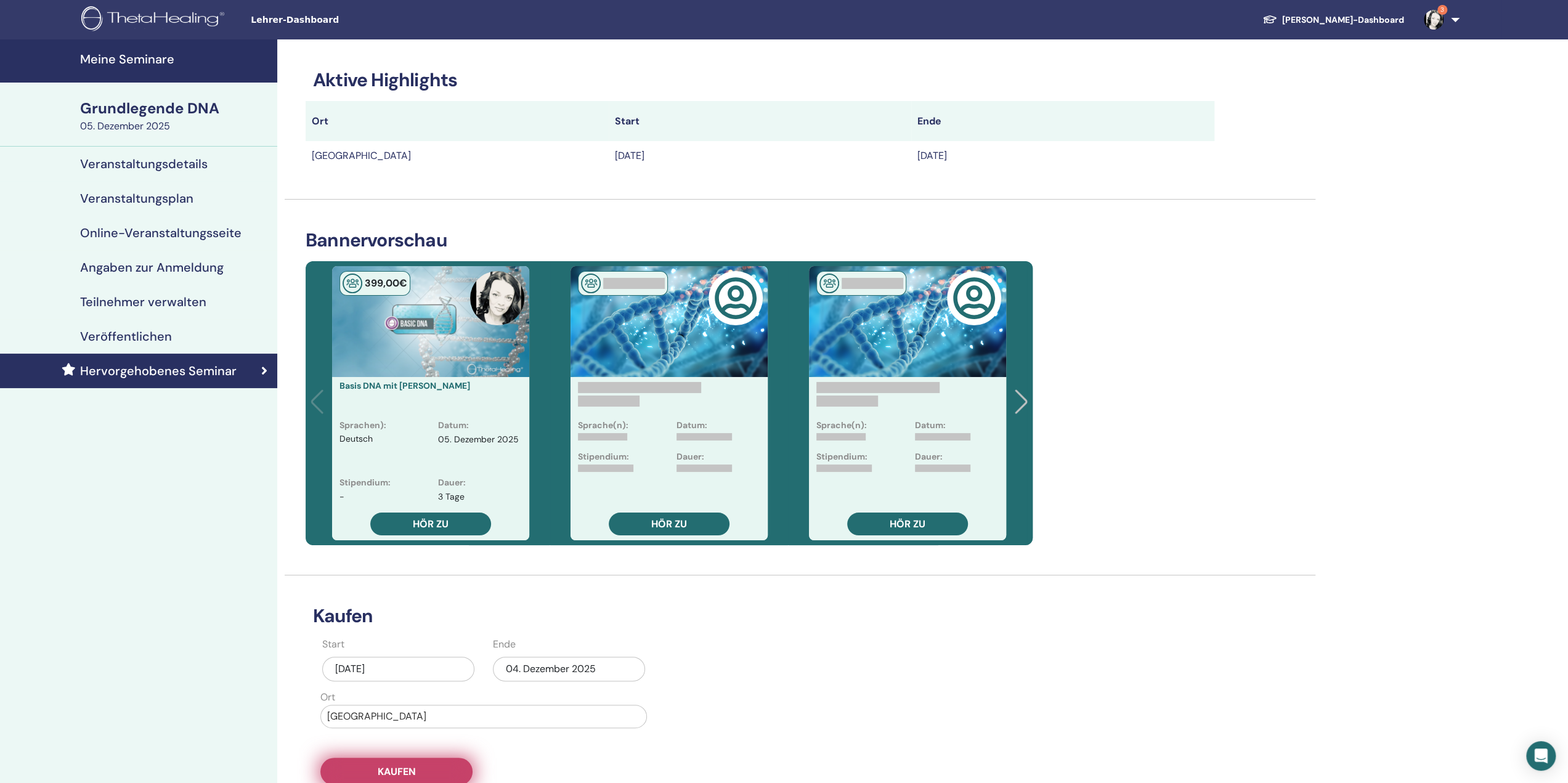
click at [419, 768] on button "Kaufen" at bounding box center [396, 771] width 152 height 28
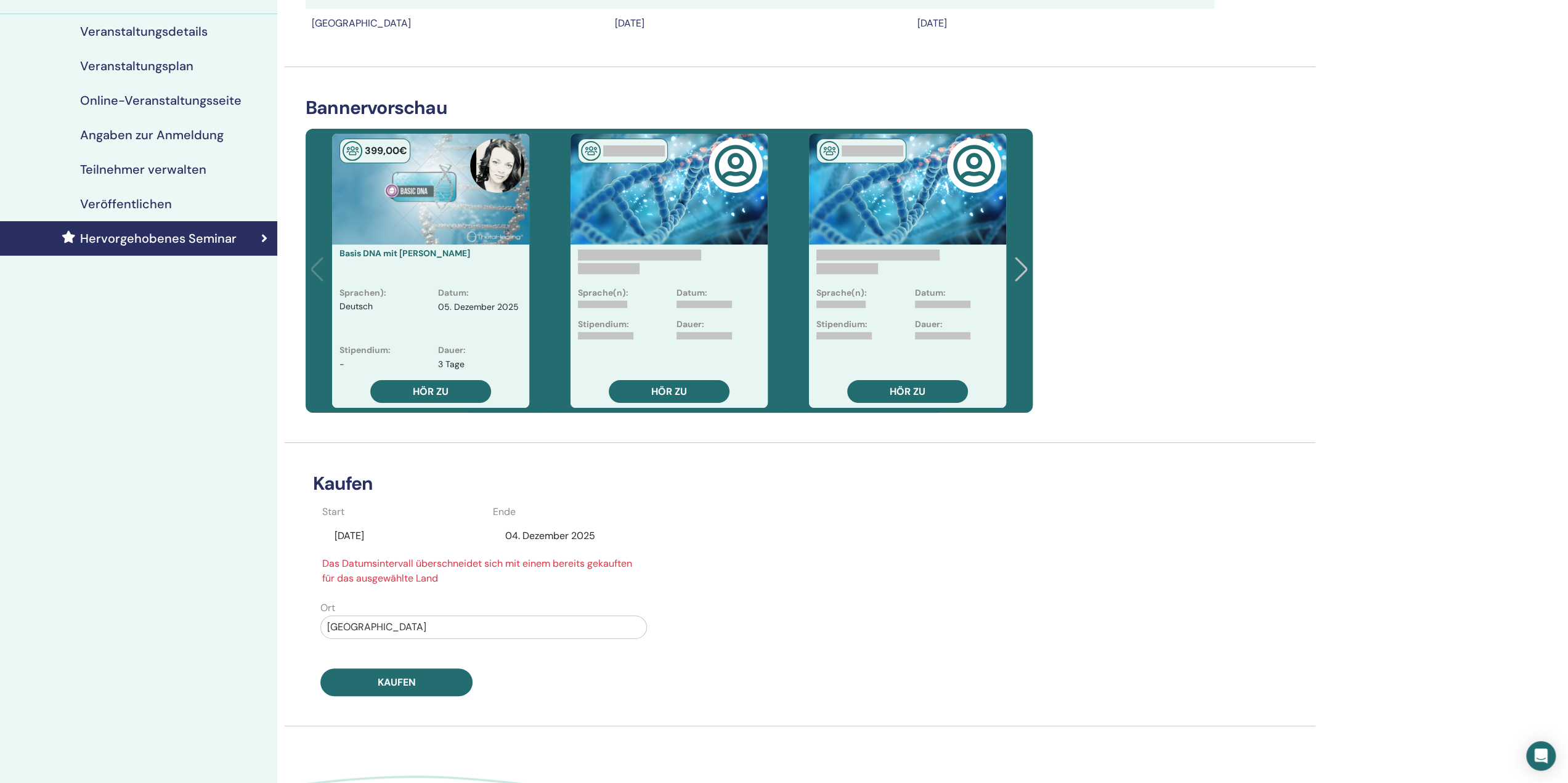
scroll to position [185, 0]
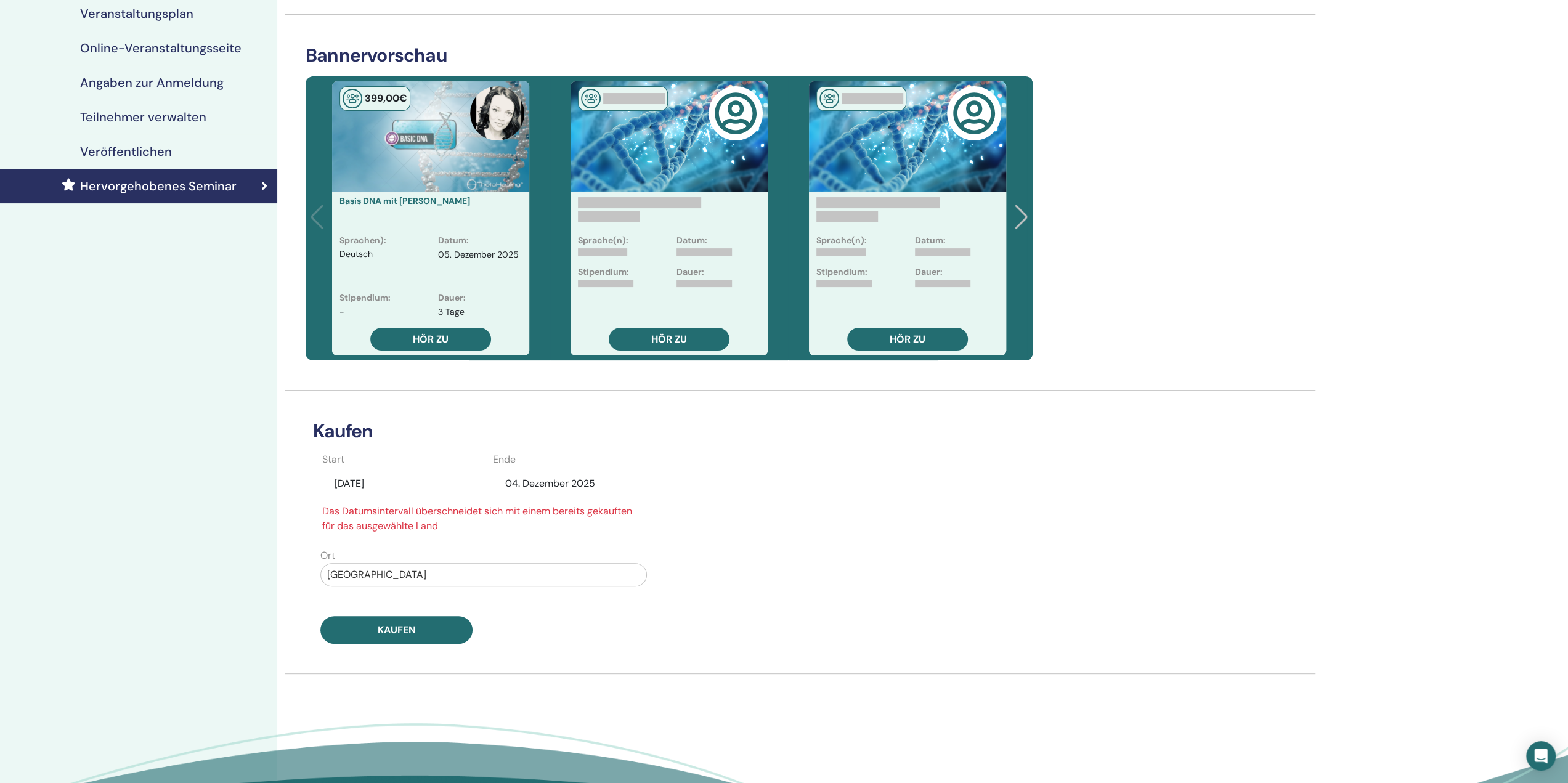
click at [364, 486] on font "15. September 2025" at bounding box center [349, 482] width 30 height 13
click at [363, 598] on div "16" at bounding box center [359, 602] width 17 height 17
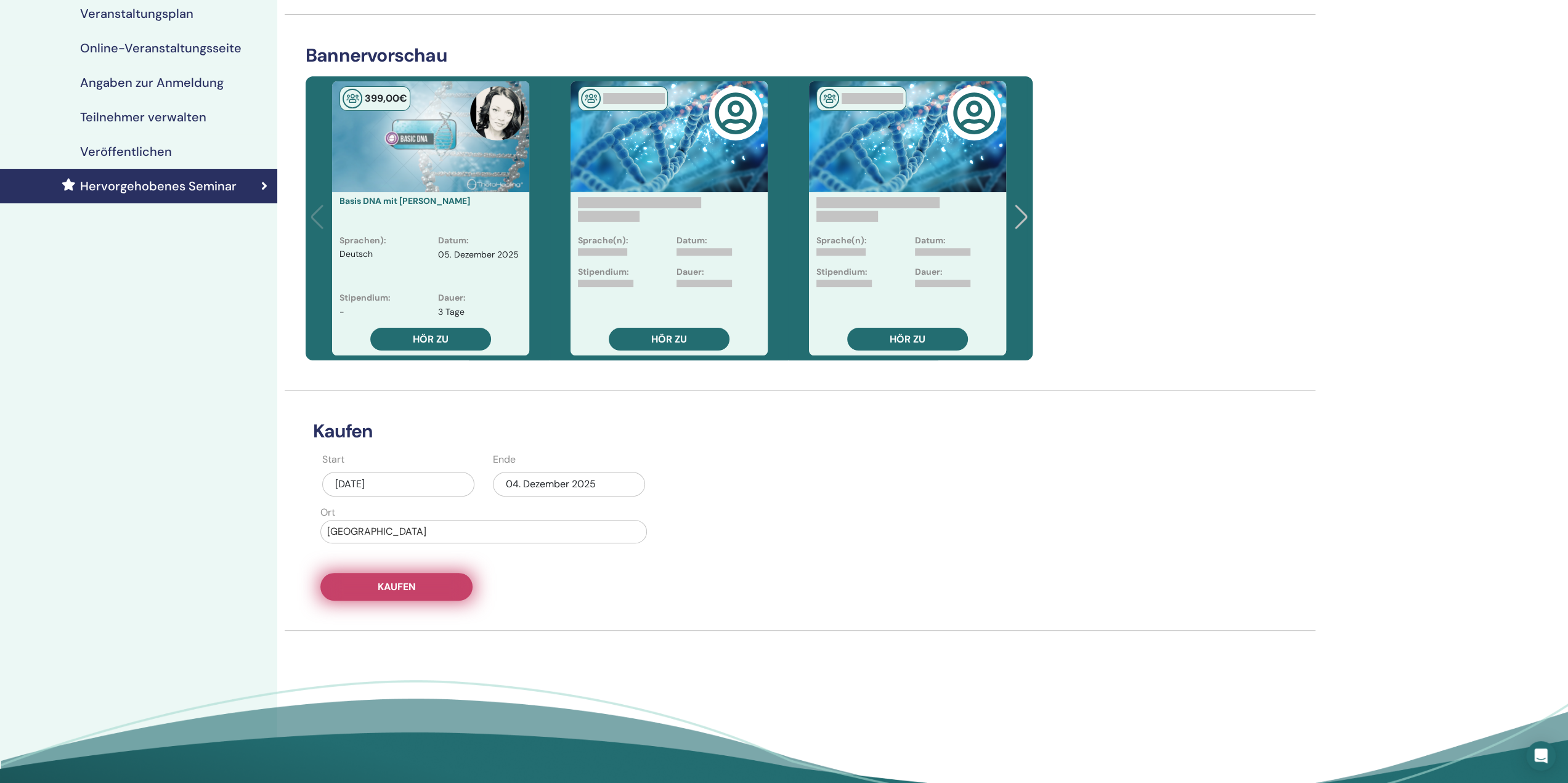
click at [418, 591] on button "Kaufen" at bounding box center [396, 587] width 152 height 28
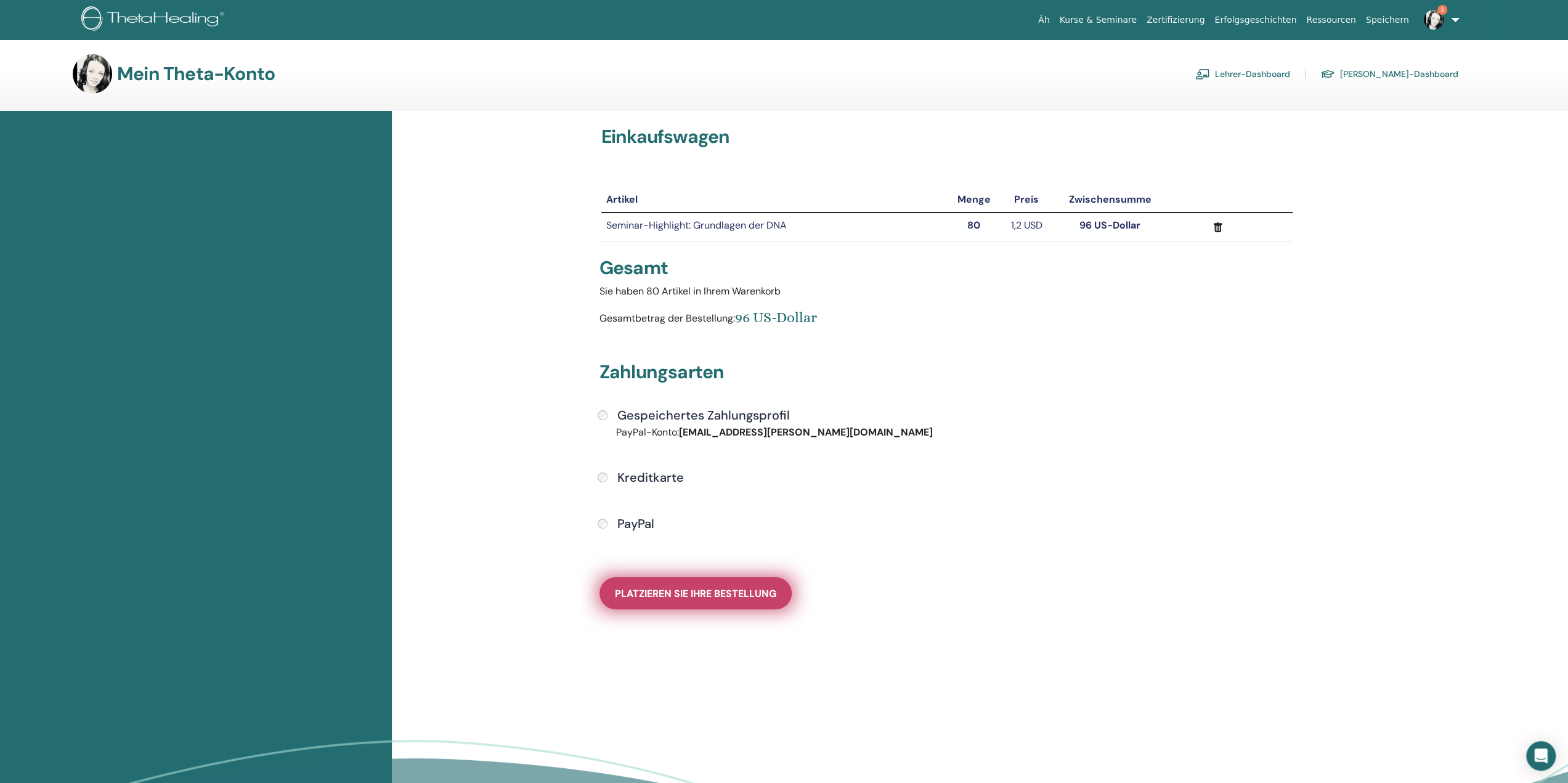
click at [711, 597] on font "Platzieren Sie Ihre Bestellung" at bounding box center [695, 593] width 162 height 13
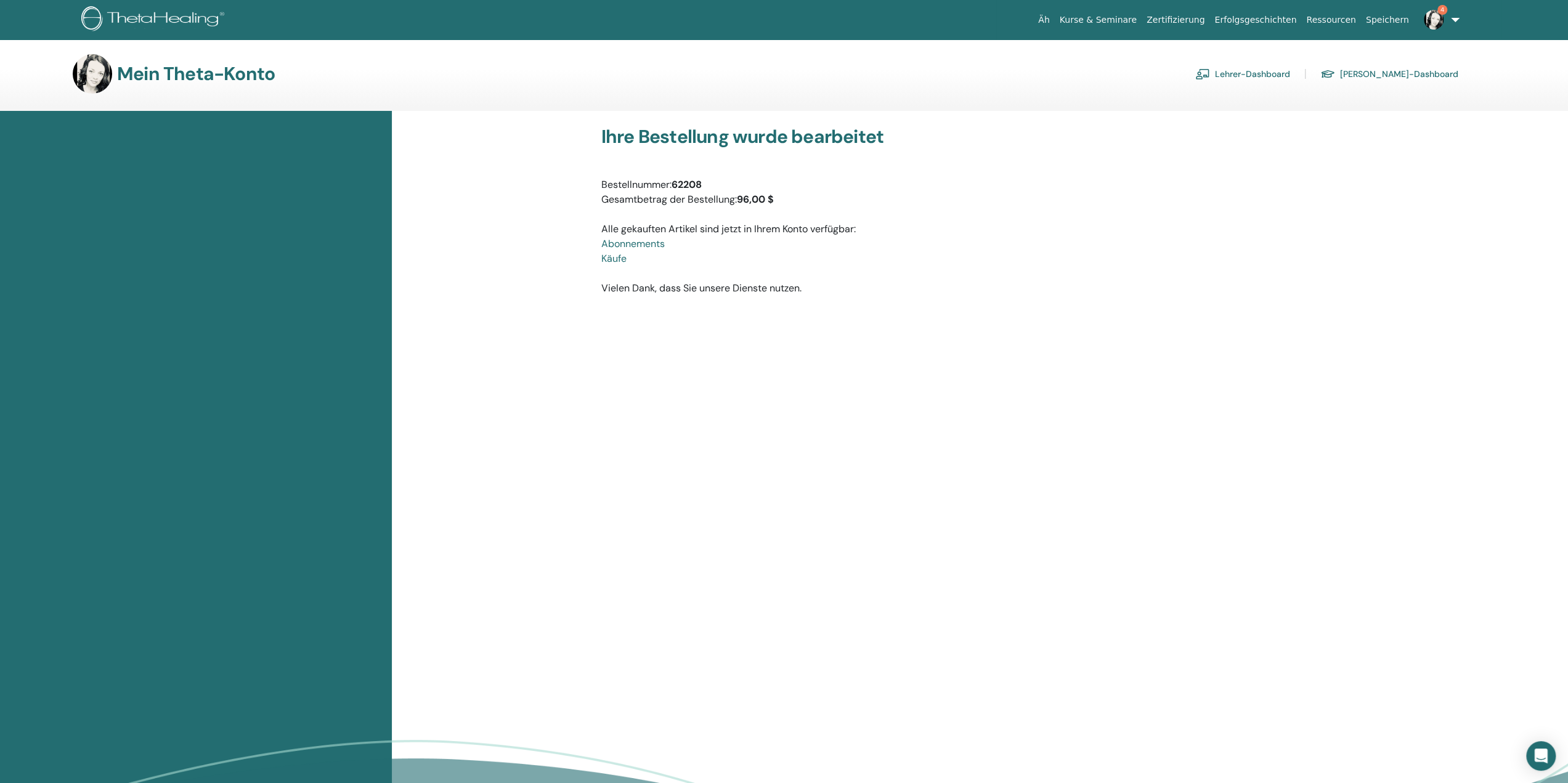
click at [1287, 74] on font "Lehrer-Dashboard" at bounding box center [1252, 74] width 75 height 11
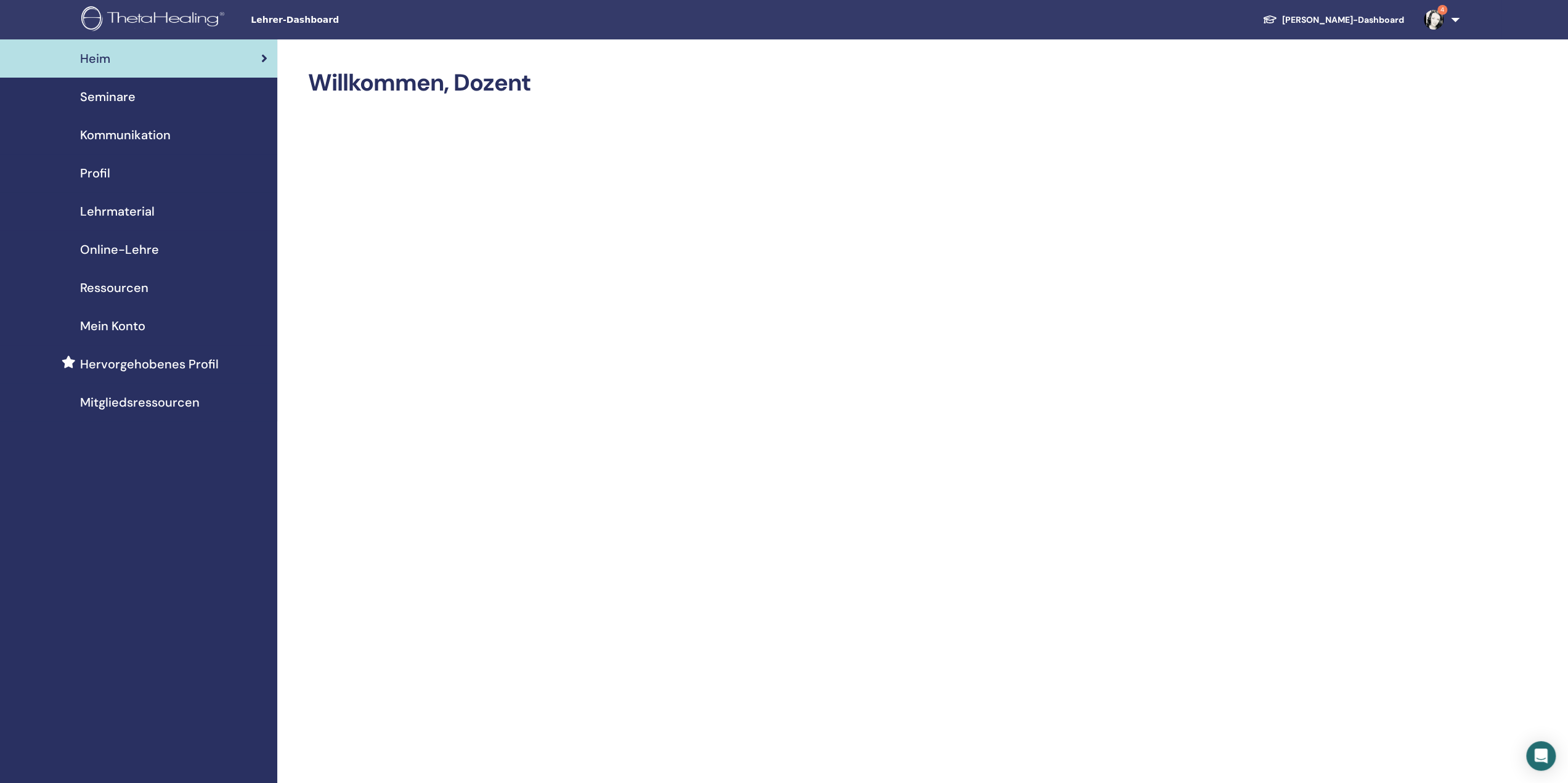
click at [114, 98] on font "Seminare" at bounding box center [108, 96] width 55 height 16
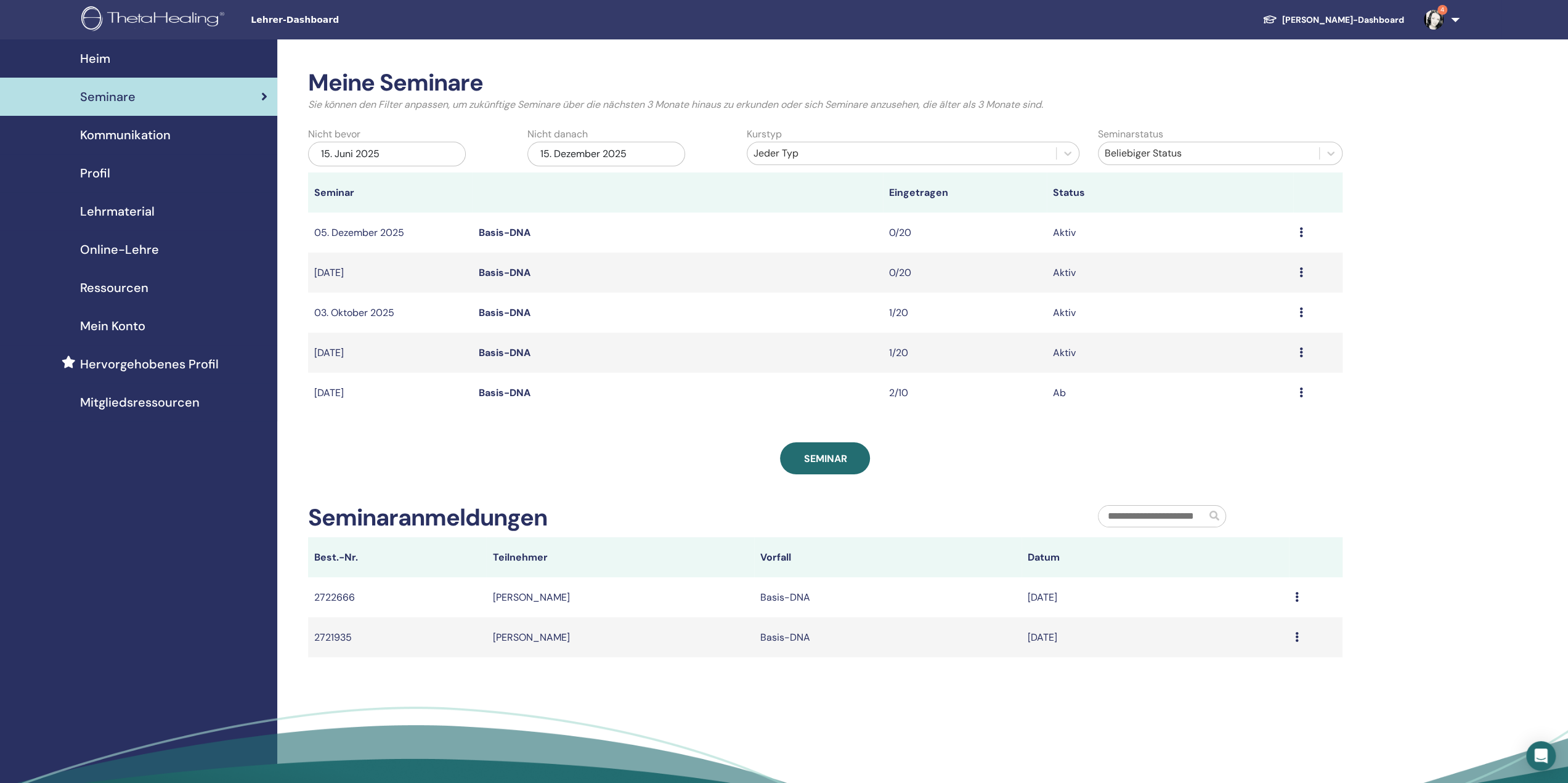
click at [1300, 273] on icon at bounding box center [1301, 273] width 3 height 10
click at [1239, 301] on font "Bearbeiten" at bounding box center [1223, 301] width 50 height 13
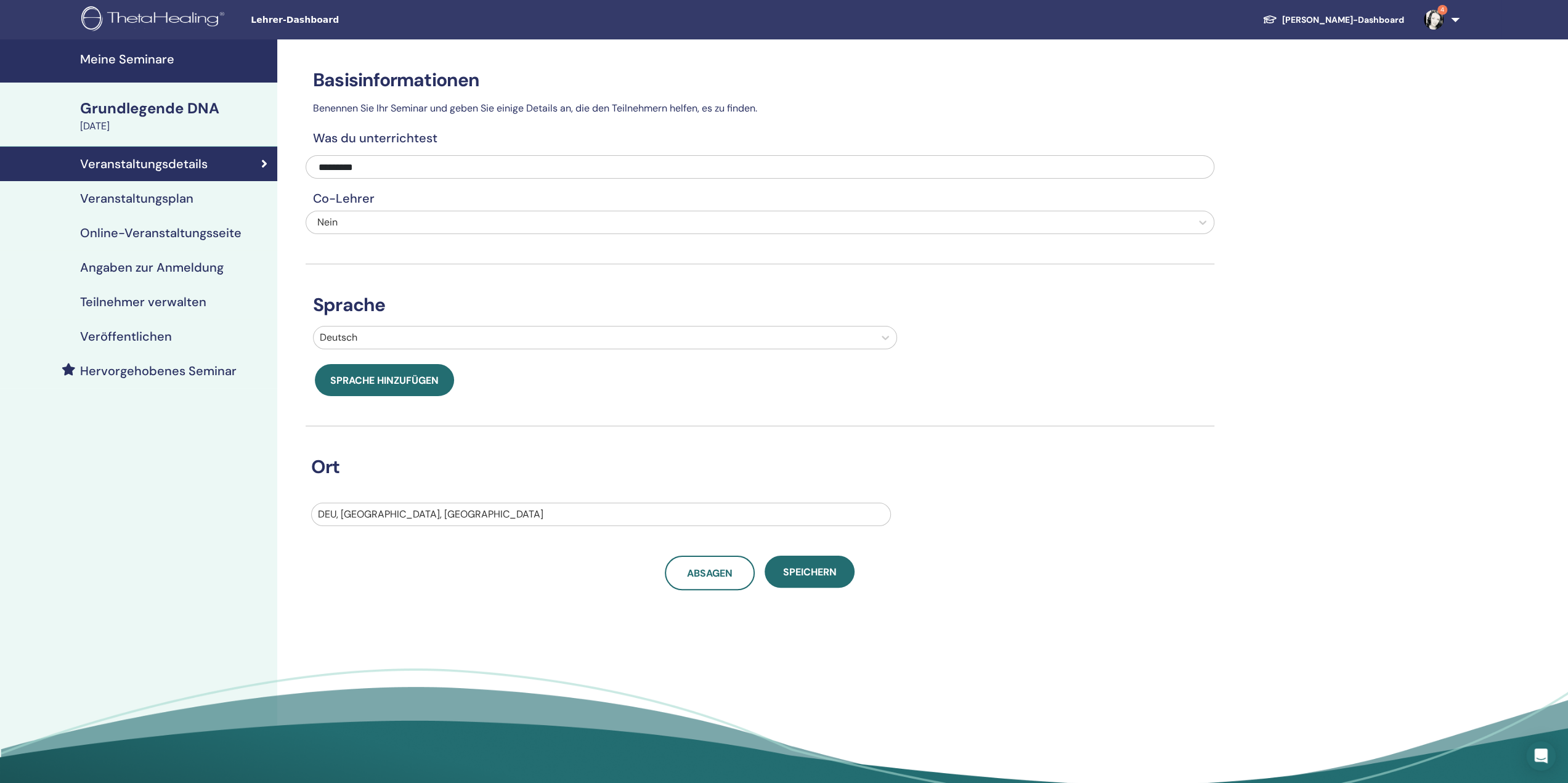
click at [162, 374] on font "Hervorgehobenes Seminar" at bounding box center [158, 371] width 157 height 16
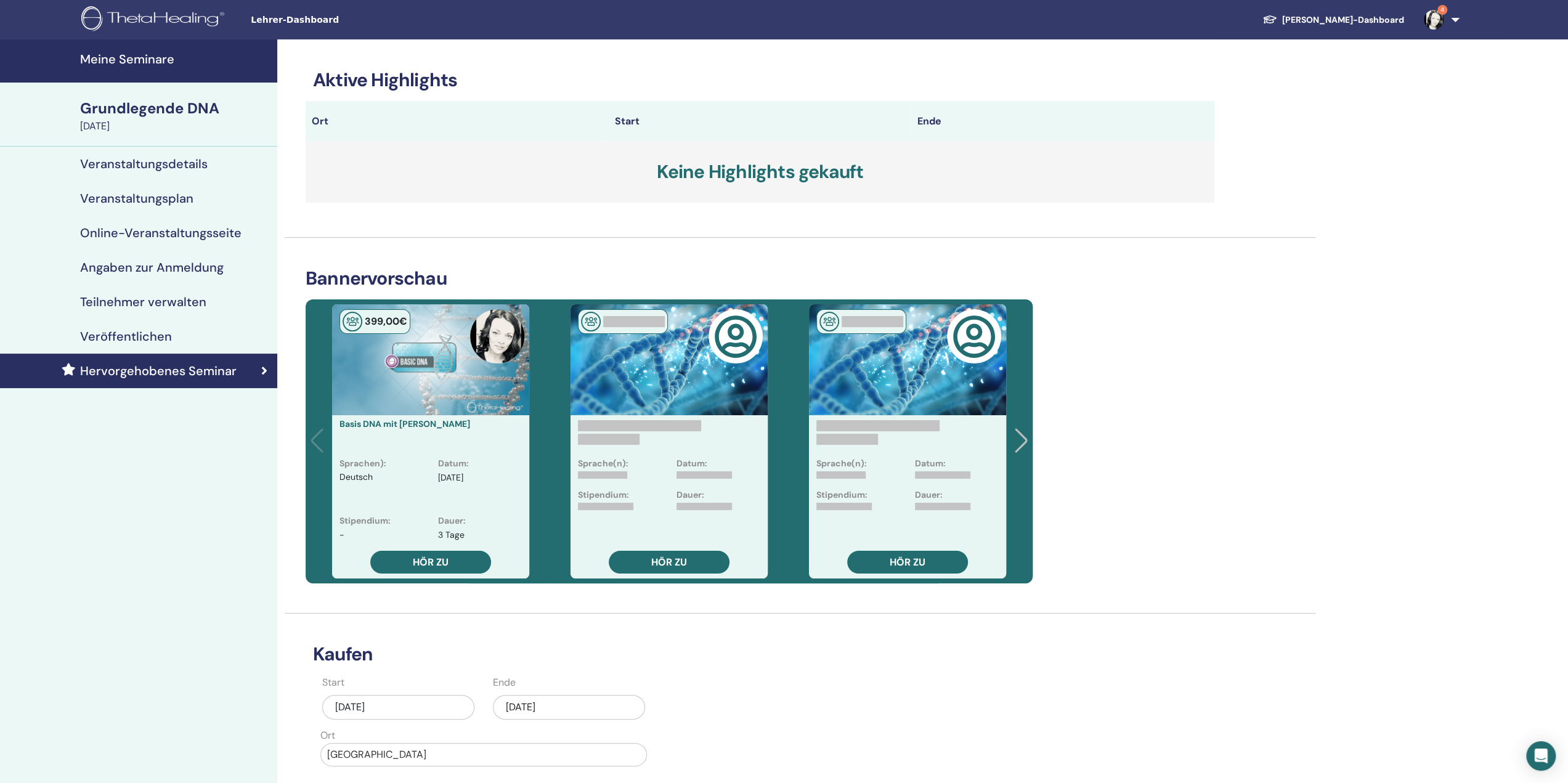
click at [535, 704] on font "15. September 2025" at bounding box center [520, 706] width 30 height 13
click at [633, 551] on button "Nächsten Monat" at bounding box center [632, 549] width 19 height 19
click at [553, 609] on div "5" at bounding box center [549, 609] width 17 height 17
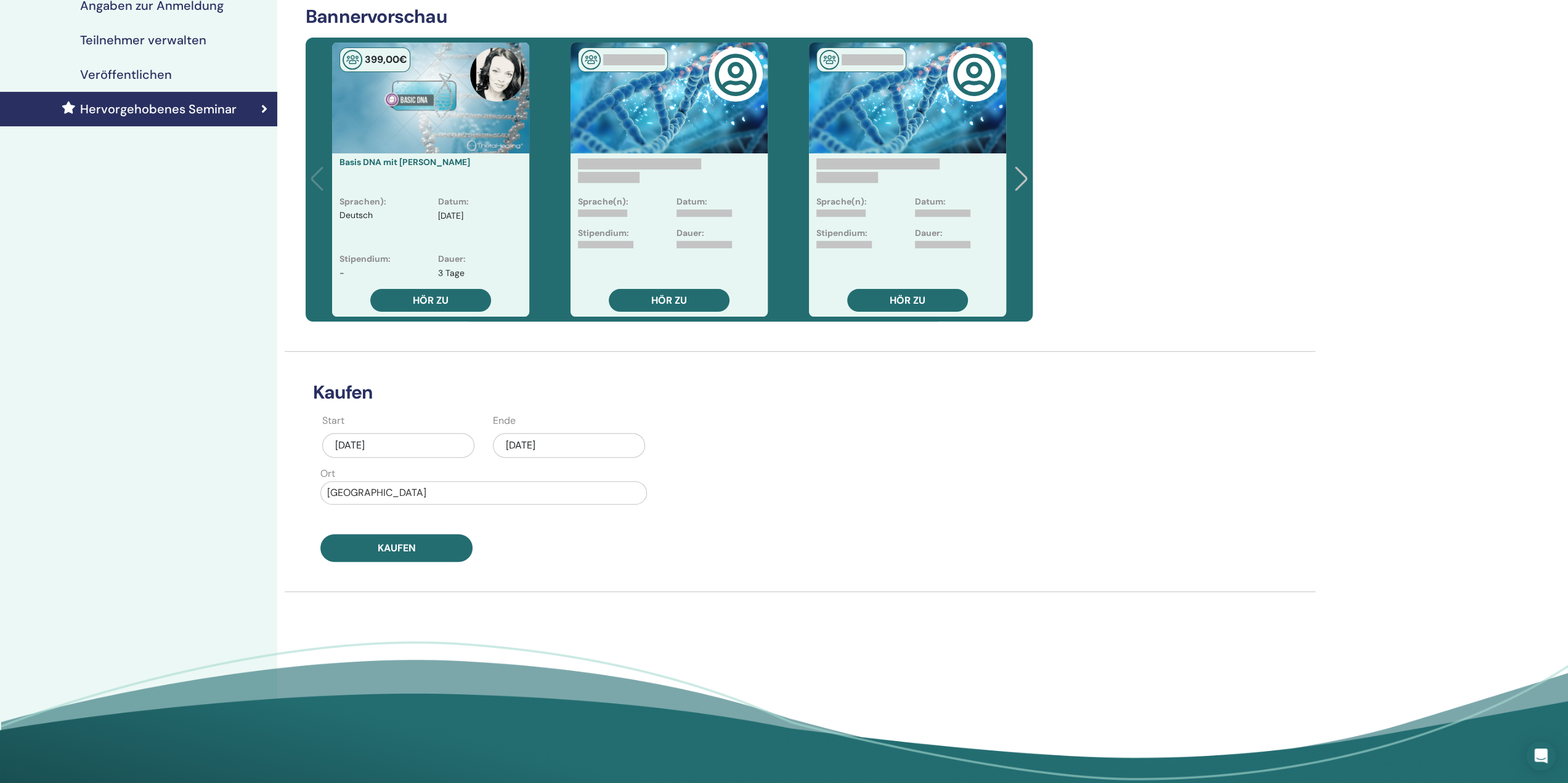
scroll to position [246, 0]
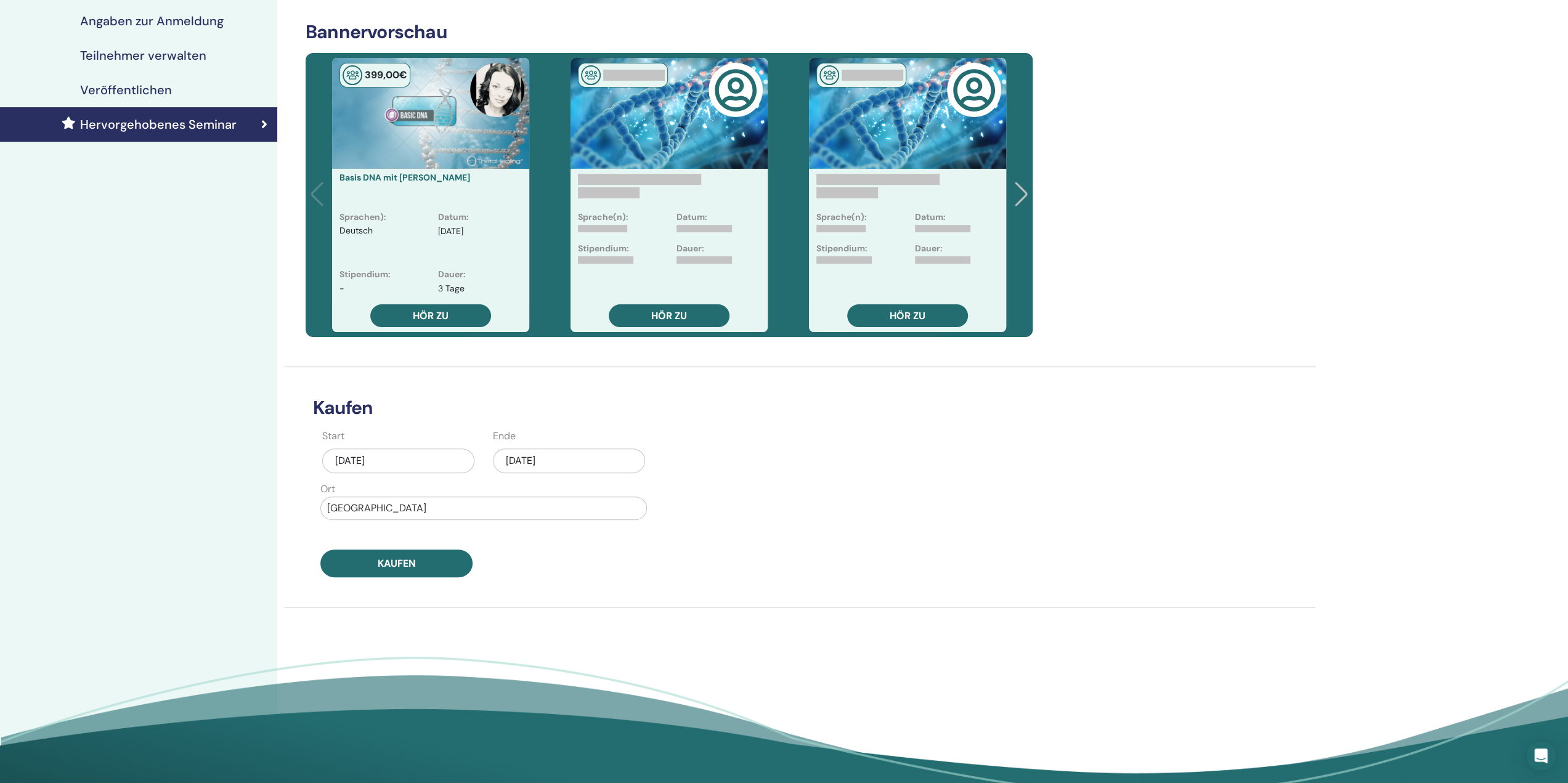
click at [535, 459] on font "05. November 2025" at bounding box center [520, 460] width 30 height 13
click at [566, 557] on div "6" at bounding box center [569, 559] width 17 height 17
click at [450, 564] on button "Kaufen" at bounding box center [396, 563] width 152 height 28
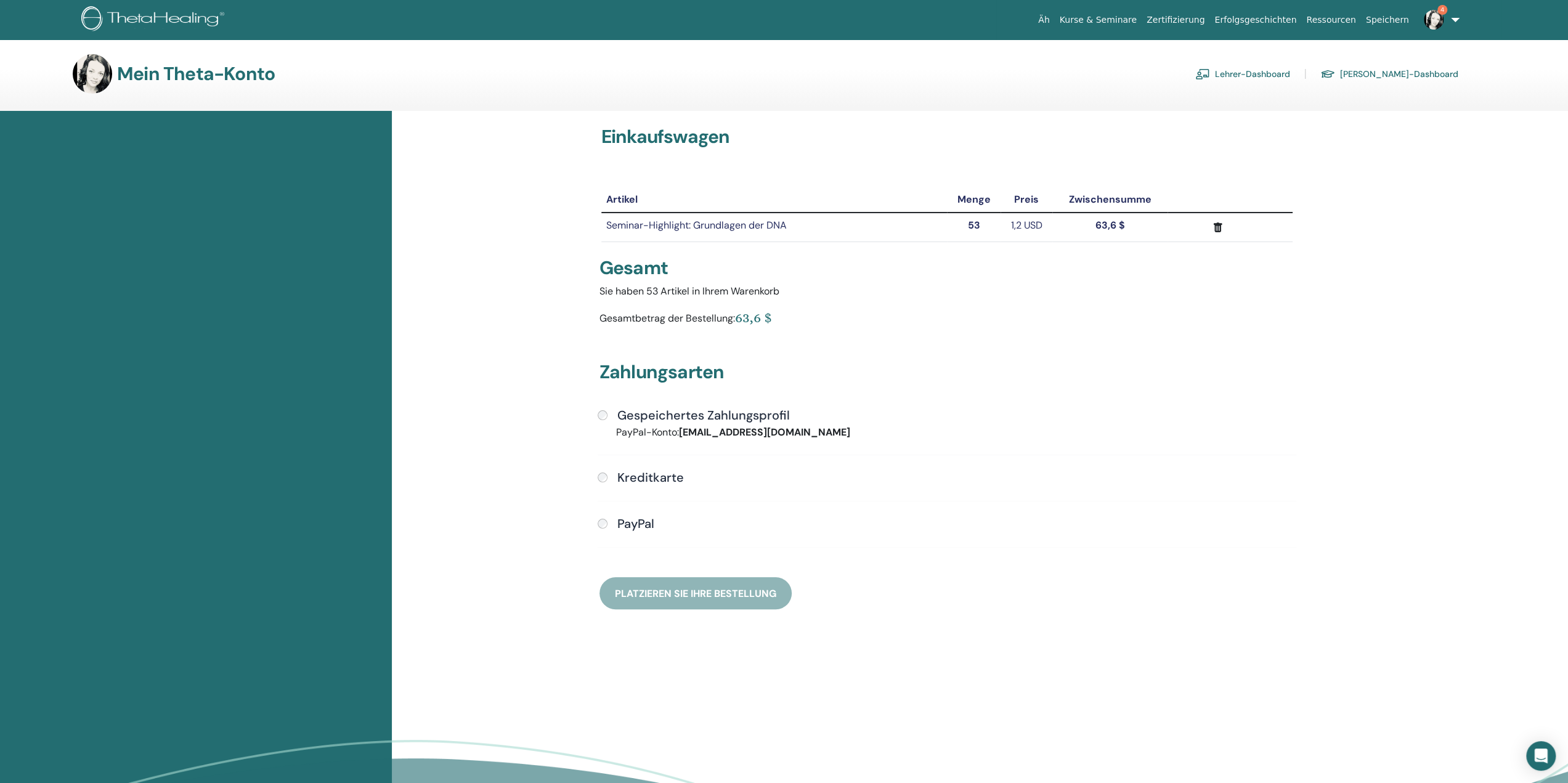
click at [718, 586] on div "Zahlungsarten Gespeichertes Zahlungsprofil PayPal-Konto: [EMAIL_ADDRESS][DOMAIN…" at bounding box center [947, 470] width 709 height 278
click at [623, 415] on font "Gespeichertes Zahlungsprofil" at bounding box center [704, 415] width 173 height 16
click at [698, 588] on font "Platzieren Sie Ihre Bestellung" at bounding box center [695, 593] width 162 height 13
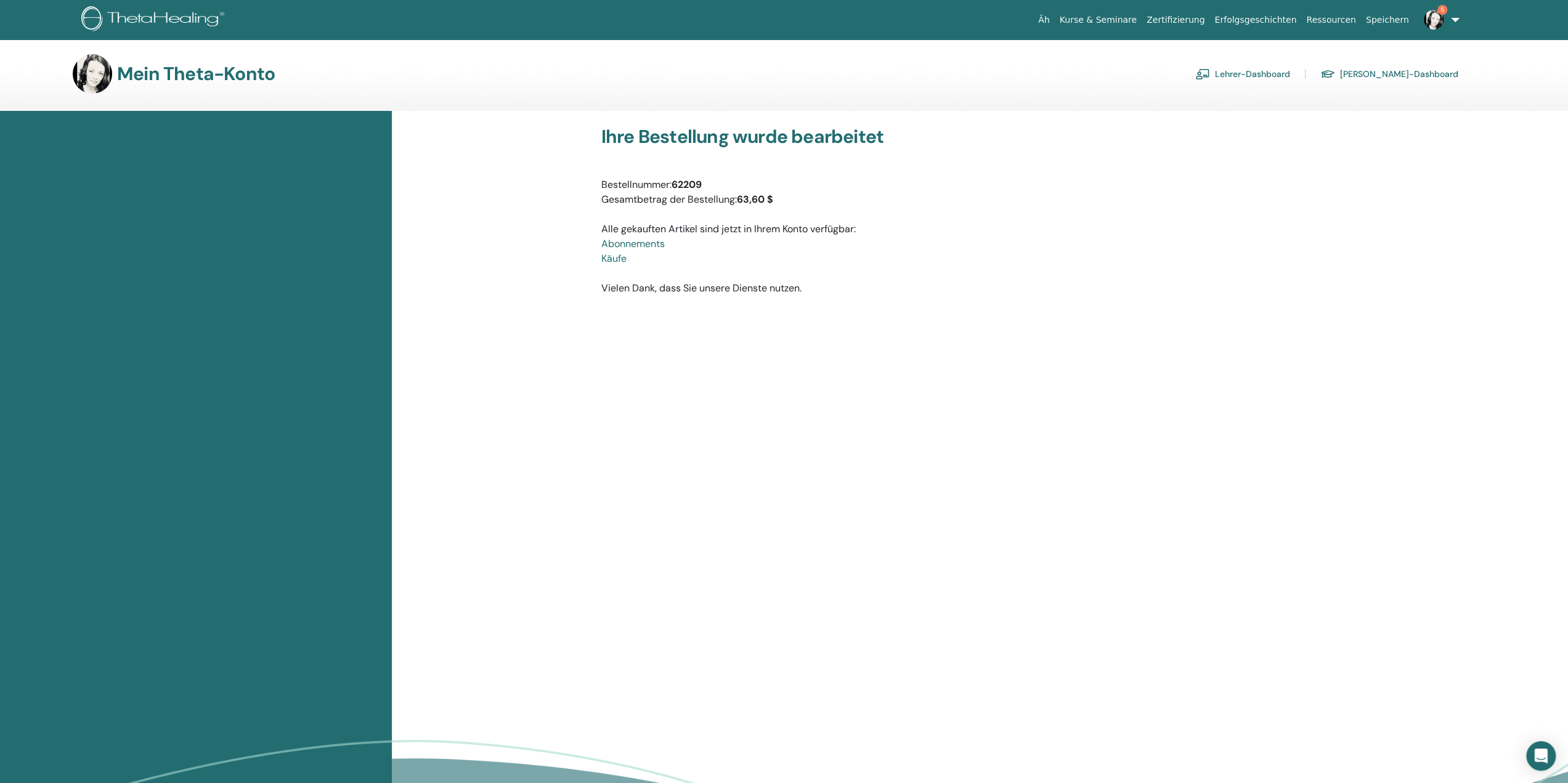
click at [1438, 24] on img at bounding box center [1433, 19] width 19 height 19
click at [1458, 212] on link "Benachrichtigungen 5" at bounding box center [1431, 212] width 119 height 19
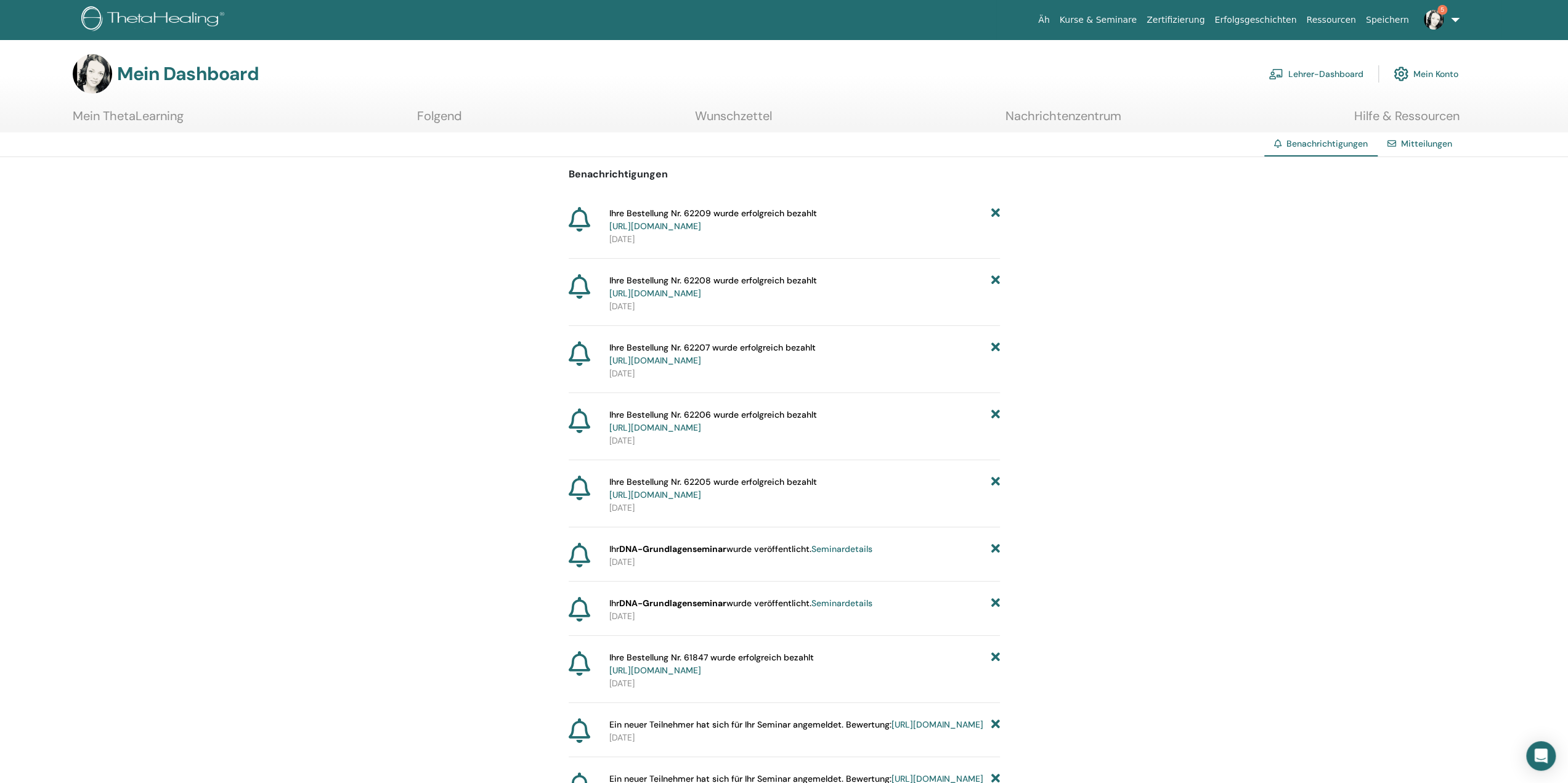
click at [1419, 141] on font "Mitteilungen" at bounding box center [1427, 143] width 51 height 11
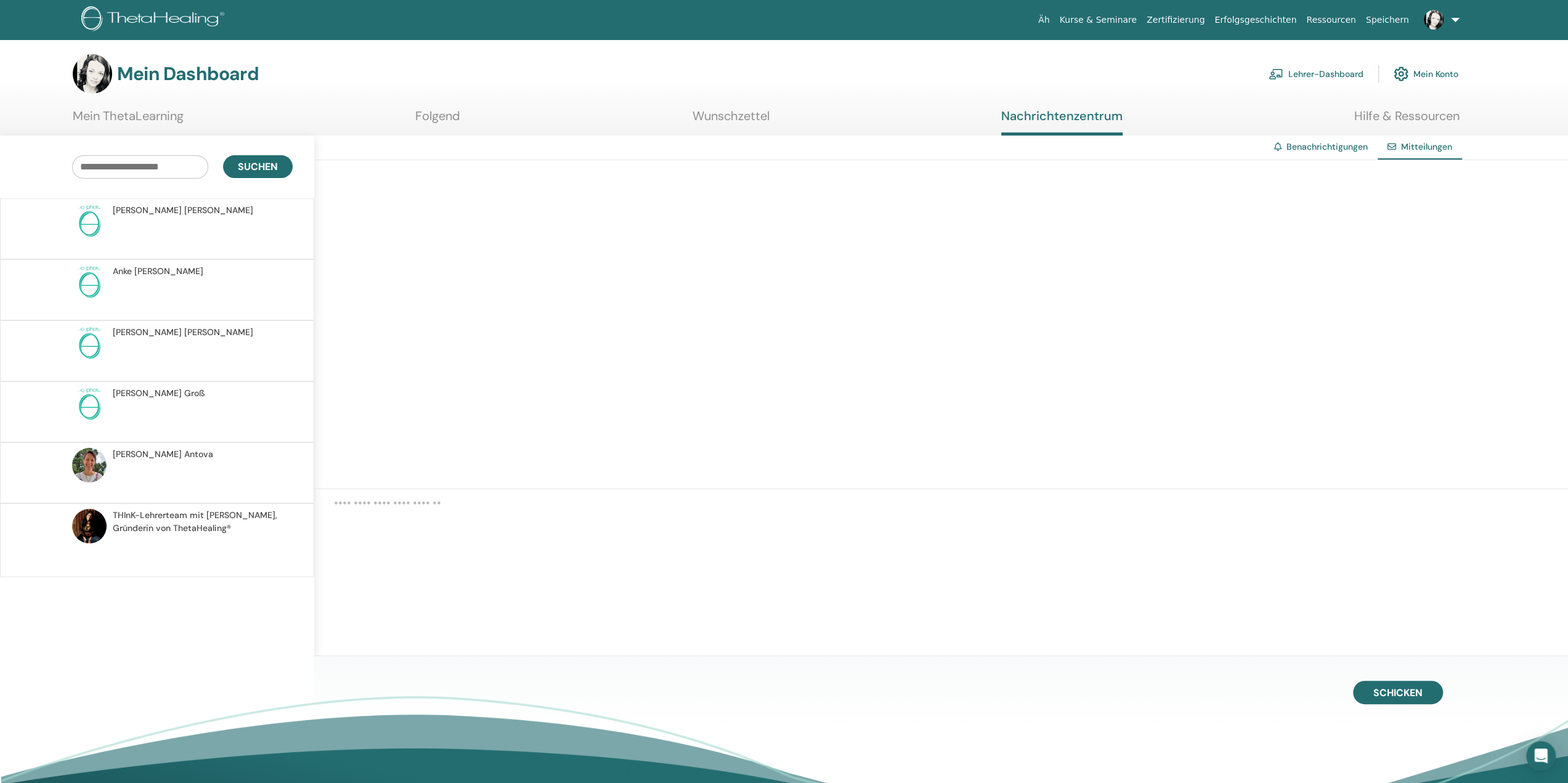
click at [1338, 147] on font "Benachrichtigungen" at bounding box center [1327, 146] width 81 height 11
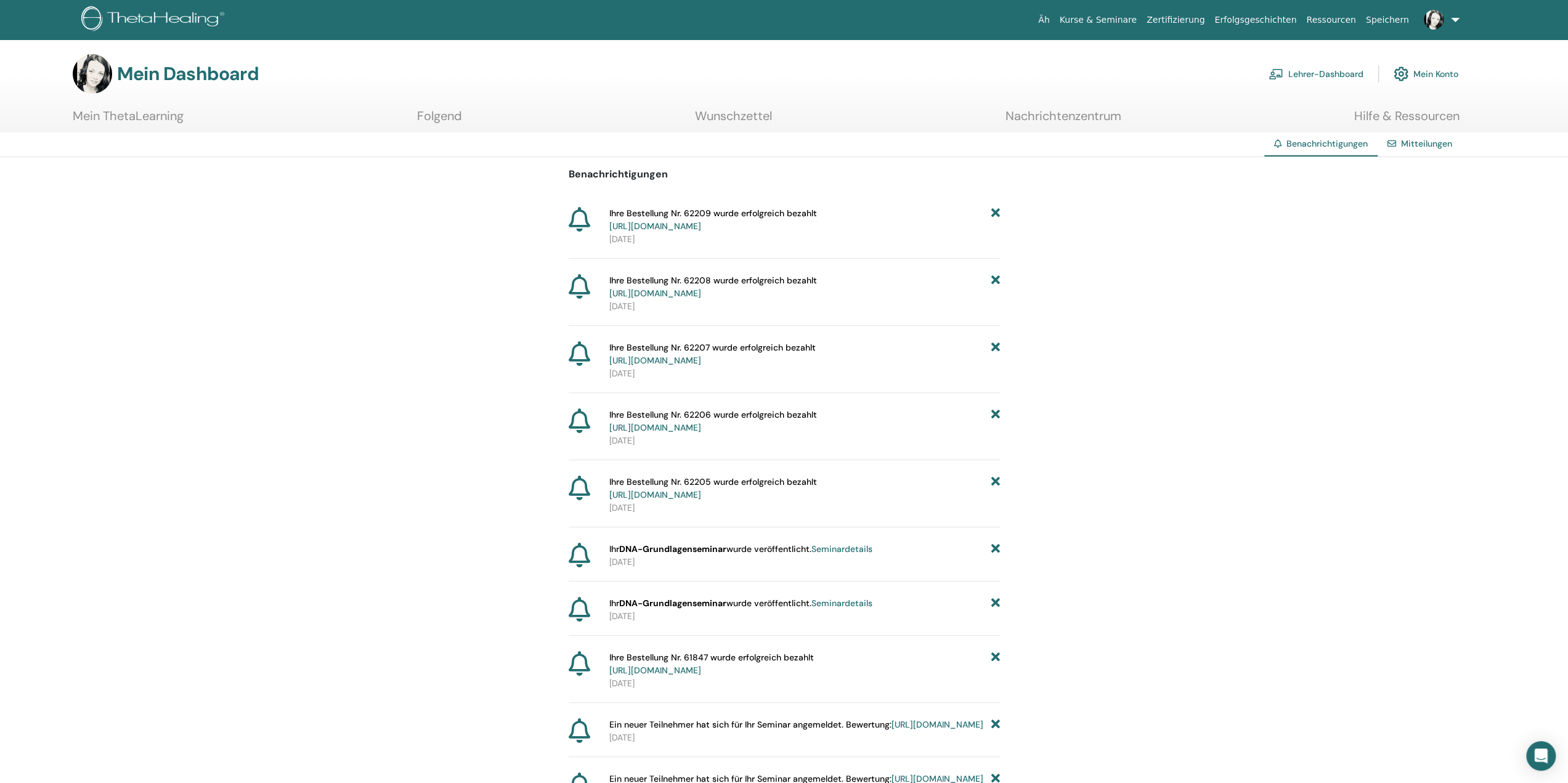
click at [1320, 75] on font "Lehrer-Dashboard" at bounding box center [1325, 74] width 75 height 11
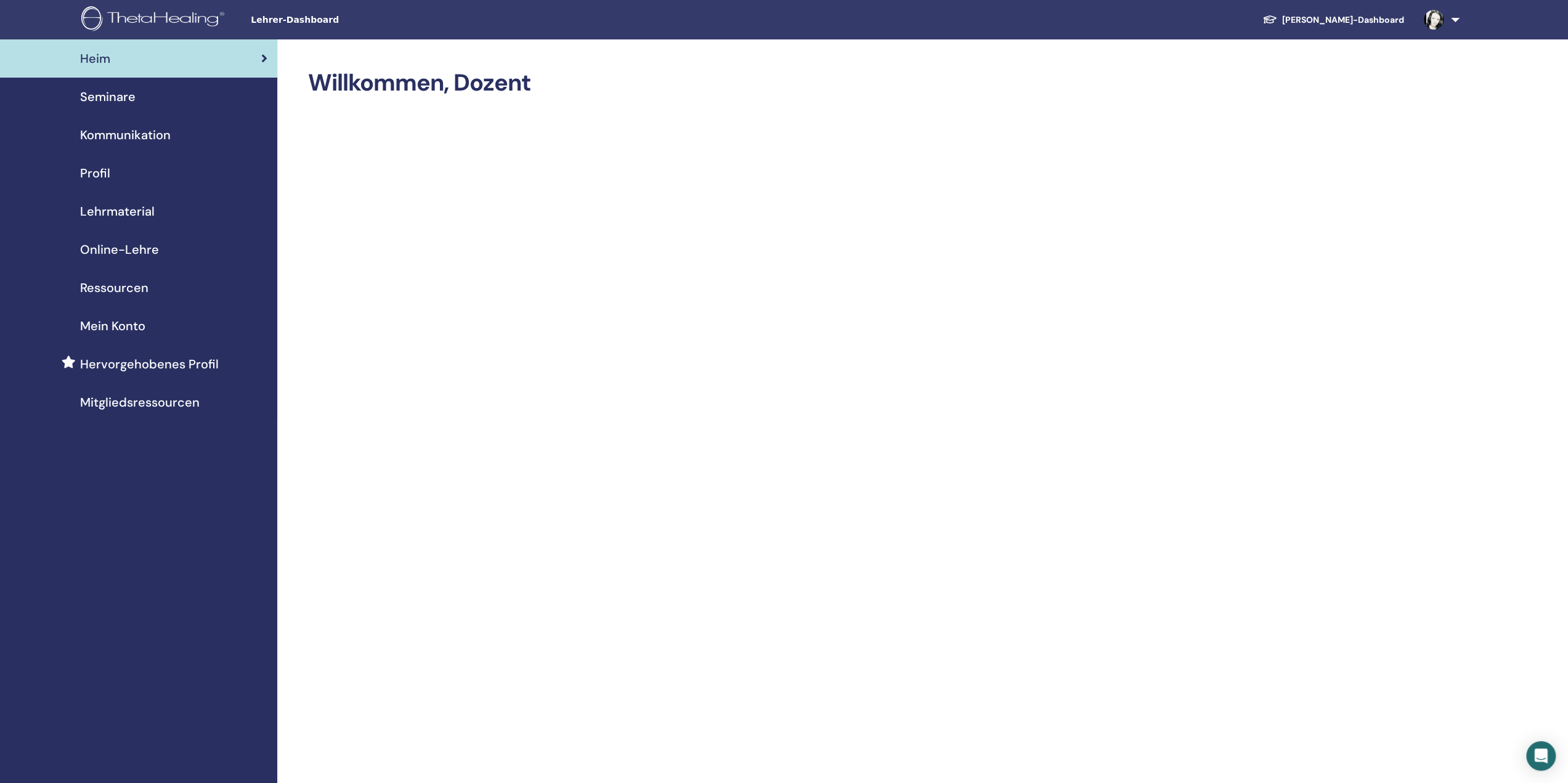
click at [117, 96] on font "Seminare" at bounding box center [108, 96] width 55 height 16
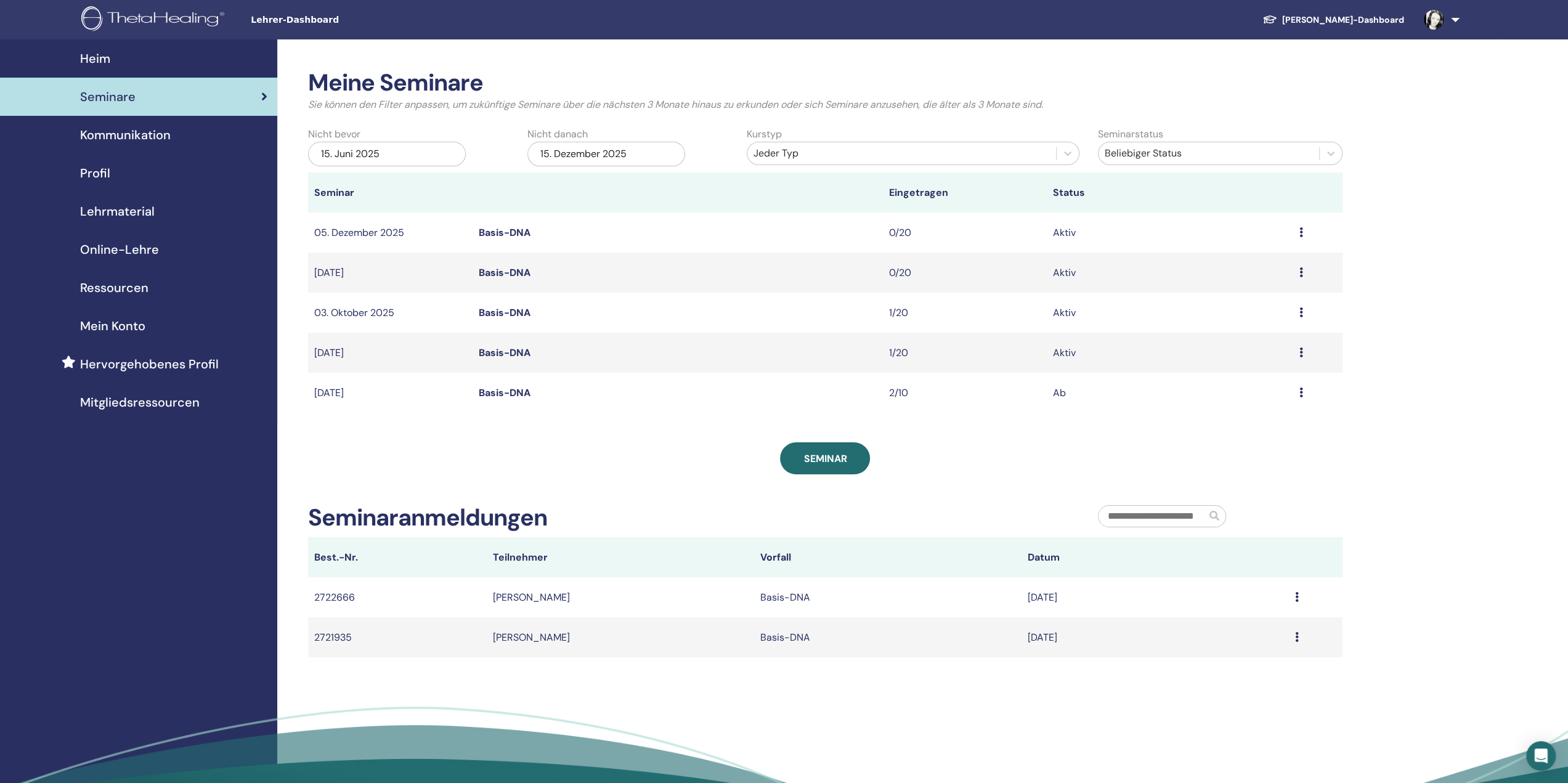
click at [1300, 354] on icon at bounding box center [1301, 352] width 3 height 10
click at [1220, 383] on font "Bearbeiten" at bounding box center [1224, 383] width 50 height 13
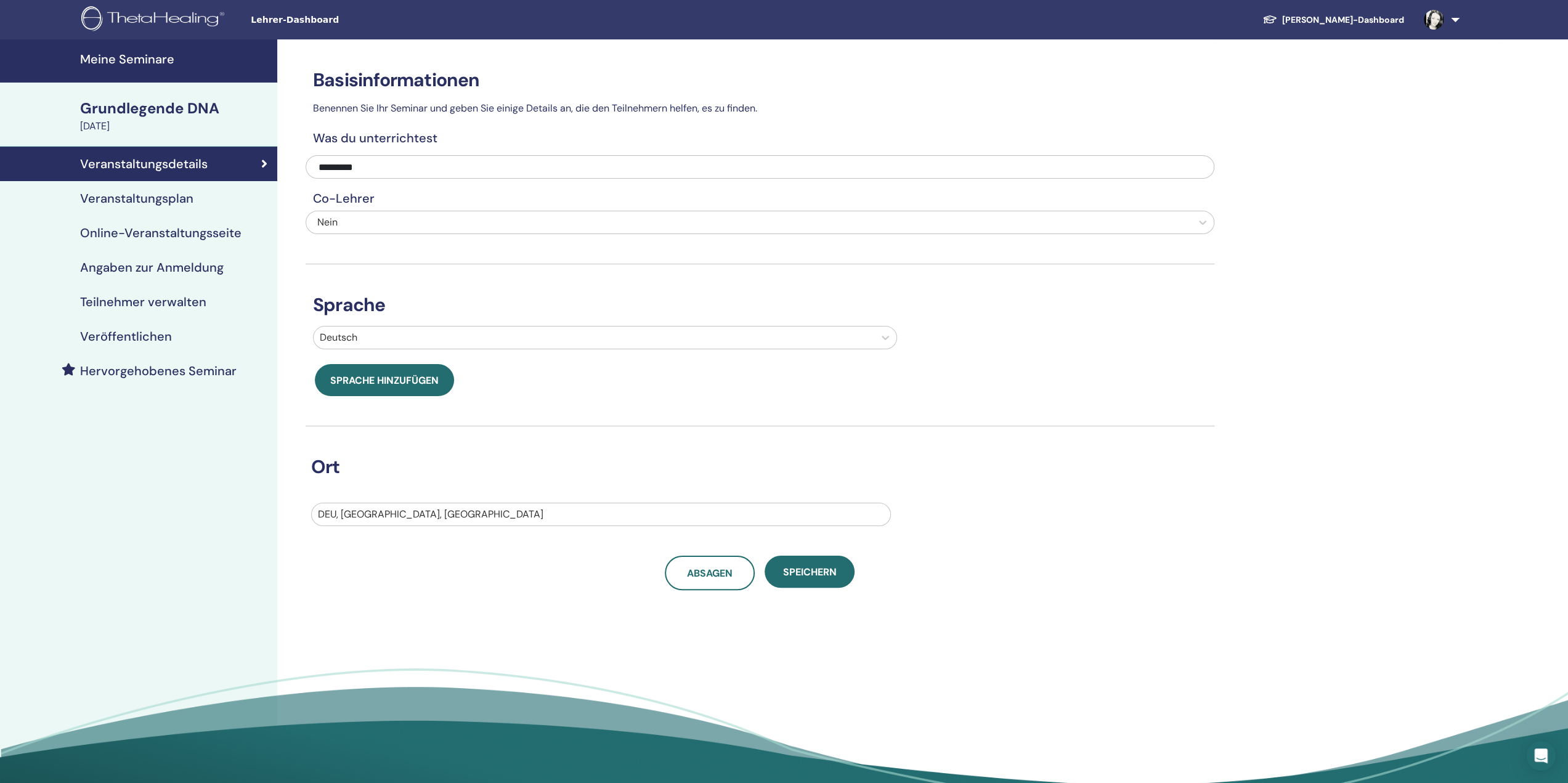
click at [162, 198] on font "Veranstaltungsplan" at bounding box center [137, 198] width 113 height 16
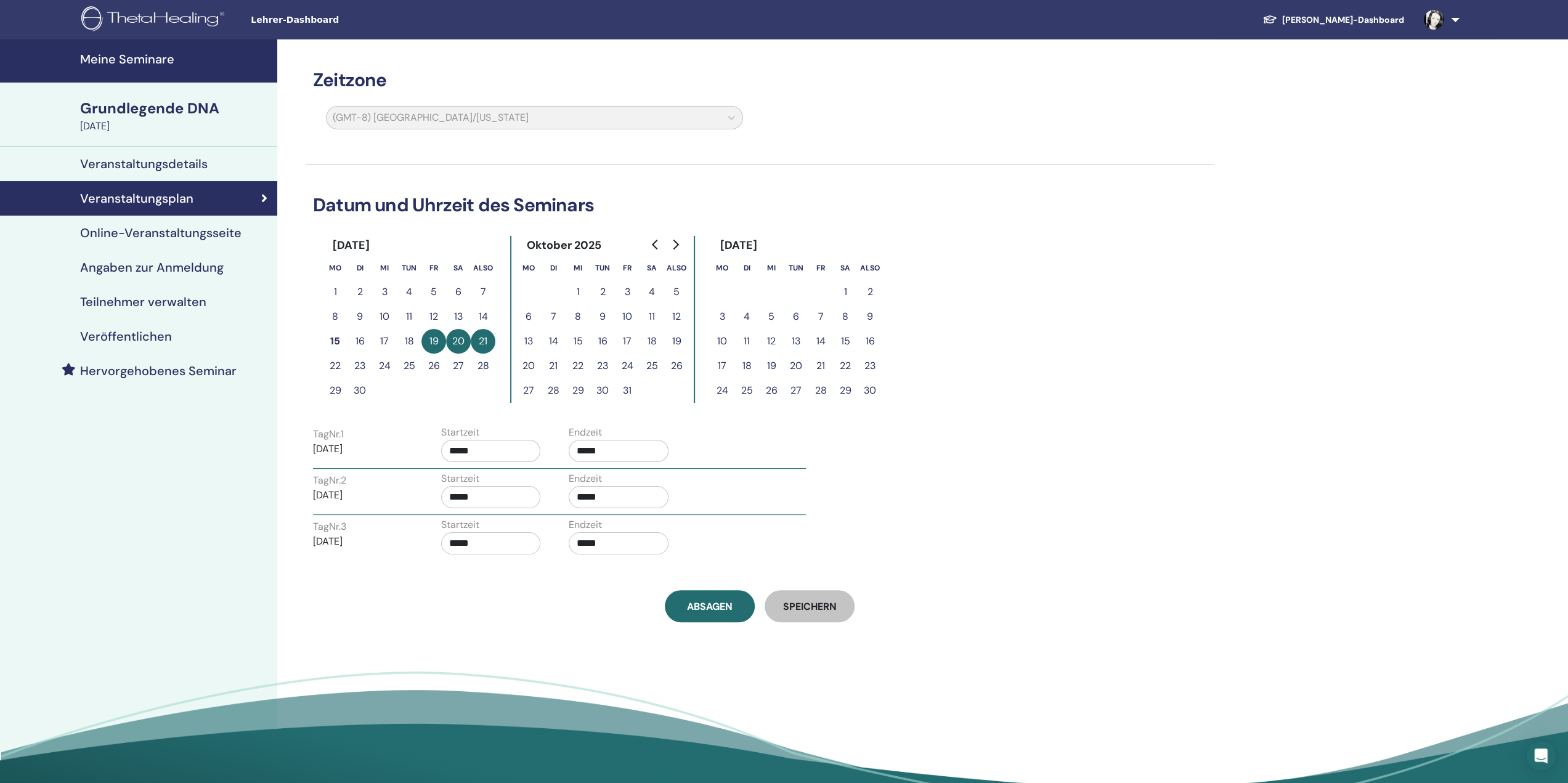
click at [157, 233] on font "Online-Veranstaltungsseite" at bounding box center [161, 233] width 162 height 16
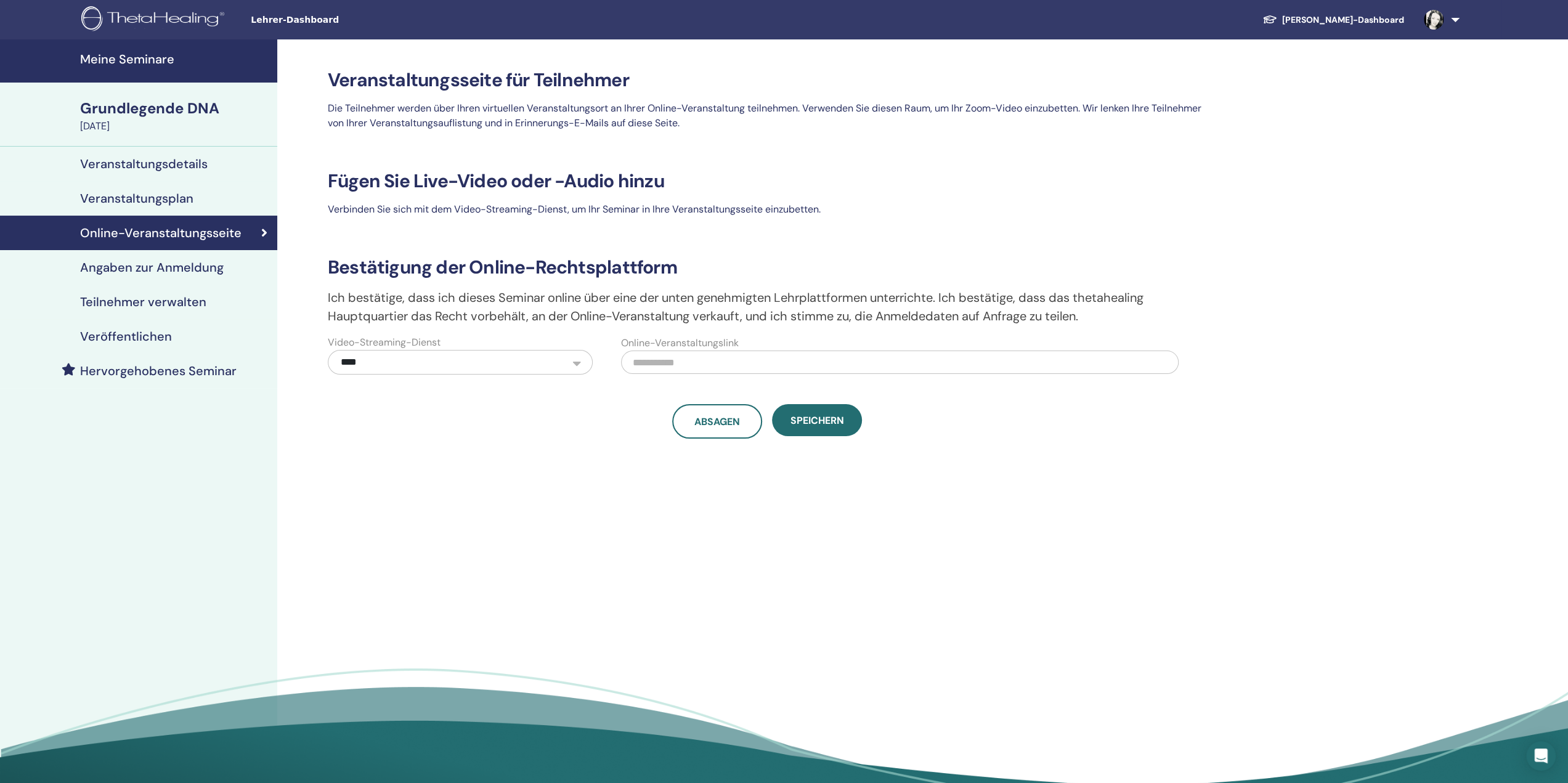
click at [157, 262] on font "Angaben zur Anmeldung" at bounding box center [152, 267] width 144 height 16
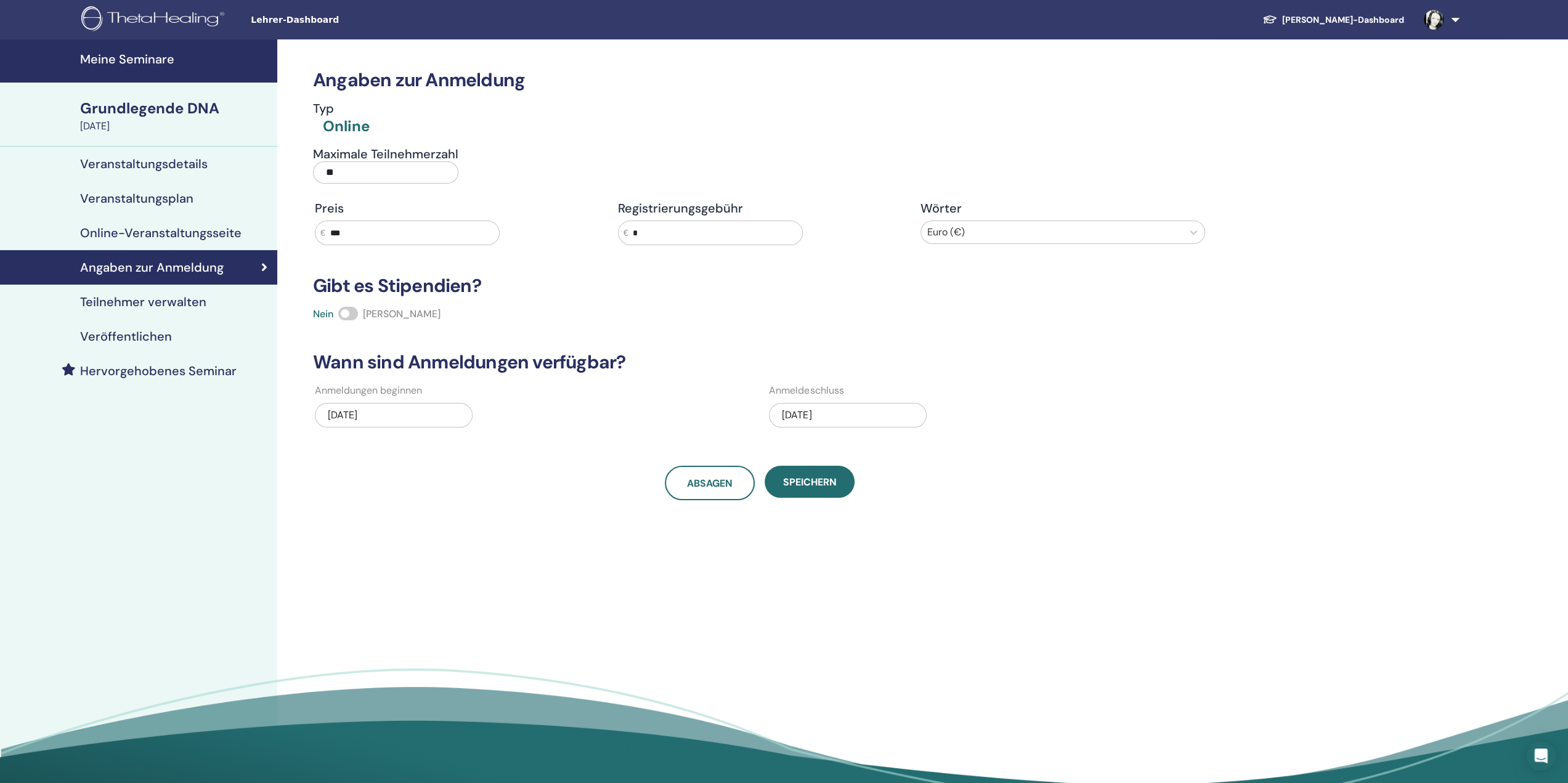
click at [363, 234] on input "***" at bounding box center [411, 233] width 174 height 24
drag, startPoint x: 362, startPoint y: 233, endPoint x: 302, endPoint y: 232, distance: 60.0
click at [302, 232] on div "Angaben zur Anmeldung Typ Online Maximale Teilnehmerzahl ** Preis € *** Registr…" at bounding box center [799, 416] width 1046 height 752
type input "***"
click at [824, 480] on font "Speichern" at bounding box center [809, 482] width 53 height 13
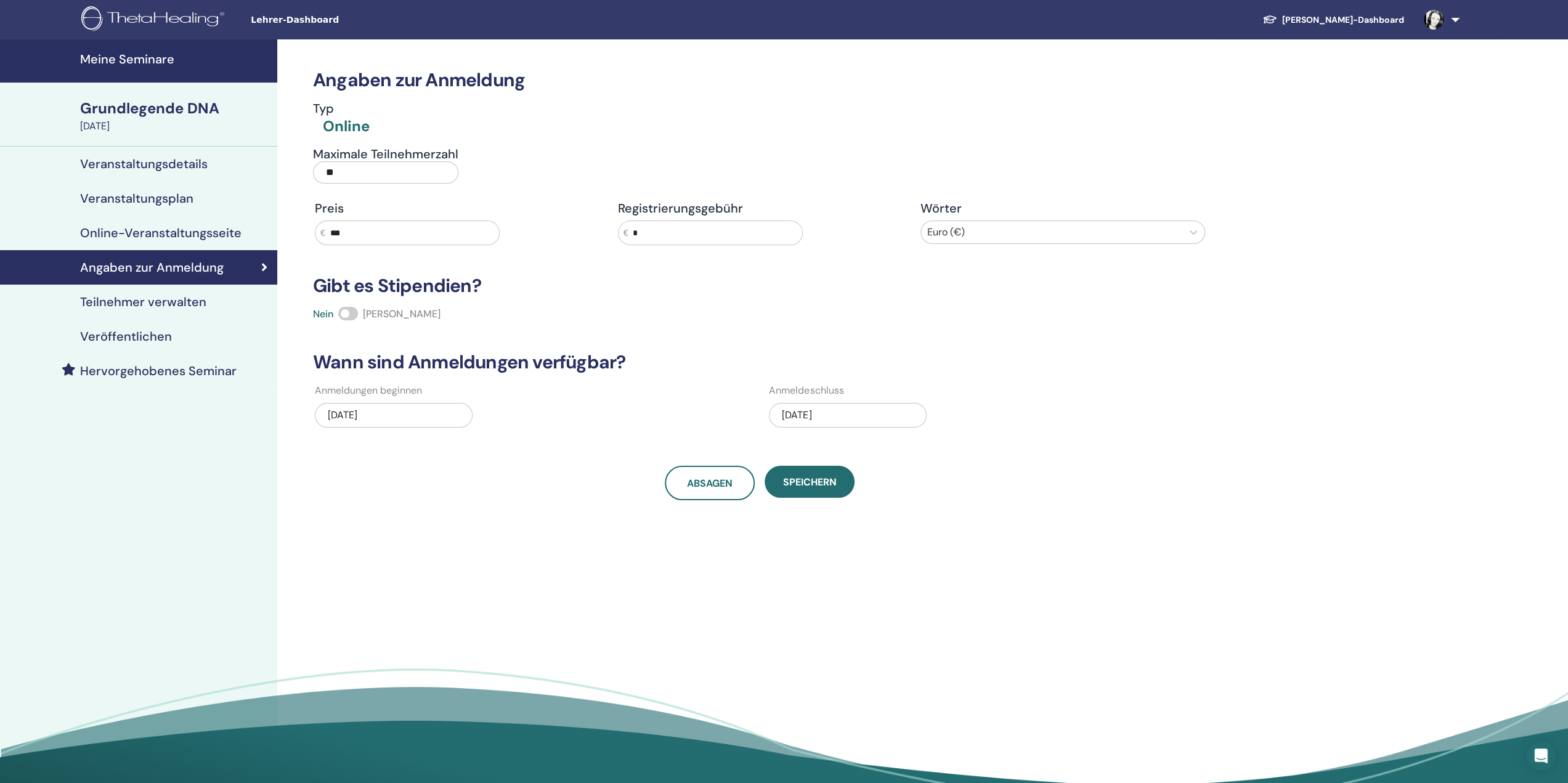
click at [137, 62] on font "Meine Seminare" at bounding box center [127, 58] width 94 height 16
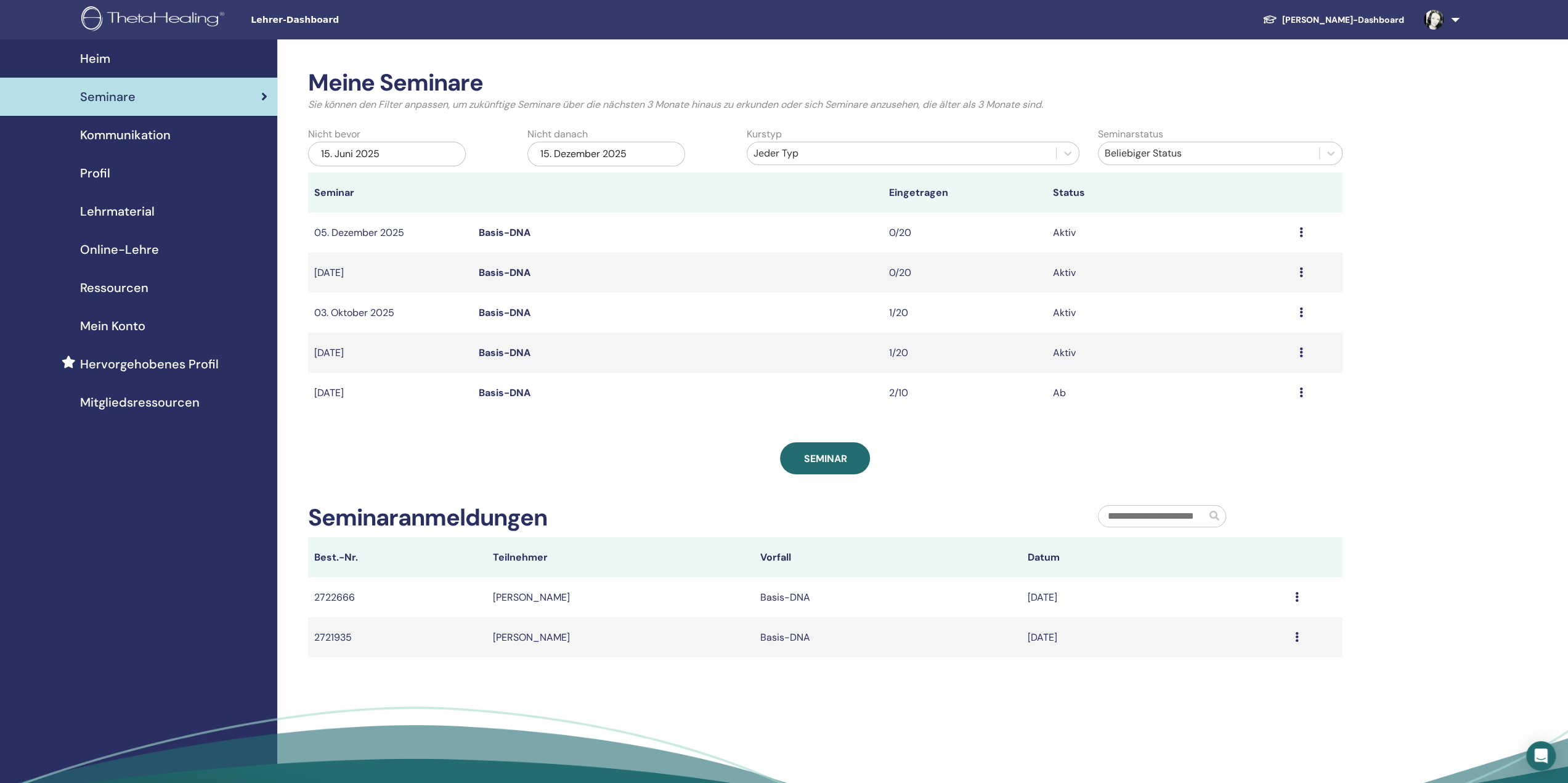
click at [1301, 312] on icon at bounding box center [1301, 312] width 3 height 10
click at [1240, 339] on font "Bearbeiten" at bounding box center [1225, 340] width 50 height 13
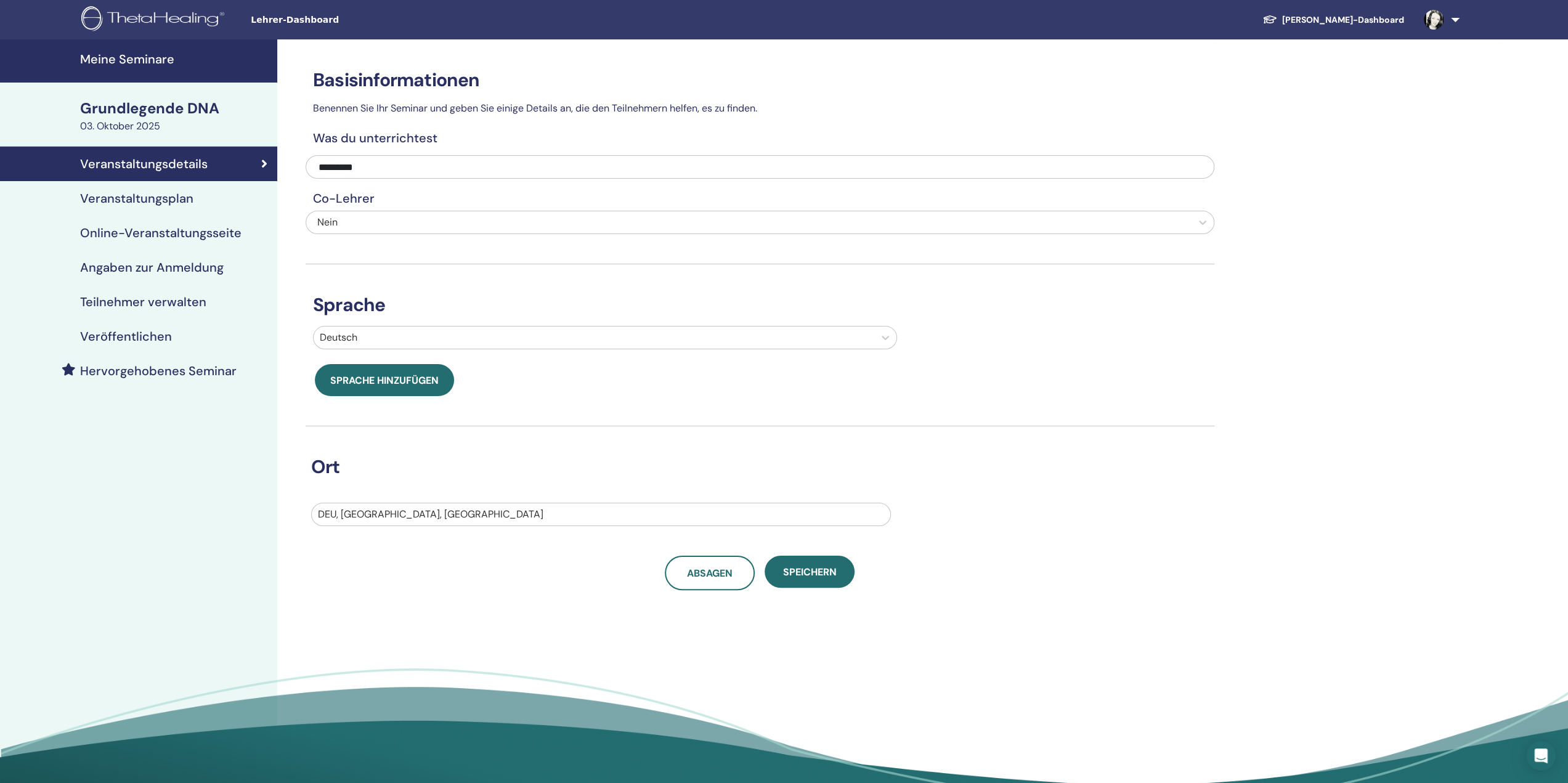
click at [171, 234] on font "Online-Veranstaltungsseite" at bounding box center [161, 233] width 162 height 16
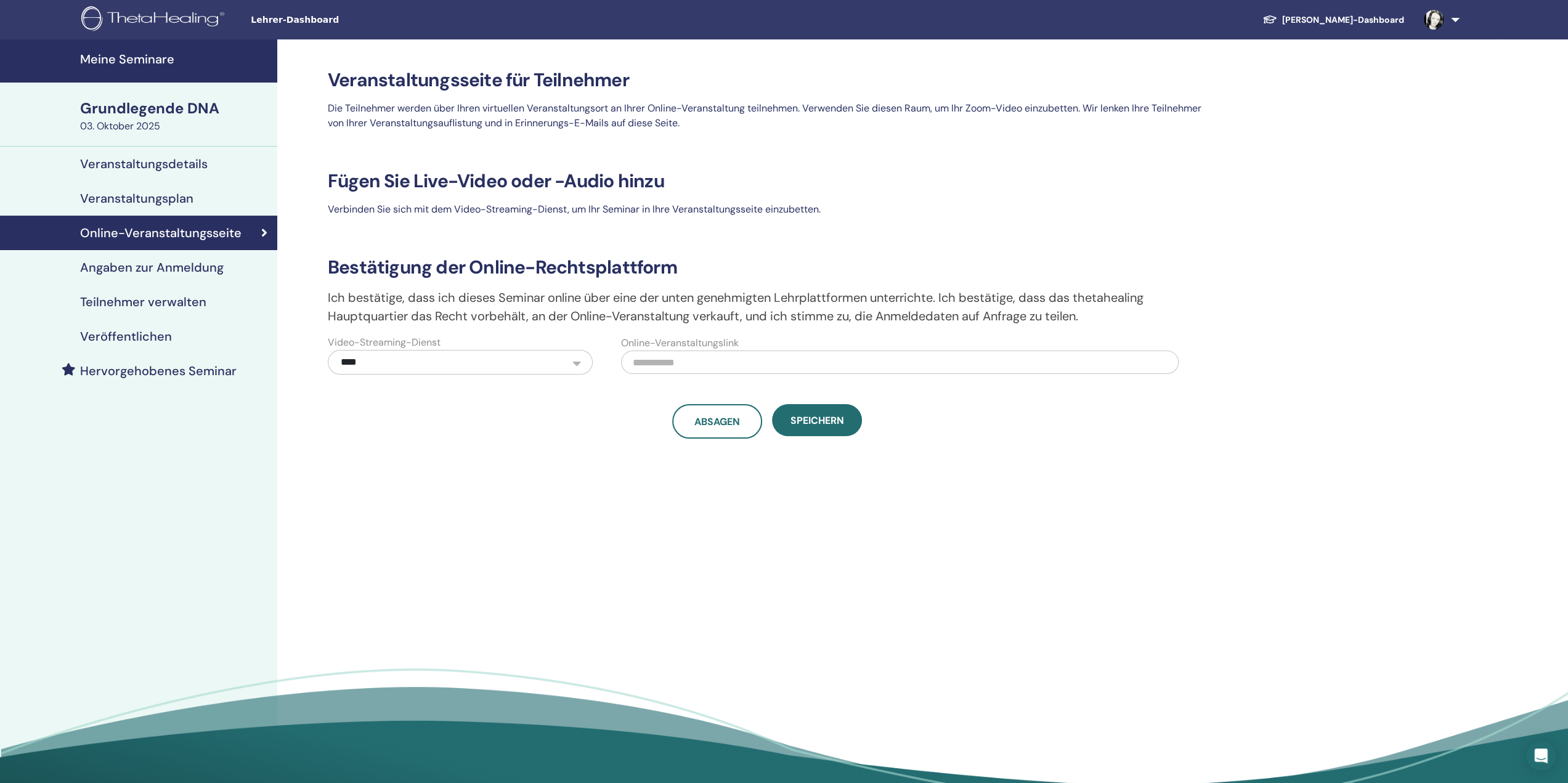
click at [167, 272] on font "Angaben zur Anmeldung" at bounding box center [152, 267] width 144 height 16
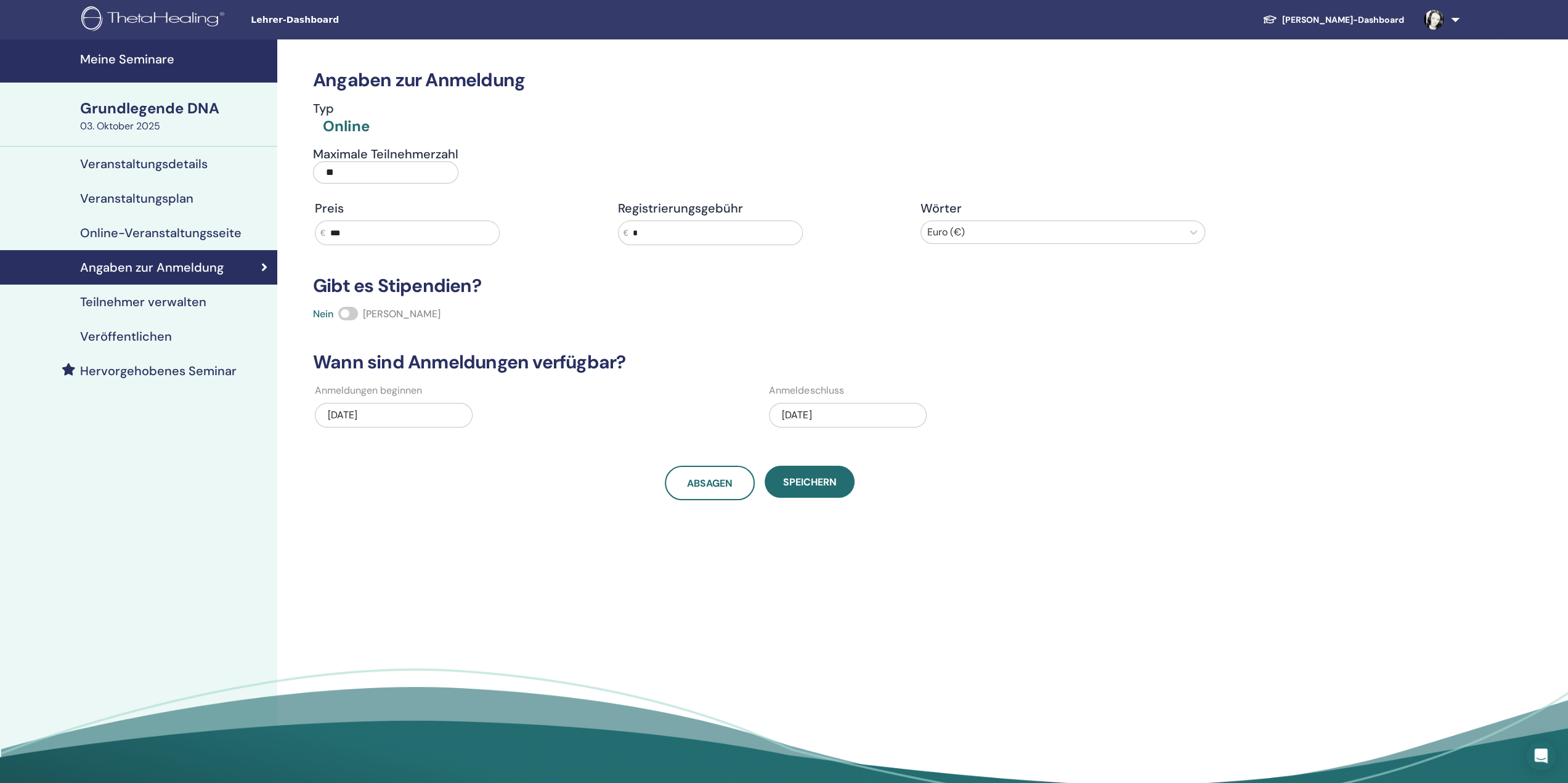
click at [378, 231] on input "***" at bounding box center [411, 233] width 174 height 24
drag, startPoint x: 360, startPoint y: 234, endPoint x: 336, endPoint y: 232, distance: 24.1
click at [336, 232] on input "***" at bounding box center [411, 233] width 174 height 24
type input "***"
click at [838, 478] on button "Speichern" at bounding box center [809, 482] width 90 height 32
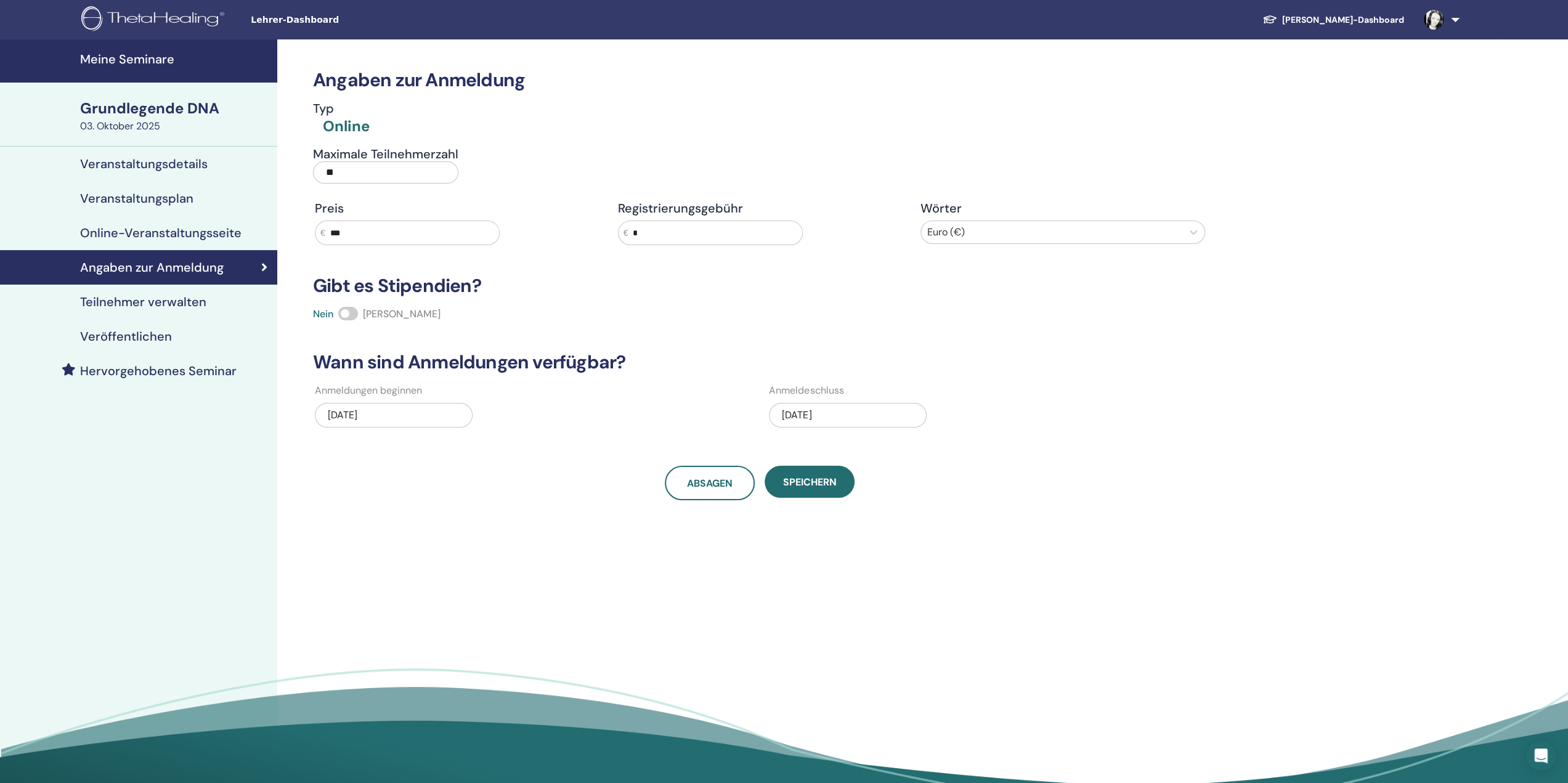
click at [139, 62] on font "Meine Seminare" at bounding box center [127, 58] width 94 height 16
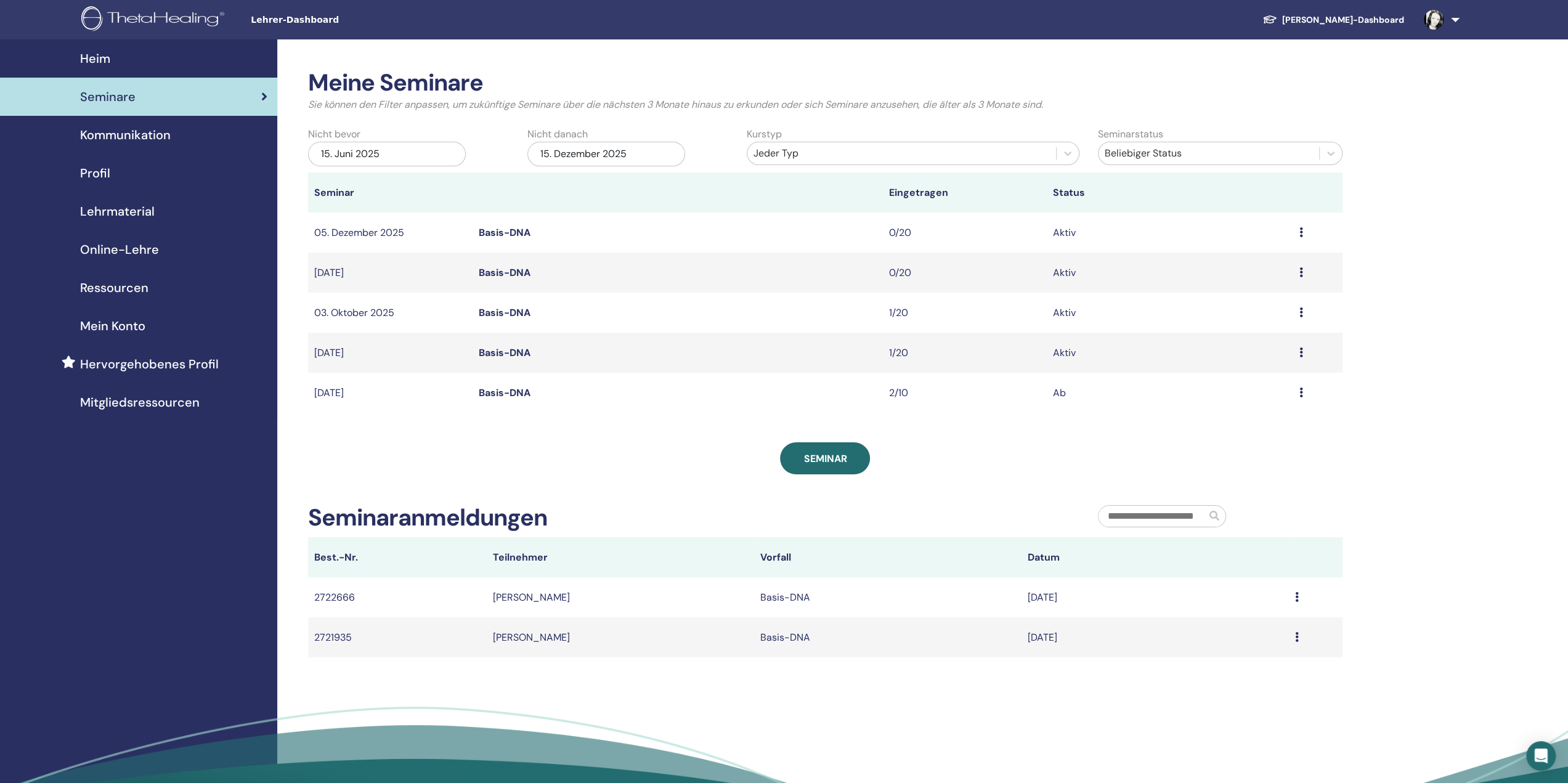
click at [1301, 275] on icon at bounding box center [1301, 273] width 3 height 10
click at [1240, 300] on font "Bearbeiten" at bounding box center [1225, 303] width 50 height 13
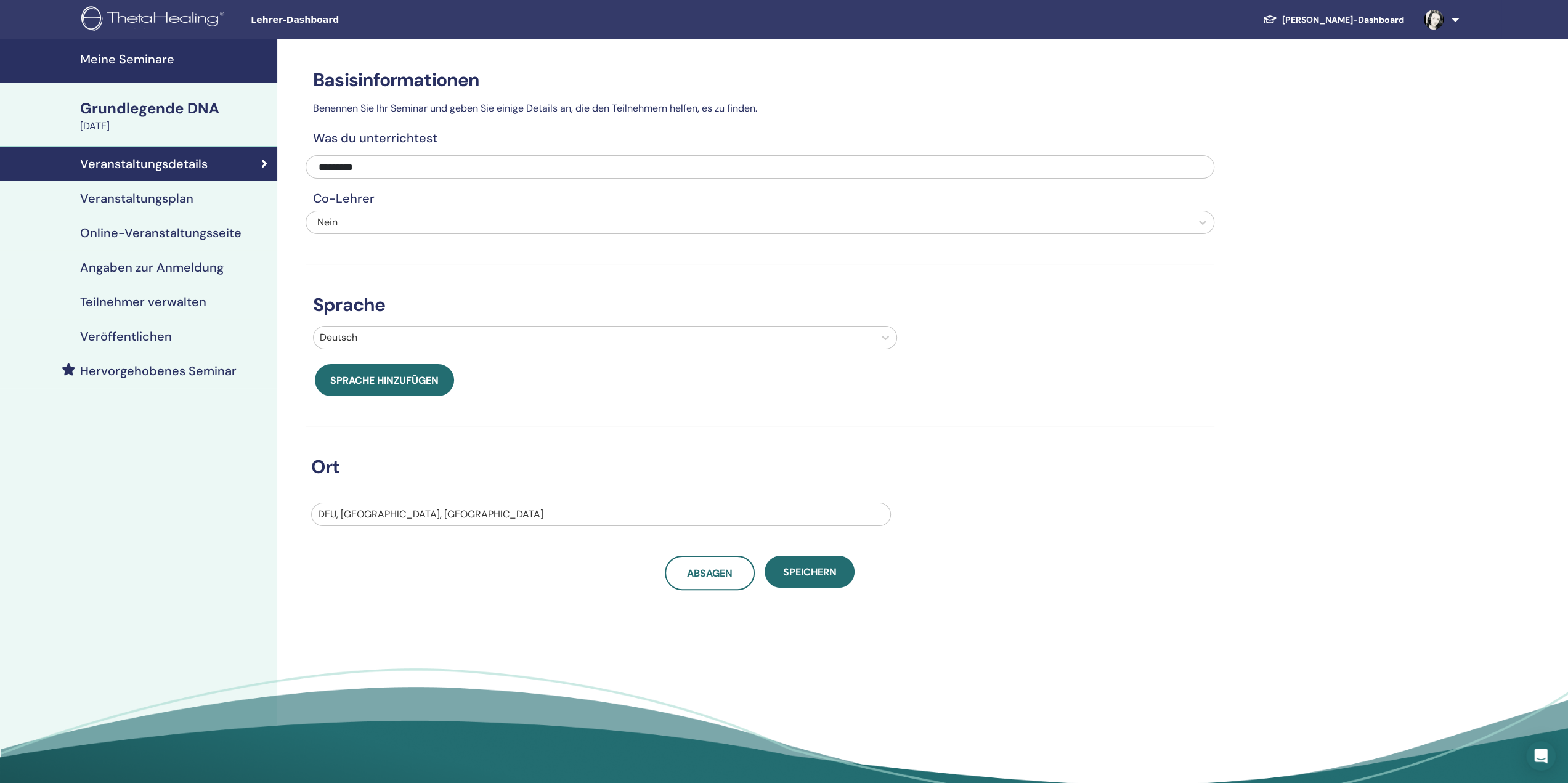
click at [130, 268] on font "Angaben zur Anmeldung" at bounding box center [152, 267] width 144 height 16
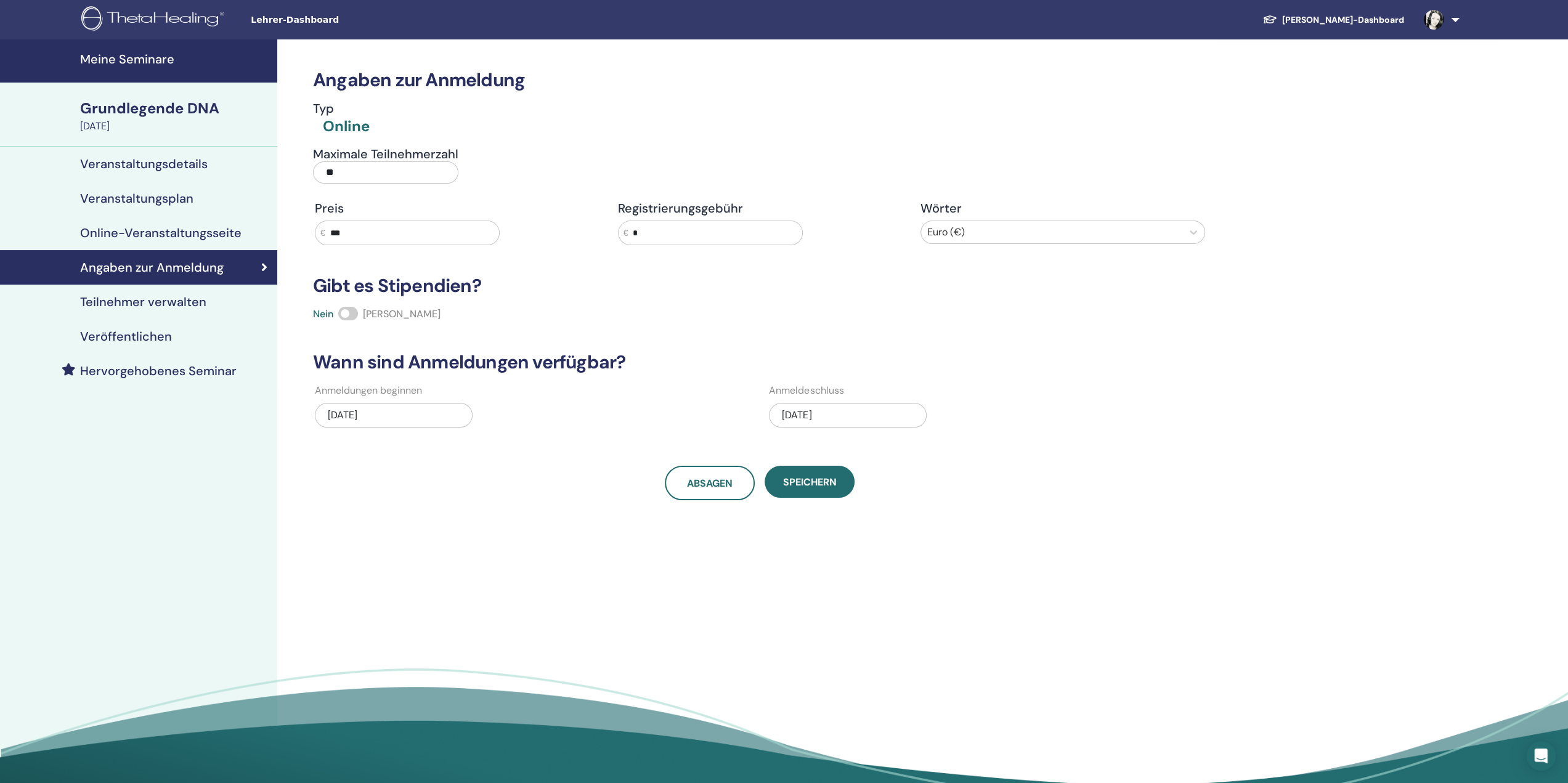
drag, startPoint x: 351, startPoint y: 235, endPoint x: 335, endPoint y: 236, distance: 16.0
click at [335, 236] on input "***" at bounding box center [411, 233] width 174 height 24
type input "***"
click at [827, 484] on font "Speichern" at bounding box center [809, 482] width 53 height 13
click at [144, 67] on link "Meine Seminare" at bounding box center [138, 61] width 277 height 43
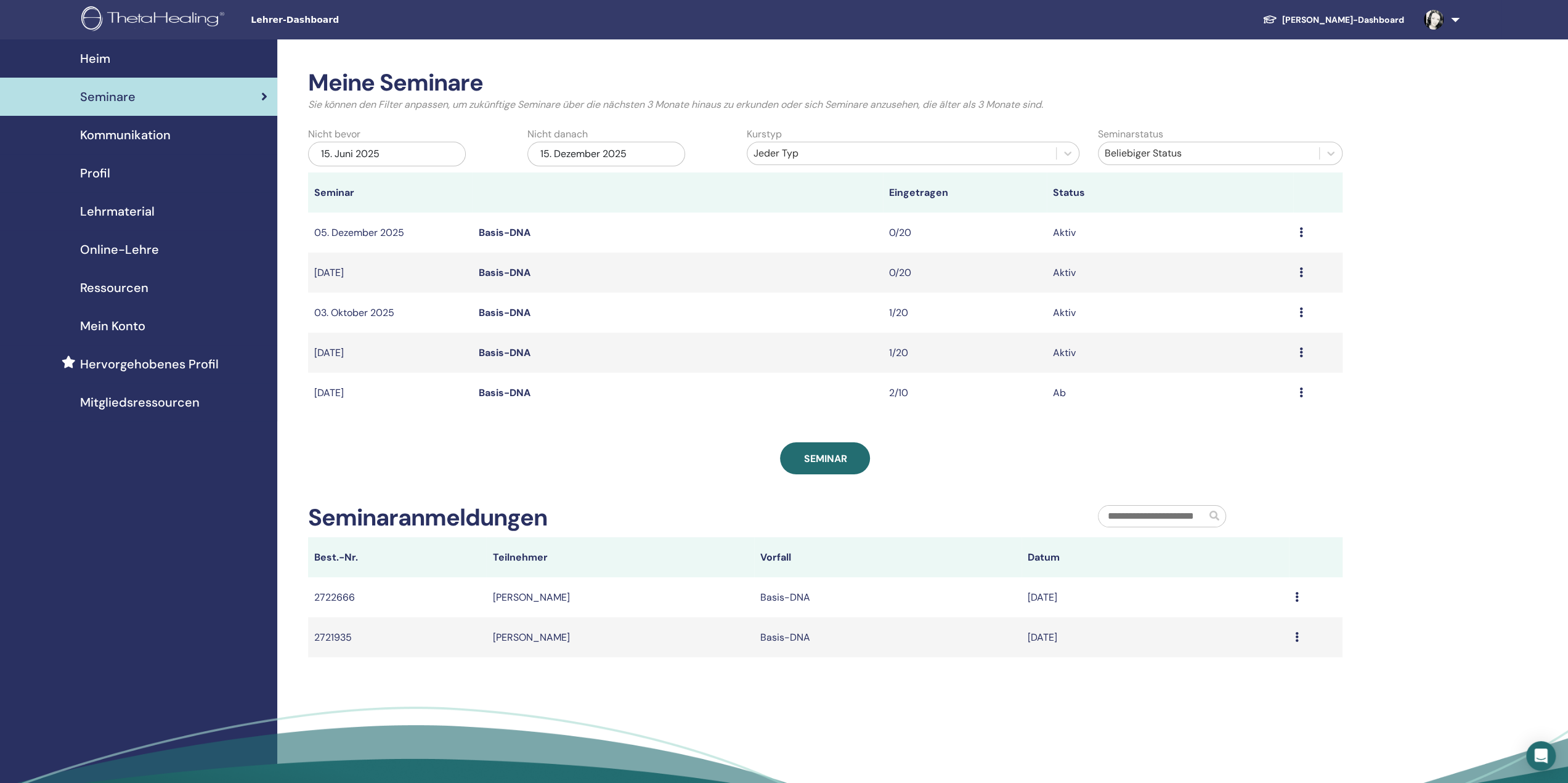
click at [1300, 233] on icon at bounding box center [1301, 232] width 3 height 10
click at [1244, 264] on font "Bearbeiten" at bounding box center [1224, 261] width 50 height 13
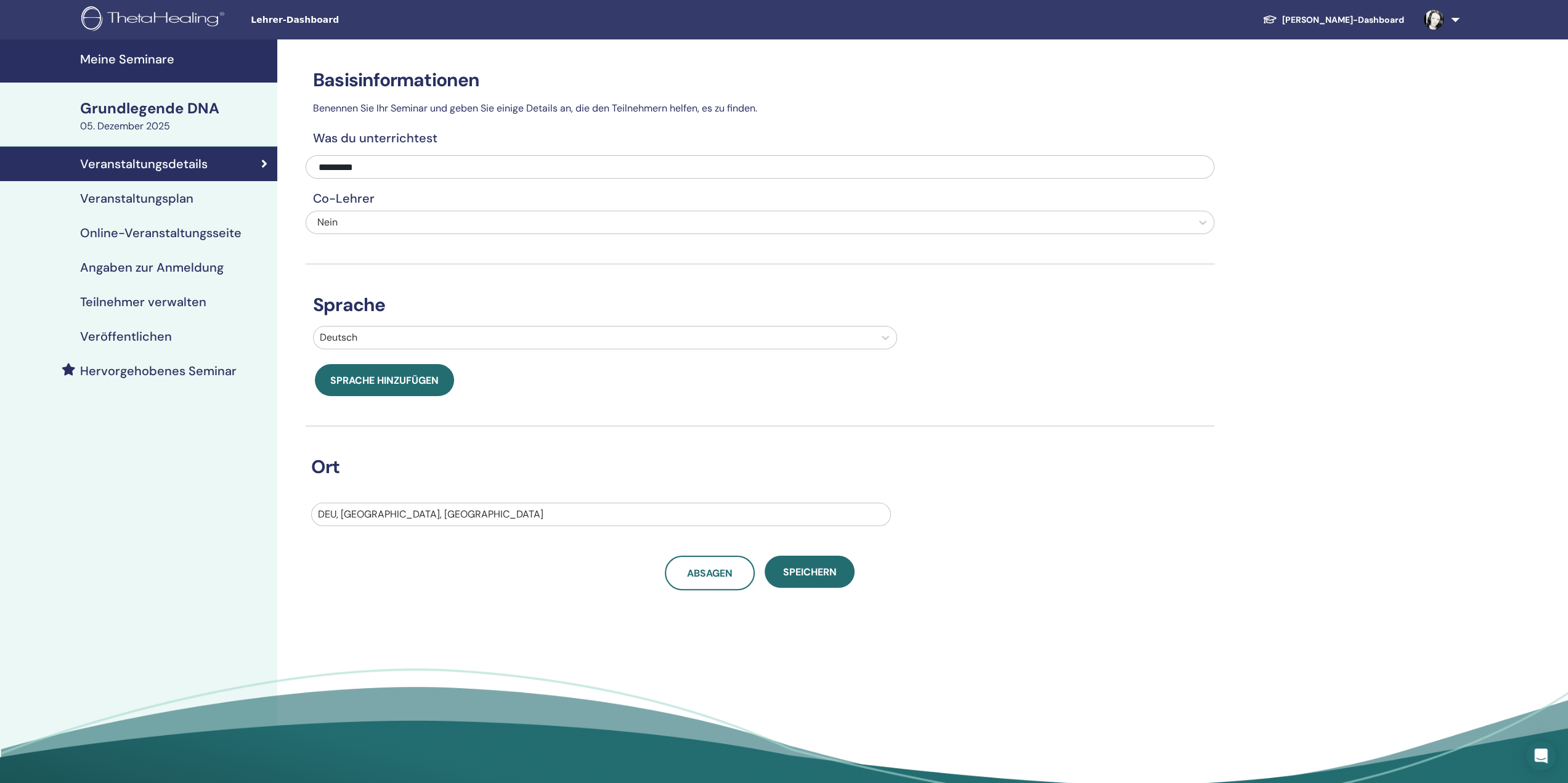
click at [164, 267] on font "Angaben zur Anmeldung" at bounding box center [152, 267] width 144 height 16
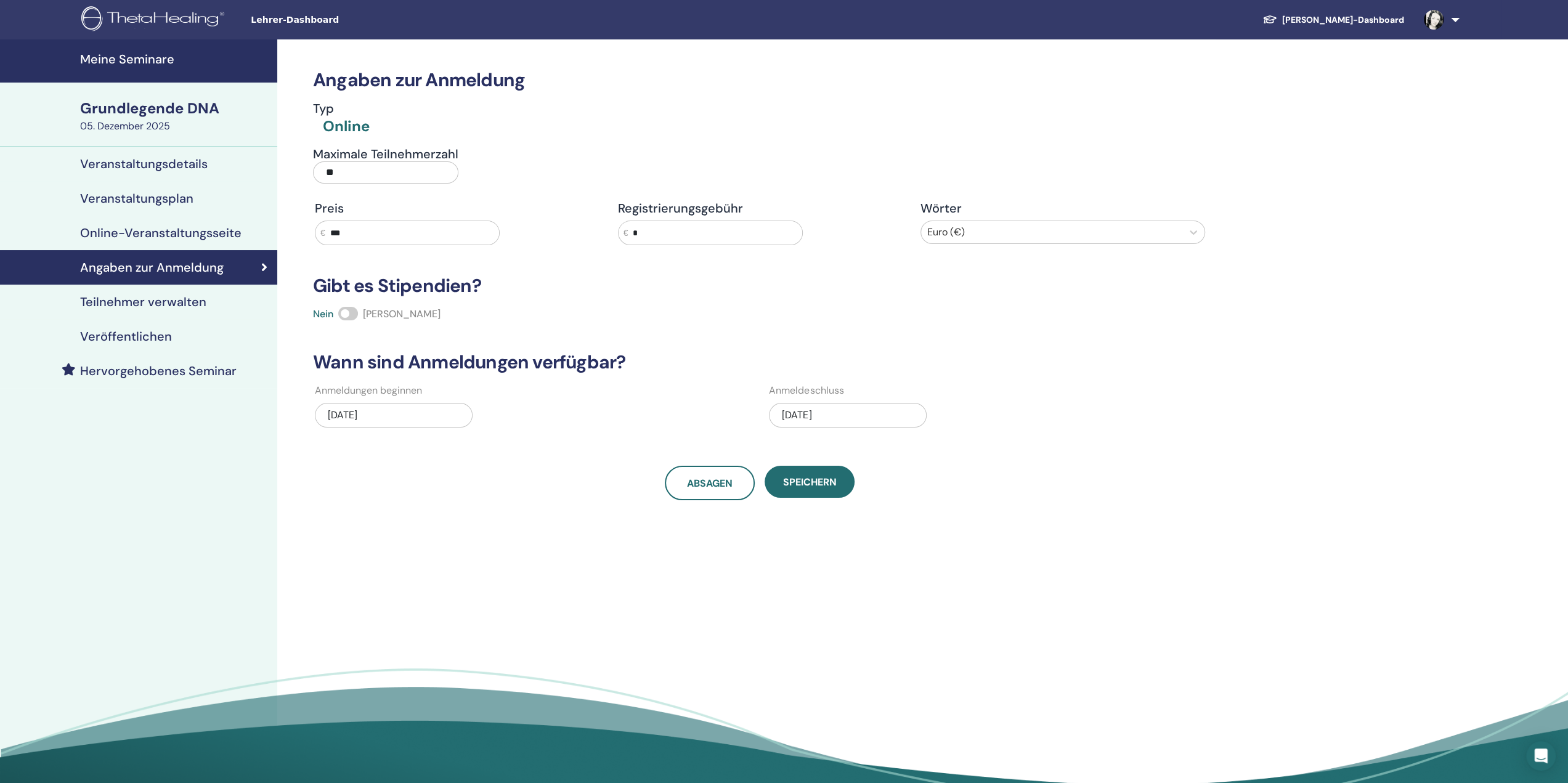
drag, startPoint x: 362, startPoint y: 232, endPoint x: 336, endPoint y: 234, distance: 26.1
click at [336, 234] on input "***" at bounding box center [411, 233] width 174 height 24
type input "***"
click at [820, 478] on font "Speichern" at bounding box center [809, 482] width 53 height 13
click at [809, 481] on font "Speichern" at bounding box center [809, 482] width 53 height 13
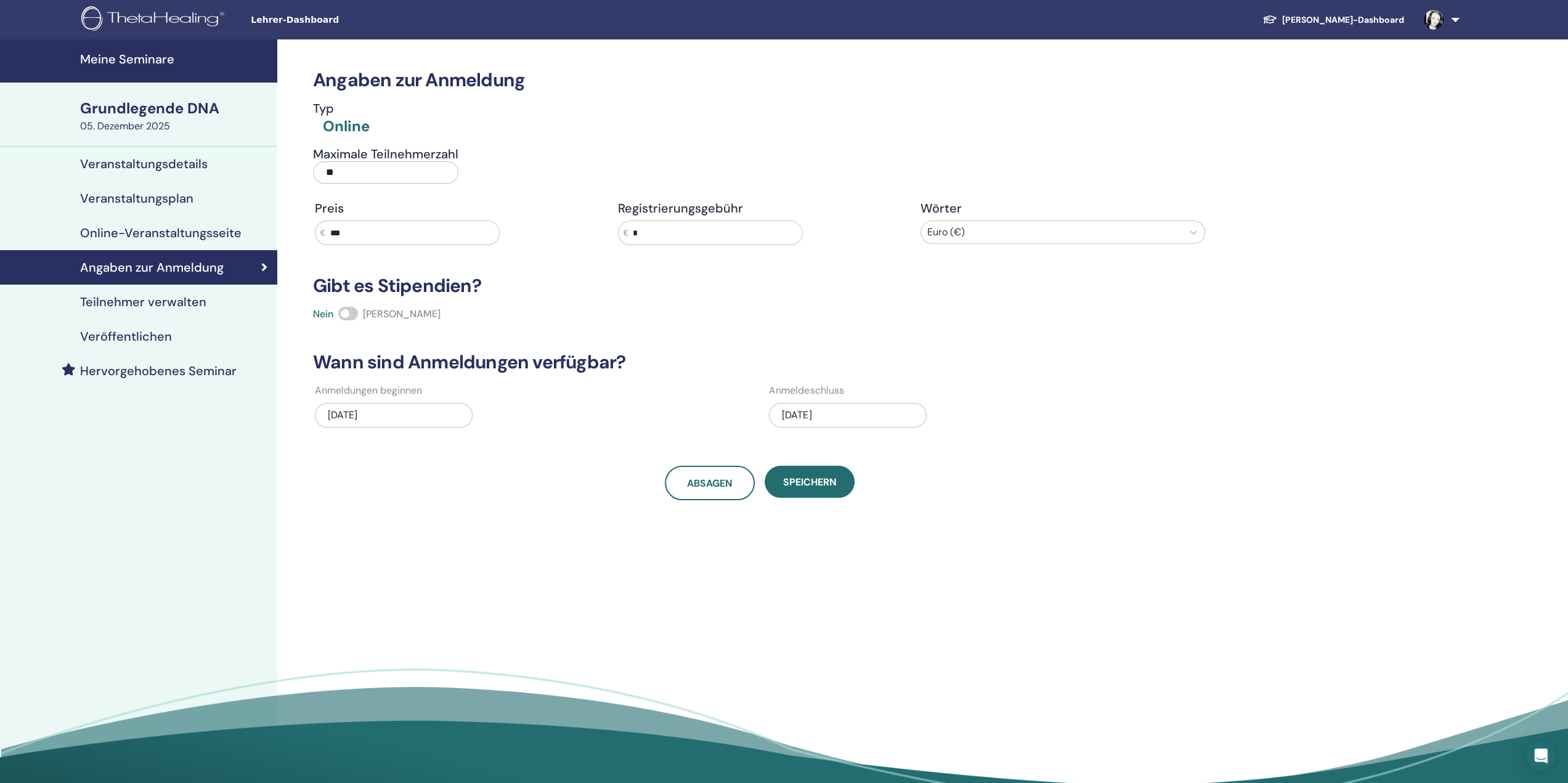
click at [149, 58] on font "Meine Seminare" at bounding box center [127, 58] width 94 height 16
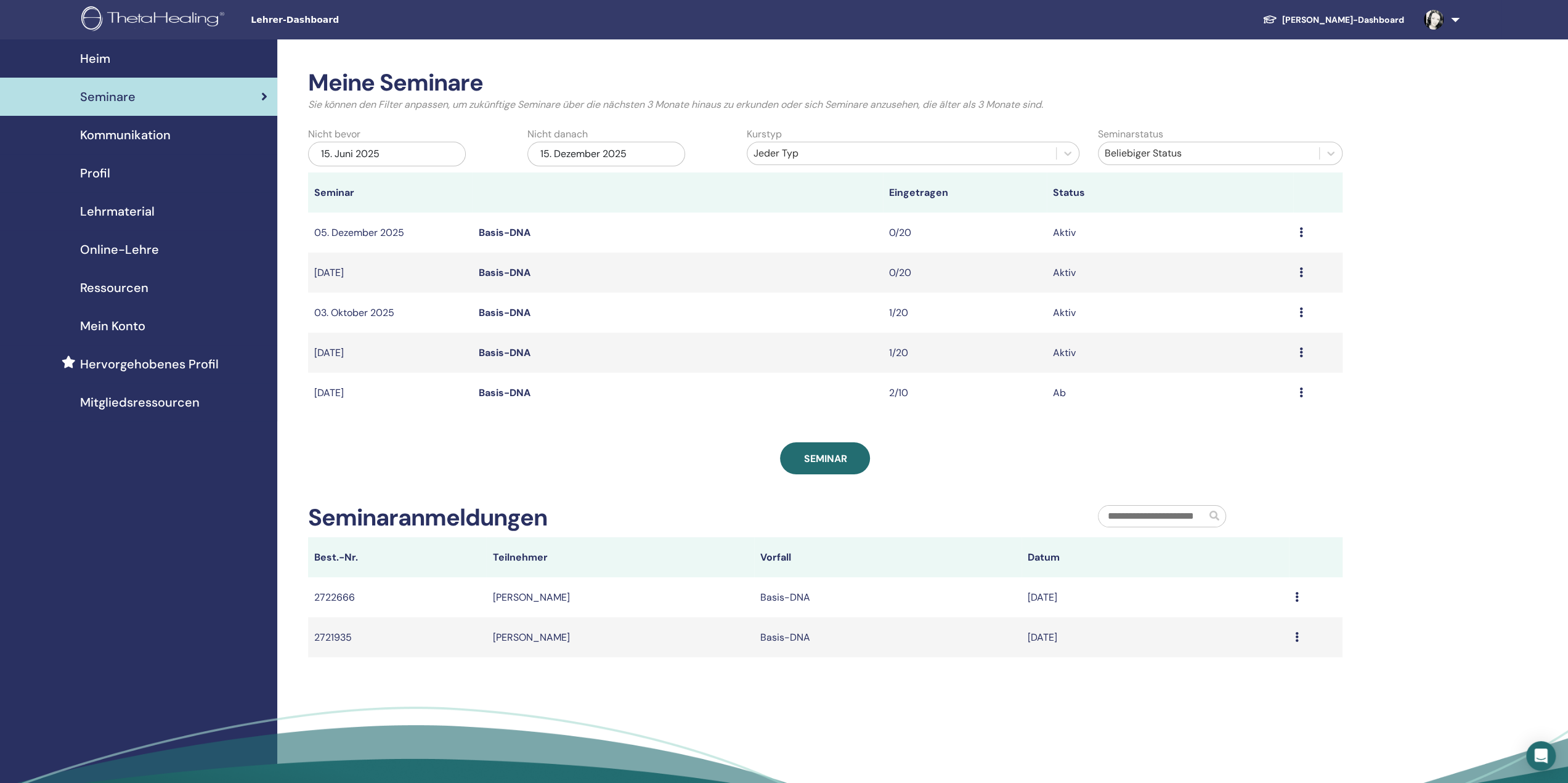
click at [94, 63] on font "Heim" at bounding box center [96, 58] width 30 height 16
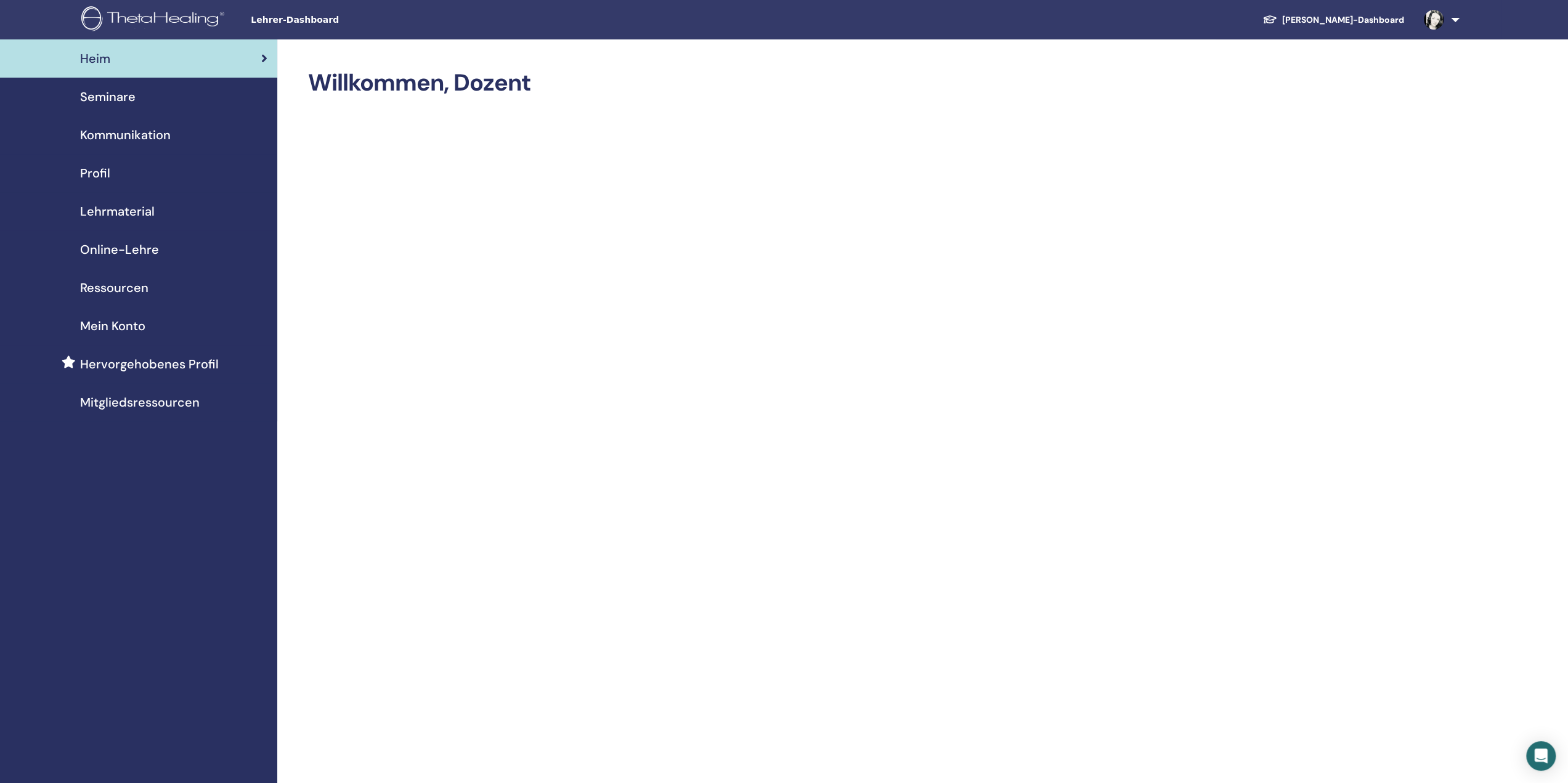
click at [159, 372] on font "Hervorgehobenes Profil" at bounding box center [150, 364] width 139 height 16
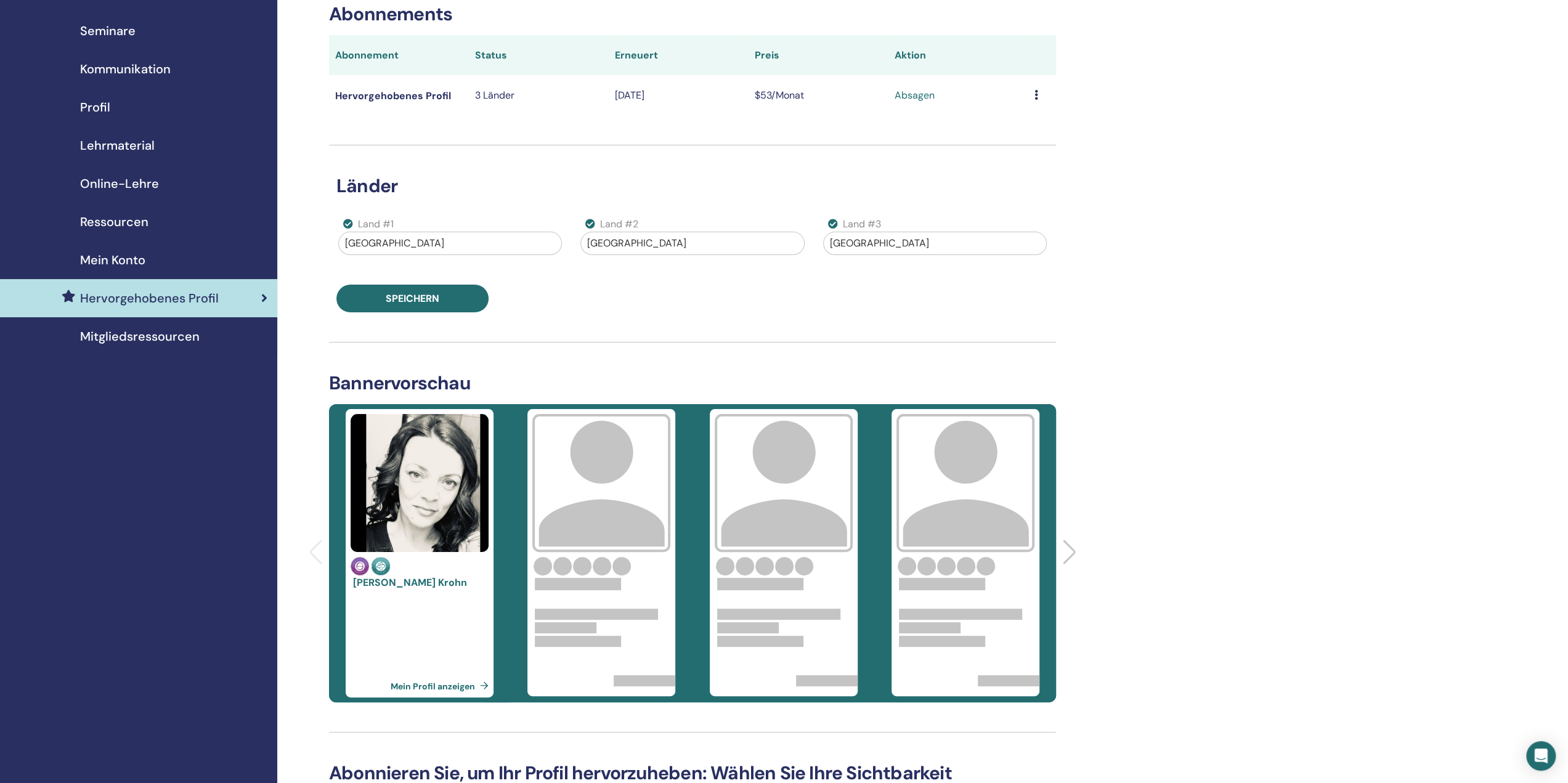
scroll to position [62, 0]
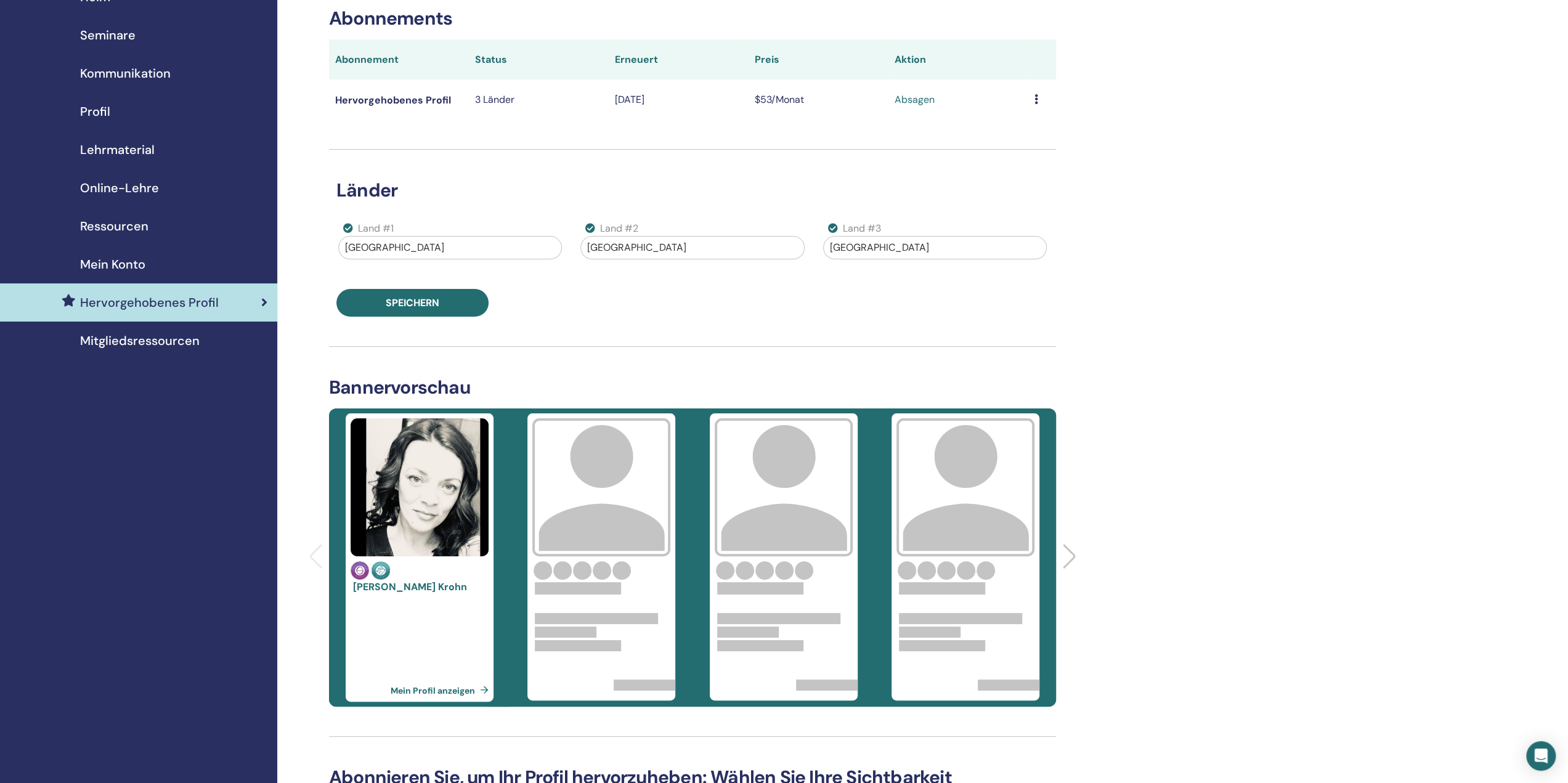
click at [466, 689] on font "Mein Profil anzeigen" at bounding box center [433, 689] width 85 height 11
